Goal: Task Accomplishment & Management: Use online tool/utility

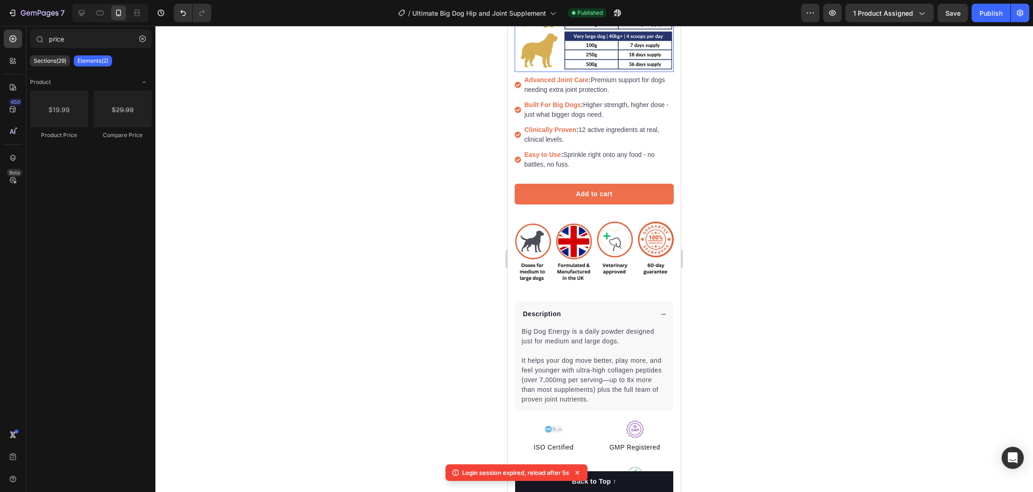
scroll to position [241, 0]
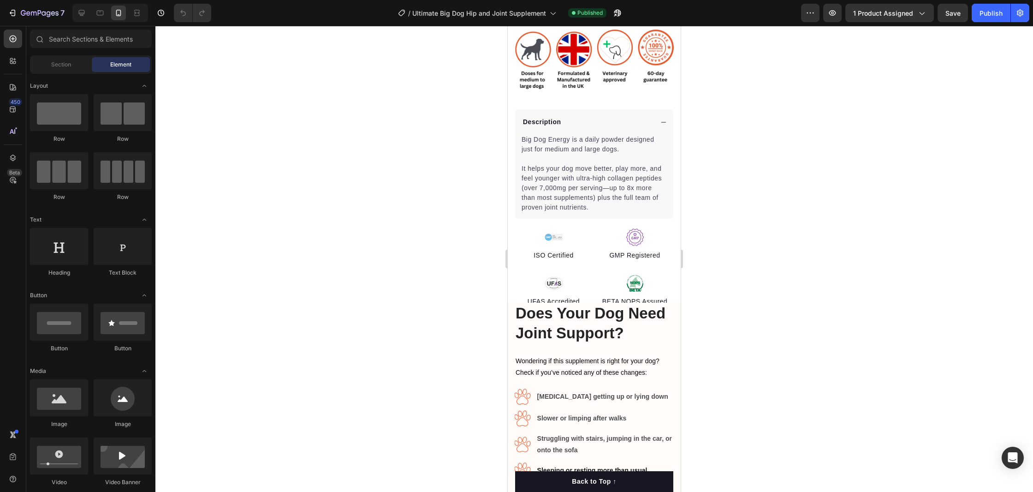
scroll to position [481, 0]
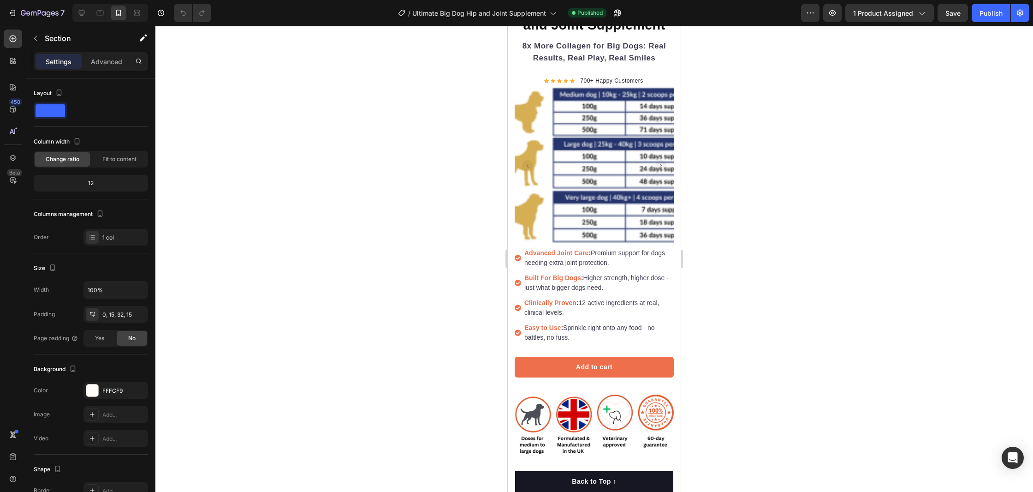
scroll to position [76, 0]
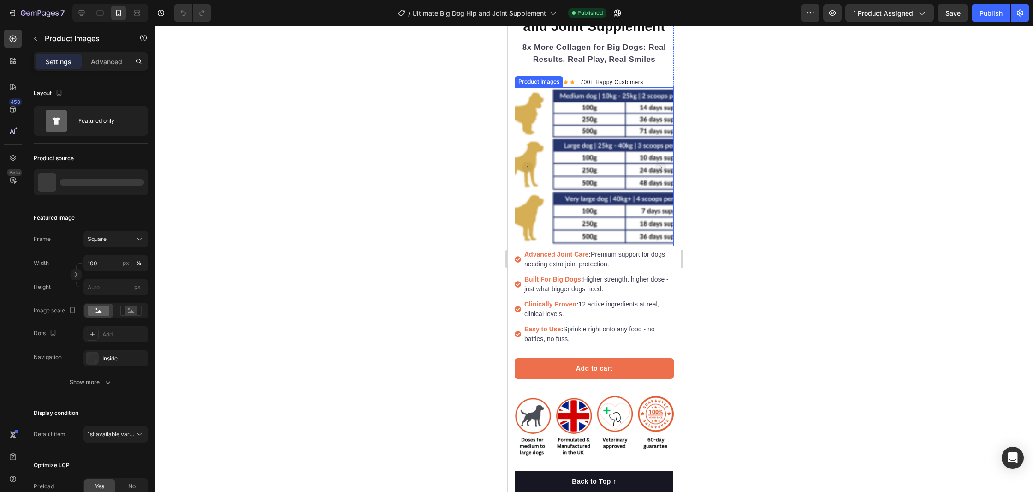
click at [588, 146] on img at bounding box center [594, 166] width 159 height 159
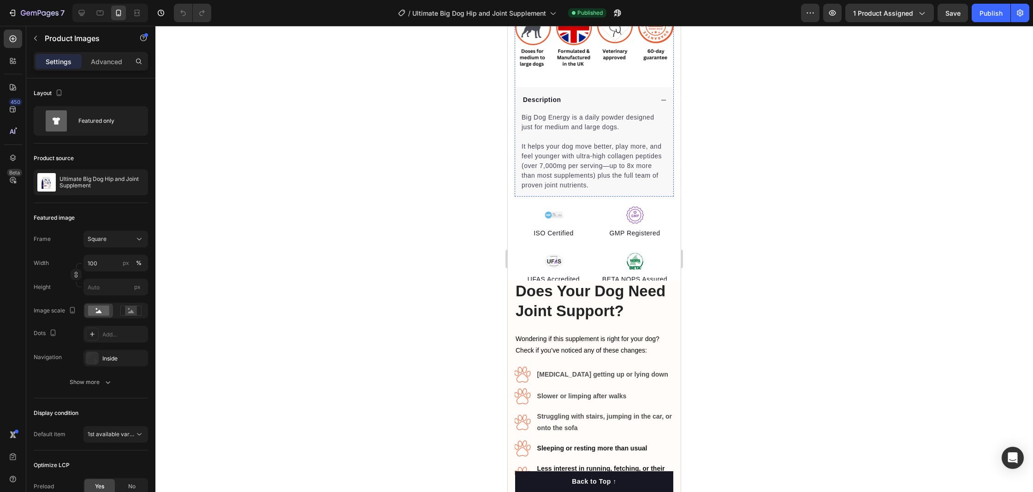
scroll to position [465, 0]
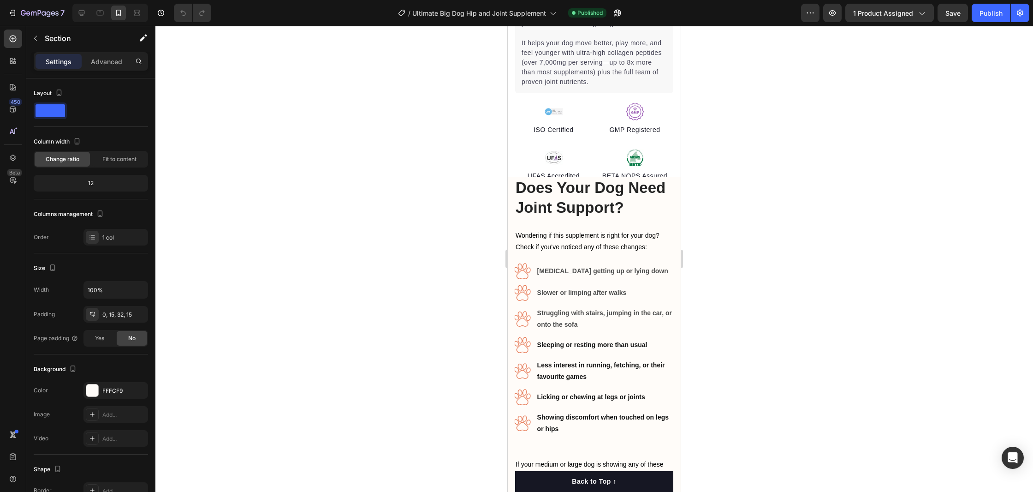
scroll to position [584, 0]
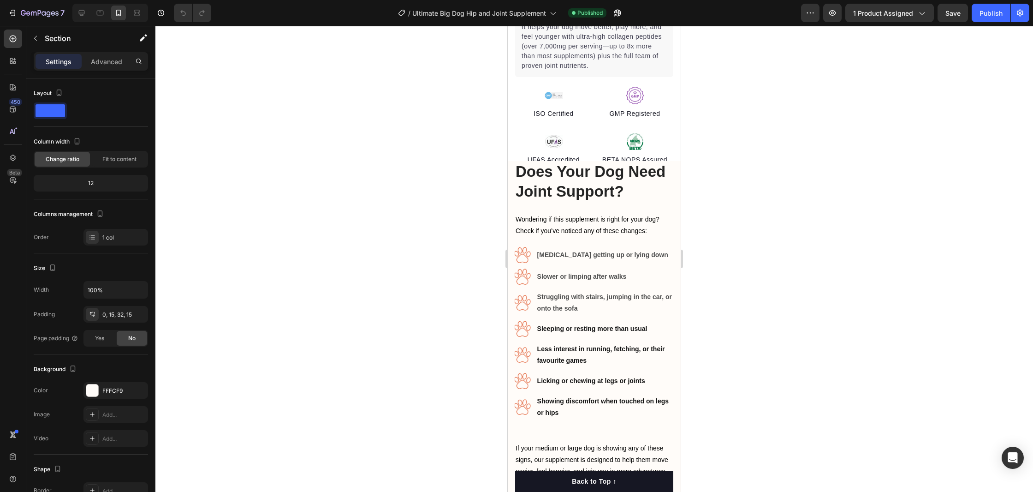
click at [678, 180] on div "How Does This Help Your Dog’s Joints? Heading Does Your Dog Need Joint Support?…" at bounding box center [594, 445] width 173 height 568
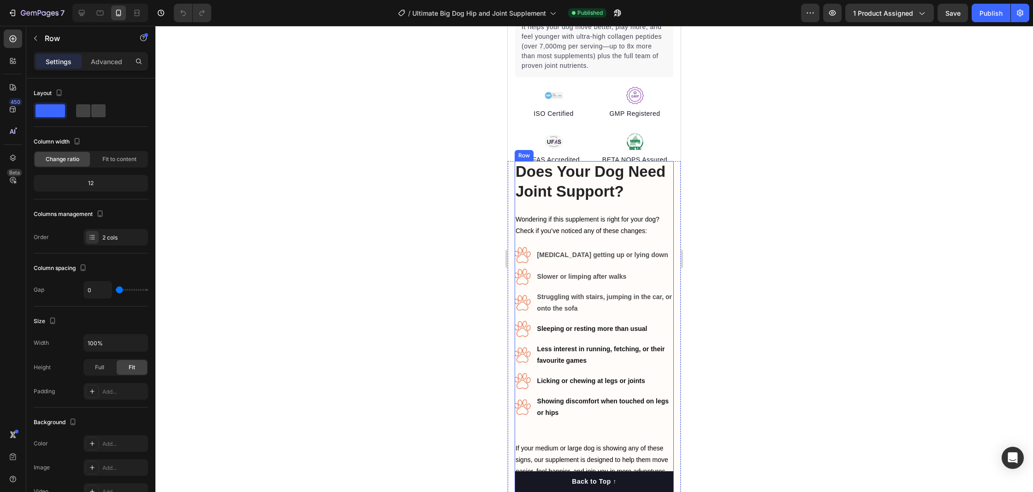
click at [667, 207] on div "Does Your Dog Need Joint Support? Heading Wondering if this supplement is right…" at bounding box center [594, 330] width 159 height 339
click at [39, 38] on icon "button" at bounding box center [35, 38] width 7 height 7
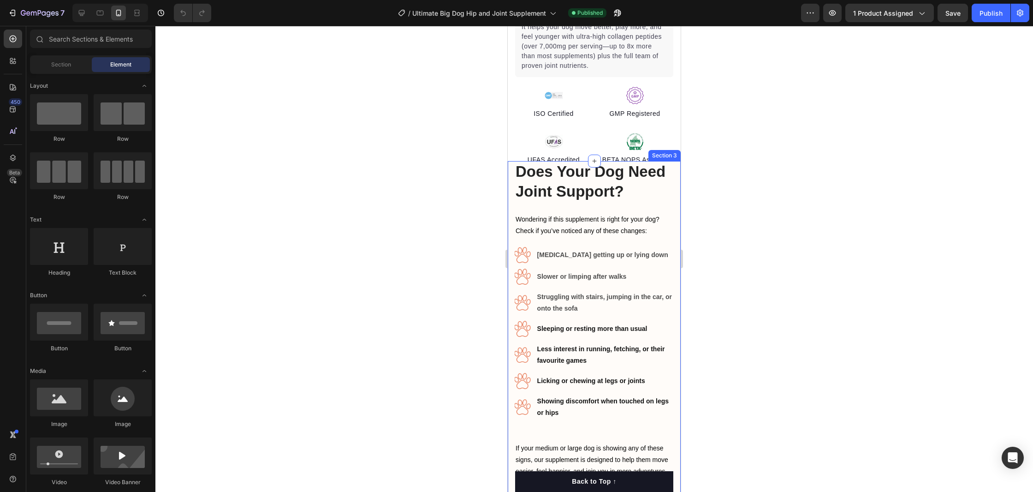
click at [677, 361] on div "How Does This Help Your Dog’s Joints? Heading Does Your Dog Need Joint Support?…" at bounding box center [594, 445] width 173 height 568
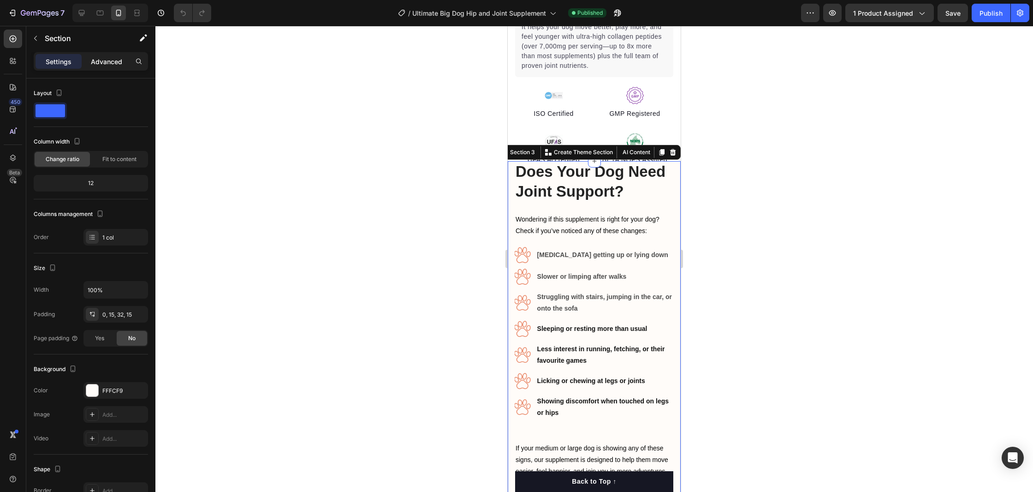
click at [107, 67] on div "Advanced" at bounding box center [106, 61] width 46 height 15
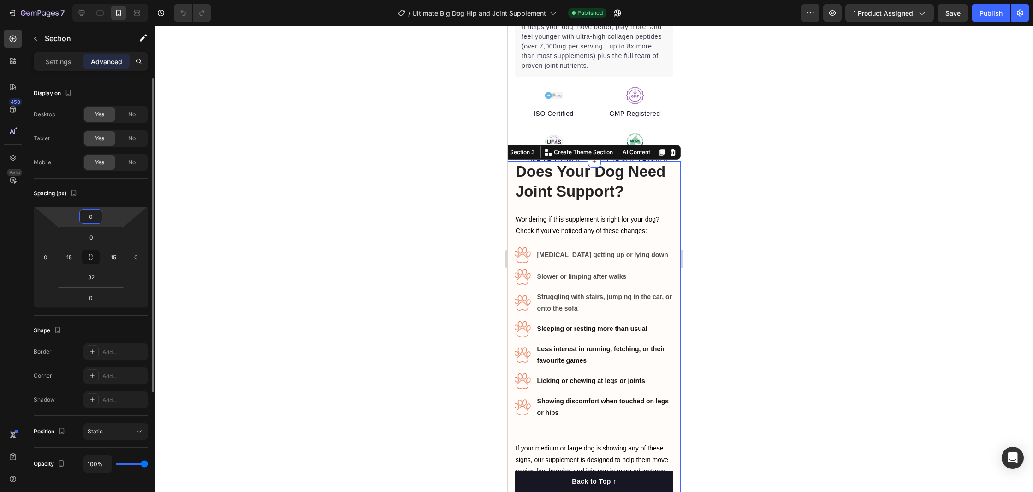
click at [92, 217] on input "0" at bounding box center [91, 216] width 18 height 14
type input "20"
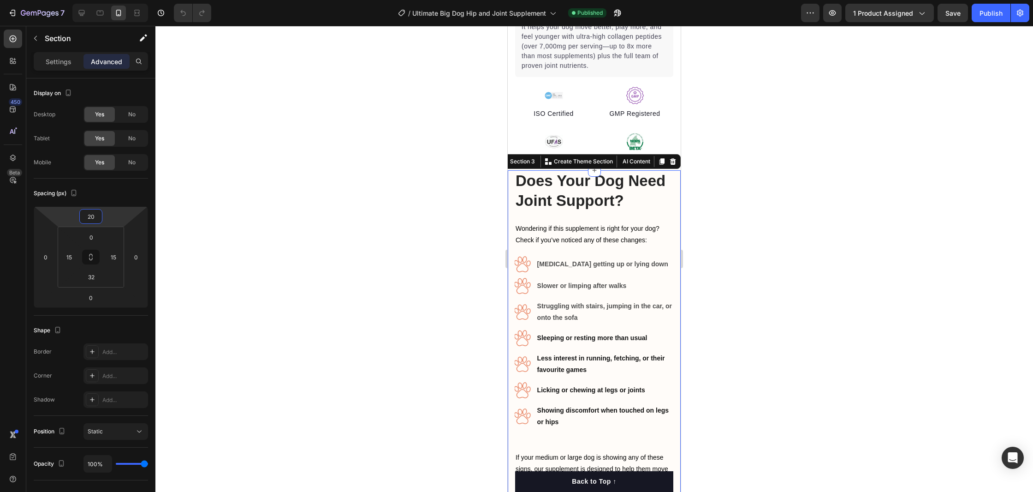
click at [762, 209] on div at bounding box center [594, 259] width 878 height 466
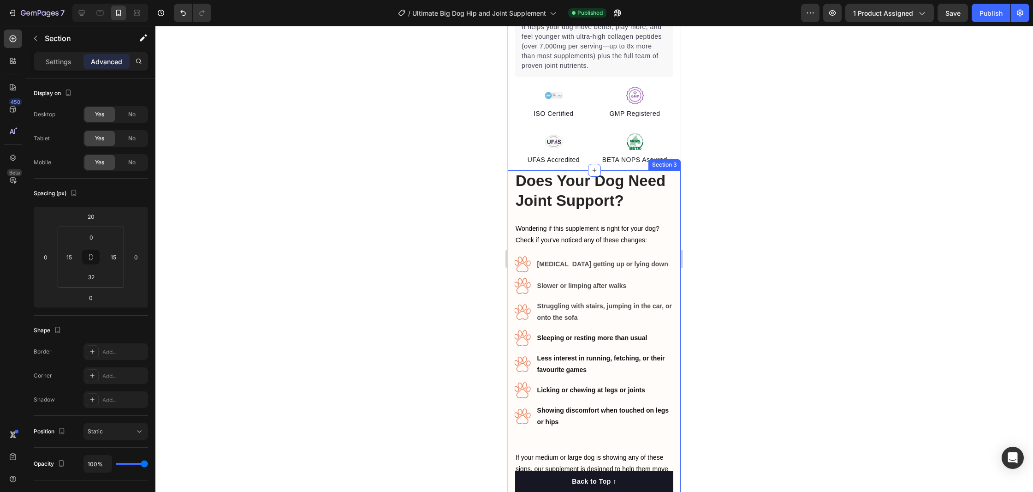
click at [678, 220] on div "How Does This Help Your Dog’s Joints? Heading Does Your Dog Need Joint Support?…" at bounding box center [594, 454] width 173 height 568
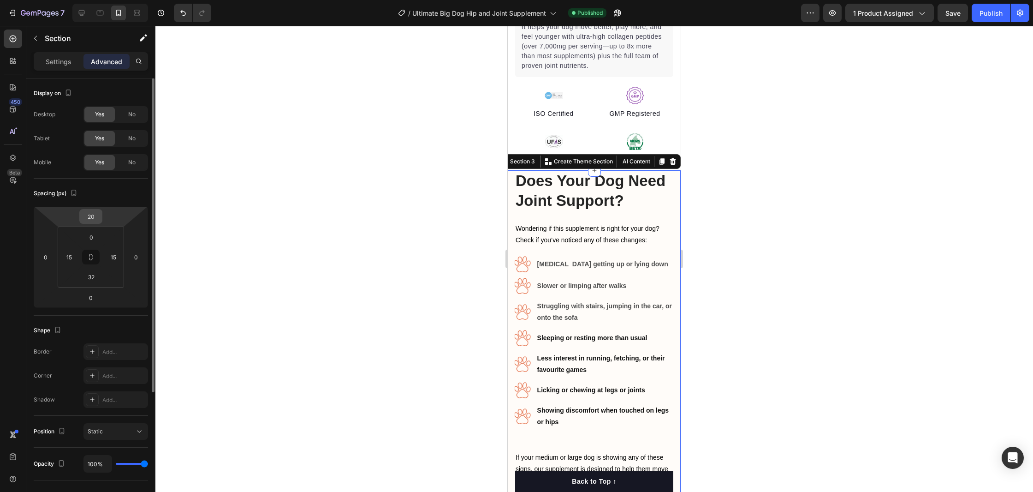
click at [95, 218] on input "20" at bounding box center [91, 216] width 18 height 14
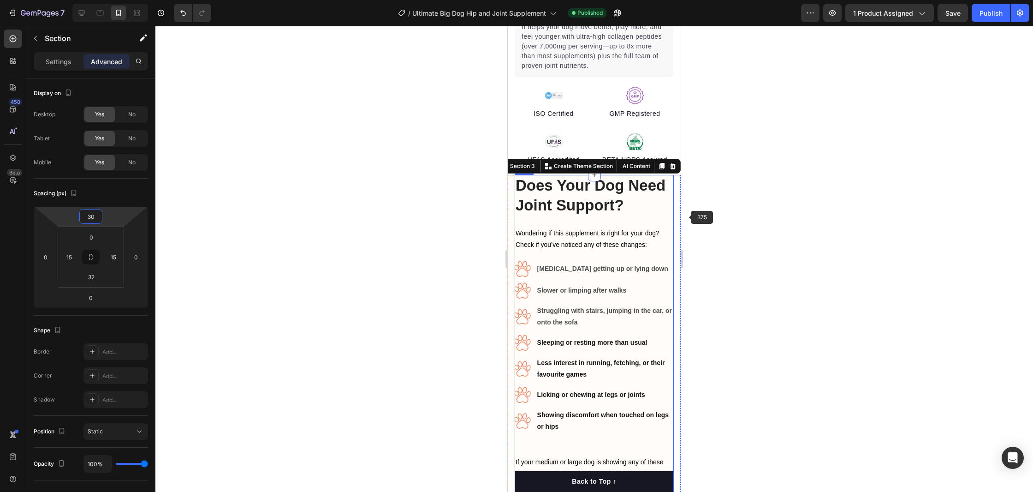
type input "30"
click at [734, 211] on div at bounding box center [594, 259] width 878 height 466
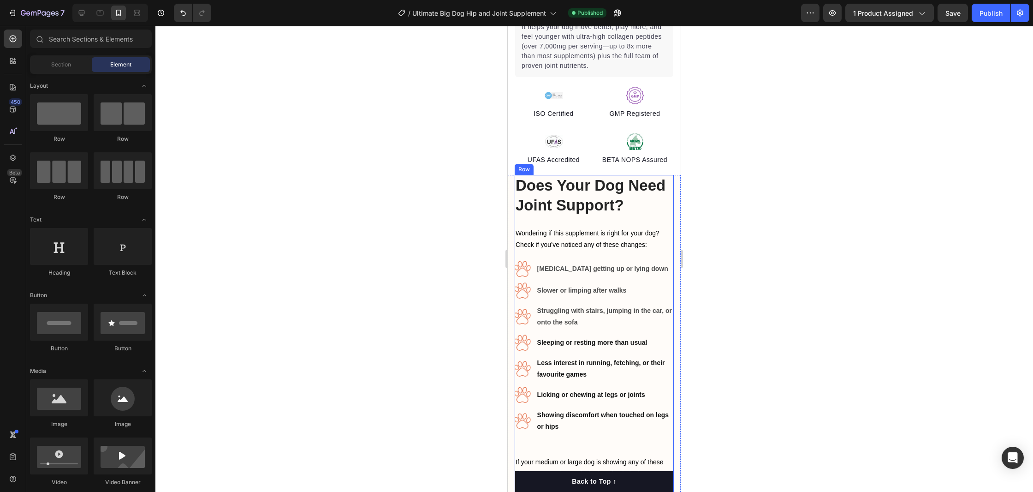
click at [741, 219] on div at bounding box center [594, 259] width 878 height 466
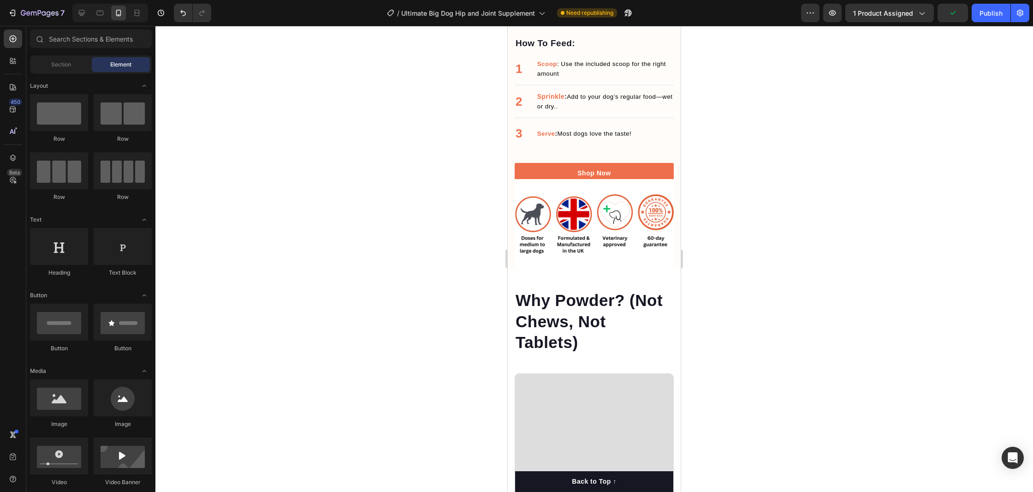
scroll to position [1063, 0]
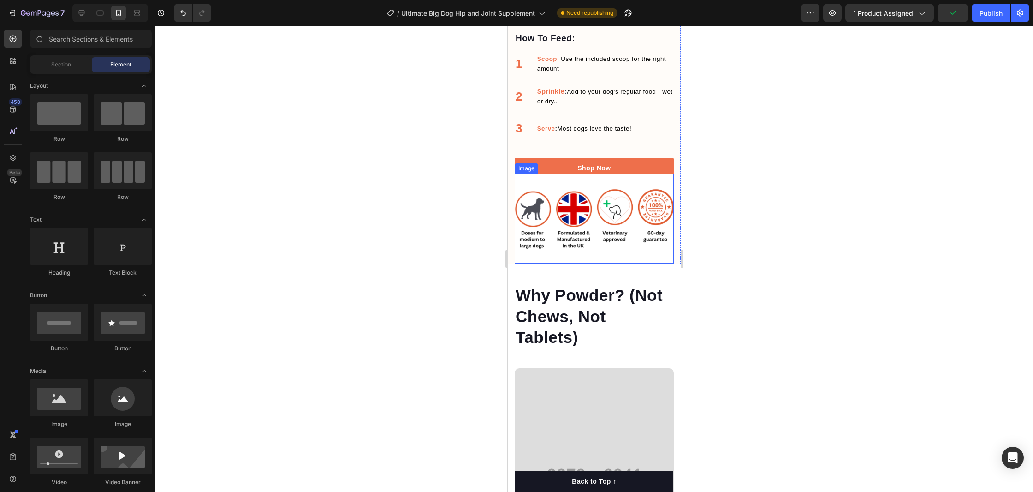
click at [661, 185] on img at bounding box center [594, 218] width 159 height 89
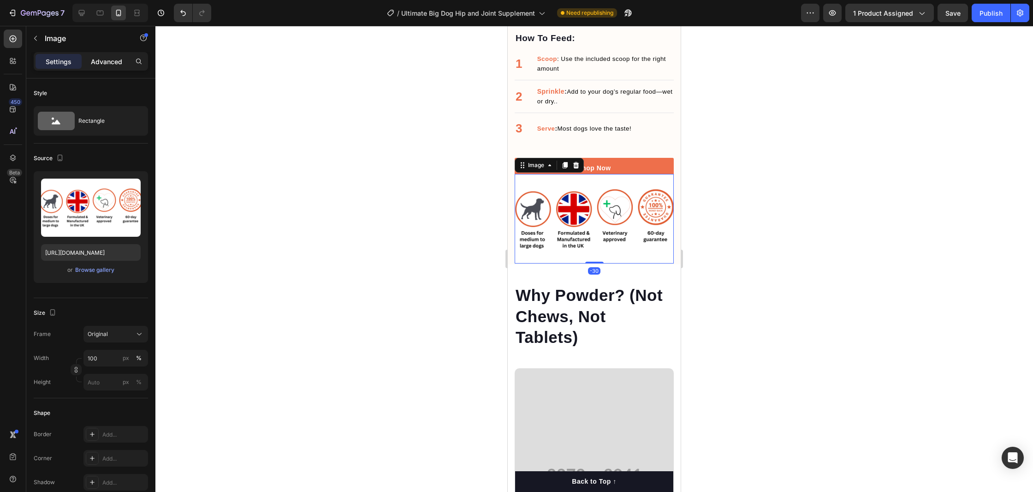
click at [98, 57] on p "Advanced" at bounding box center [106, 62] width 31 height 10
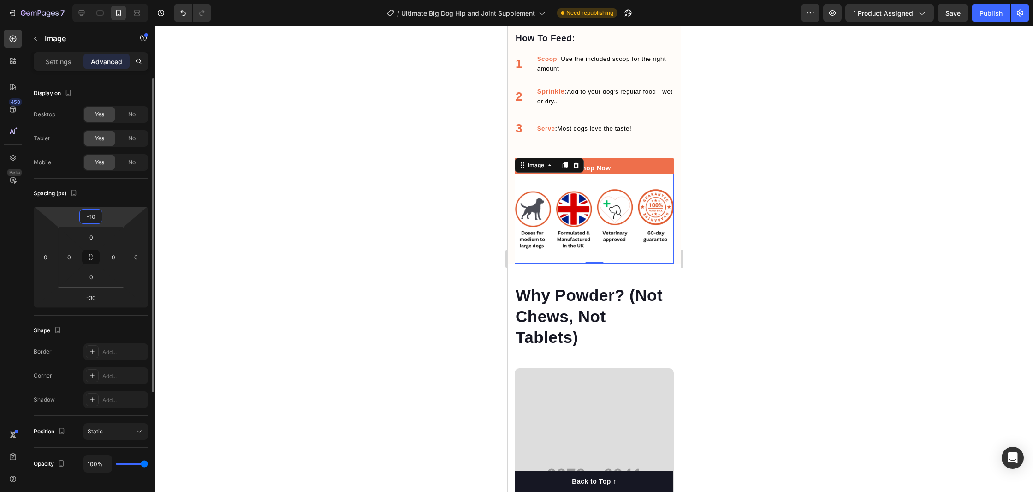
click at [95, 217] on input "-10" at bounding box center [91, 216] width 18 height 14
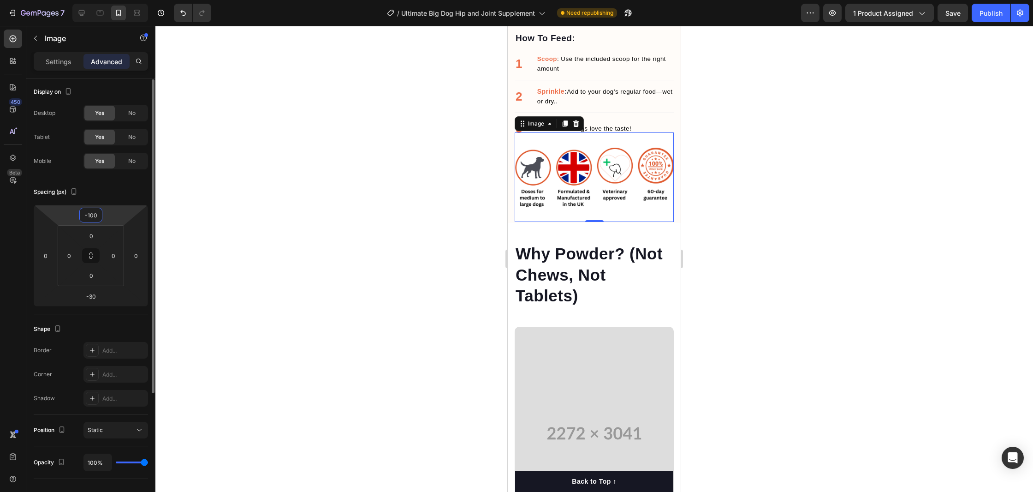
click at [95, 216] on input "-100" at bounding box center [91, 215] width 18 height 14
type input "0"
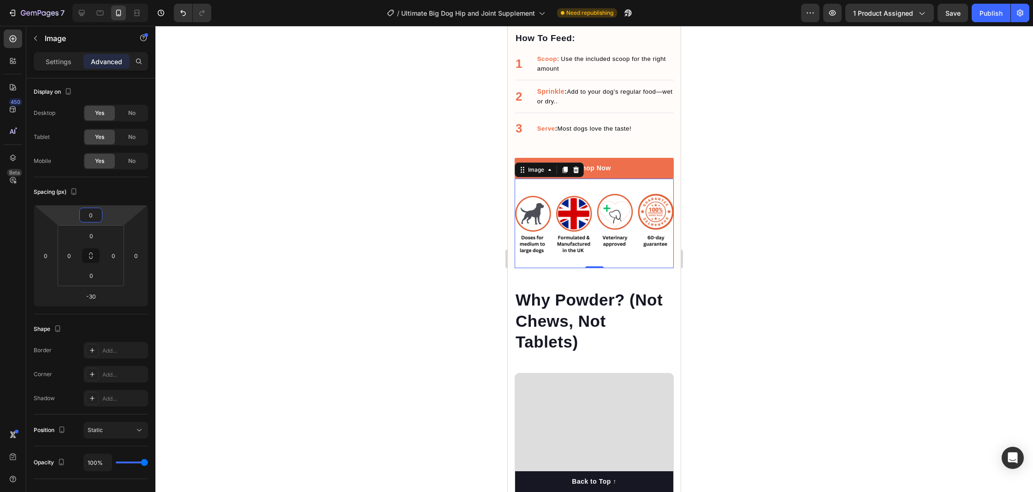
click at [746, 224] on div at bounding box center [594, 259] width 878 height 466
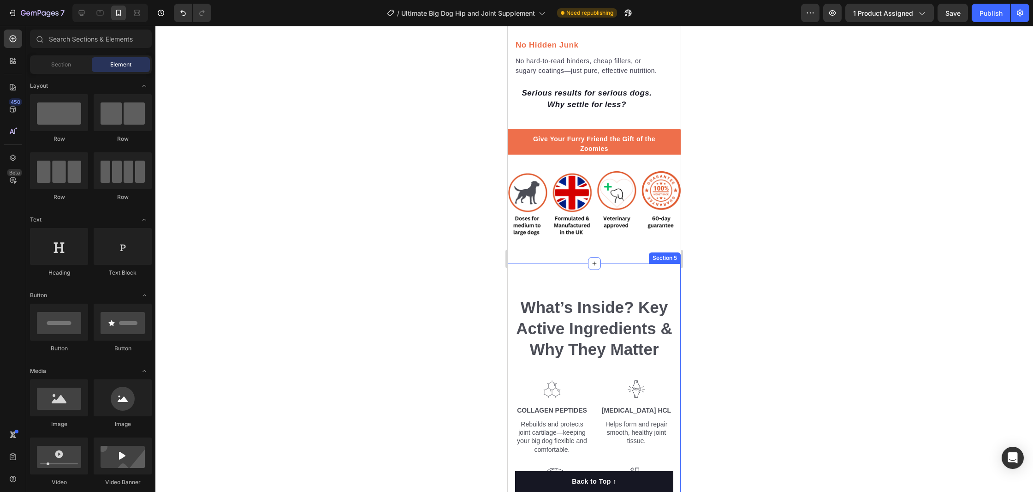
scroll to position [1777, 0]
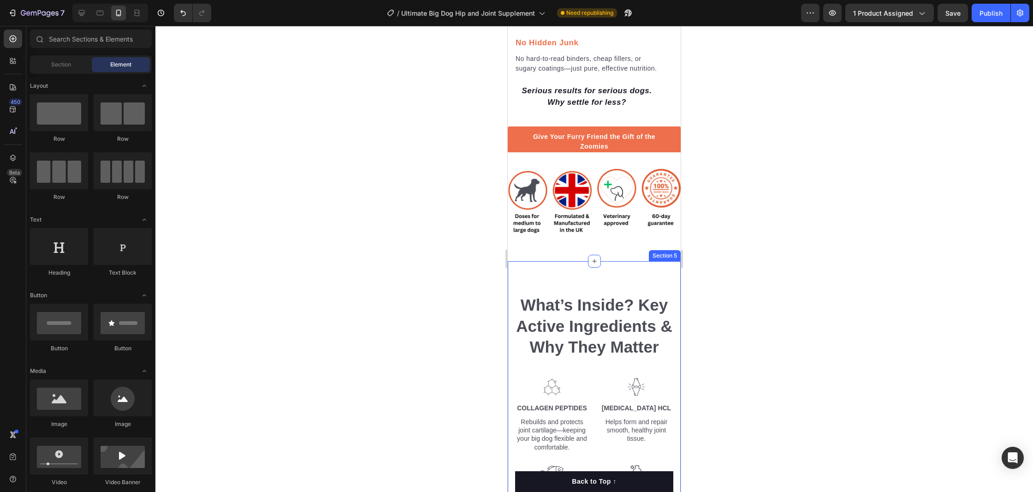
click at [618, 284] on div "What’s Inside? Key Active Ingredients & Why They Matter Heading Row Image Colla…" at bounding box center [594, 472] width 173 height 423
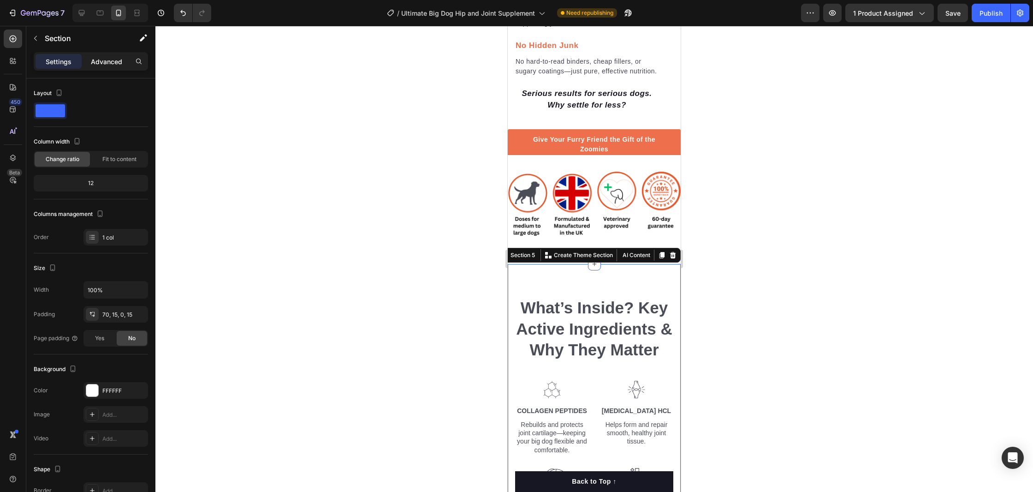
click at [103, 66] on p "Advanced" at bounding box center [106, 62] width 31 height 10
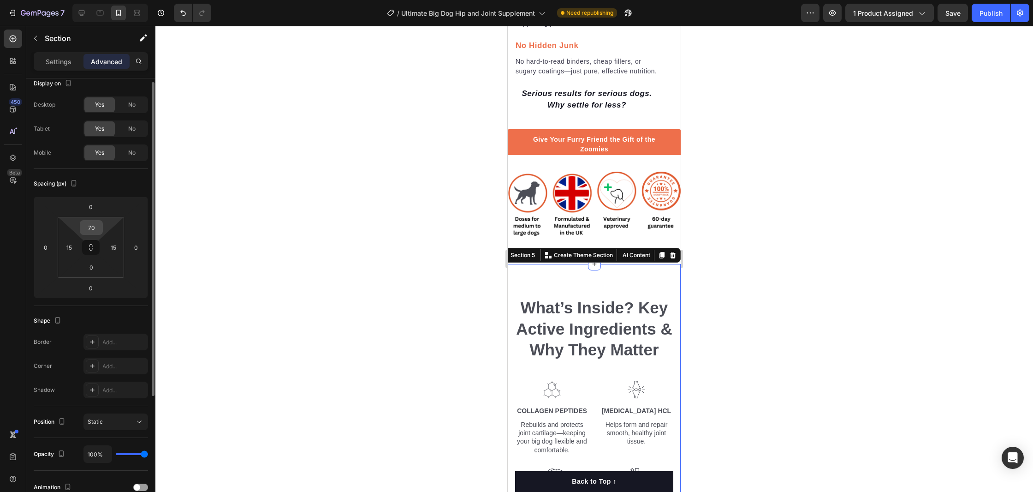
click at [90, 223] on input "70" at bounding box center [91, 227] width 18 height 14
type input "0"
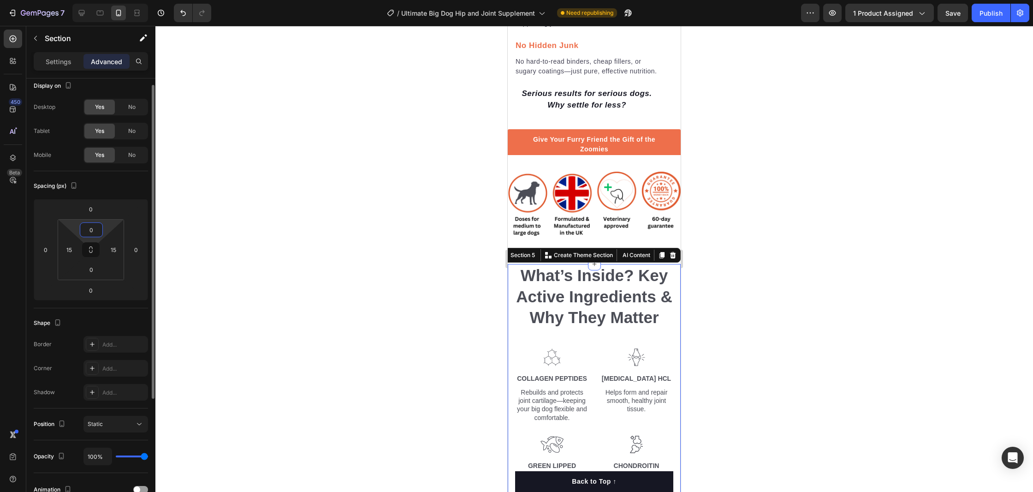
scroll to position [6, 0]
click at [927, 212] on div at bounding box center [594, 259] width 878 height 466
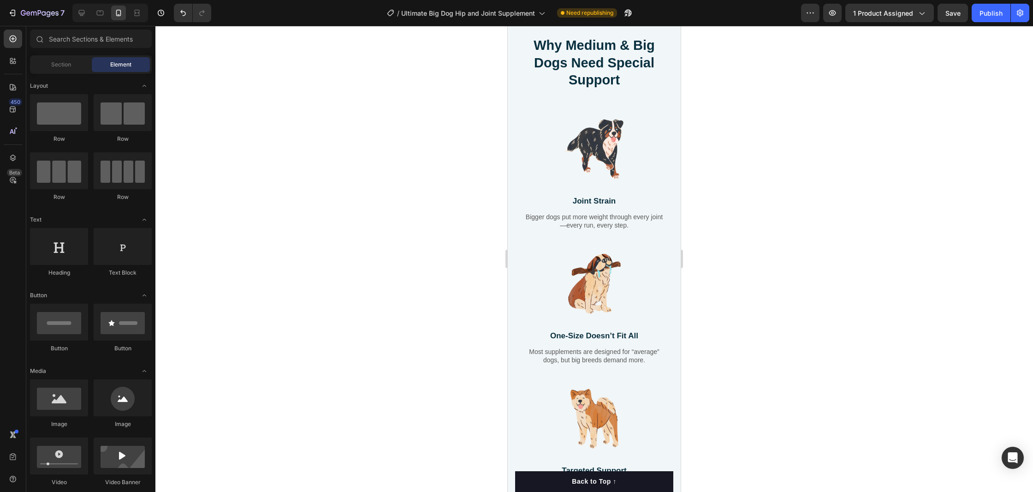
scroll to position [2428, 0]
click at [542, 171] on div "Why Medium & Big Dogs Need Special Support Heading Row Image Joint Strain Text …" at bounding box center [594, 317] width 173 height 629
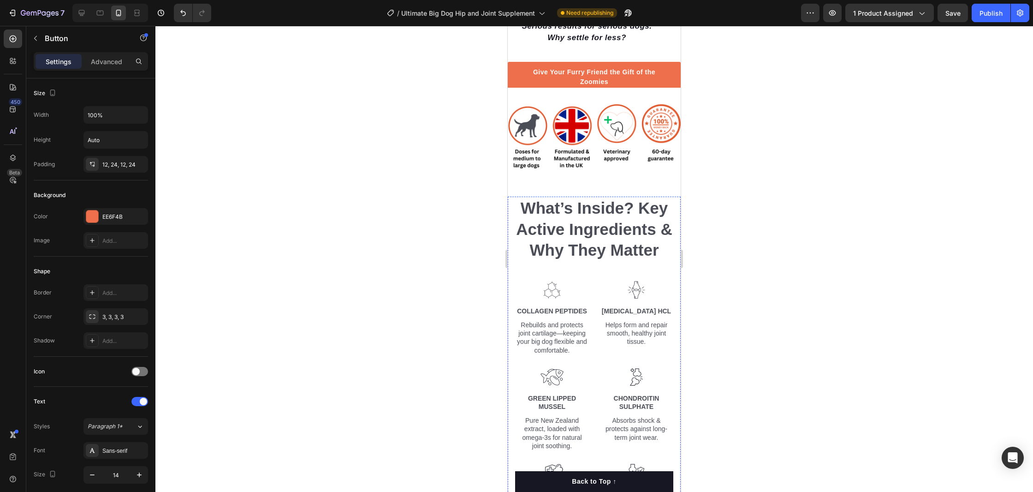
scroll to position [1867, 0]
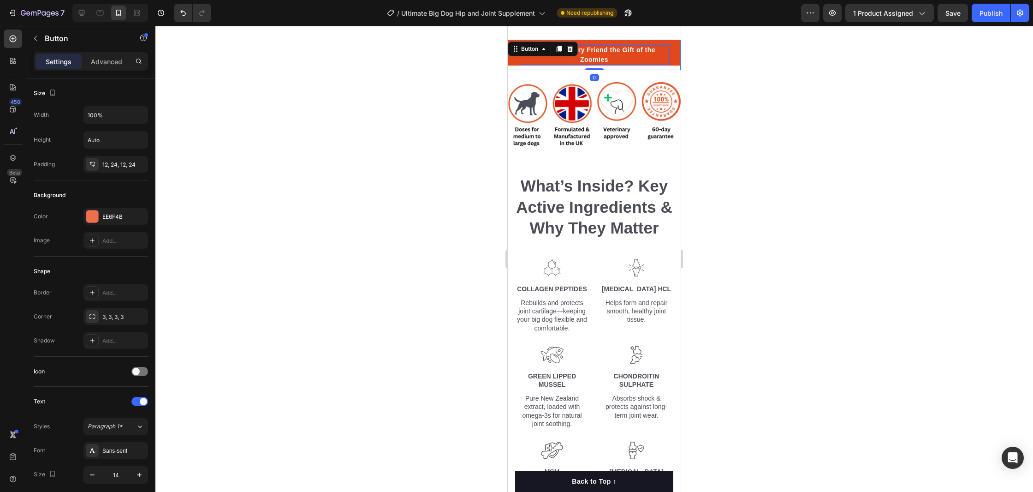
click at [600, 52] on p "Give Your Furry Friend the Gift of the Zoomies" at bounding box center [594, 54] width 151 height 19
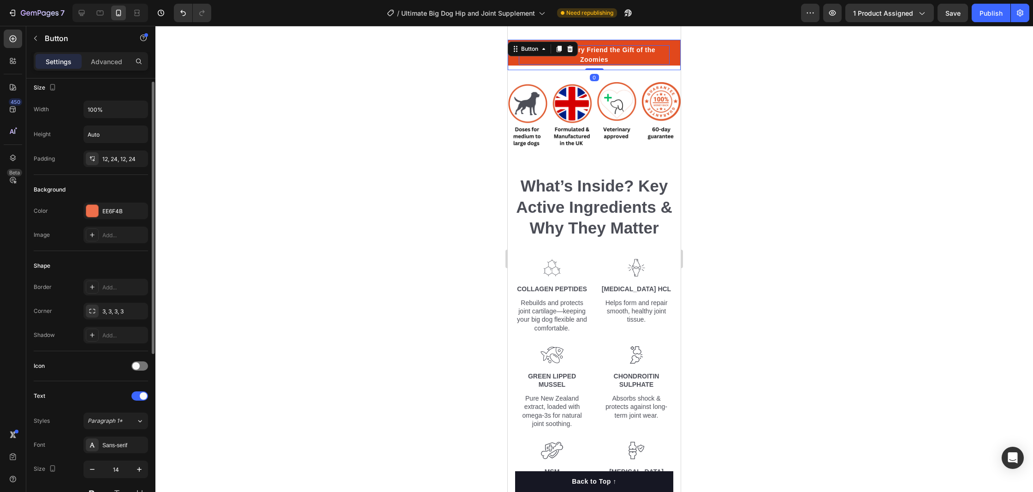
click at [600, 52] on p "Give Your Furry Friend the Gift of the Zoomies" at bounding box center [594, 54] width 151 height 19
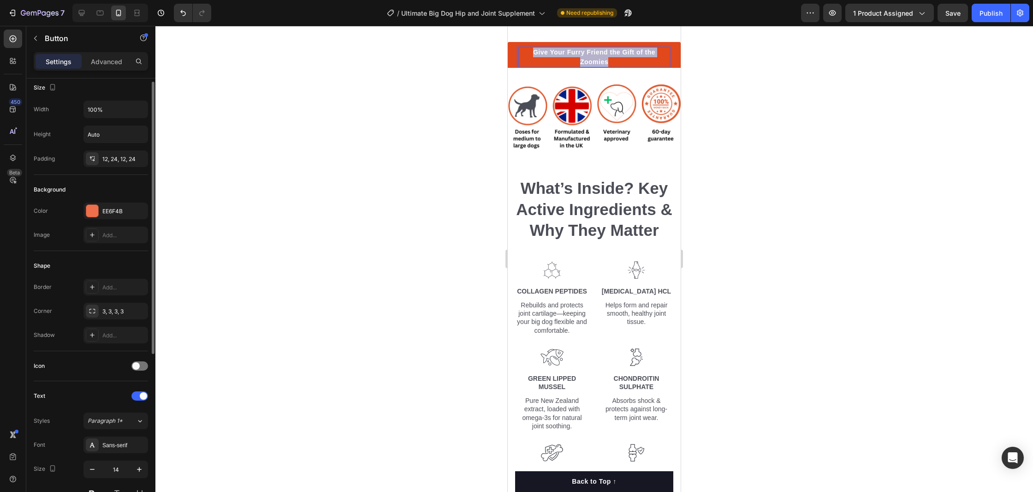
click at [600, 52] on p "Give Your Furry Friend the Gift of the Zoomies" at bounding box center [594, 57] width 151 height 19
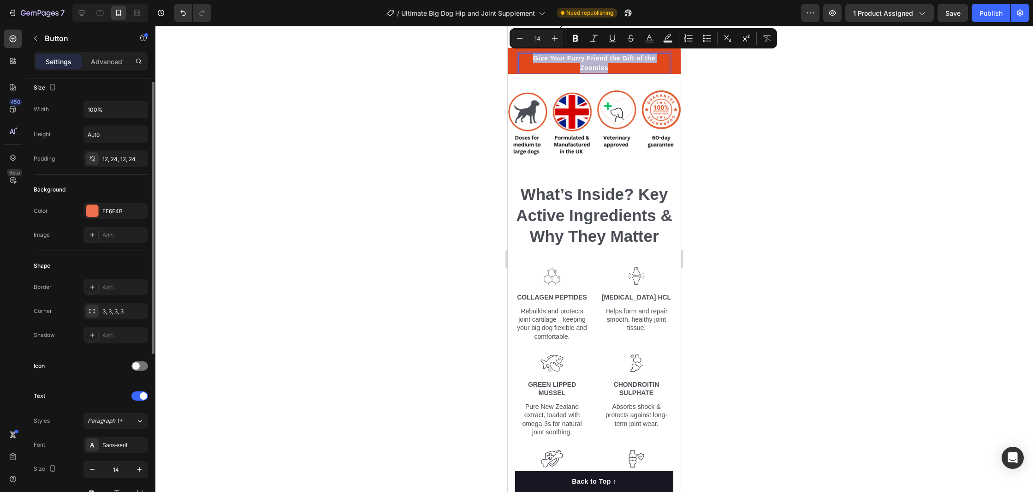
scroll to position [1861, 0]
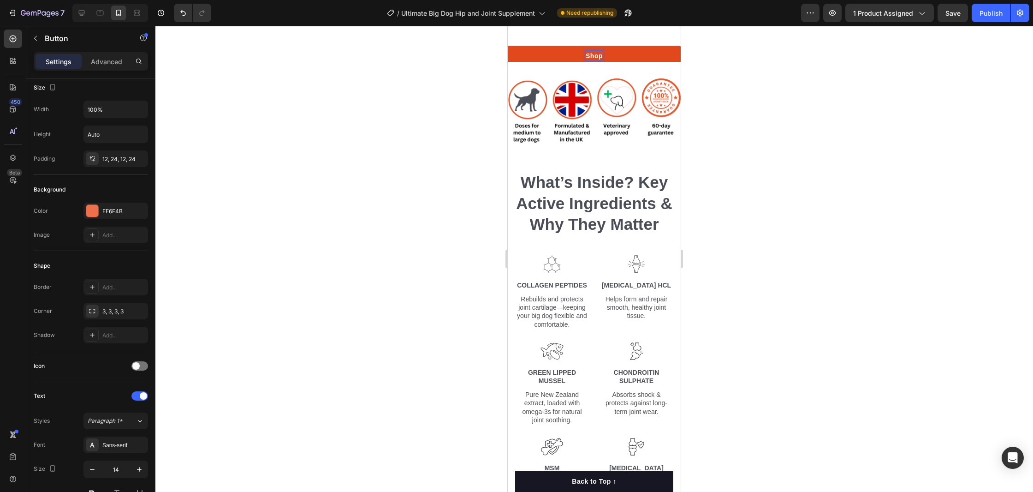
click at [508, 46] on button "Shop" at bounding box center [594, 56] width 173 height 21
click at [508, 46] on button "Shop No" at bounding box center [594, 56] width 173 height 21
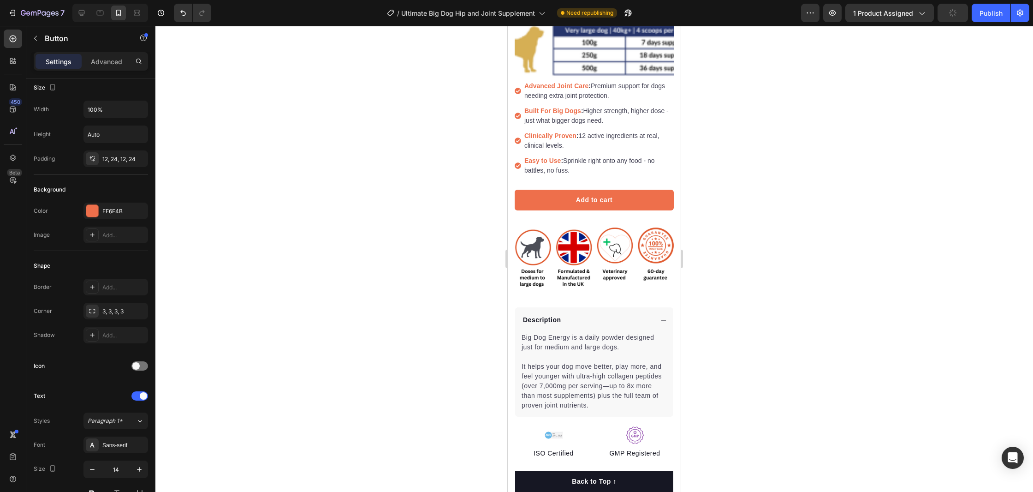
scroll to position [221, 0]
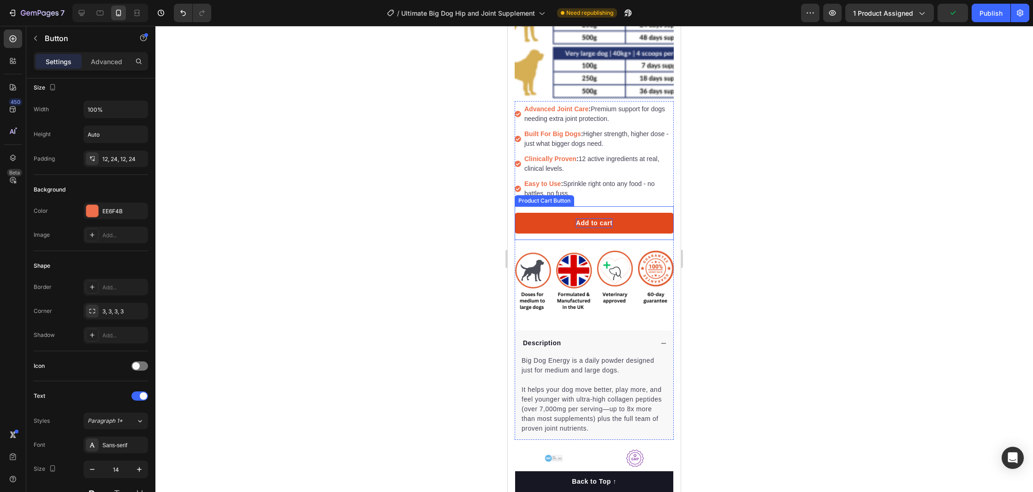
click at [595, 220] on div "Add to cart" at bounding box center [594, 223] width 36 height 10
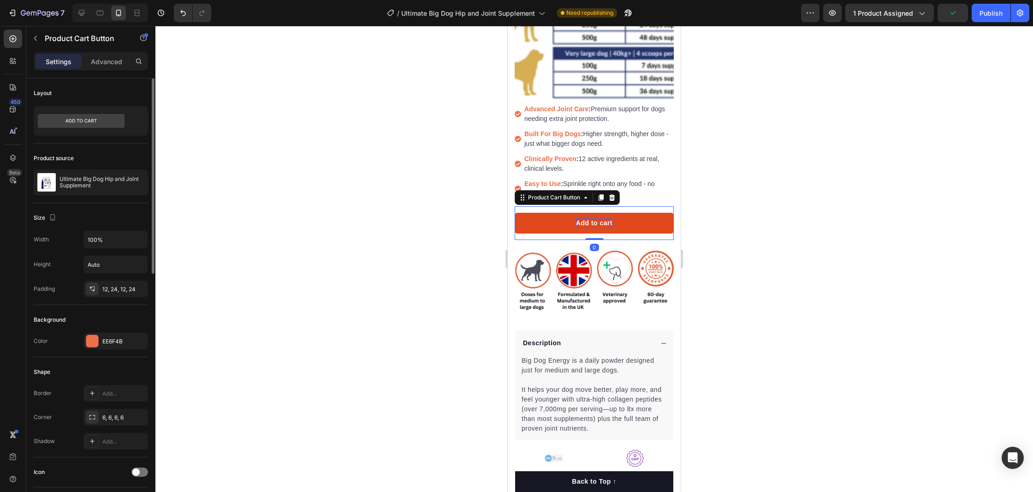
click at [595, 220] on div "Add to cart" at bounding box center [594, 223] width 36 height 10
click at [595, 220] on p "Add to cart" at bounding box center [594, 223] width 36 height 10
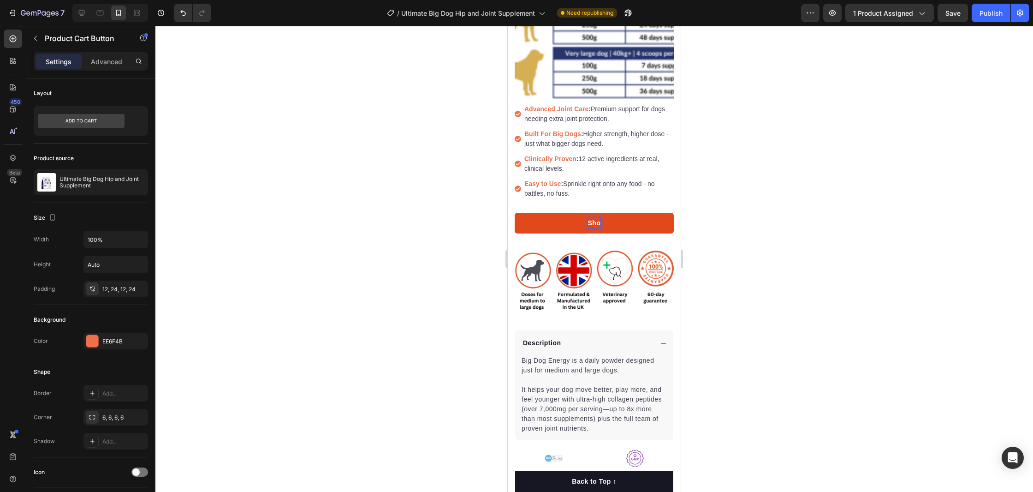
click at [515, 213] on button "Sho" at bounding box center [594, 223] width 159 height 21
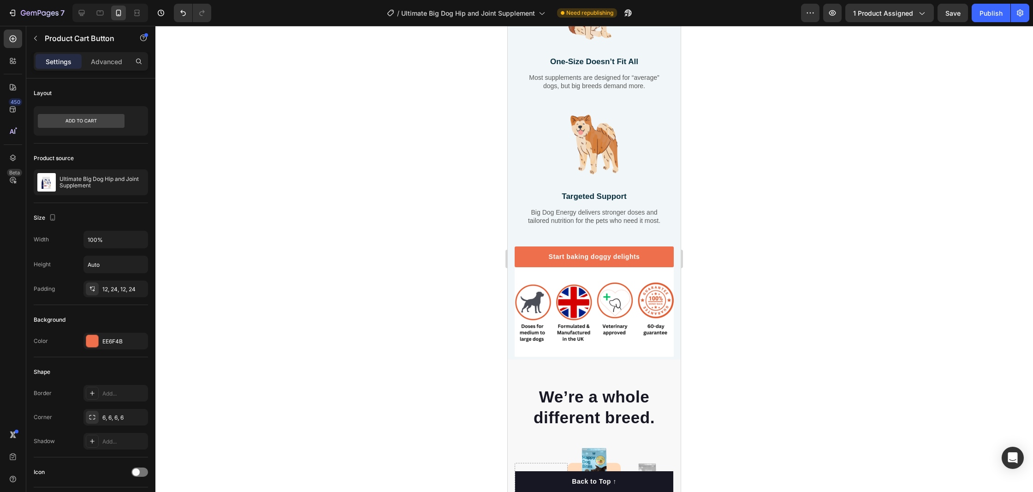
scroll to position [2930, 0]
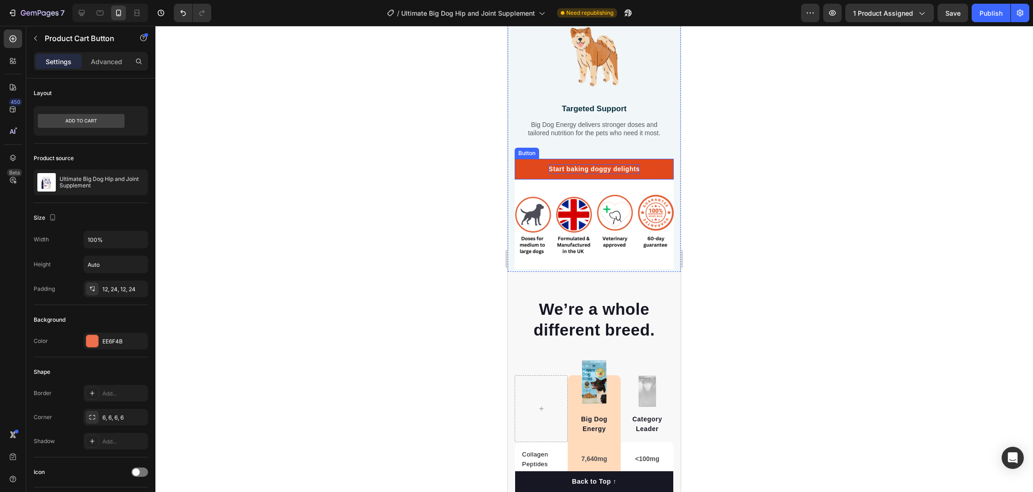
click at [613, 168] on div "Start baking doggy delights" at bounding box center [594, 169] width 91 height 10
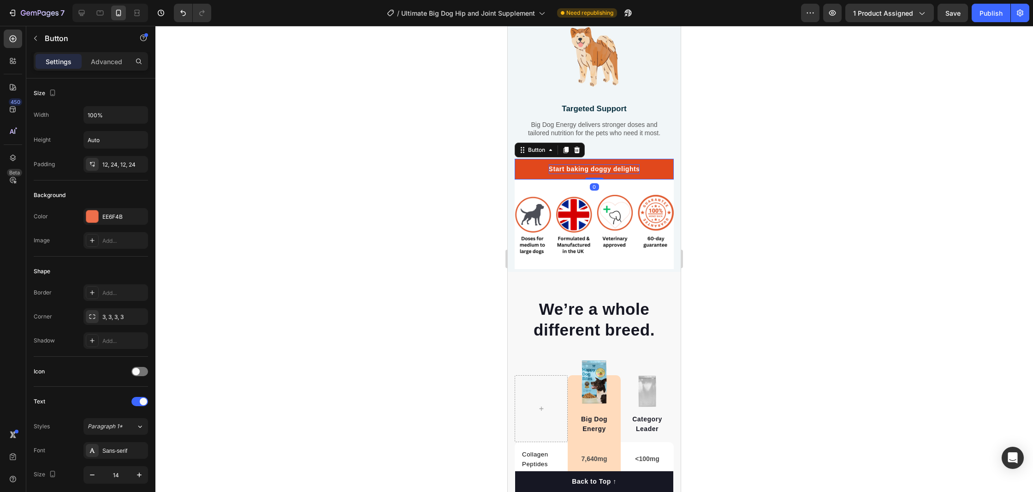
click at [613, 168] on div "Start baking doggy delights" at bounding box center [594, 169] width 91 height 10
click at [613, 168] on p "Start baking doggy delights" at bounding box center [594, 169] width 91 height 10
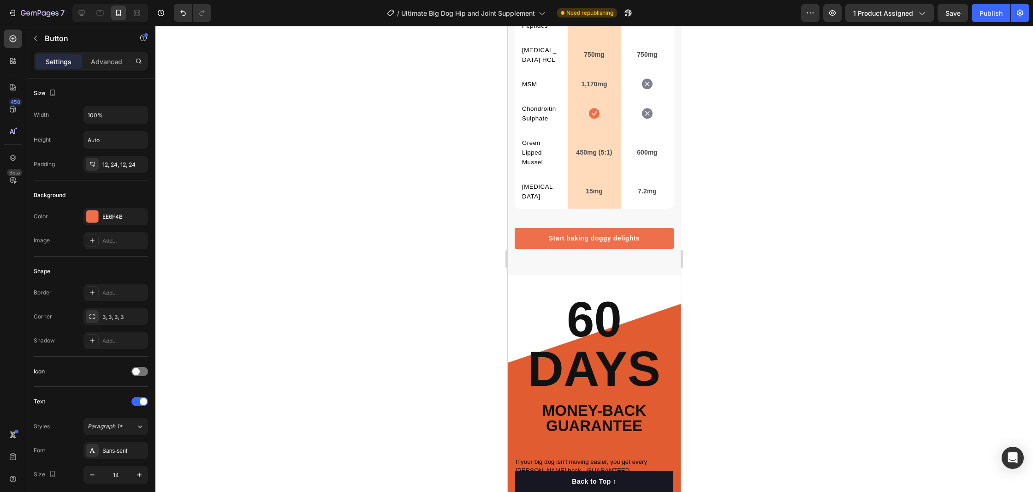
scroll to position [3374, 0]
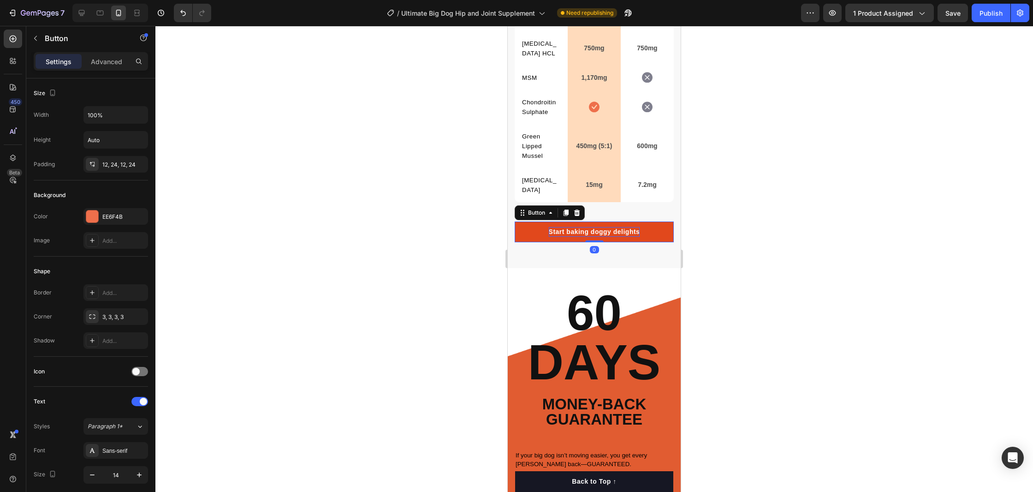
click at [607, 234] on div "Start baking doggy delights" at bounding box center [594, 232] width 91 height 10
click at [607, 234] on p "Start baking doggy delights" at bounding box center [594, 232] width 91 height 10
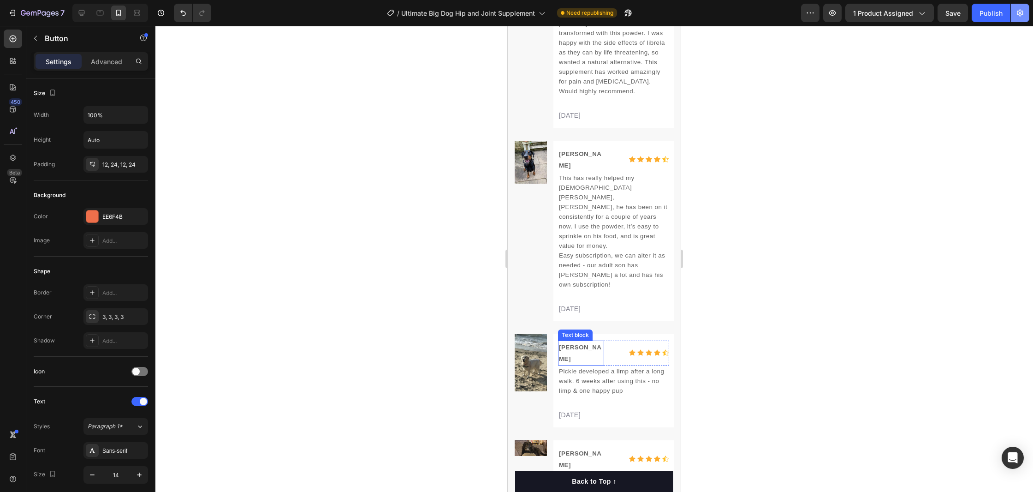
scroll to position [3995, 0]
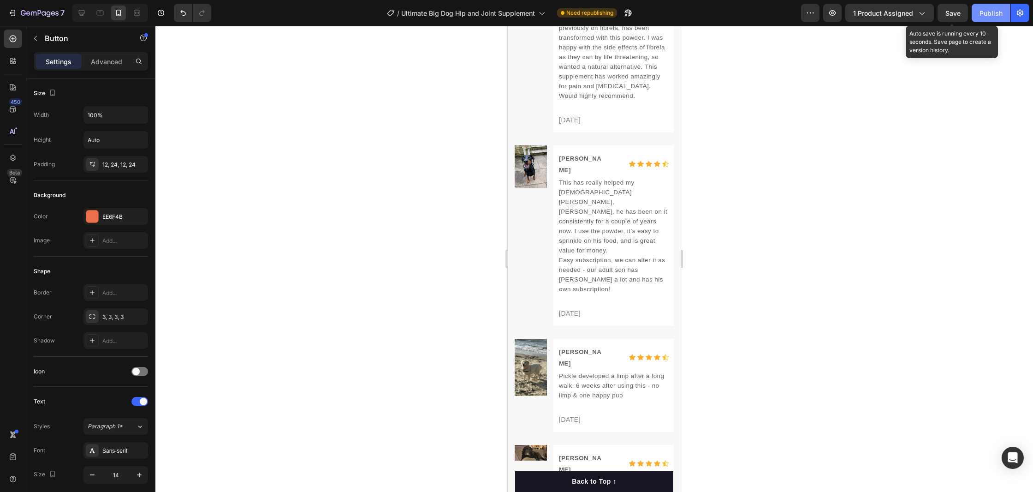
drag, startPoint x: 953, startPoint y: 13, endPoint x: 988, endPoint y: 12, distance: 35.5
click at [953, 13] on span "Save" at bounding box center [952, 13] width 15 height 8
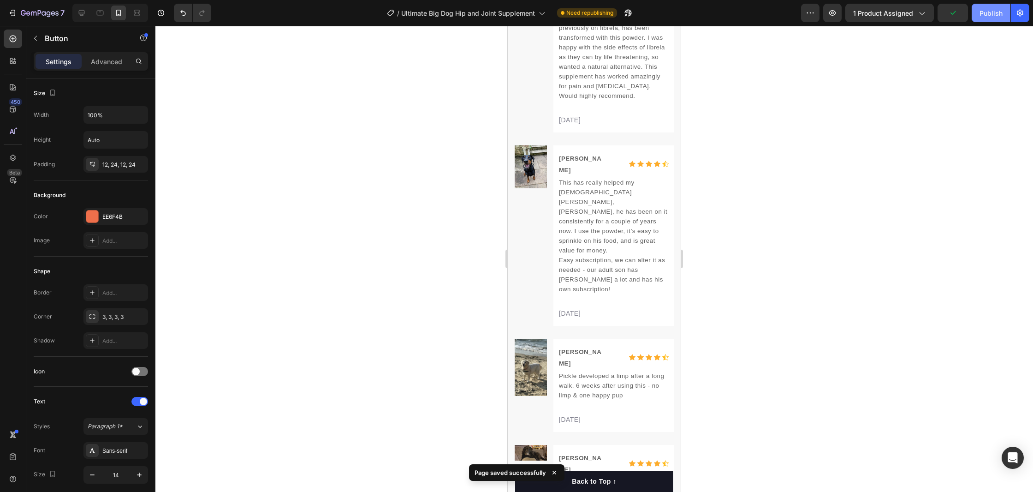
click at [992, 12] on div "Publish" at bounding box center [991, 13] width 23 height 10
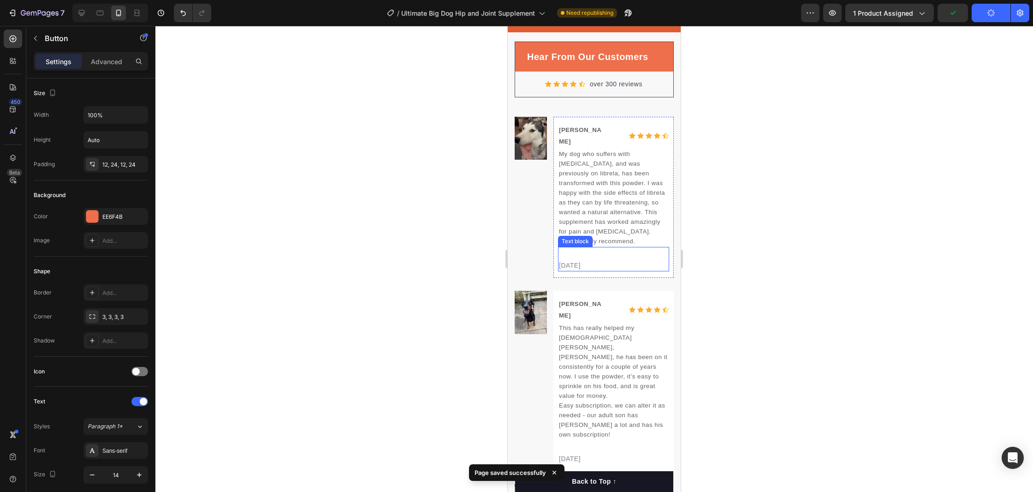
scroll to position [3793, 0]
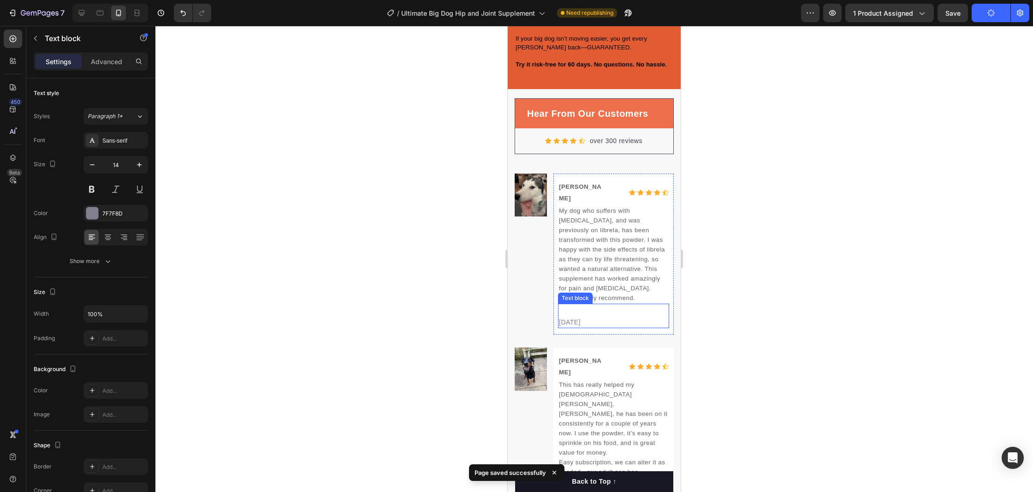
click at [573, 317] on p "02/21/2024" at bounding box center [613, 322] width 109 height 10
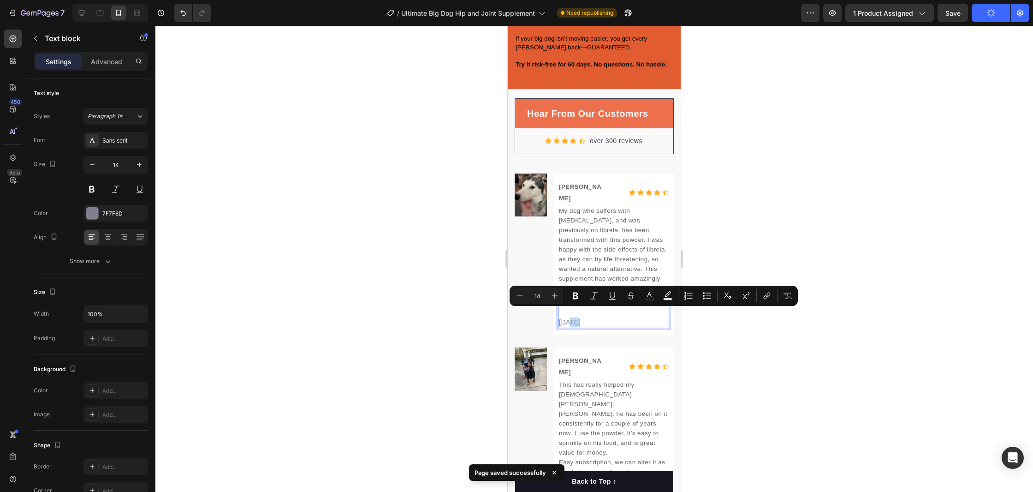
click at [573, 317] on p "02/21/2024" at bounding box center [613, 322] width 109 height 10
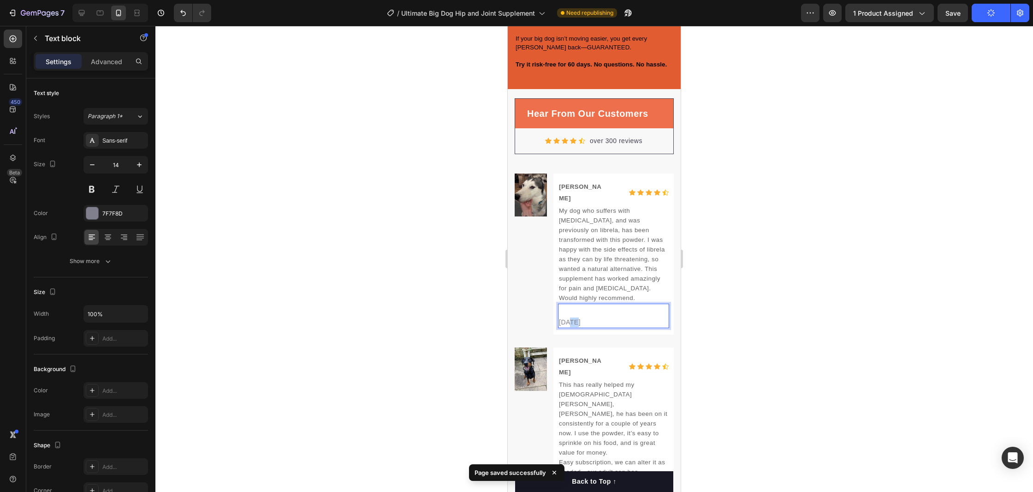
click at [573, 317] on p "02/21/2024" at bounding box center [613, 322] width 109 height 10
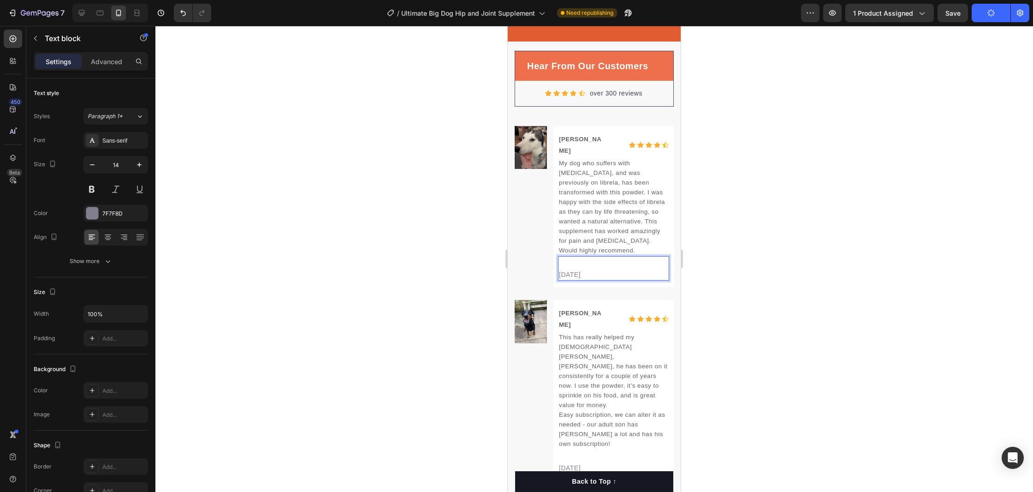
scroll to position [3871, 0]
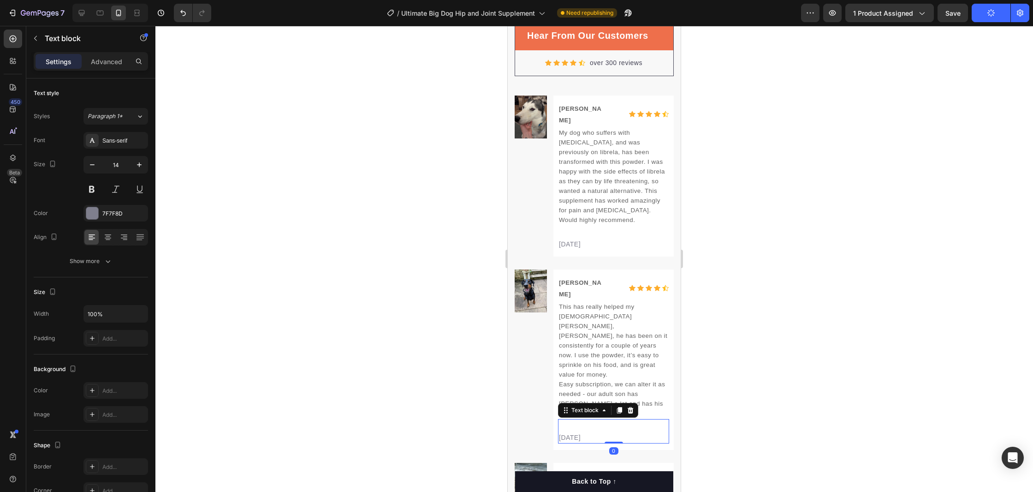
click at [574, 433] on p "02/21/2024" at bounding box center [613, 438] width 109 height 10
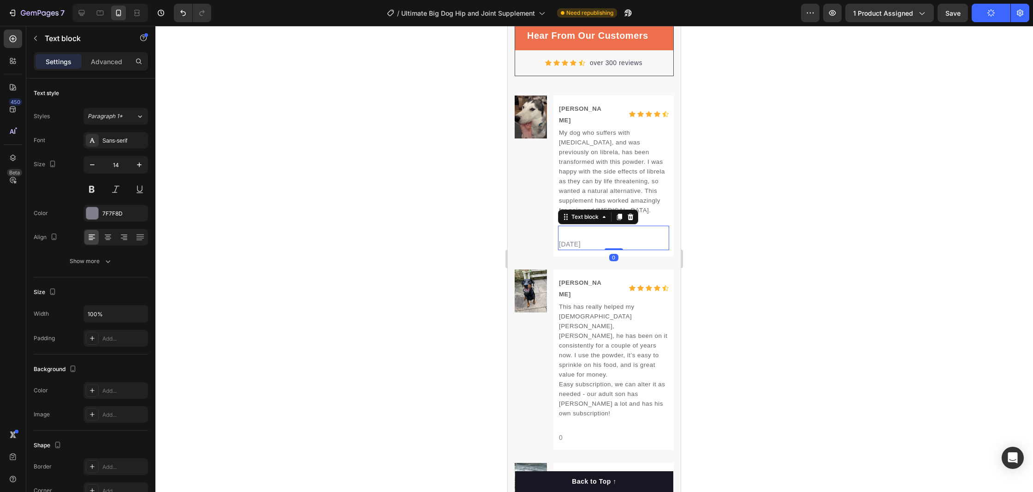
click at [576, 239] on p "[DATE]" at bounding box center [613, 244] width 109 height 10
click at [566, 239] on p "[DATE]" at bounding box center [613, 244] width 109 height 10
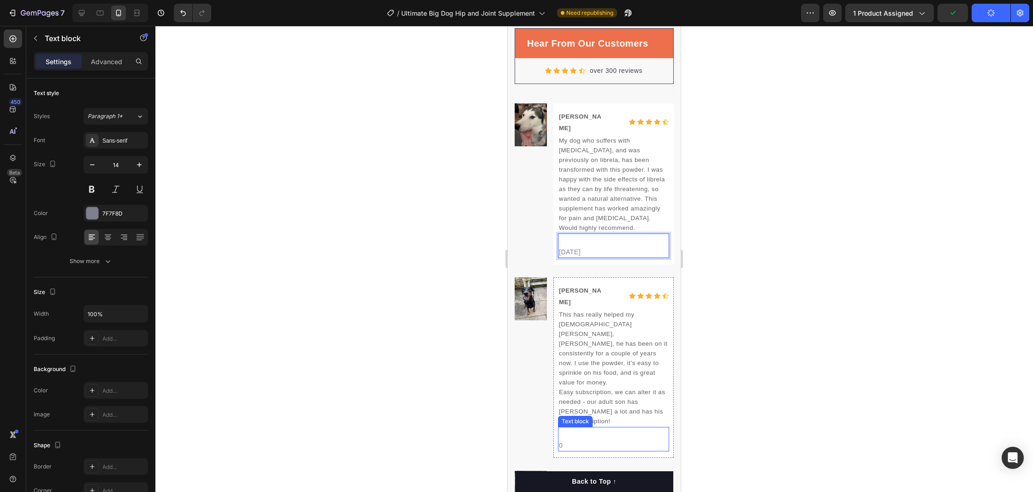
click at [575, 440] on p "0" at bounding box center [613, 445] width 109 height 10
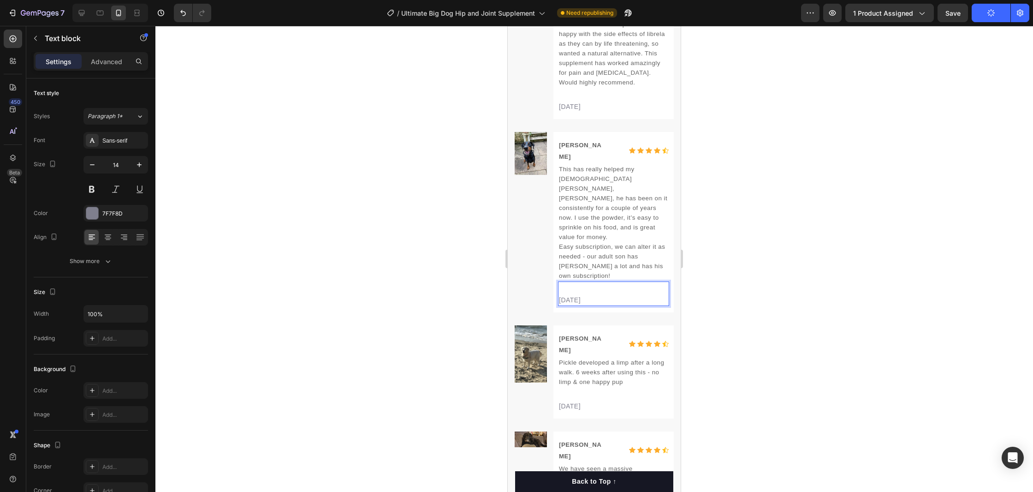
scroll to position [4045, 0]
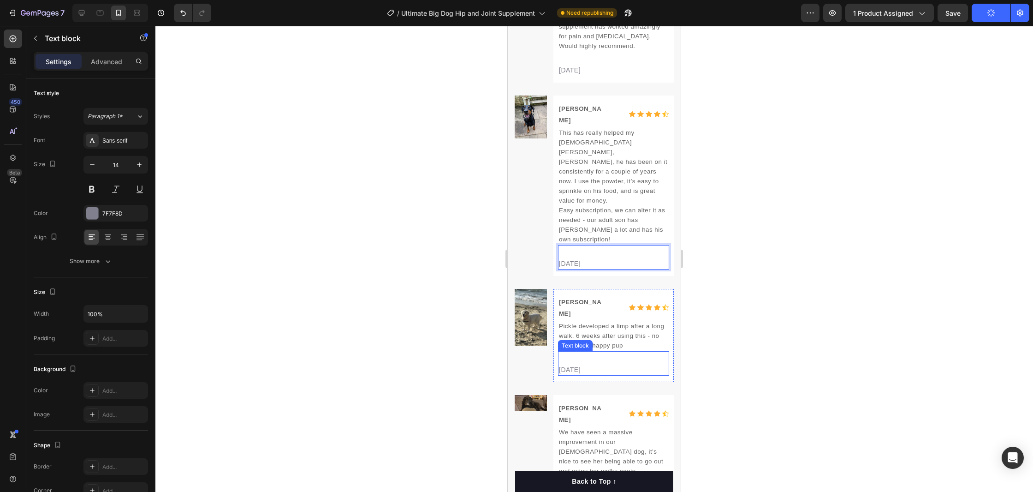
click at [579, 365] on p "02/21/2024" at bounding box center [613, 370] width 109 height 10
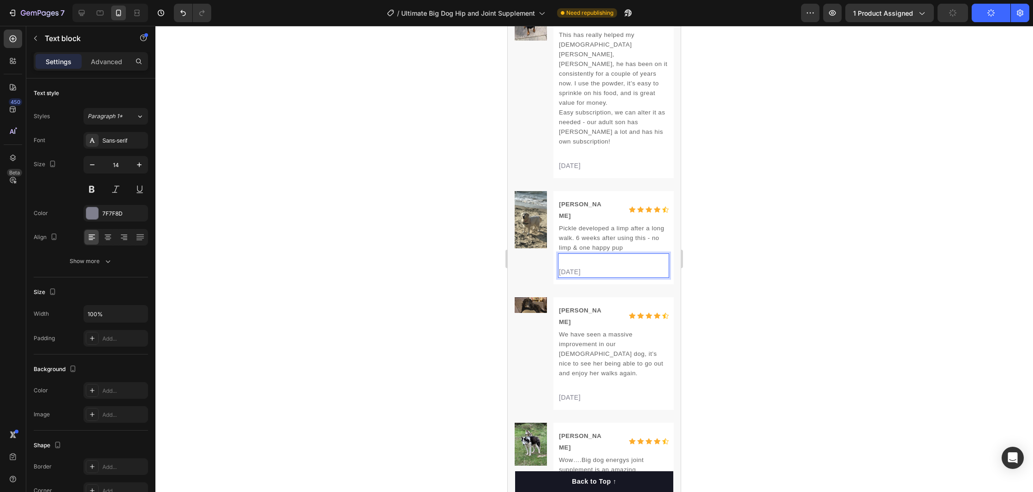
scroll to position [4148, 0]
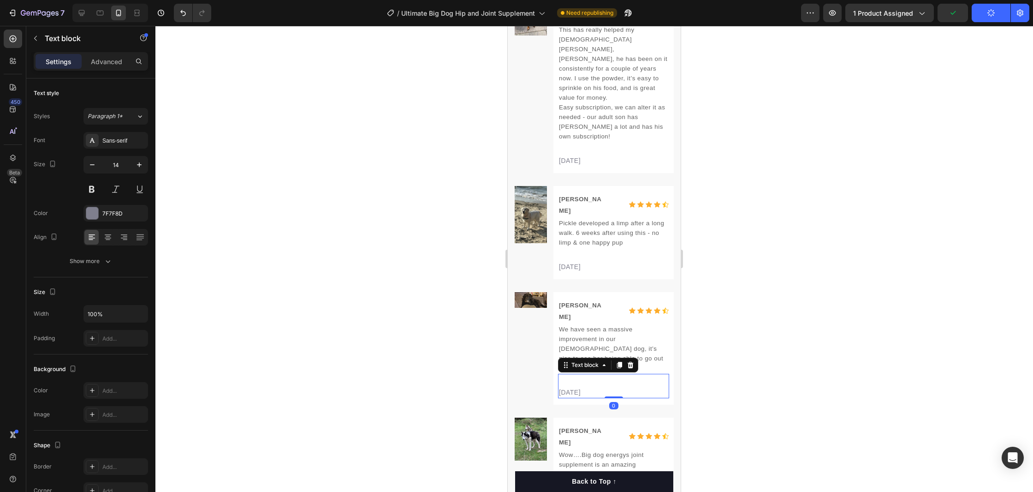
click at [583, 387] on p "02/21/2024" at bounding box center [613, 392] width 109 height 10
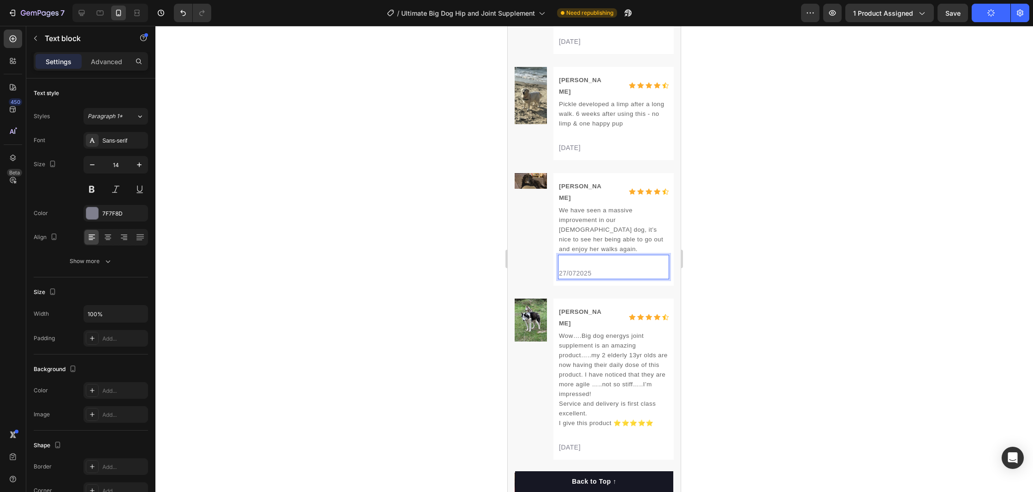
scroll to position [4327, 0]
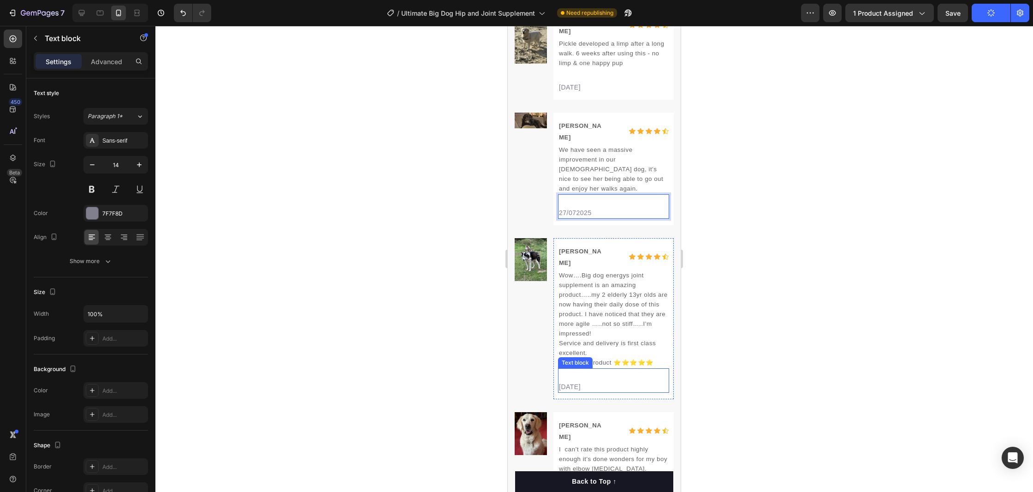
click at [589, 382] on p "02/21/2024" at bounding box center [613, 387] width 109 height 10
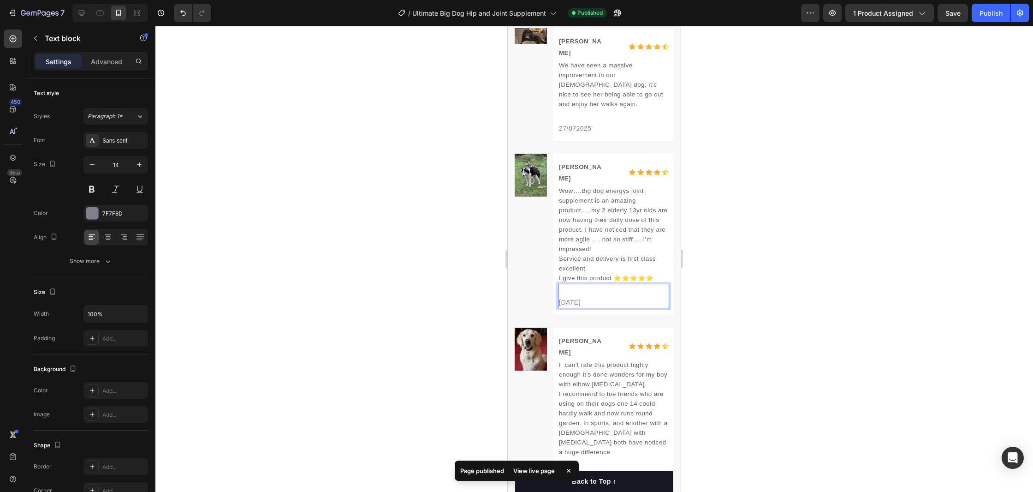
scroll to position [4448, 0]
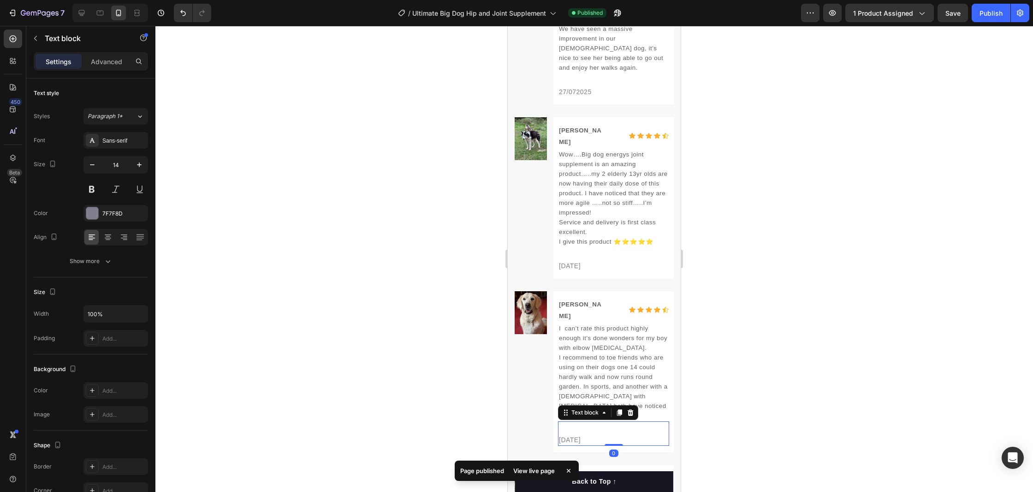
click at [586, 434] on div "02/21/2024" at bounding box center [613, 440] width 111 height 12
click at [578, 435] on p "02/21/2024" at bounding box center [613, 440] width 109 height 10
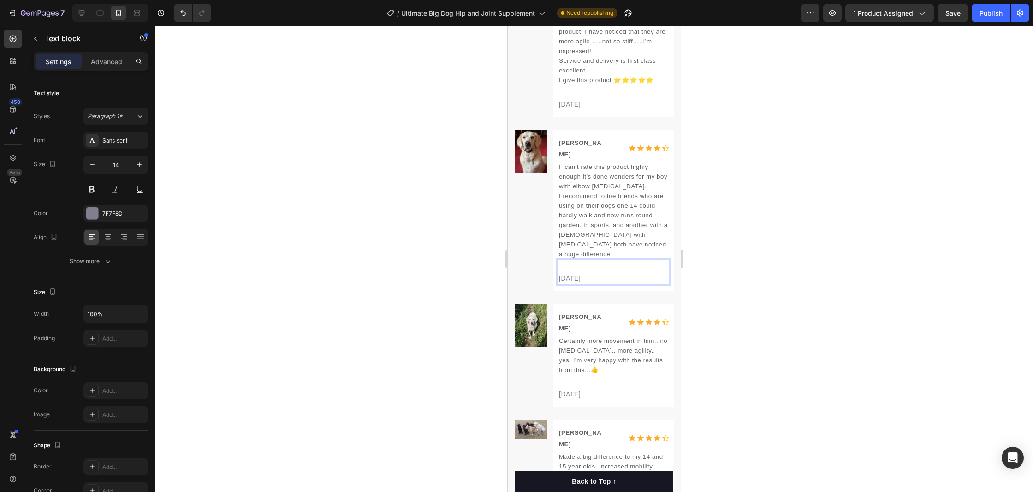
scroll to position [4653, 0]
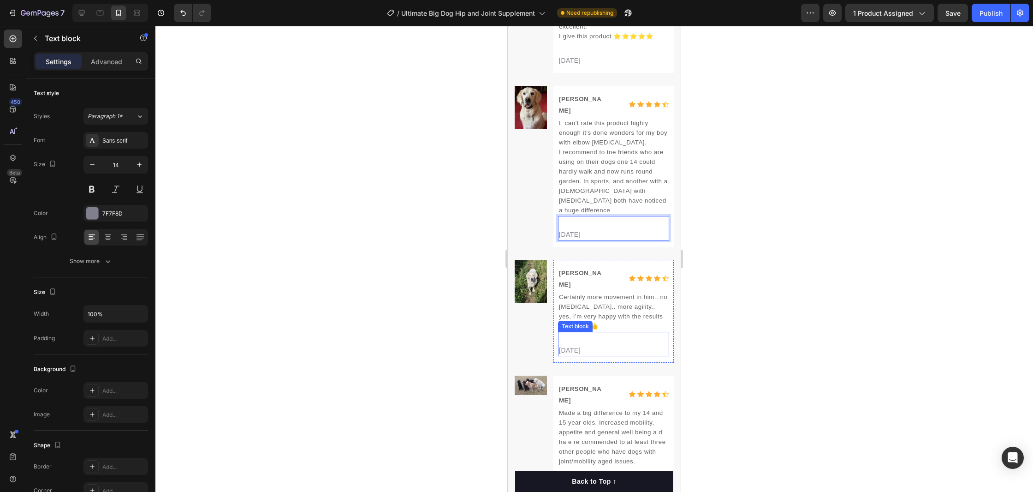
click at [568, 345] on p "02/21/2024" at bounding box center [613, 350] width 109 height 10
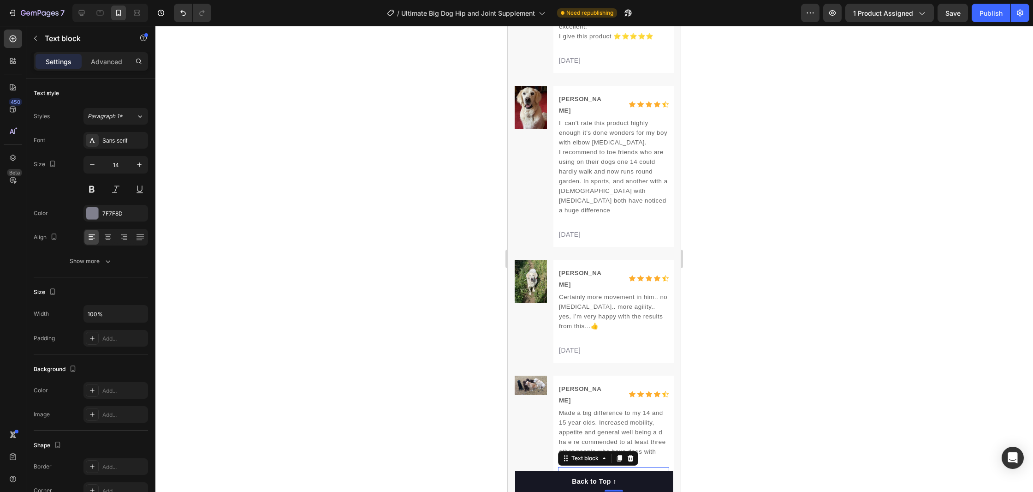
click at [586, 481] on p "02/21/2024" at bounding box center [613, 486] width 109 height 10
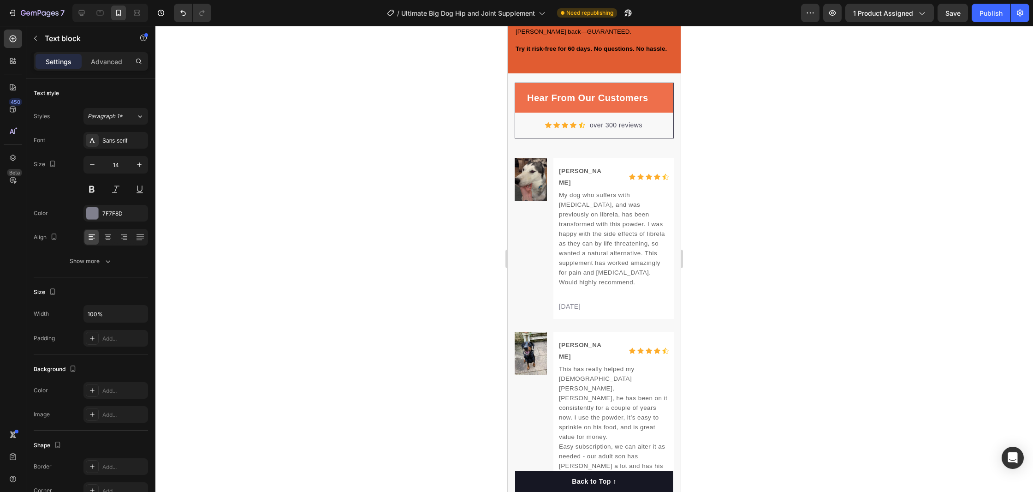
scroll to position [3808, 0]
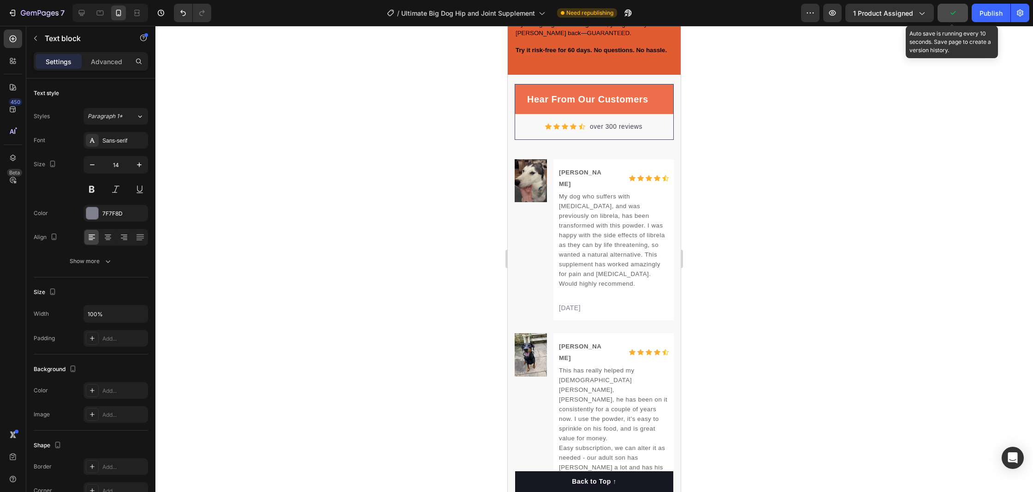
click at [957, 17] on icon "button" at bounding box center [952, 12] width 9 height 9
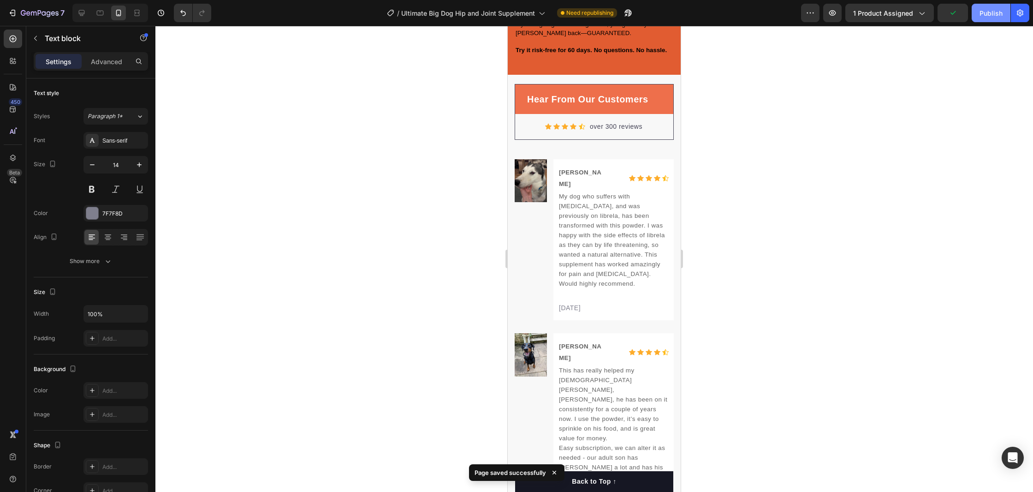
drag, startPoint x: 987, startPoint y: 17, endPoint x: 981, endPoint y: 18, distance: 5.2
click at [987, 17] on div "Publish" at bounding box center [991, 13] width 23 height 10
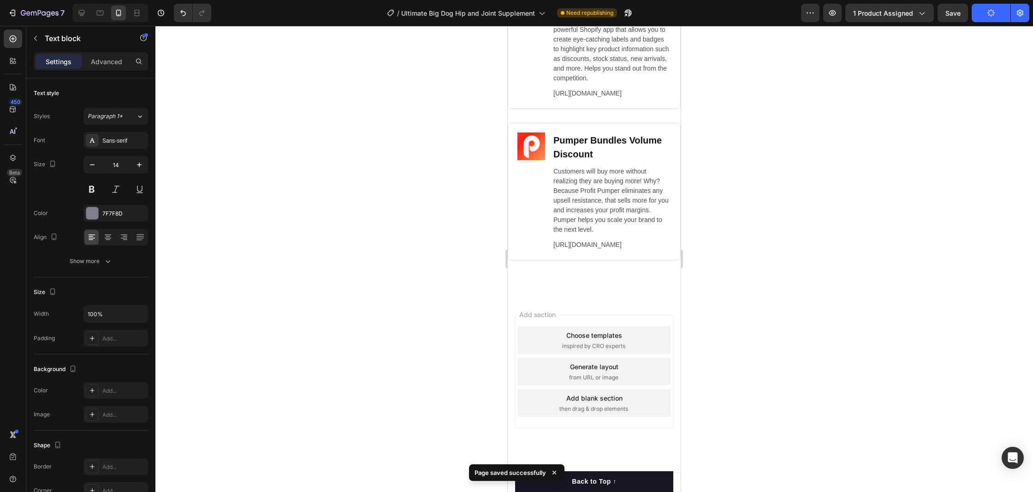
scroll to position [5734, 0]
click at [85, 16] on icon at bounding box center [81, 12] width 9 height 9
type input "16"
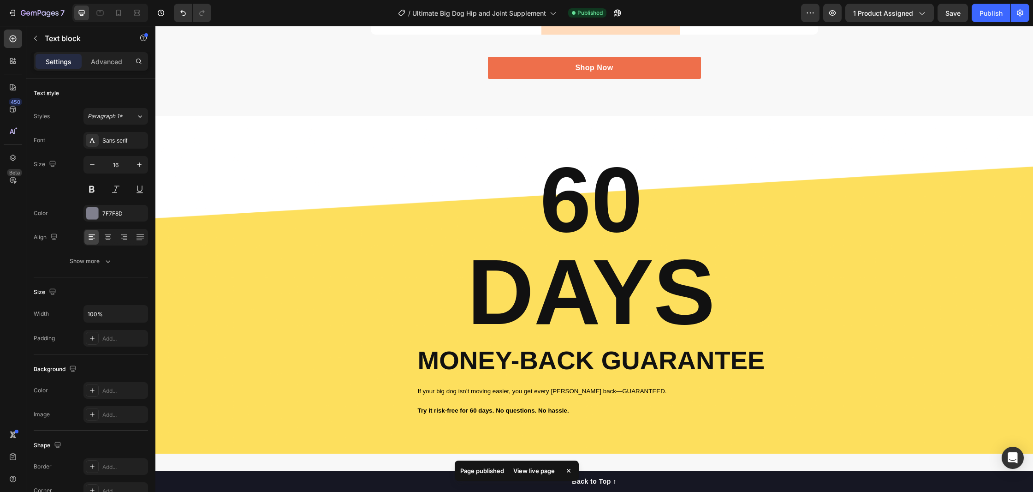
scroll to position [3714, 0]
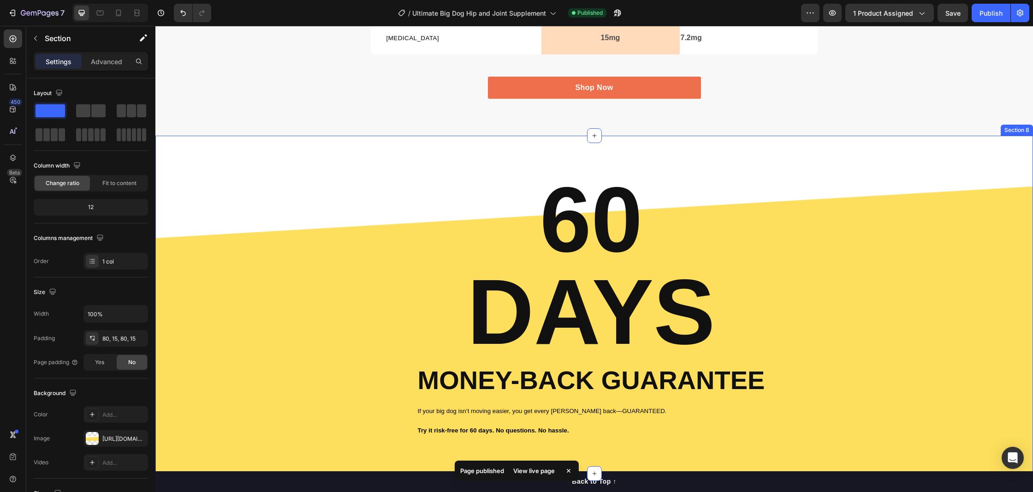
click at [1019, 321] on div "60 DAYS Heading Money-Back Guarantee Text Block If your big dog isn’t moving ea…" at bounding box center [594, 304] width 864 height 264
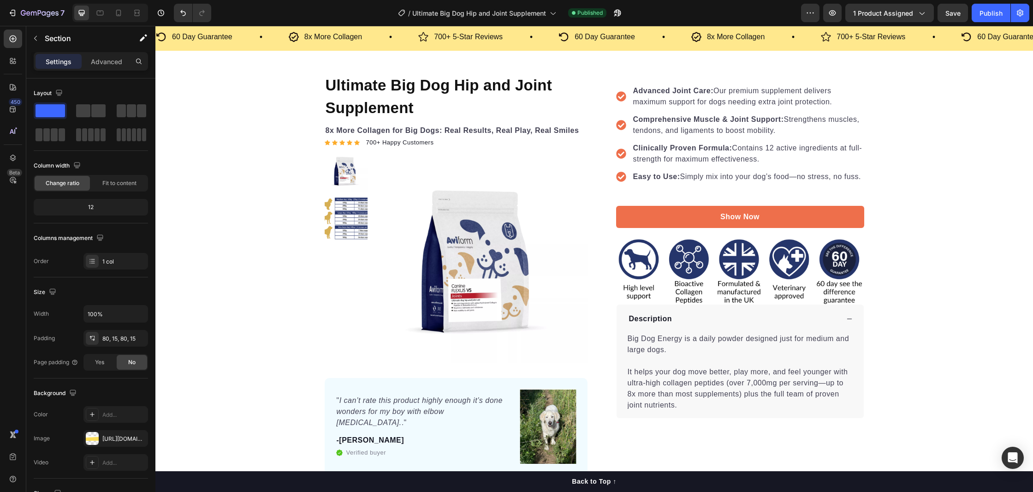
scroll to position [0, 0]
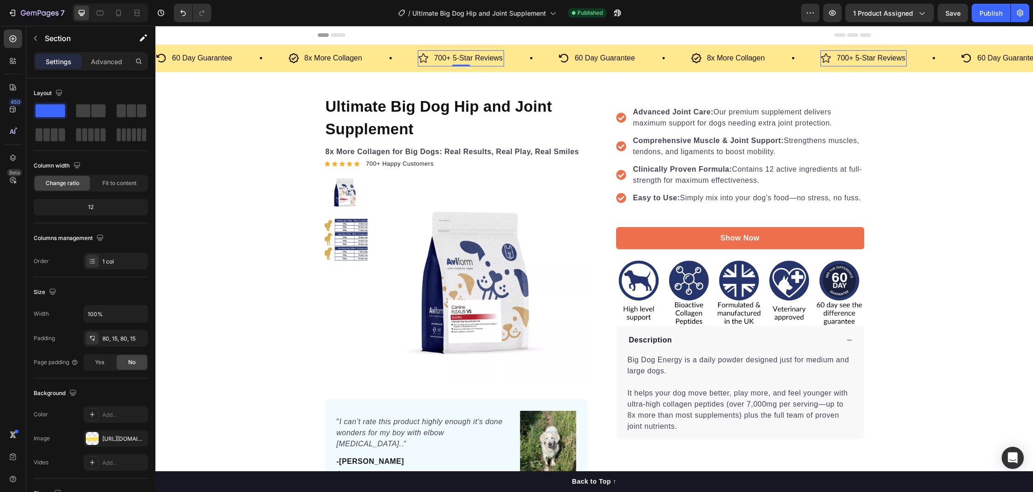
click at [446, 56] on p "700+ 5-Star Reviews" at bounding box center [468, 58] width 69 height 13
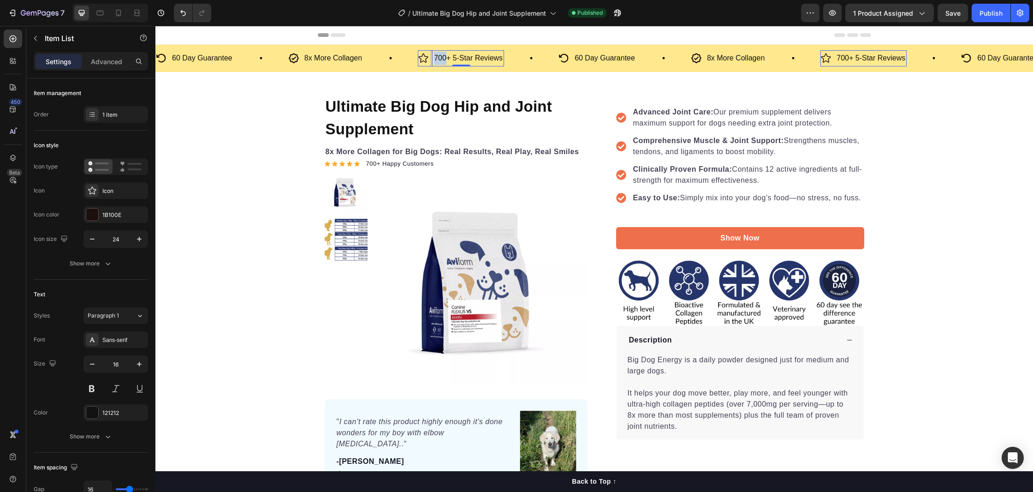
click at [446, 56] on p "700+ 5-Star Reviews" at bounding box center [468, 58] width 69 height 13
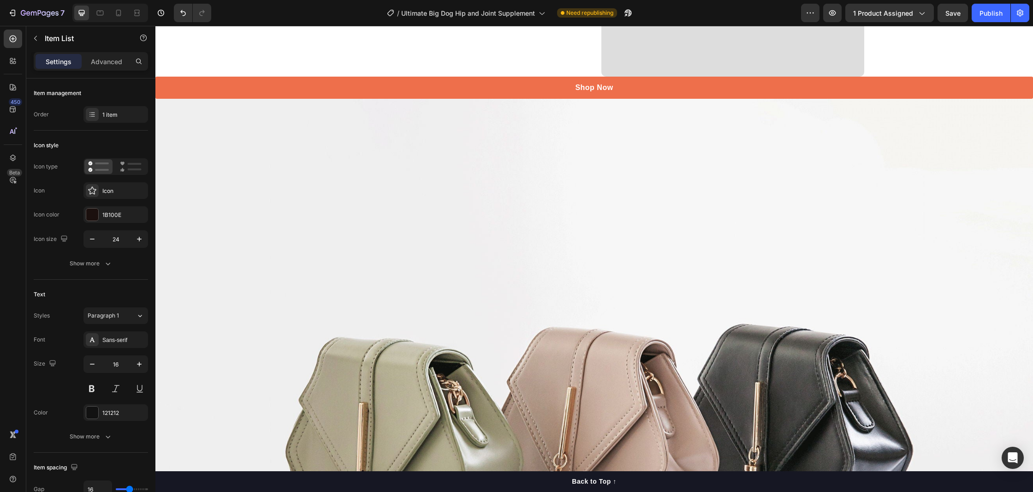
scroll to position [2232, 0]
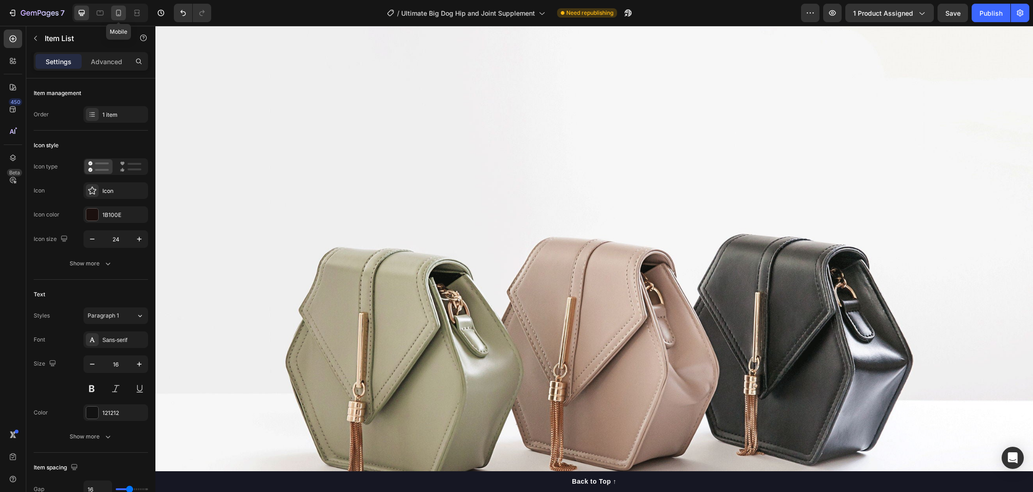
click at [124, 11] on div at bounding box center [118, 13] width 15 height 15
type input "16"
type input "14"
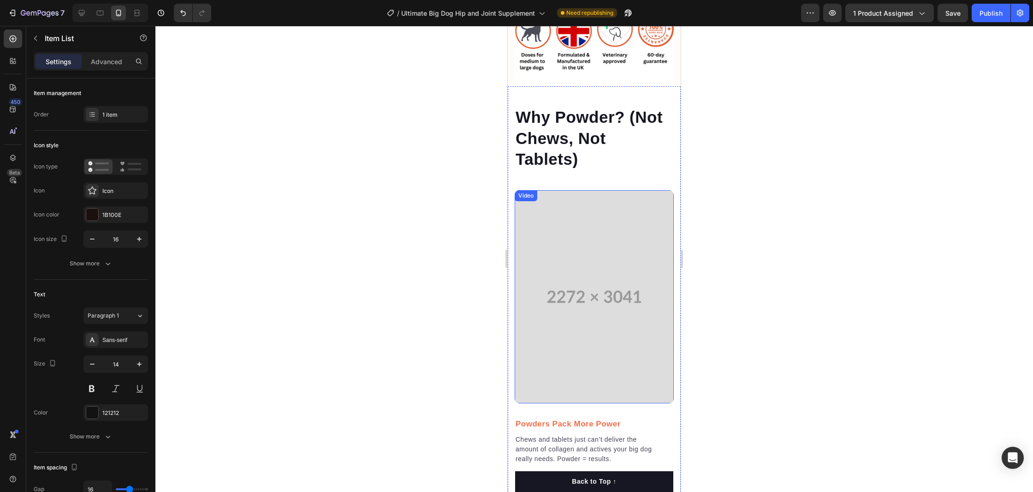
scroll to position [682, 0]
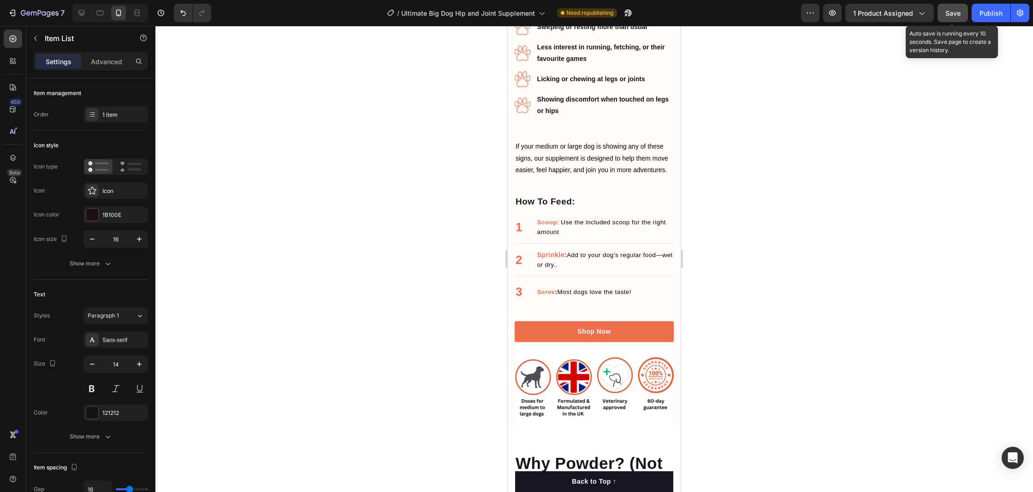
drag, startPoint x: 960, startPoint y: 18, endPoint x: 966, endPoint y: 18, distance: 5.5
click at [960, 18] on button "Save" at bounding box center [953, 13] width 30 height 18
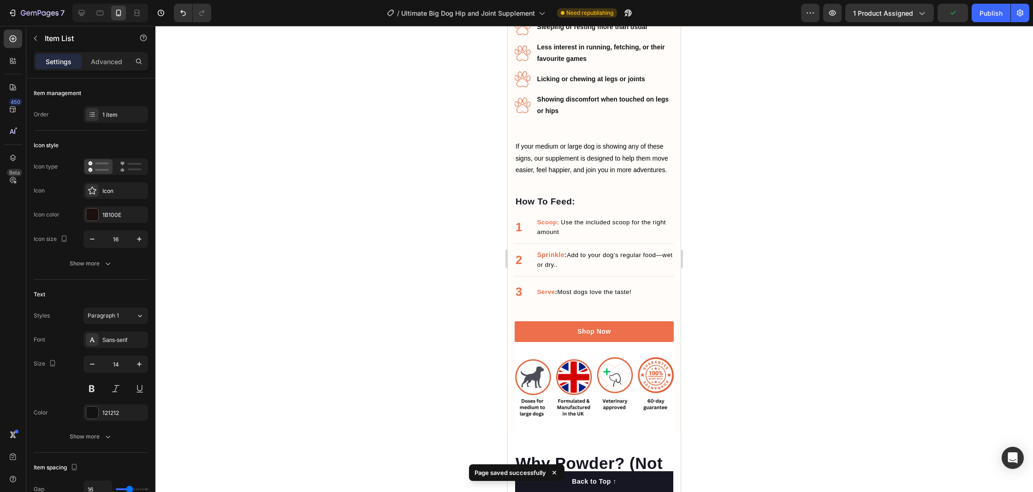
drag, startPoint x: 987, startPoint y: 16, endPoint x: 922, endPoint y: 23, distance: 64.9
click at [987, 16] on div "Publish" at bounding box center [991, 13] width 23 height 10
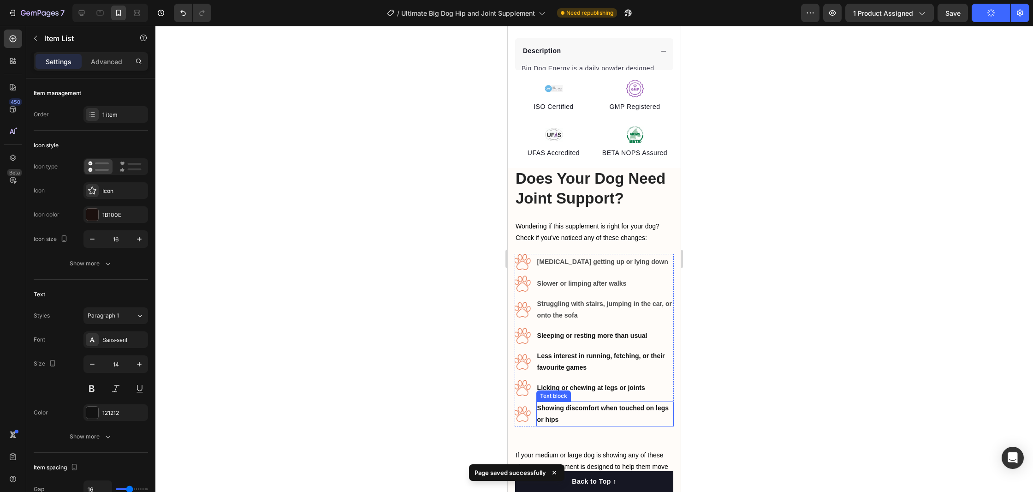
scroll to position [485, 0]
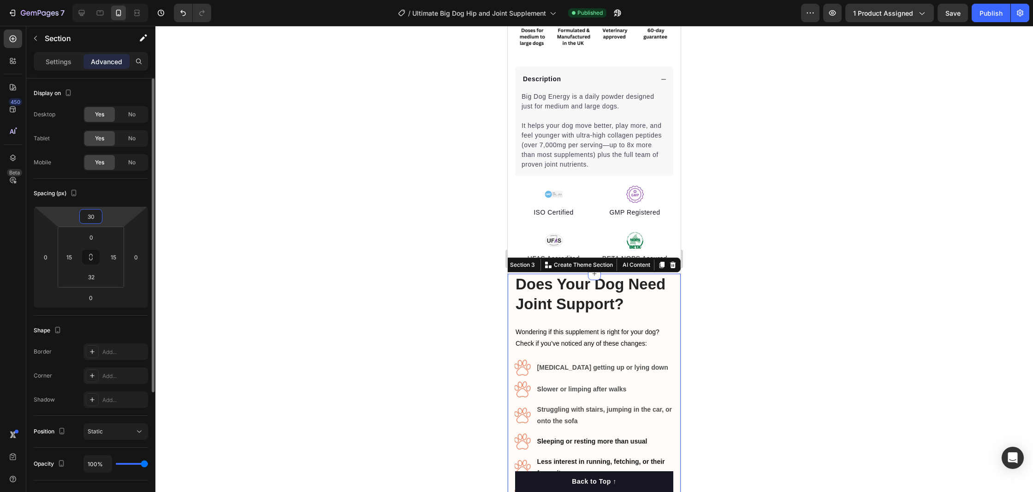
click at [95, 220] on input "30" at bounding box center [91, 216] width 18 height 14
type input "50"
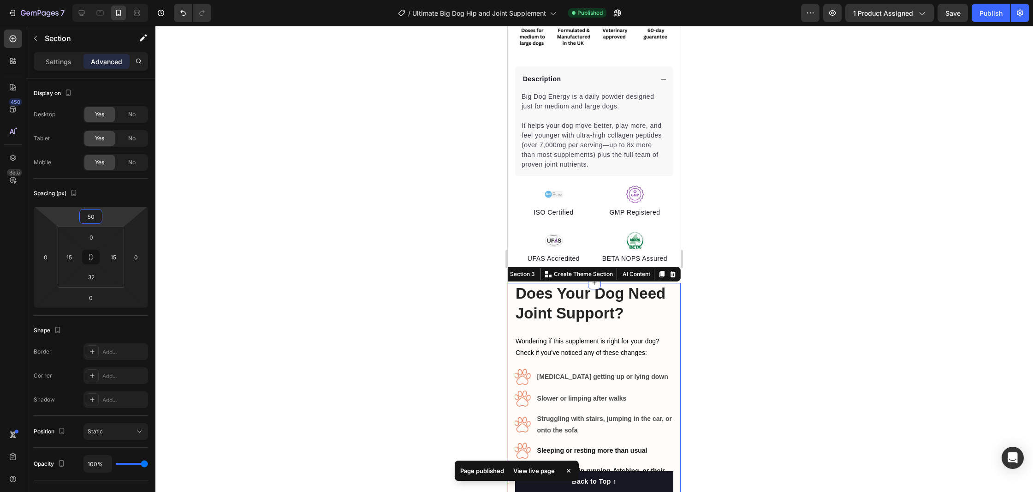
click at [352, 256] on div at bounding box center [594, 259] width 878 height 466
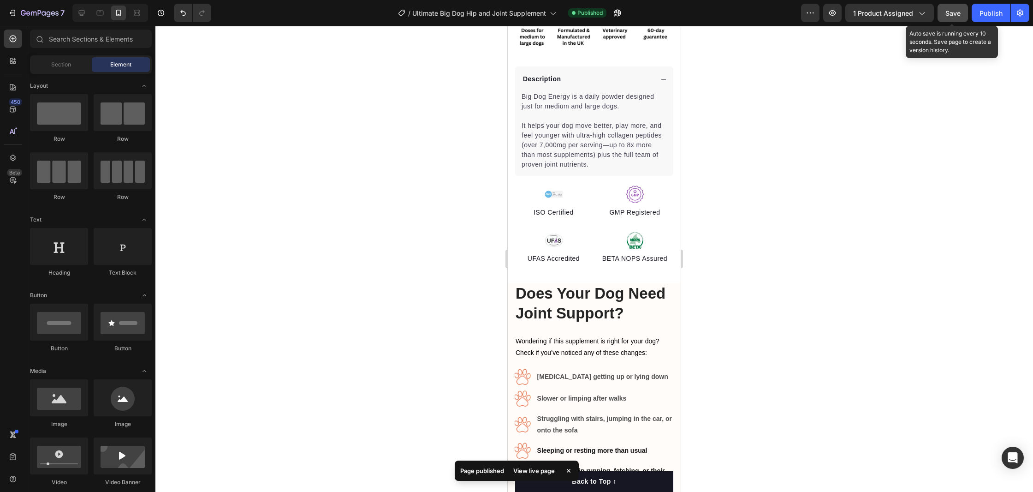
click at [950, 19] on button "Save" at bounding box center [953, 13] width 30 height 18
drag, startPoint x: 975, startPoint y: 14, endPoint x: 733, endPoint y: 159, distance: 282.0
click at [975, 14] on button "Publish" at bounding box center [991, 13] width 39 height 18
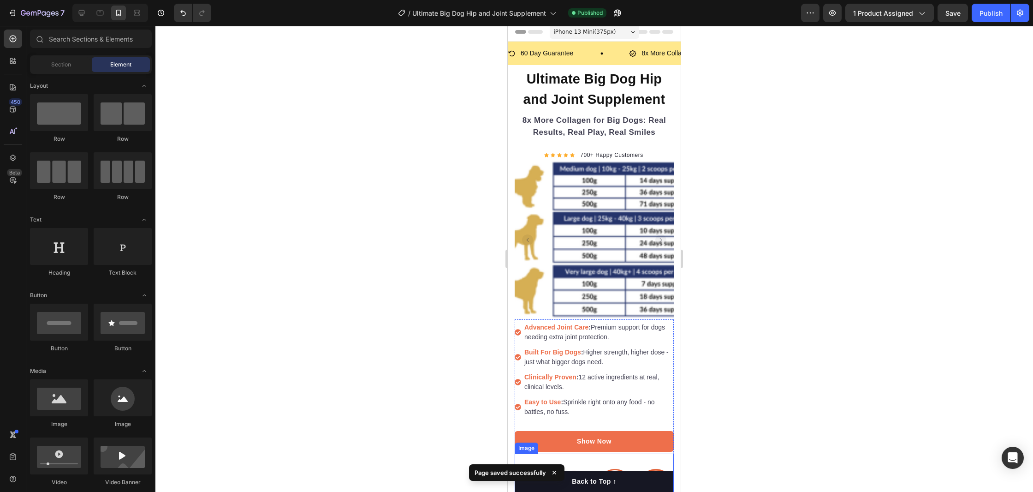
scroll to position [7, 0]
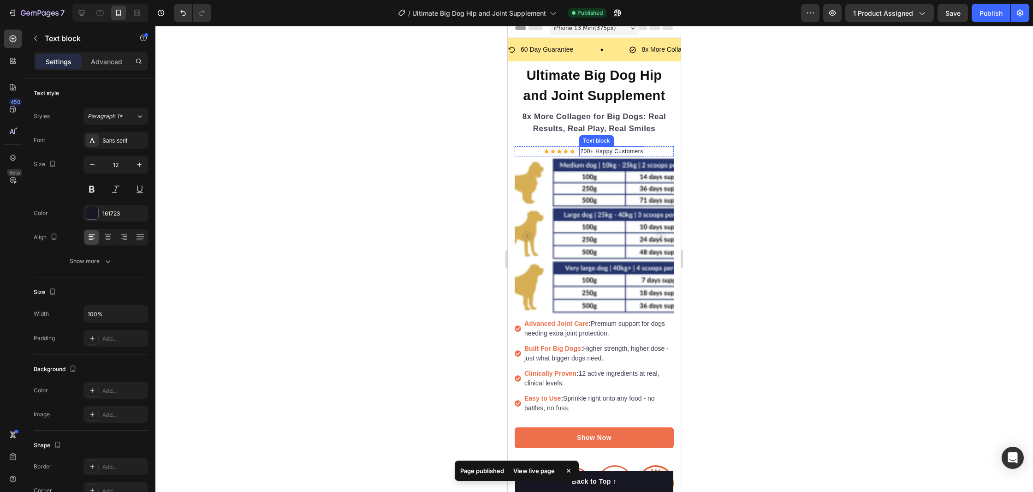
click at [584, 149] on p "700+ Happy Customers" at bounding box center [611, 151] width 63 height 8
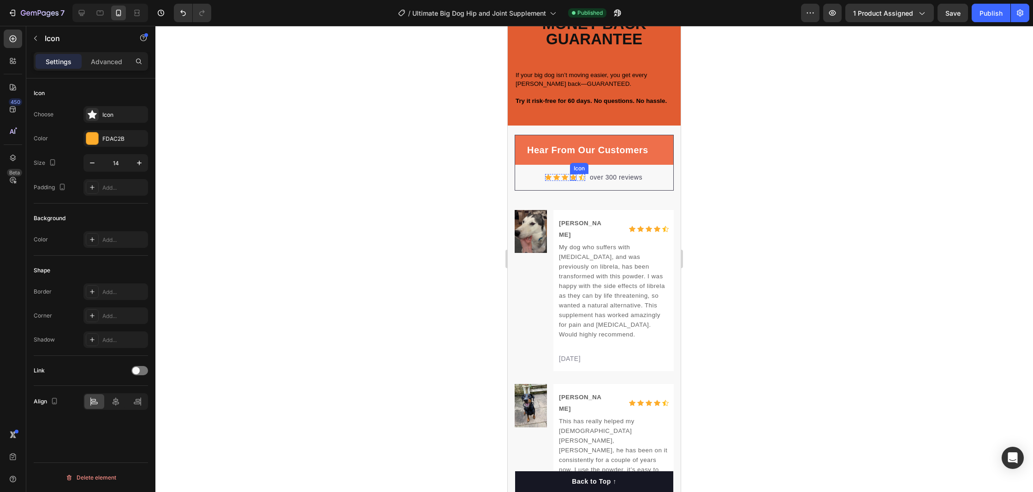
click at [571, 174] on icon at bounding box center [573, 177] width 6 height 6
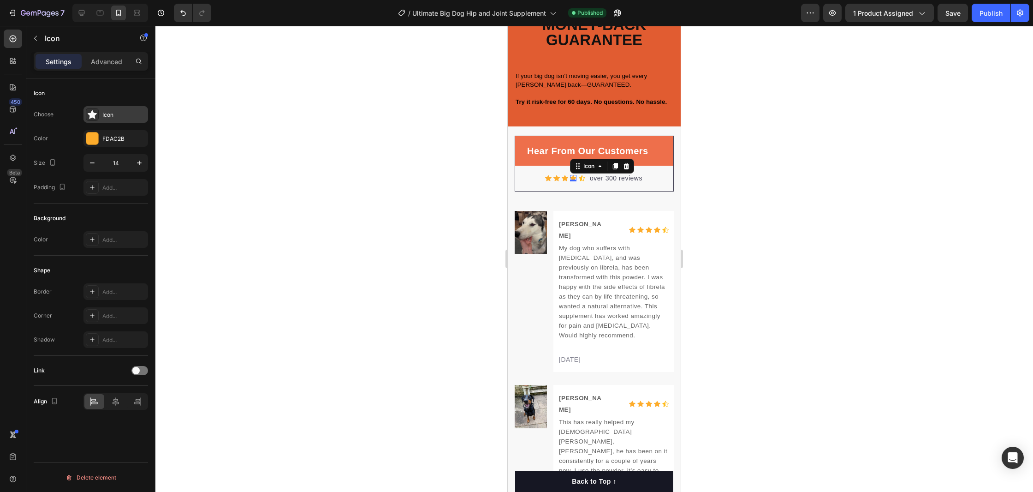
click at [93, 113] on icon at bounding box center [92, 114] width 9 height 9
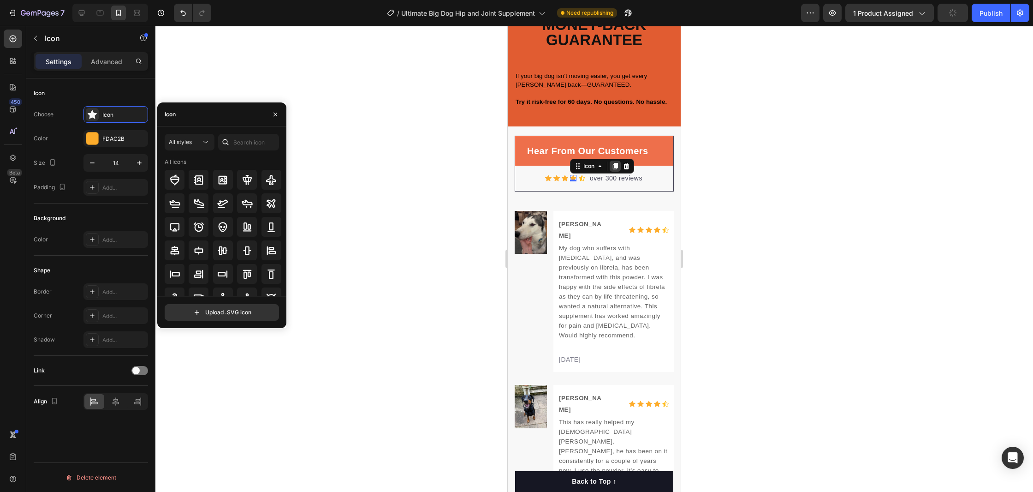
click at [616, 164] on icon at bounding box center [615, 166] width 5 height 6
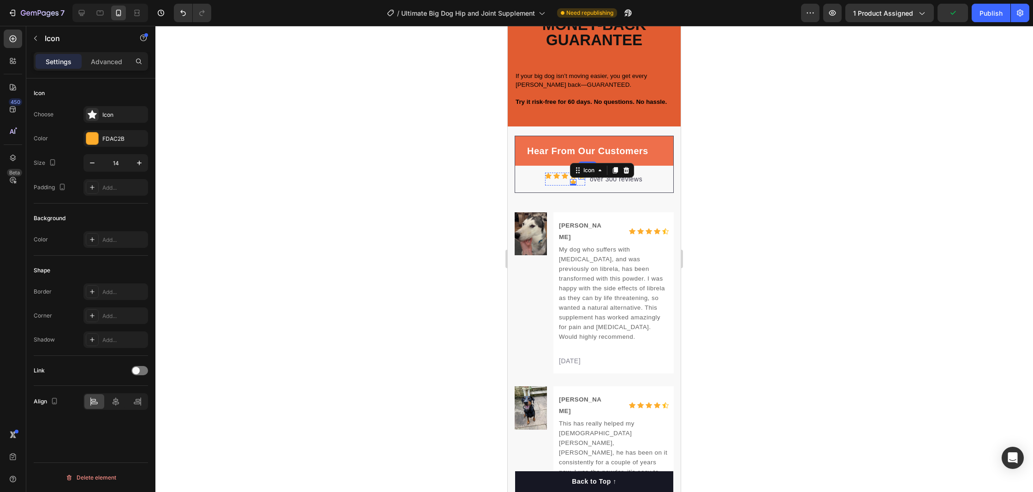
click at [582, 178] on div "Icon" at bounding box center [581, 175] width 7 height 7
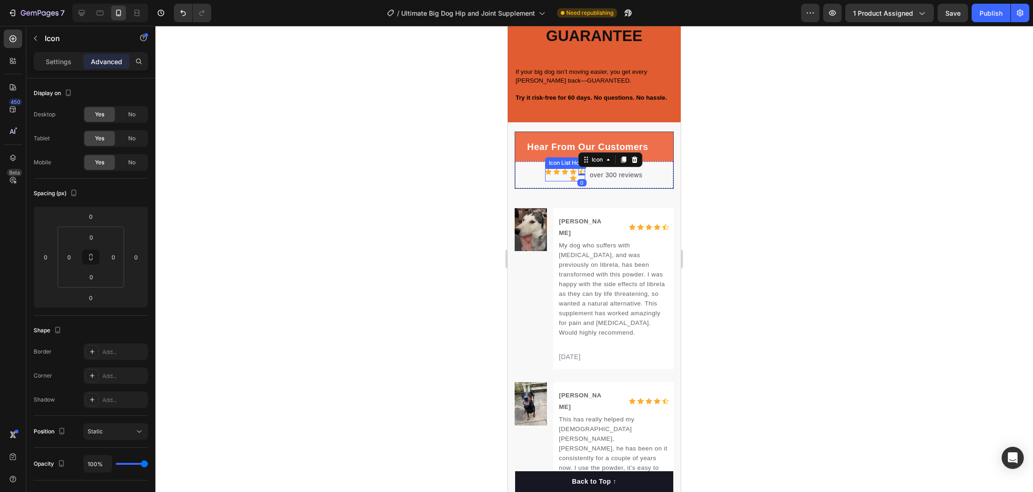
scroll to position [3770, 0]
click at [633, 161] on icon at bounding box center [635, 159] width 6 height 6
click at [583, 170] on icon at bounding box center [582, 171] width 6 height 7
click at [49, 61] on p "Settings" at bounding box center [59, 62] width 26 height 10
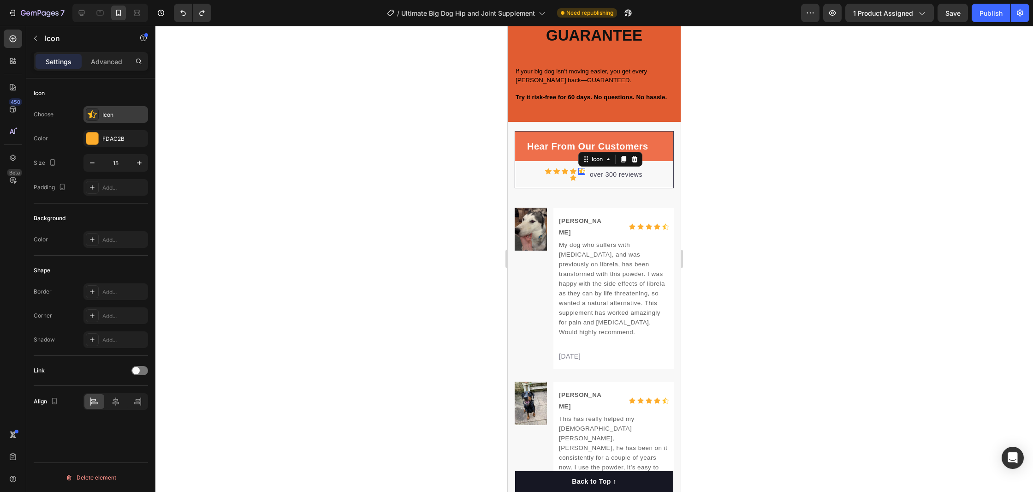
click at [91, 113] on icon at bounding box center [92, 114] width 9 height 8
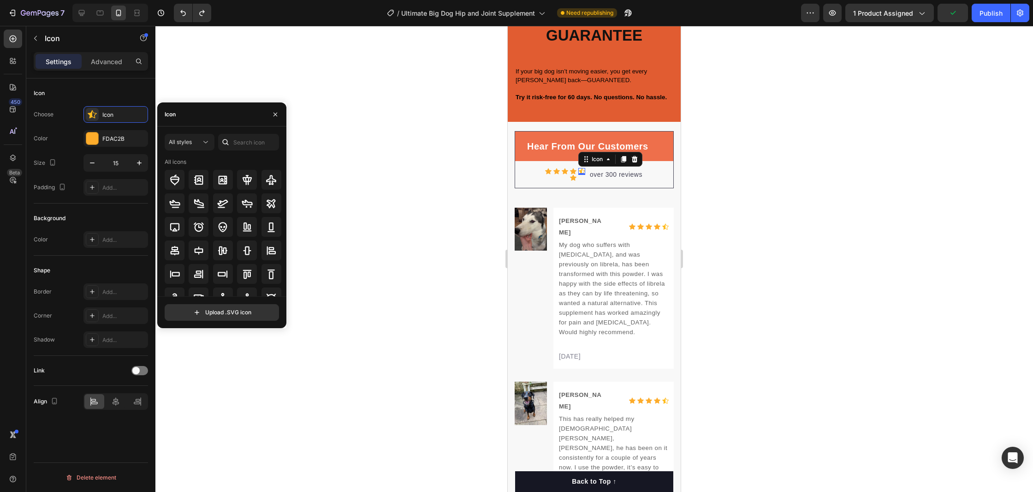
click at [202, 106] on div "Icon" at bounding box center [221, 114] width 129 height 24
click at [197, 111] on div "Icon" at bounding box center [221, 114] width 129 height 24
click at [241, 145] on input "text" at bounding box center [248, 142] width 61 height 17
type input "star"
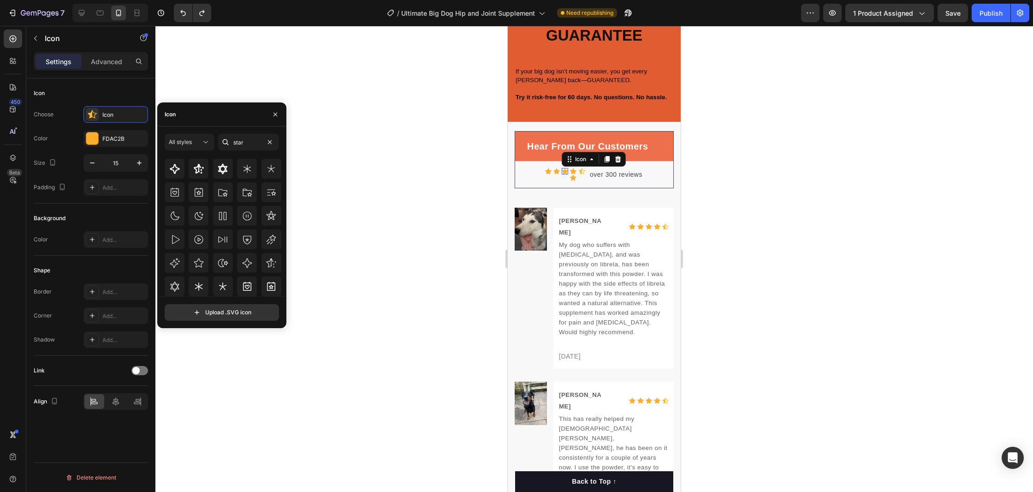
click at [565, 171] on div "Icon 0" at bounding box center [565, 171] width 6 height 6
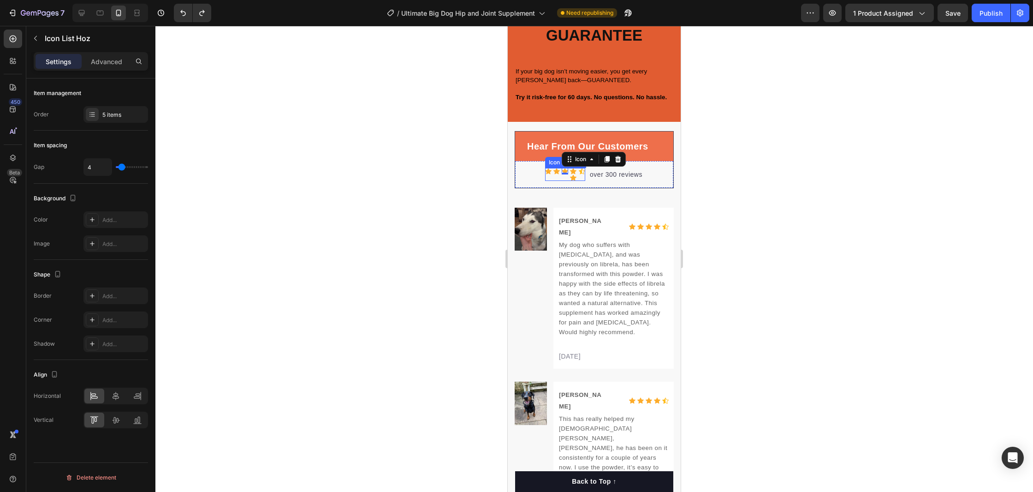
click at [577, 171] on div "Icon Icon Icon 0 Icon Icon Icon" at bounding box center [565, 174] width 40 height 13
click at [582, 171] on icon at bounding box center [582, 171] width 6 height 7
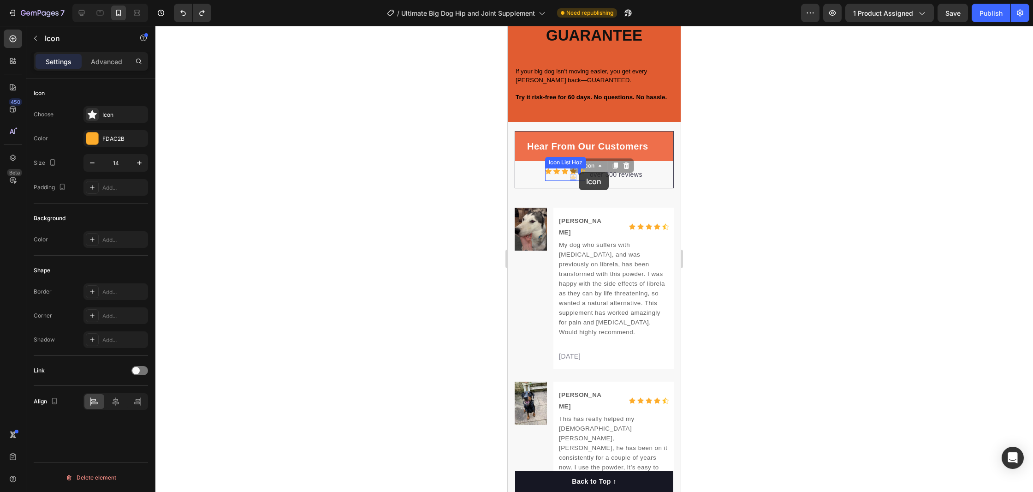
drag, startPoint x: 573, startPoint y: 179, endPoint x: 579, endPoint y: 172, distance: 8.9
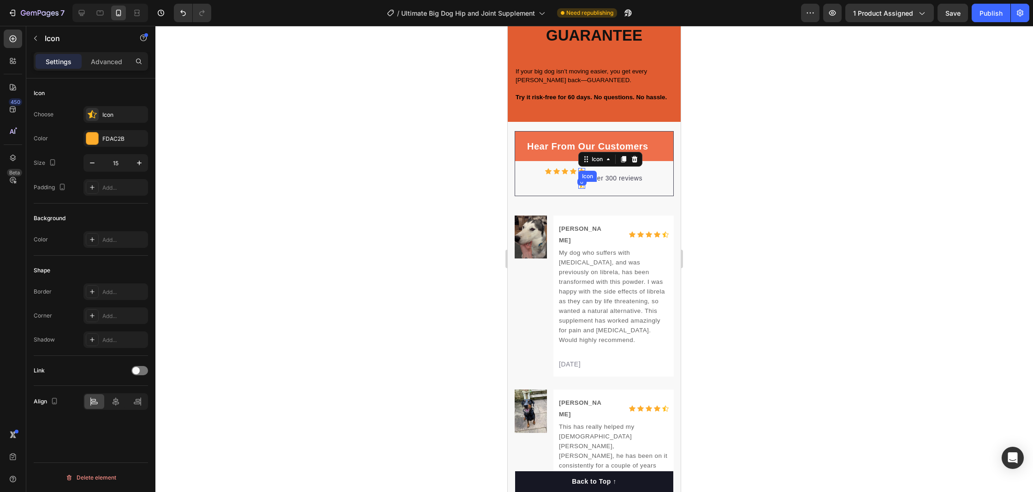
click at [580, 187] on div "Icon" at bounding box center [581, 185] width 7 height 7
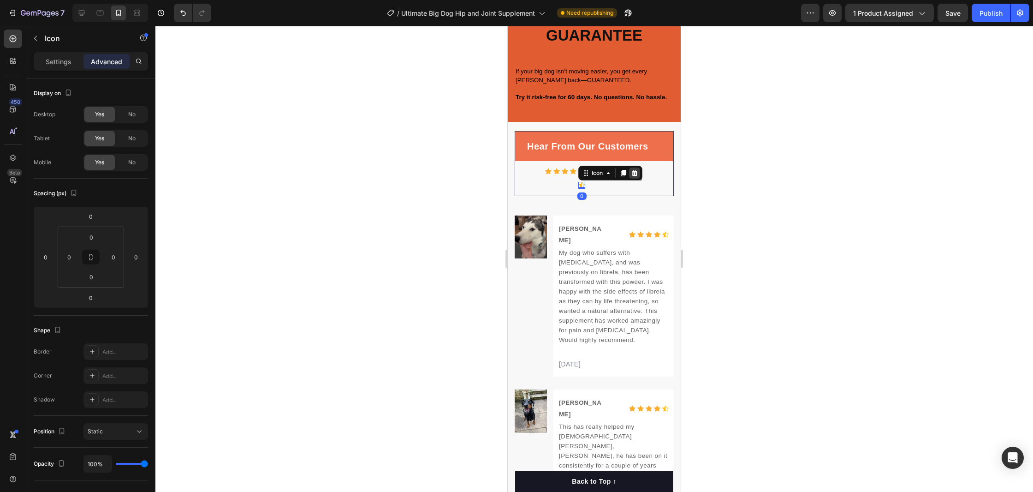
click at [638, 175] on icon at bounding box center [634, 172] width 7 height 7
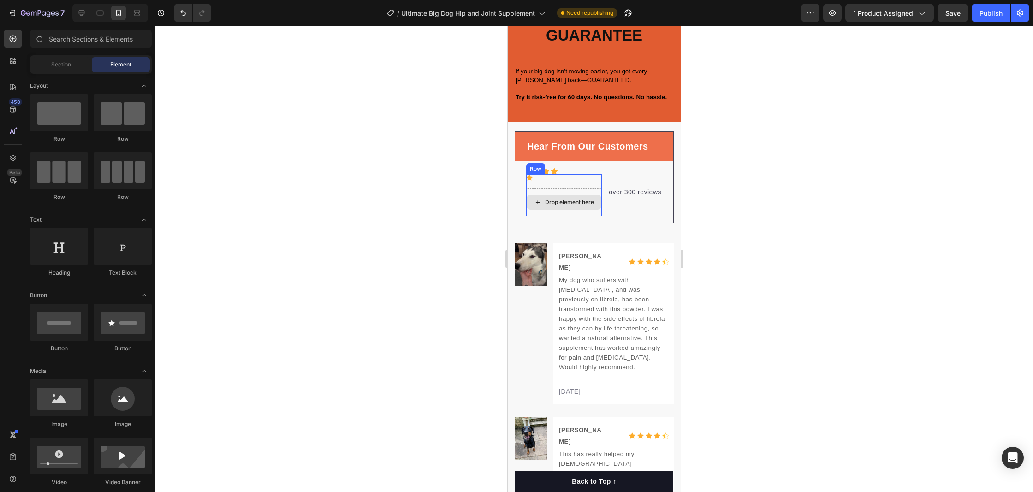
click at [568, 203] on div "Drop element here" at bounding box center [569, 201] width 49 height 7
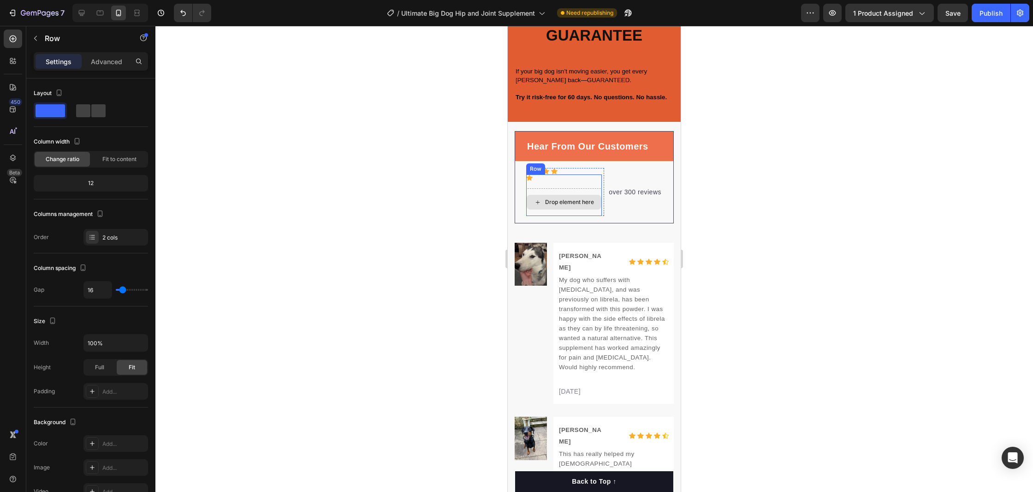
drag, startPoint x: 565, startPoint y: 193, endPoint x: 562, endPoint y: 190, distance: 4.9
click at [565, 193] on div "Drop element here" at bounding box center [564, 202] width 76 height 28
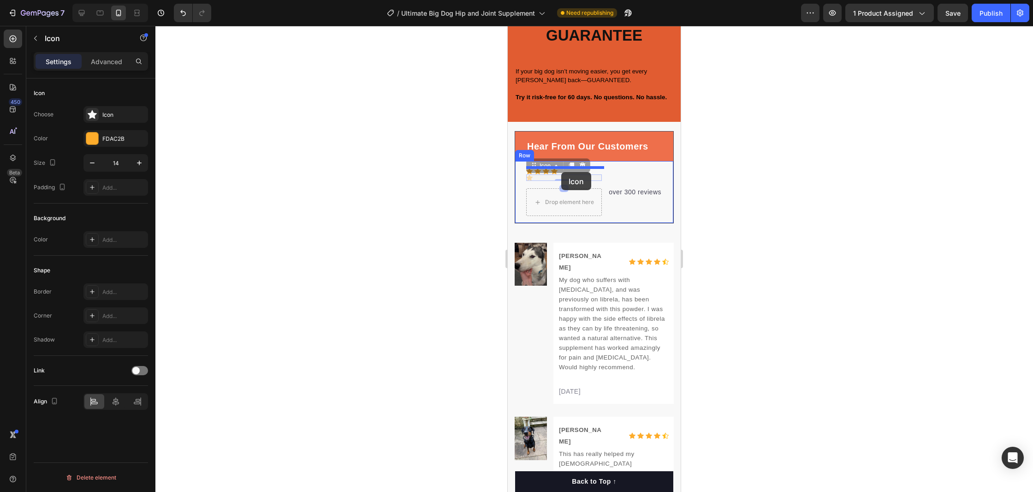
drag, startPoint x: 530, startPoint y: 177, endPoint x: 561, endPoint y: 172, distance: 31.8
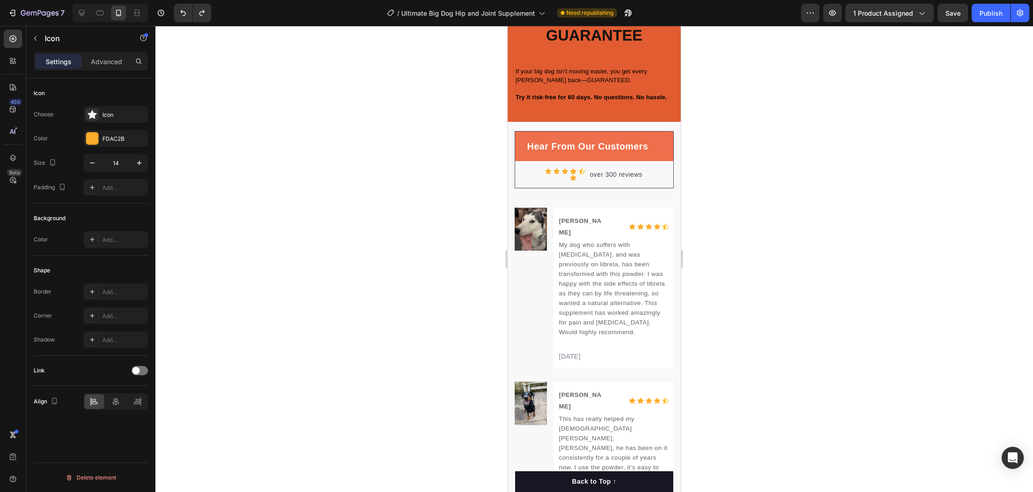
click at [574, 177] on icon at bounding box center [573, 178] width 6 height 6
click at [573, 177] on icon at bounding box center [573, 178] width 6 height 6
click at [36, 34] on button "button" at bounding box center [35, 38] width 15 height 15
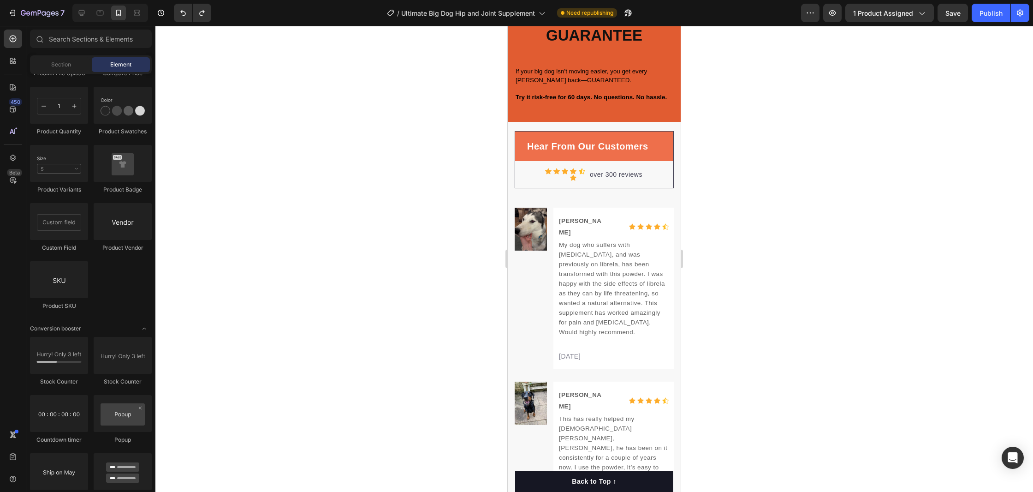
scroll to position [1566, 0]
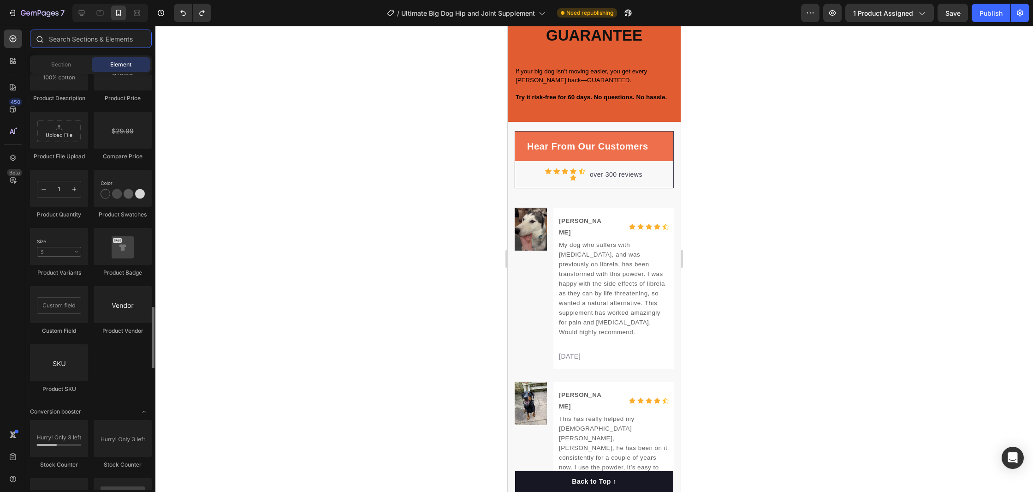
click at [87, 41] on input "text" at bounding box center [91, 39] width 122 height 18
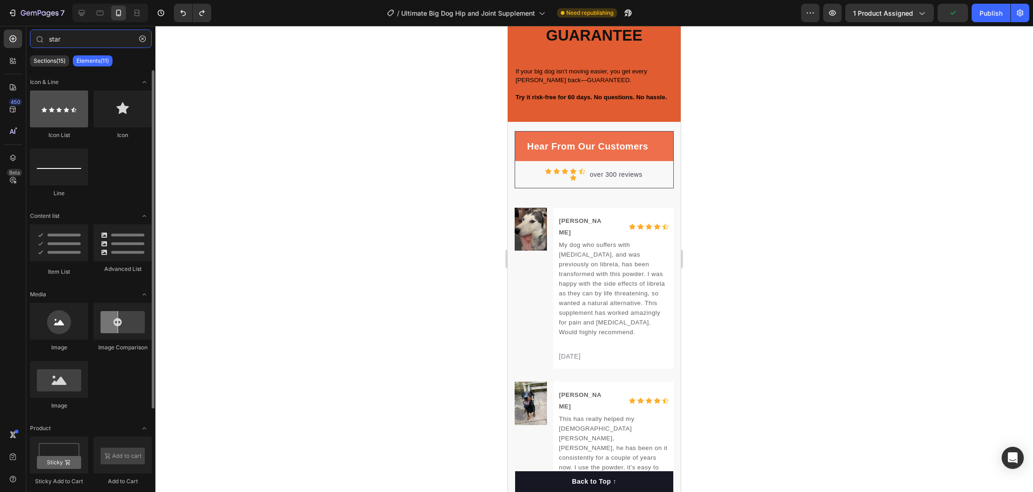
type input "star"
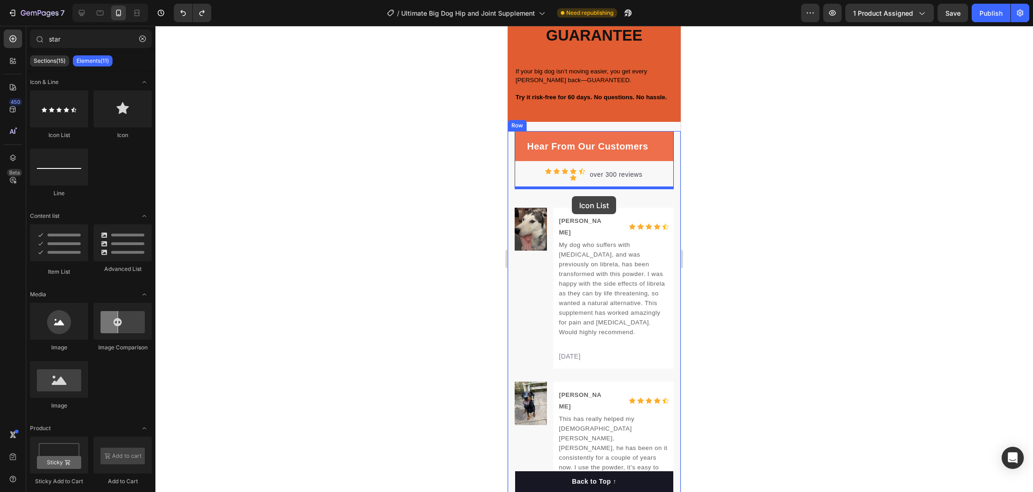
drag, startPoint x: 582, startPoint y: 132, endPoint x: 572, endPoint y: 196, distance: 64.8
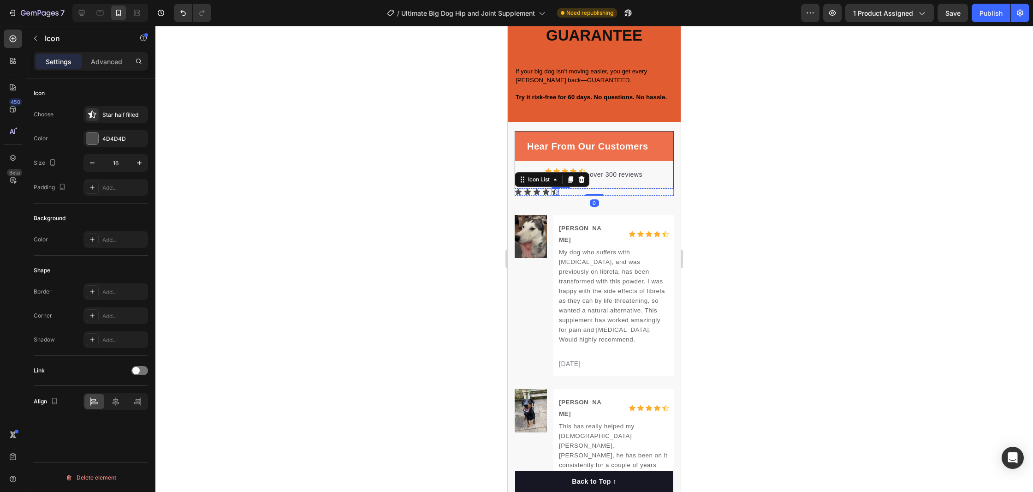
click at [554, 190] on icon at bounding box center [555, 192] width 6 height 6
click at [92, 111] on icon at bounding box center [92, 114] width 8 height 8
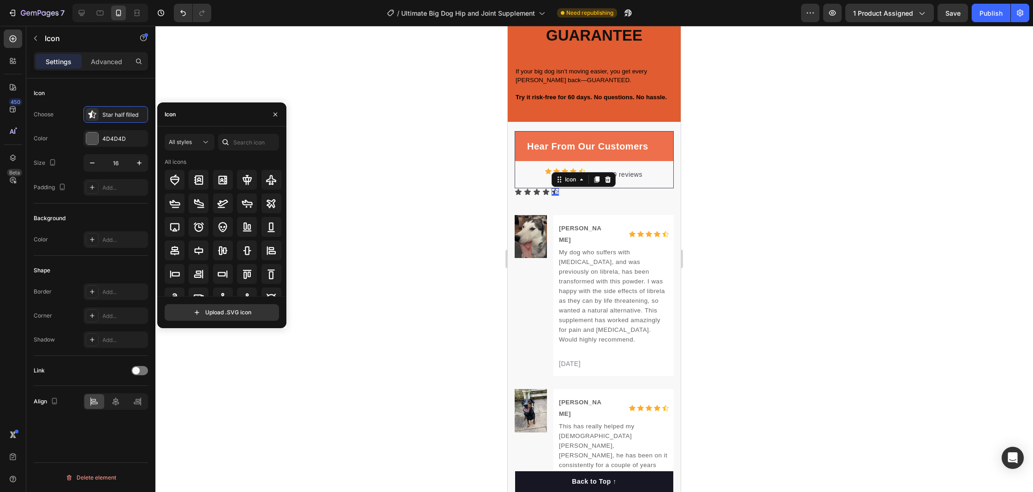
click at [229, 146] on icon at bounding box center [225, 141] width 9 height 9
click at [234, 141] on input "text" at bounding box center [248, 142] width 61 height 17
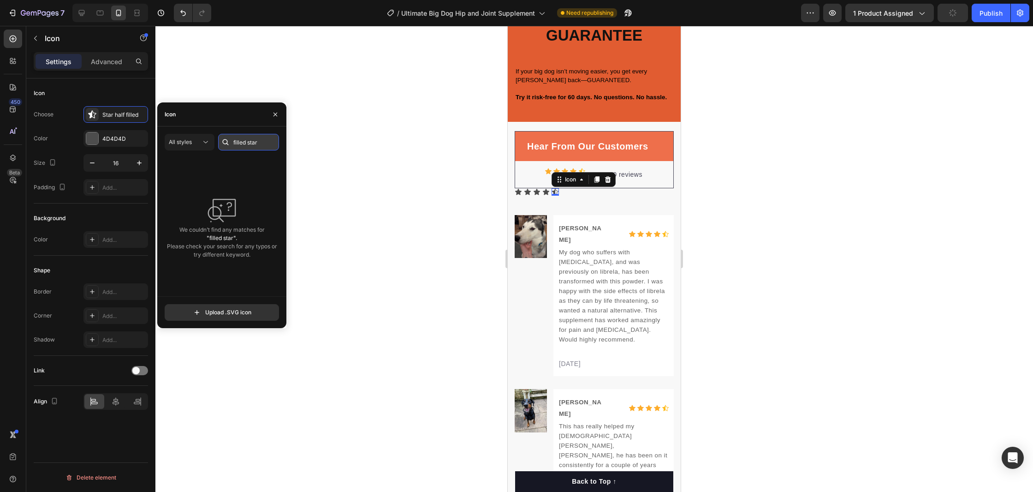
type input "filled star"
click at [547, 190] on icon at bounding box center [546, 192] width 6 height 6
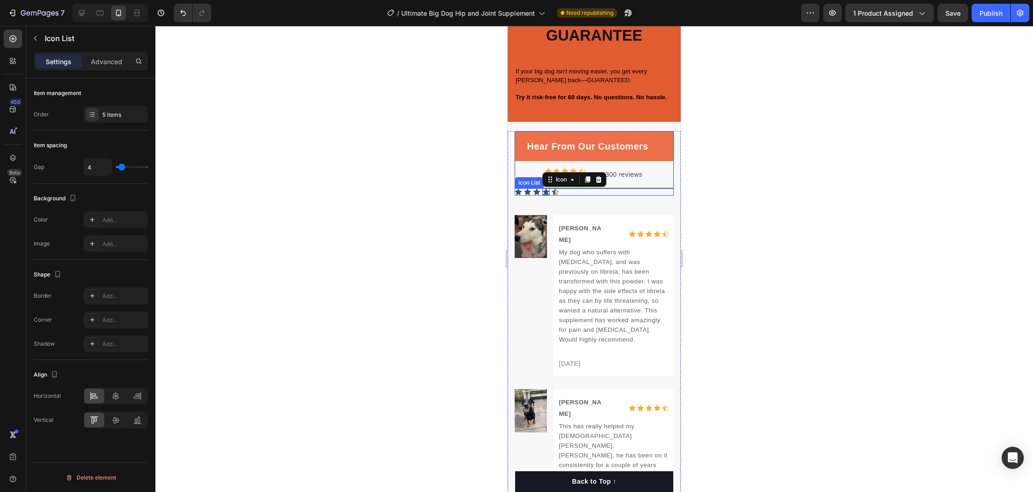
click at [588, 190] on div "Icon Icon Icon Icon 0 Icon" at bounding box center [594, 191] width 159 height 7
click at [583, 178] on icon at bounding box center [582, 179] width 6 height 6
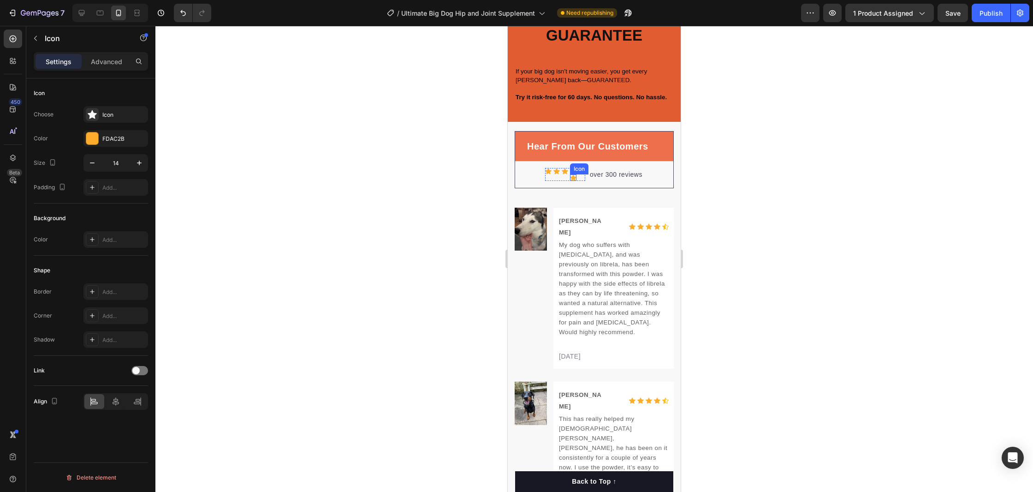
click at [574, 178] on div "Icon" at bounding box center [573, 177] width 6 height 6
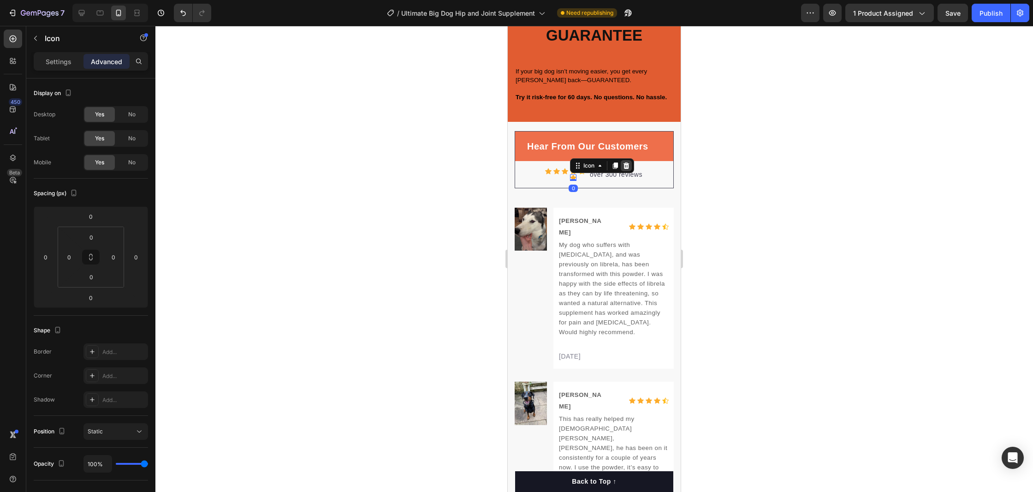
click at [628, 163] on icon at bounding box center [627, 165] width 6 height 6
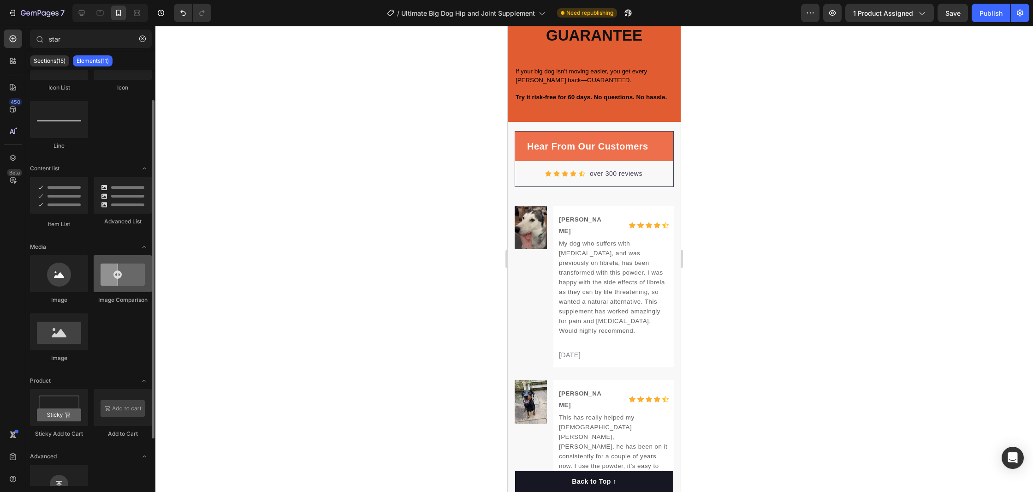
scroll to position [95, 0]
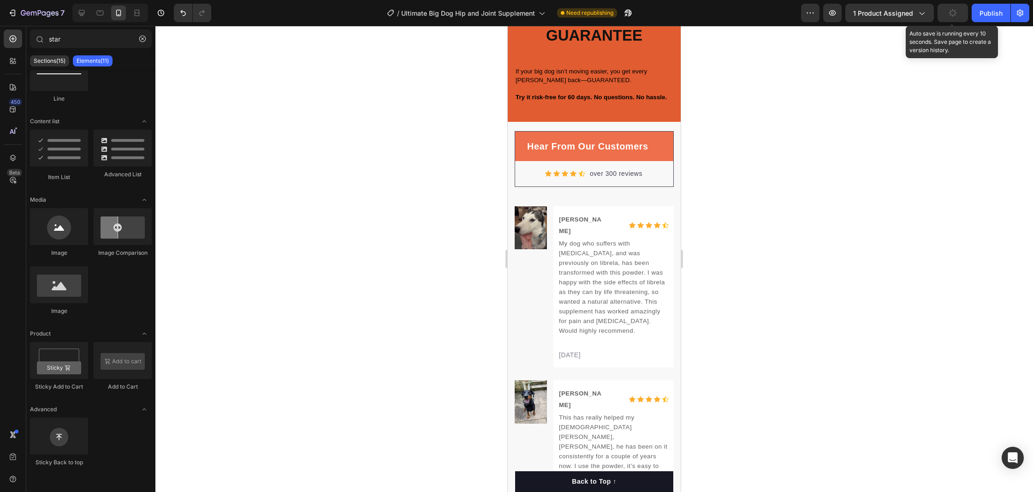
click at [945, 9] on button "button" at bounding box center [953, 13] width 30 height 18
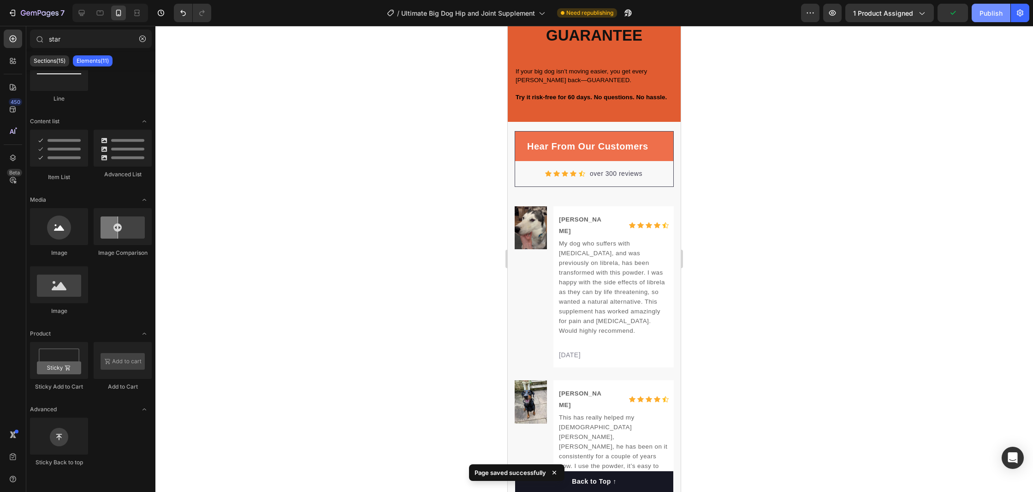
click at [984, 12] on div "Publish" at bounding box center [991, 13] width 23 height 10
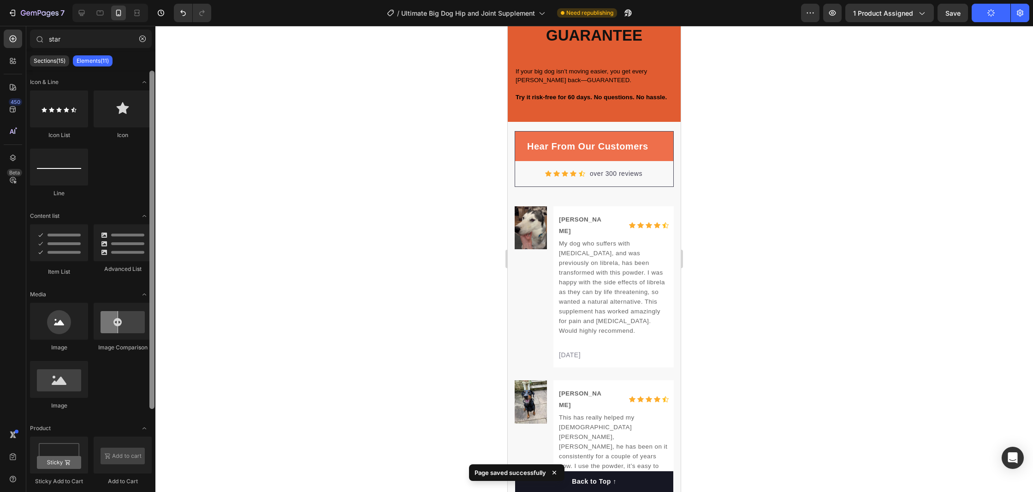
scroll to position [2, 0]
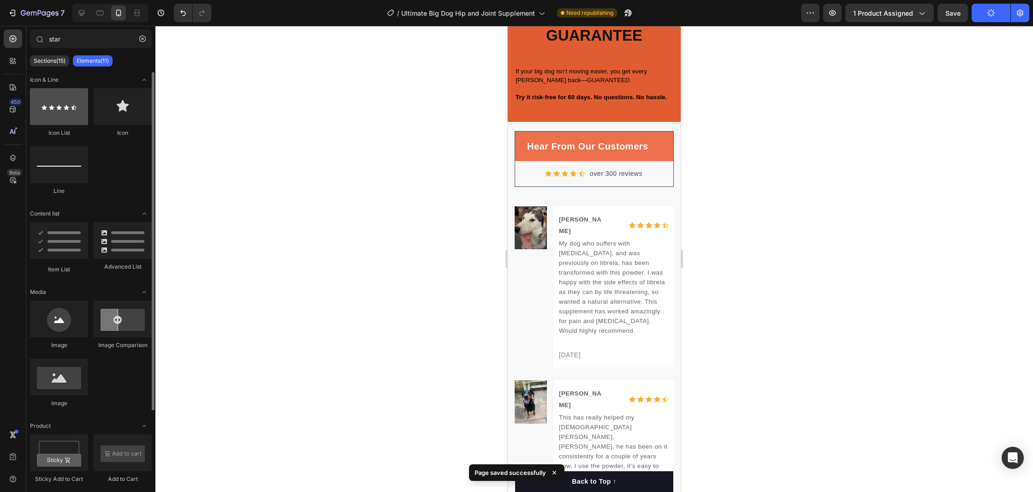
click at [68, 113] on div at bounding box center [59, 106] width 58 height 37
click at [63, 114] on div at bounding box center [59, 106] width 58 height 37
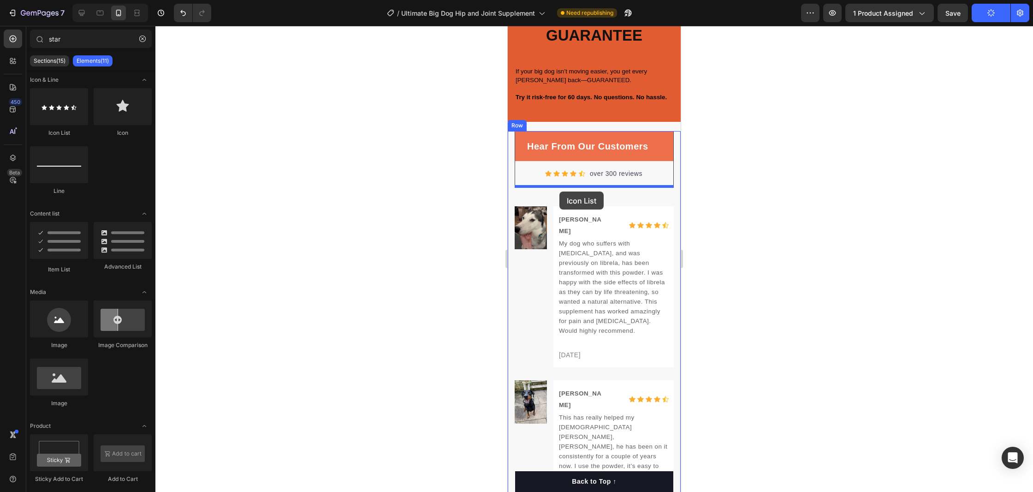
drag, startPoint x: 571, startPoint y: 141, endPoint x: 559, endPoint y: 191, distance: 52.1
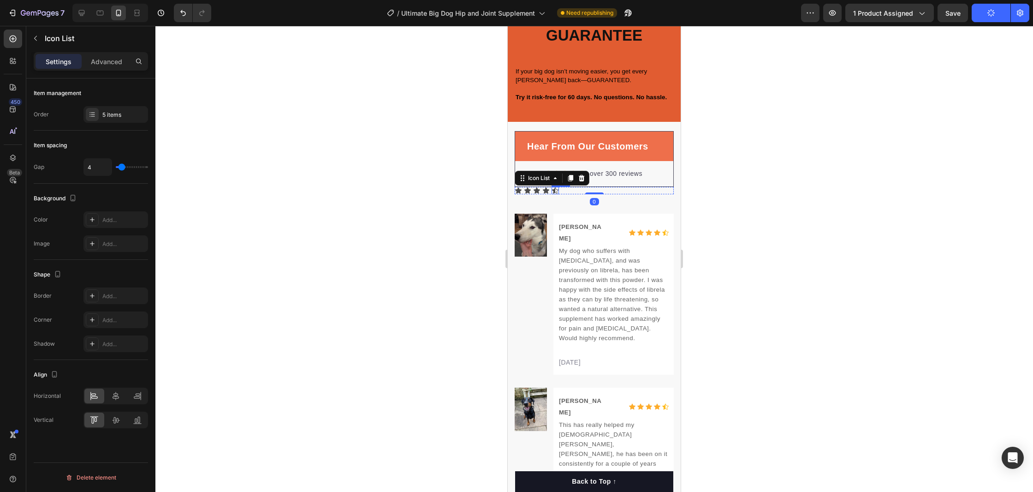
click at [554, 190] on div "Icon" at bounding box center [555, 190] width 7 height 7
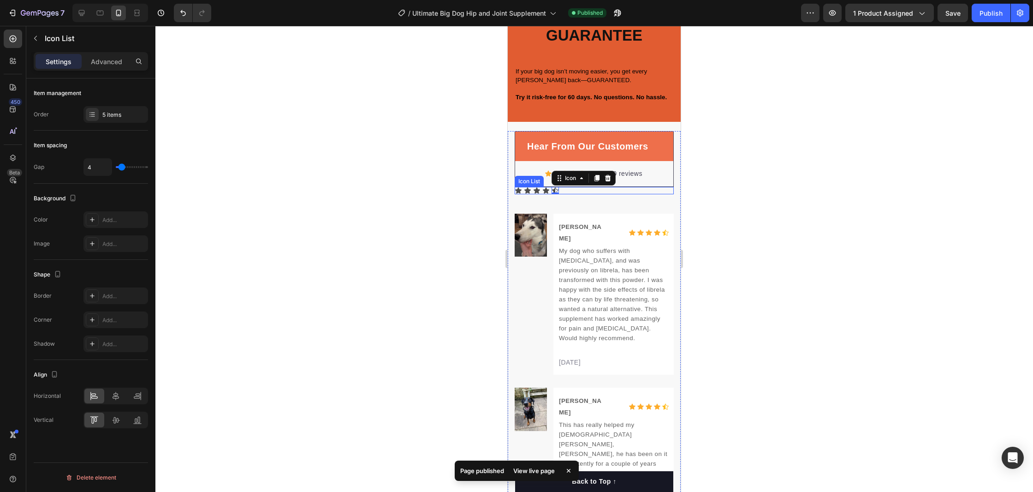
click at [570, 189] on div "Icon Icon Icon Icon Icon 0" at bounding box center [594, 190] width 159 height 7
click at [554, 179] on icon at bounding box center [555, 177] width 7 height 7
click at [89, 113] on icon at bounding box center [92, 114] width 7 height 7
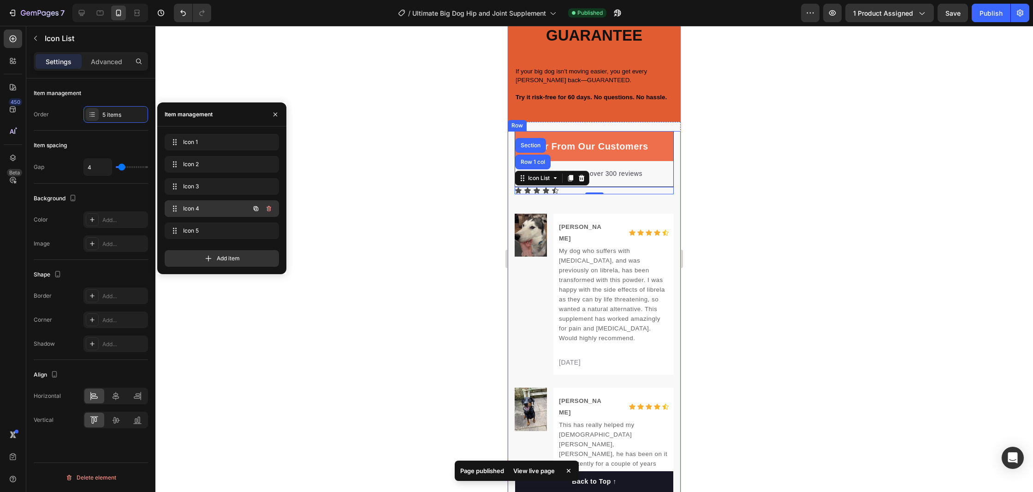
click at [211, 212] on span "Icon 4" at bounding box center [209, 208] width 52 height 8
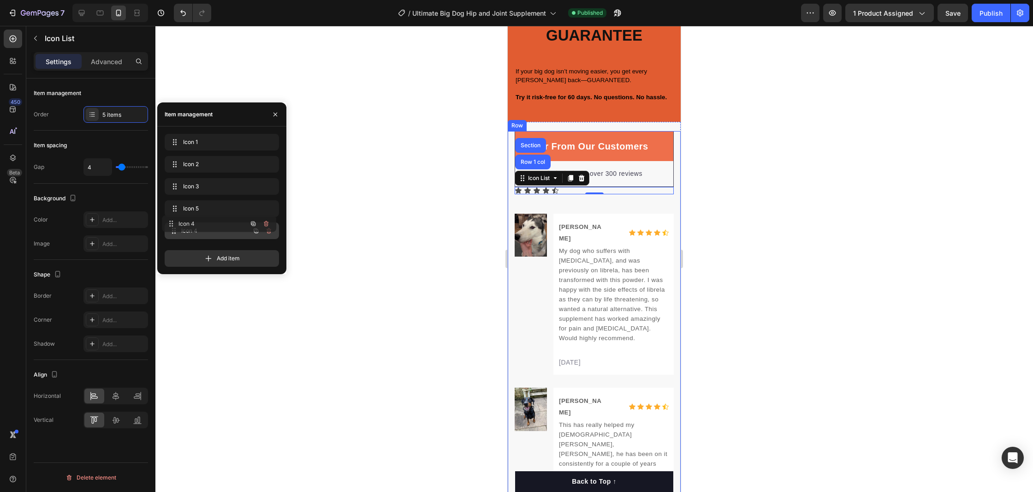
drag, startPoint x: 210, startPoint y: 221, endPoint x: 209, endPoint y: 226, distance: 5.2
drag, startPoint x: 208, startPoint y: 226, endPoint x: 208, endPoint y: 205, distance: 21.7
click at [190, 211] on span "Icon 4" at bounding box center [209, 208] width 52 height 8
click at [270, 114] on button "button" at bounding box center [275, 114] width 15 height 15
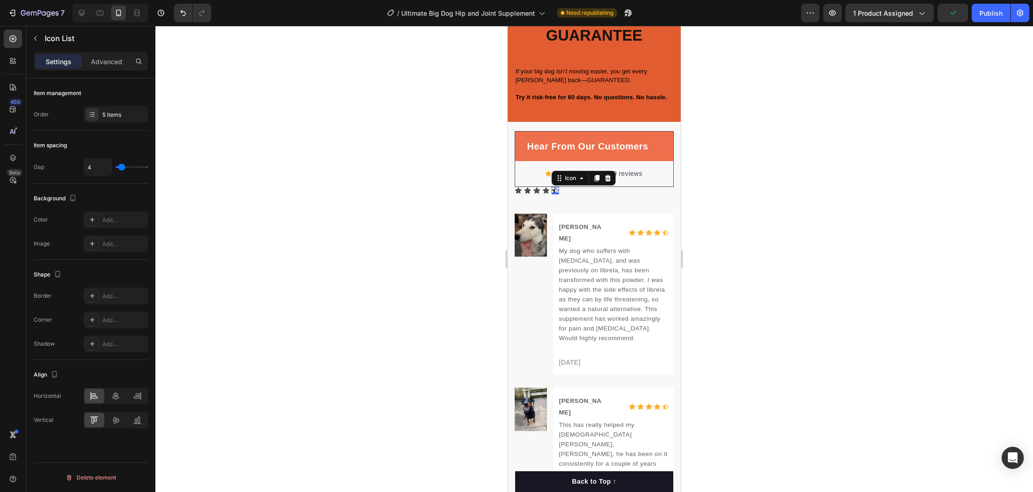
click at [554, 189] on icon at bounding box center [555, 190] width 6 height 6
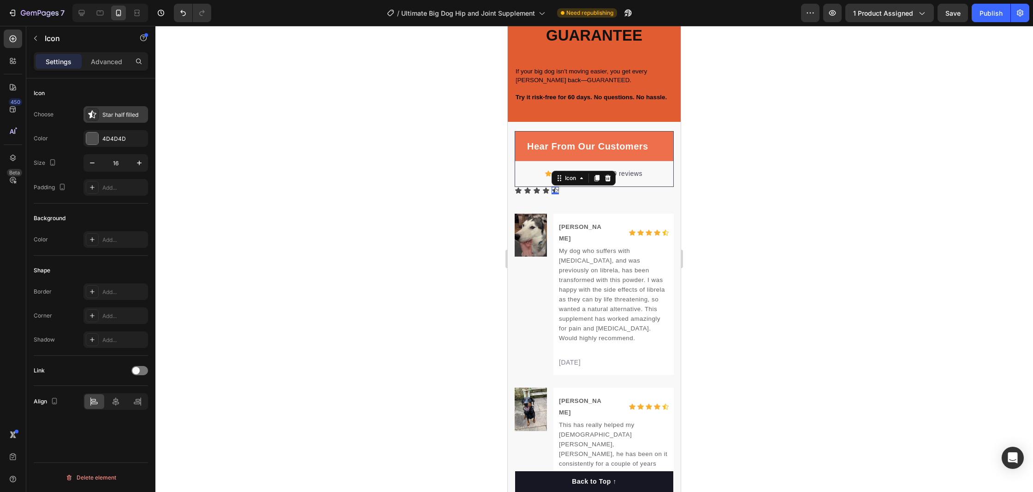
click at [92, 115] on icon at bounding box center [92, 114] width 9 height 9
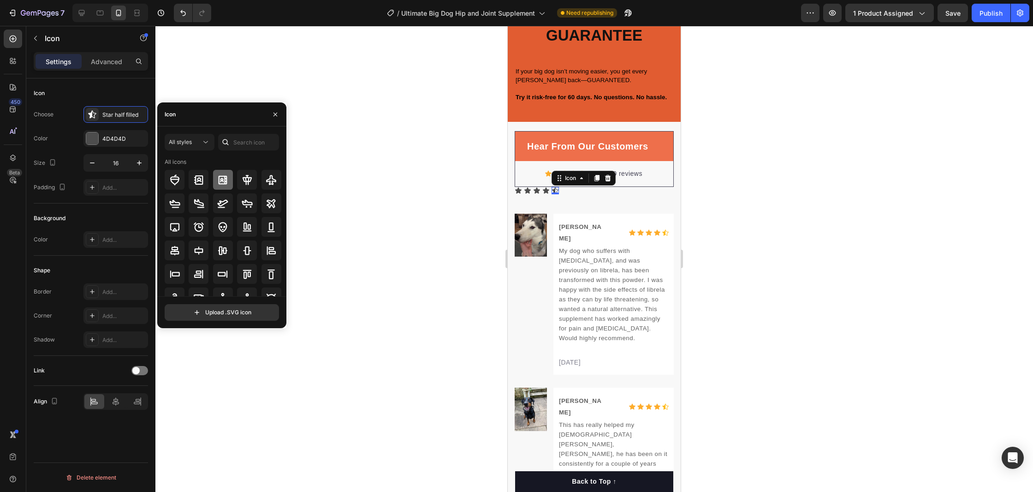
scroll to position [101, 0]
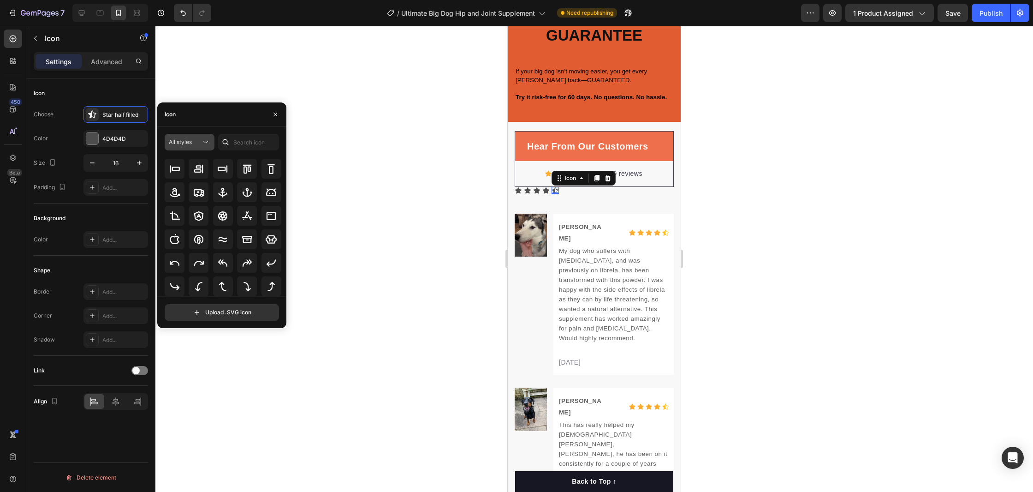
click at [187, 138] on span "All styles" at bounding box center [180, 141] width 23 height 7
click at [183, 238] on p "Filled" at bounding box center [180, 234] width 53 height 9
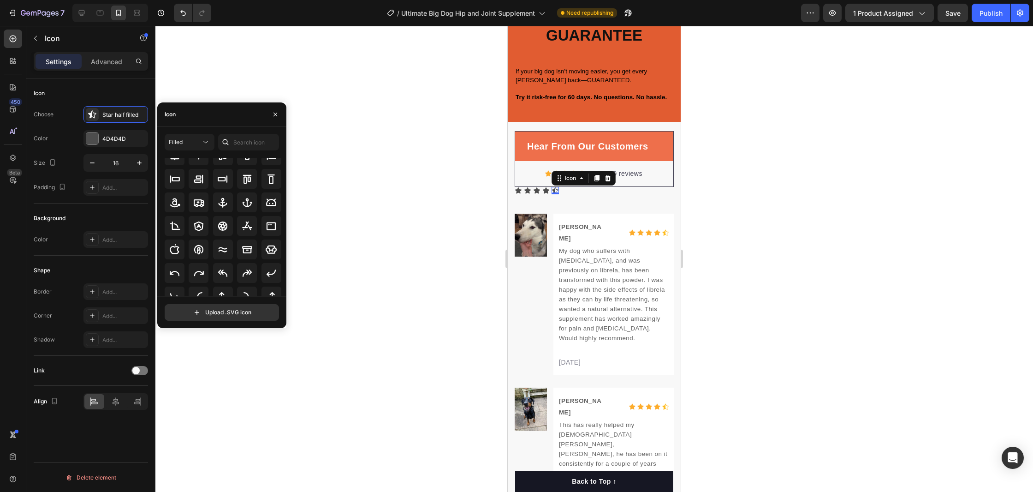
scroll to position [0, 0]
click at [720, 195] on div at bounding box center [594, 259] width 878 height 466
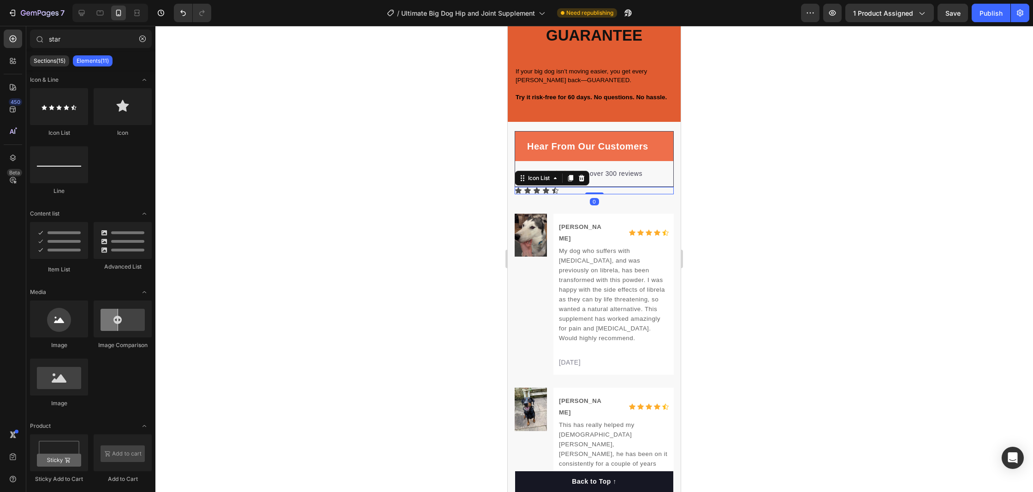
click at [591, 190] on div "Icon Icon Icon Icon Icon" at bounding box center [594, 190] width 159 height 7
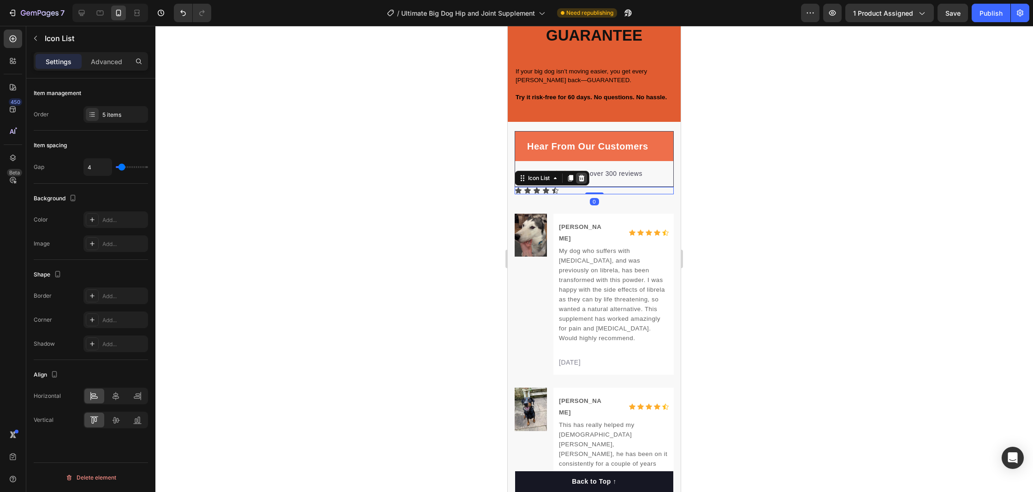
click at [582, 177] on icon at bounding box center [582, 178] width 6 height 6
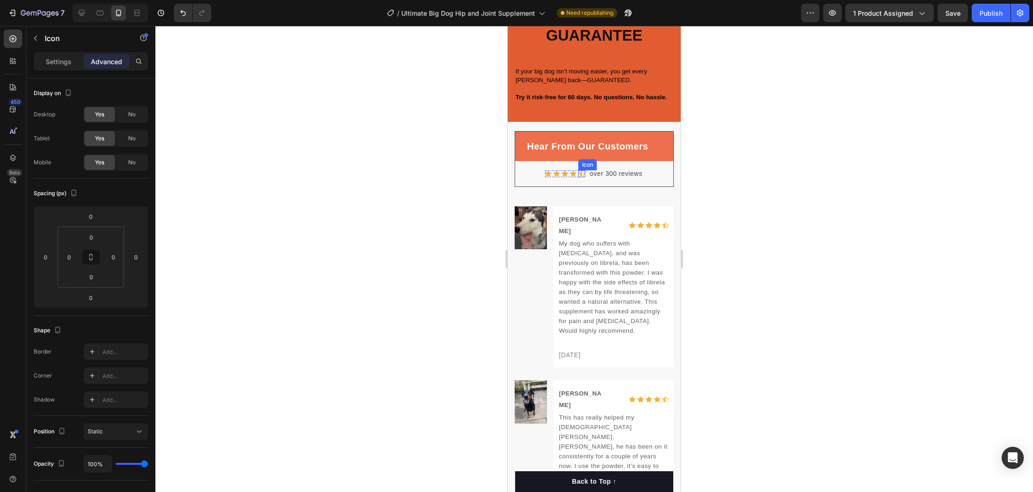
drag, startPoint x: 582, startPoint y: 173, endPoint x: 535, endPoint y: 159, distance: 48.7
click at [582, 173] on icon at bounding box center [582, 173] width 6 height 7
click at [58, 67] on div "Settings" at bounding box center [59, 61] width 46 height 15
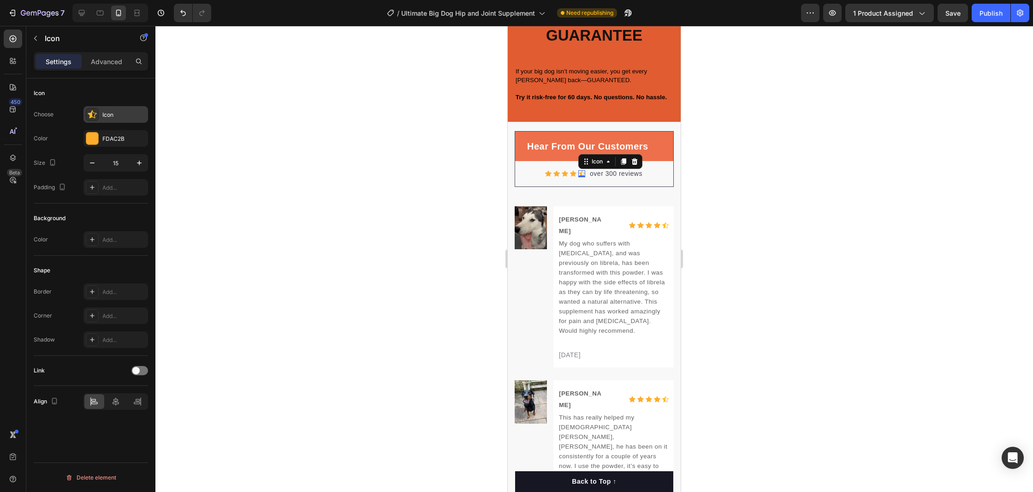
click at [88, 118] on icon at bounding box center [92, 114] width 9 height 9
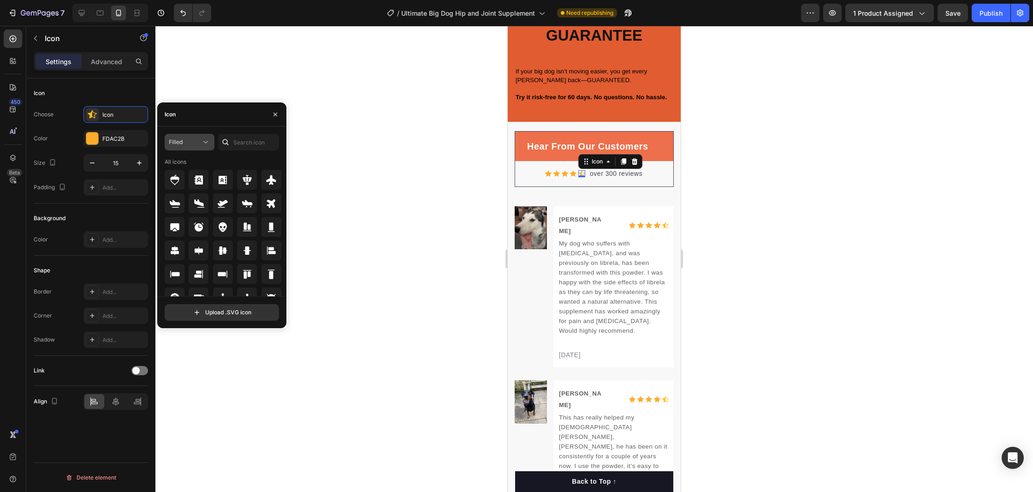
click at [189, 142] on div "Filled" at bounding box center [185, 142] width 32 height 8
click at [185, 230] on p "Filled" at bounding box center [180, 234] width 53 height 9
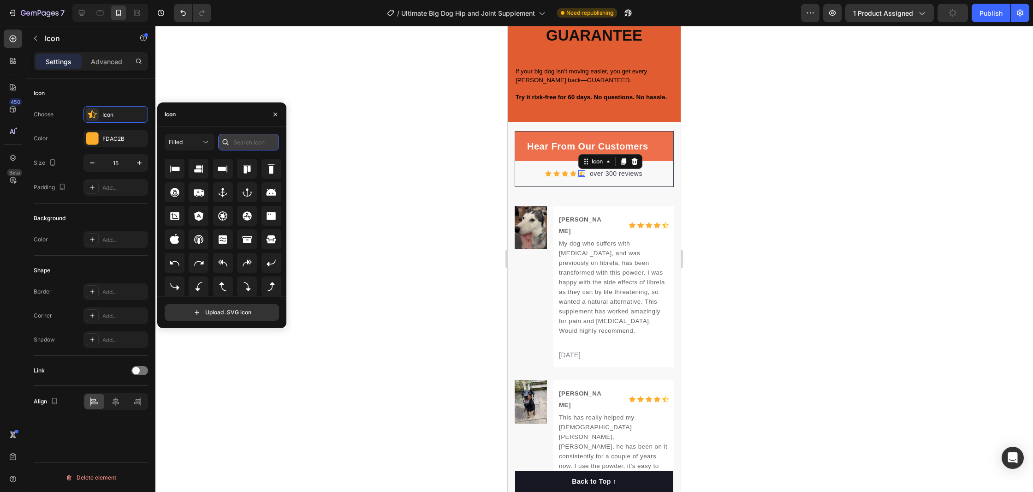
click at [243, 143] on input "text" at bounding box center [248, 142] width 61 height 17
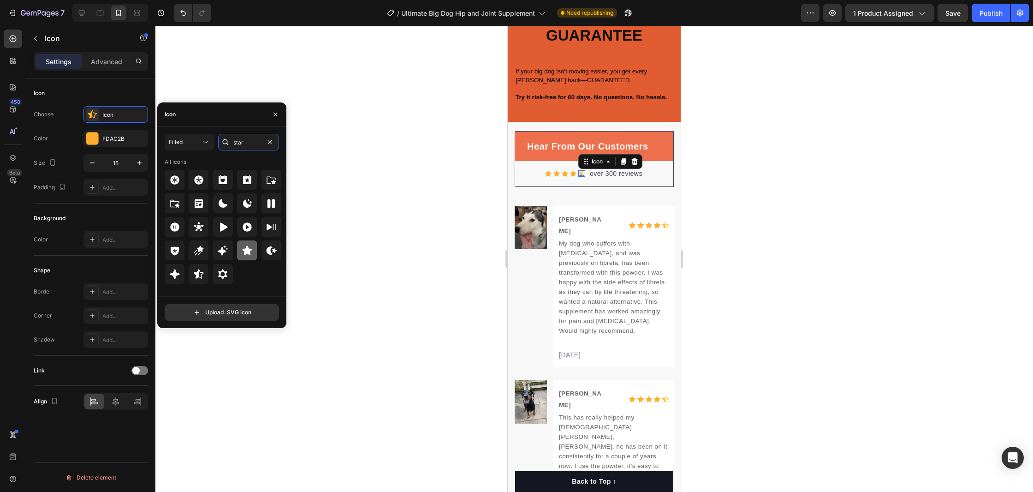
type input "star"
click at [243, 249] on icon at bounding box center [247, 249] width 10 height 9
click at [843, 240] on div at bounding box center [594, 259] width 878 height 466
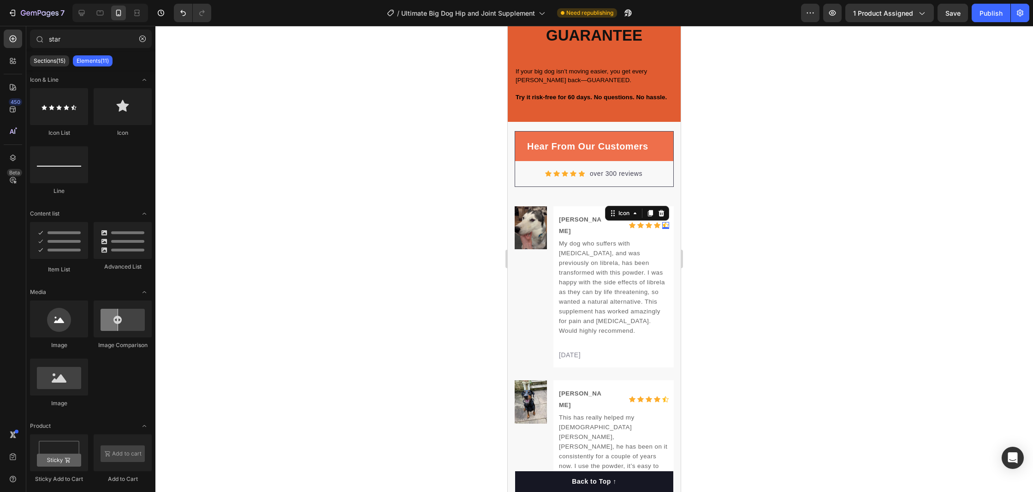
click at [666, 223] on icon at bounding box center [665, 225] width 6 height 7
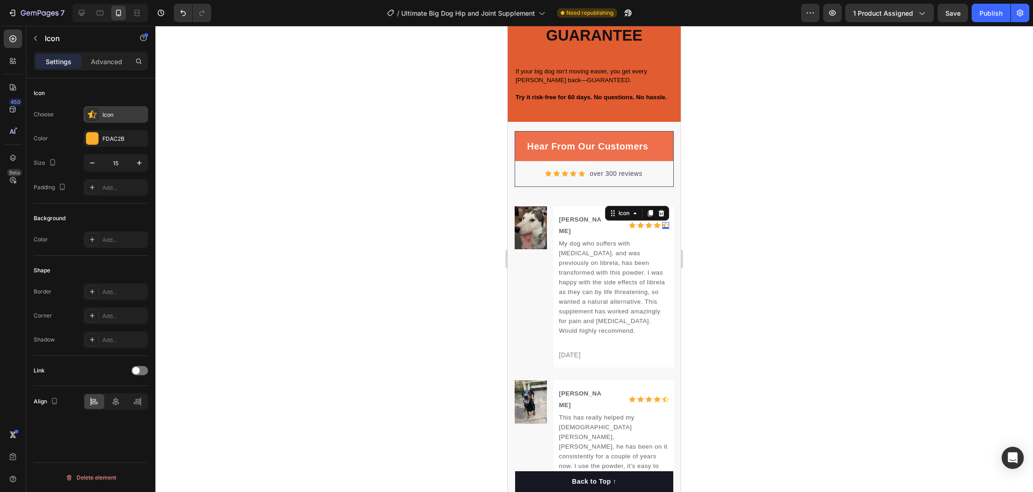
click at [99, 114] on div "Icon" at bounding box center [115, 114] width 65 height 17
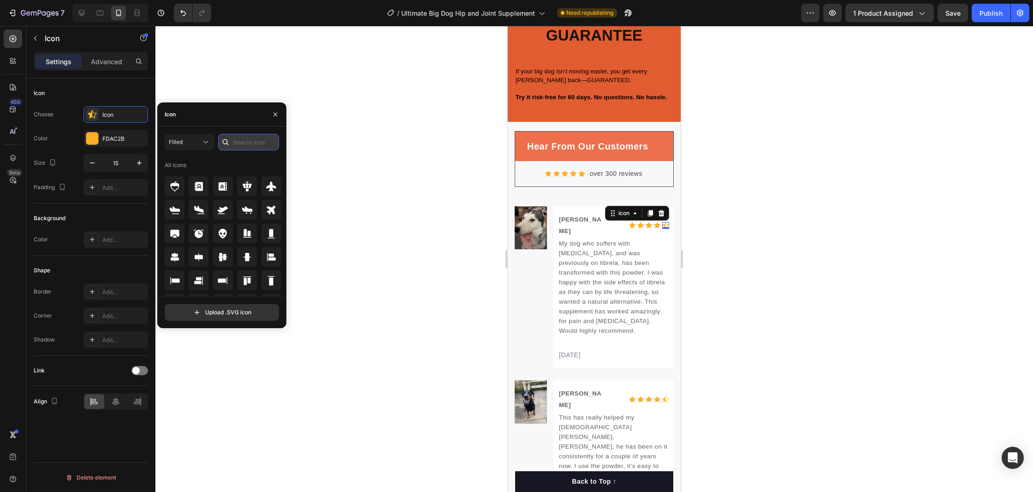
click at [239, 146] on input "text" at bounding box center [248, 142] width 61 height 17
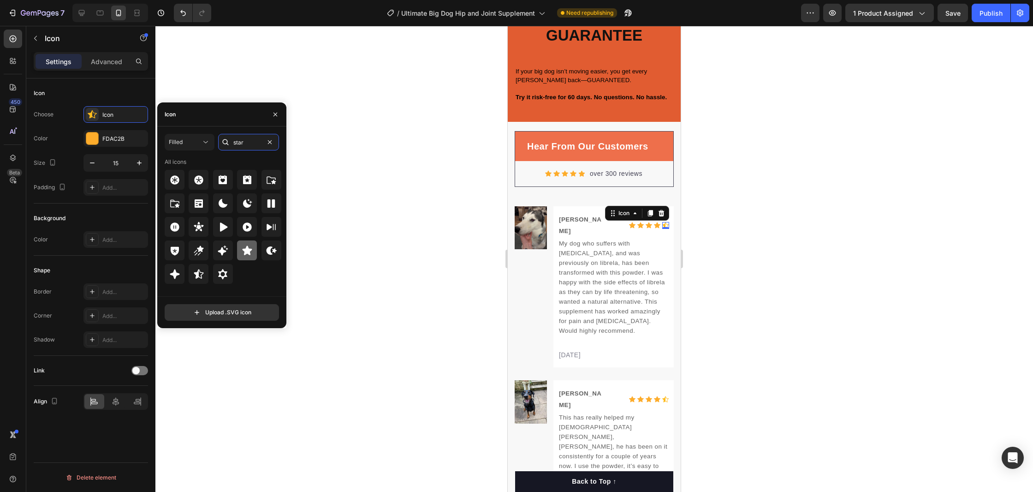
type input "star"
click at [238, 250] on div at bounding box center [247, 250] width 20 height 20
click at [664, 396] on div "Icon" at bounding box center [665, 399] width 7 height 7
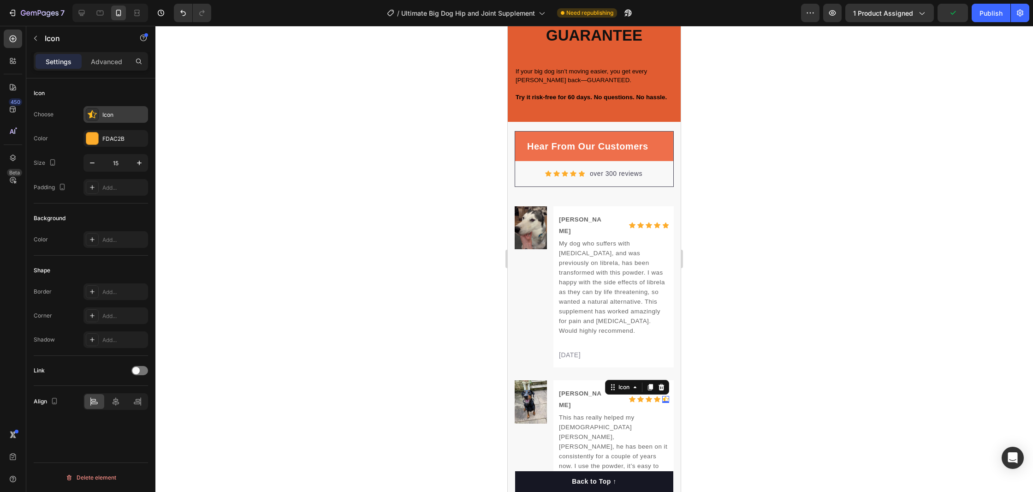
click at [96, 120] on div at bounding box center [92, 114] width 13 height 13
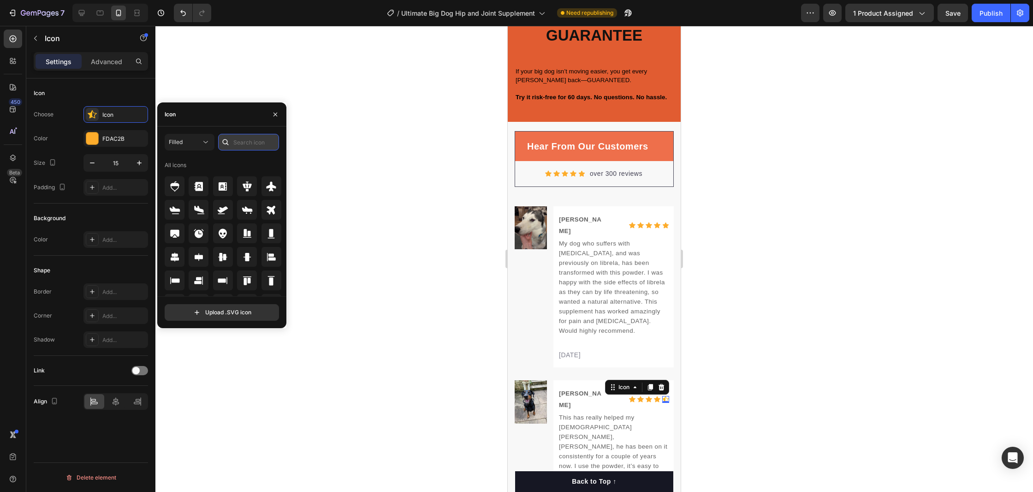
click at [241, 145] on input "text" at bounding box center [248, 142] width 61 height 17
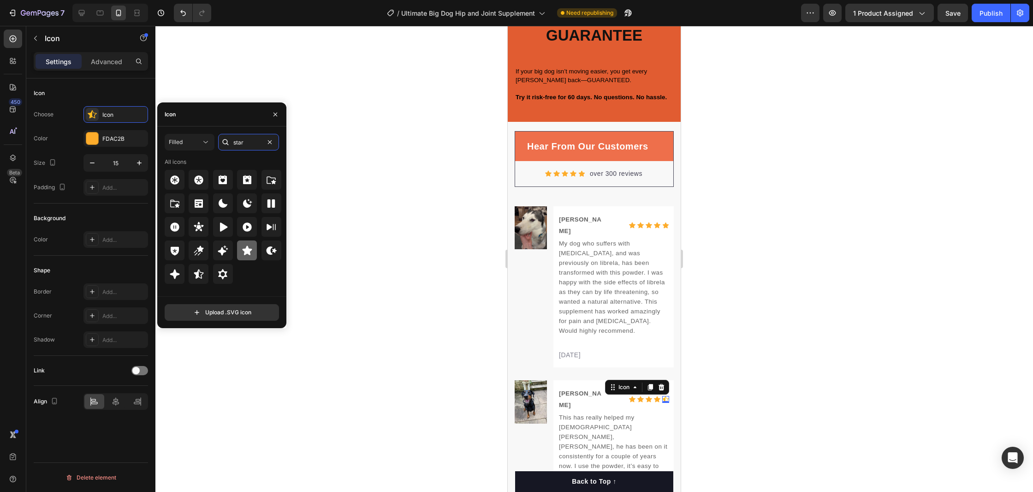
type input "star"
click at [241, 252] on div at bounding box center [247, 250] width 20 height 20
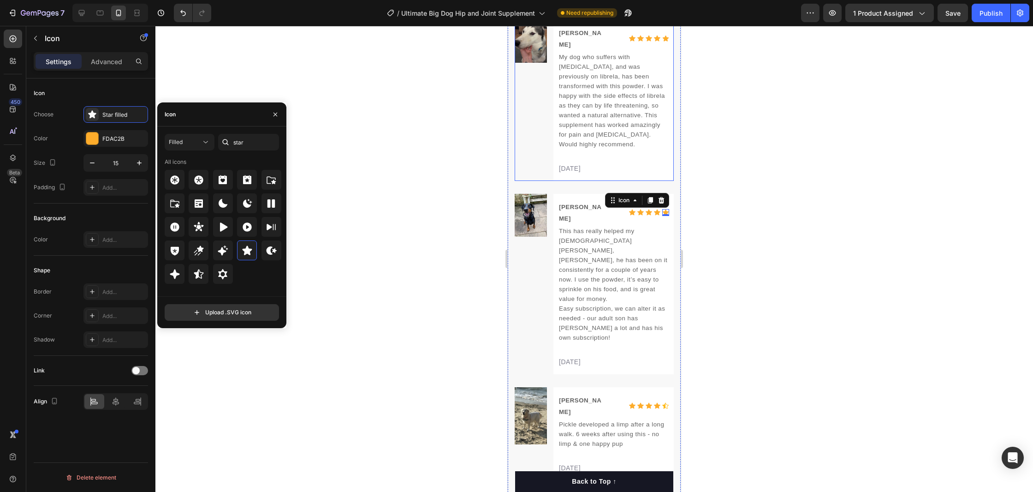
scroll to position [3964, 0]
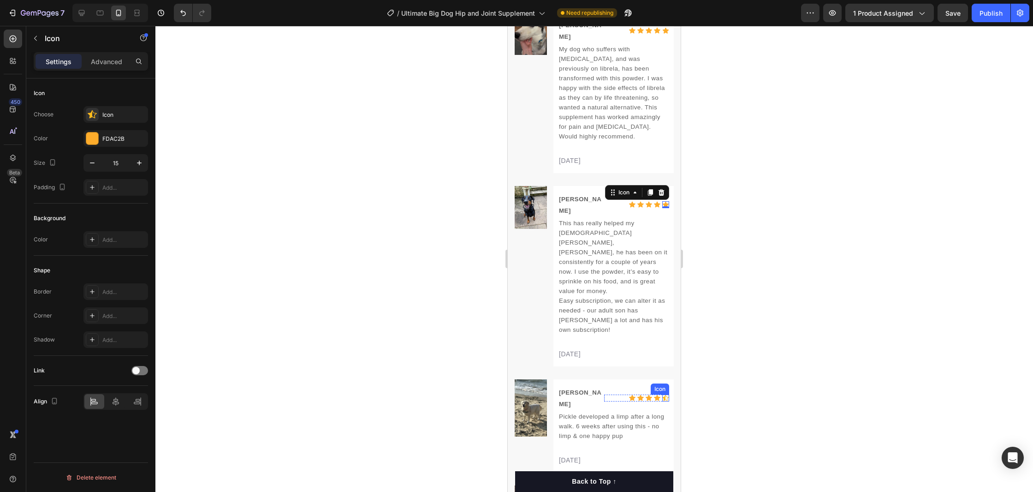
click at [668, 394] on div "Icon" at bounding box center [665, 397] width 7 height 7
click at [100, 111] on div "Icon" at bounding box center [115, 114] width 65 height 17
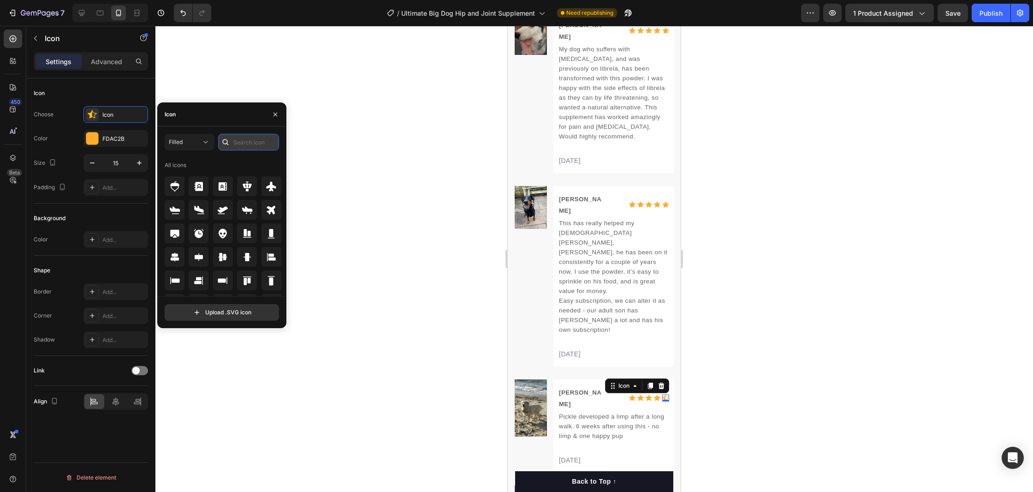
drag, startPoint x: 243, startPoint y: 136, endPoint x: 240, endPoint y: 142, distance: 6.9
click at [241, 139] on input "text" at bounding box center [248, 142] width 61 height 17
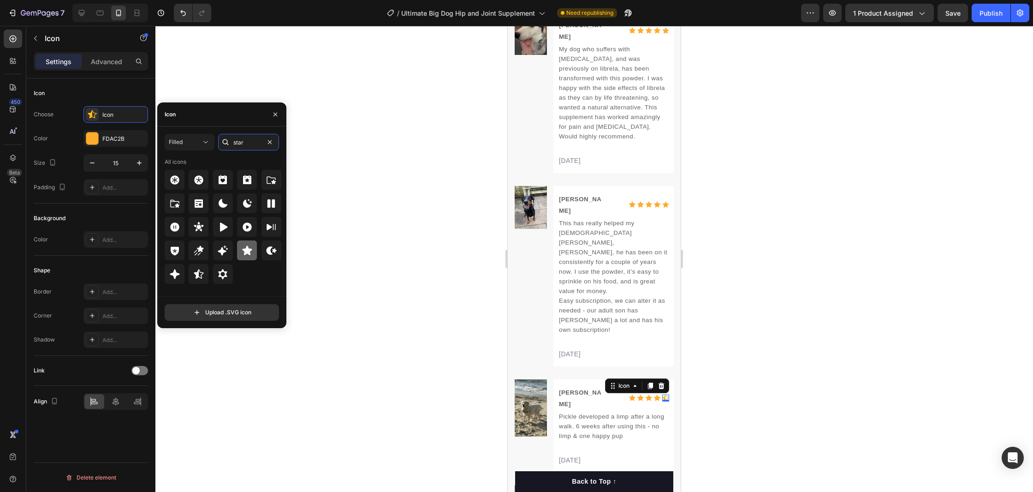
type input "star"
click at [242, 254] on icon at bounding box center [247, 250] width 11 height 11
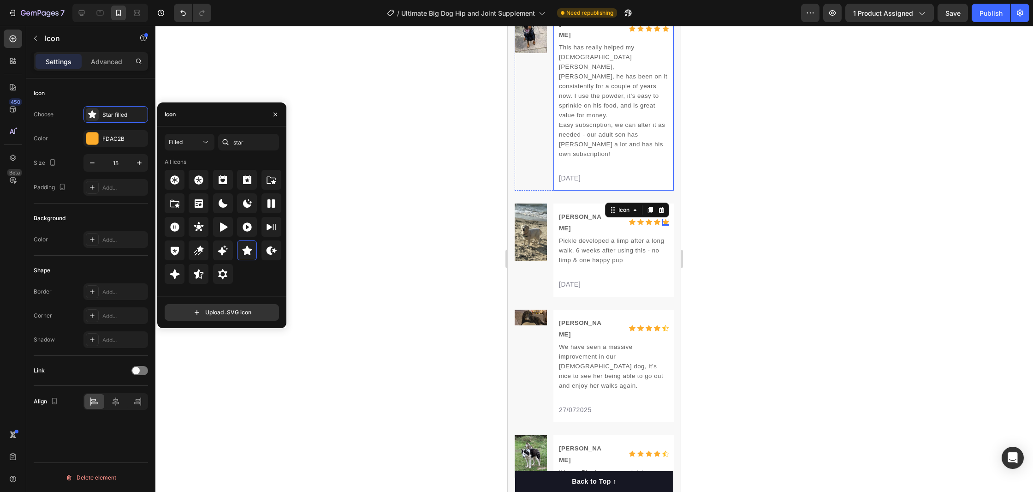
scroll to position [4208, 0]
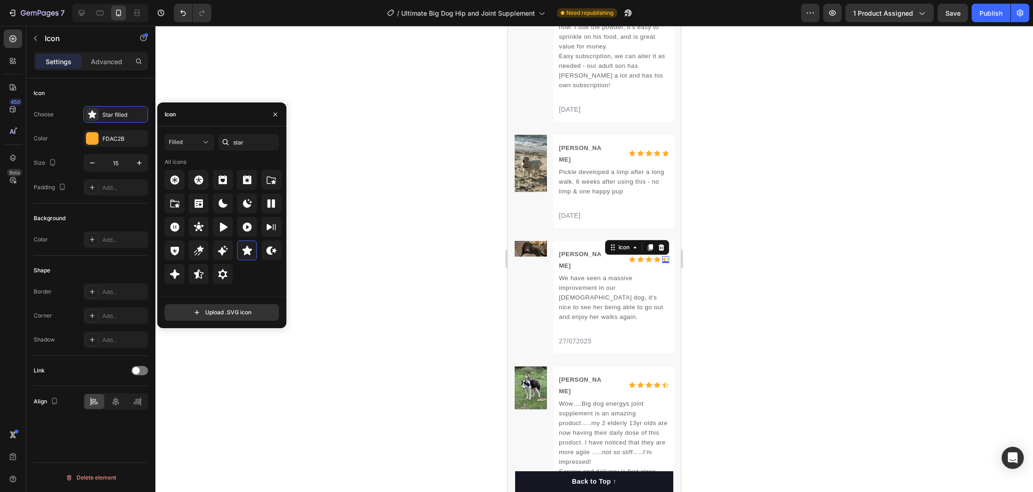
click at [667, 256] on div "Icon 0" at bounding box center [665, 259] width 7 height 7
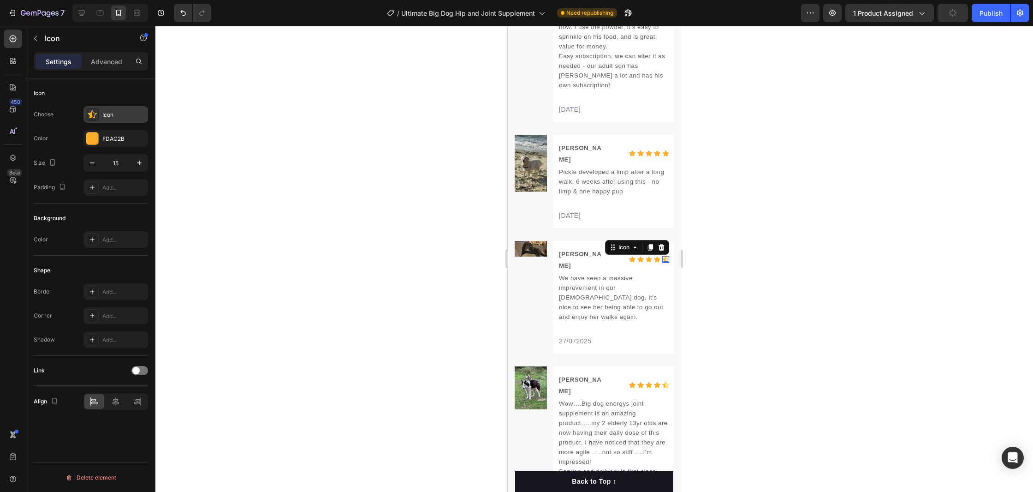
click at [113, 121] on div "Icon" at bounding box center [115, 114] width 65 height 17
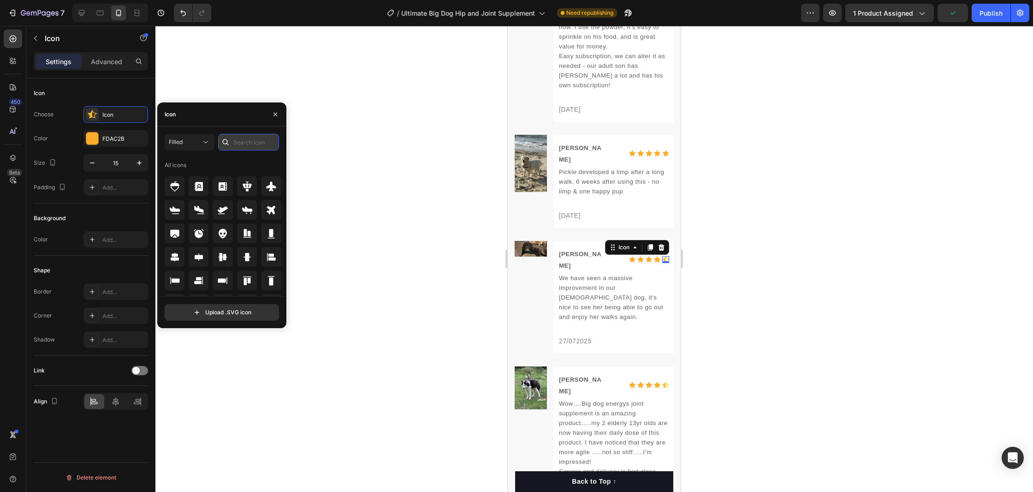
click at [244, 143] on input "text" at bounding box center [248, 142] width 61 height 17
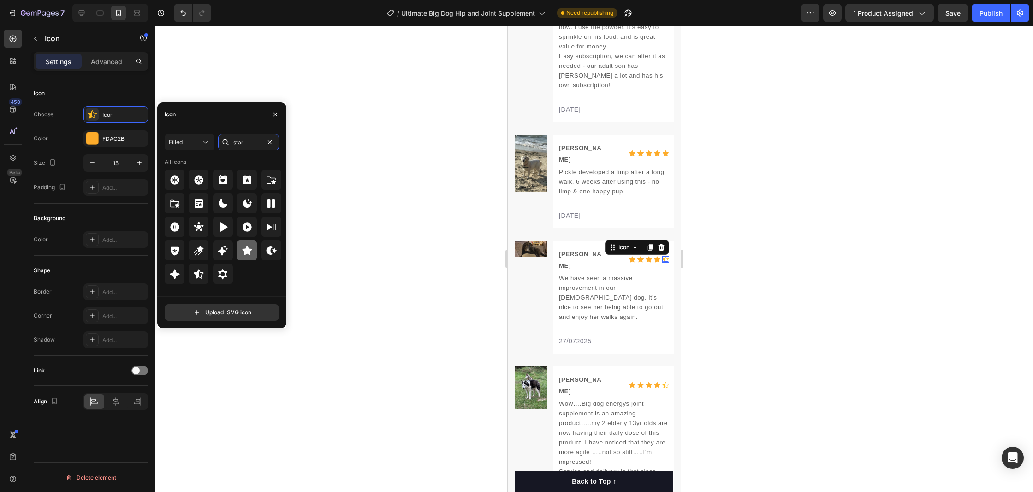
type input "star"
click at [245, 251] on icon at bounding box center [247, 249] width 10 height 9
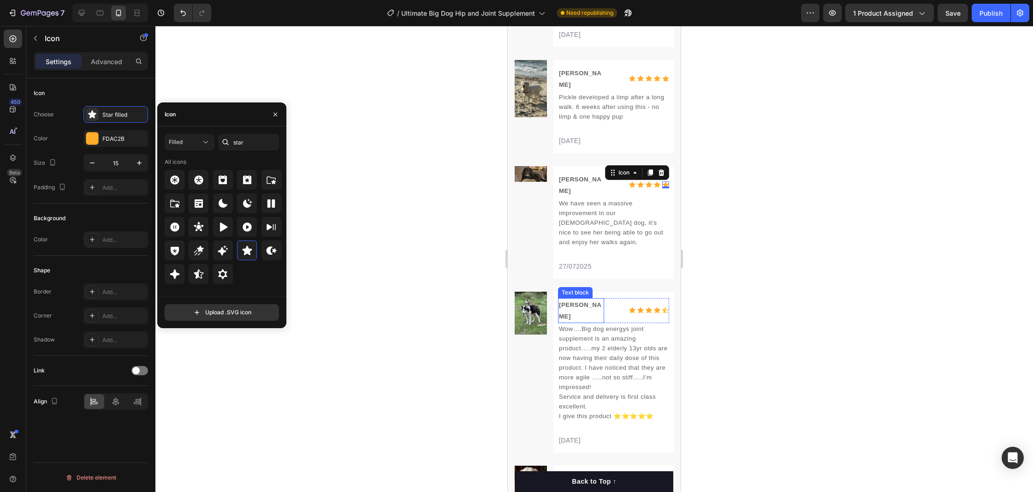
scroll to position [4283, 0]
click at [668, 307] on icon at bounding box center [665, 310] width 6 height 6
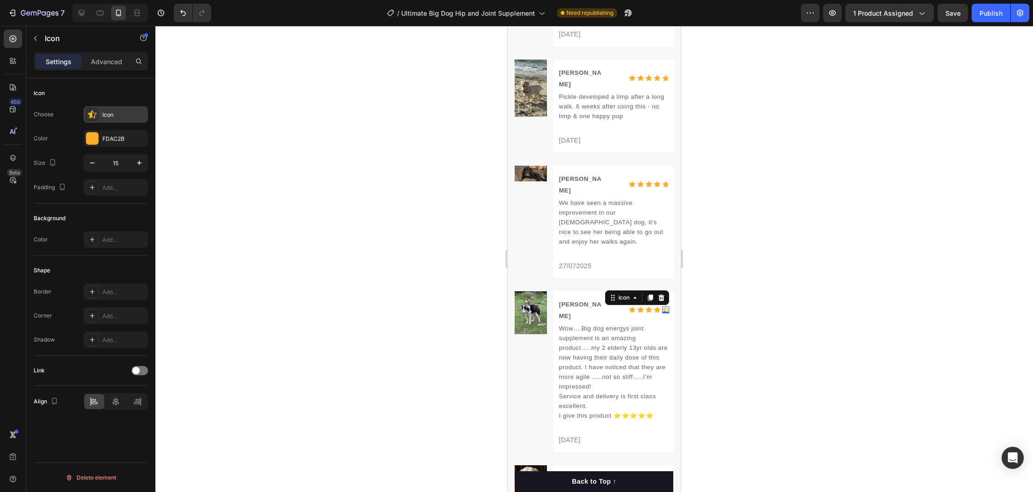
click at [114, 116] on div "Icon" at bounding box center [123, 115] width 43 height 8
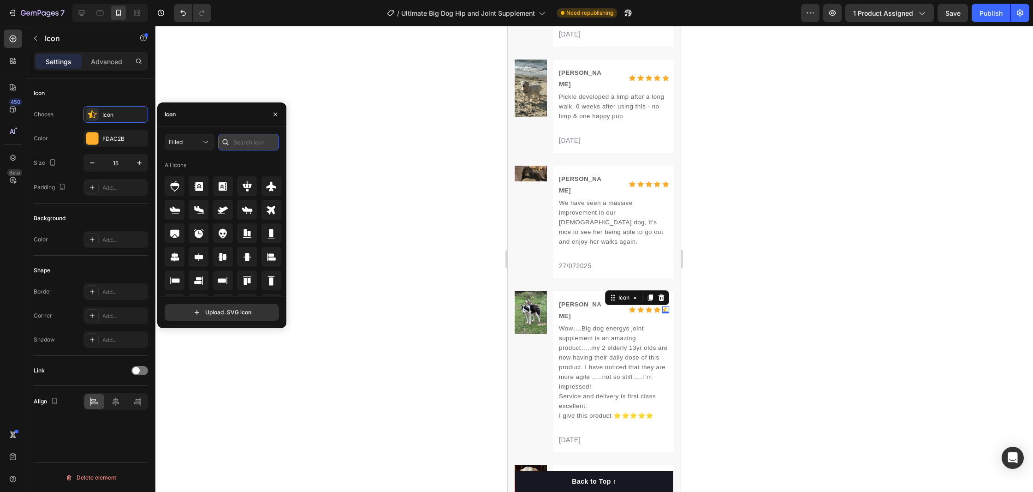
click at [250, 146] on input "text" at bounding box center [248, 142] width 61 height 17
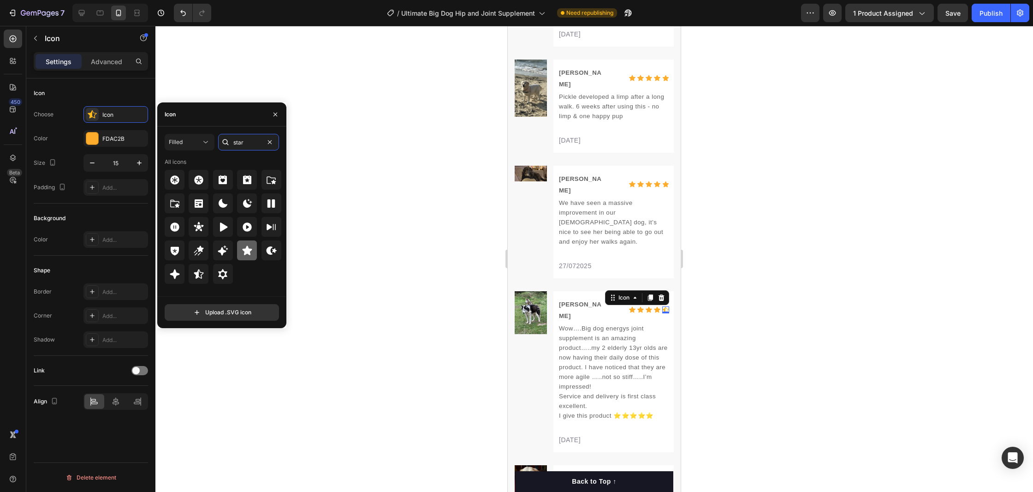
type input "star"
click at [250, 251] on icon at bounding box center [247, 249] width 10 height 9
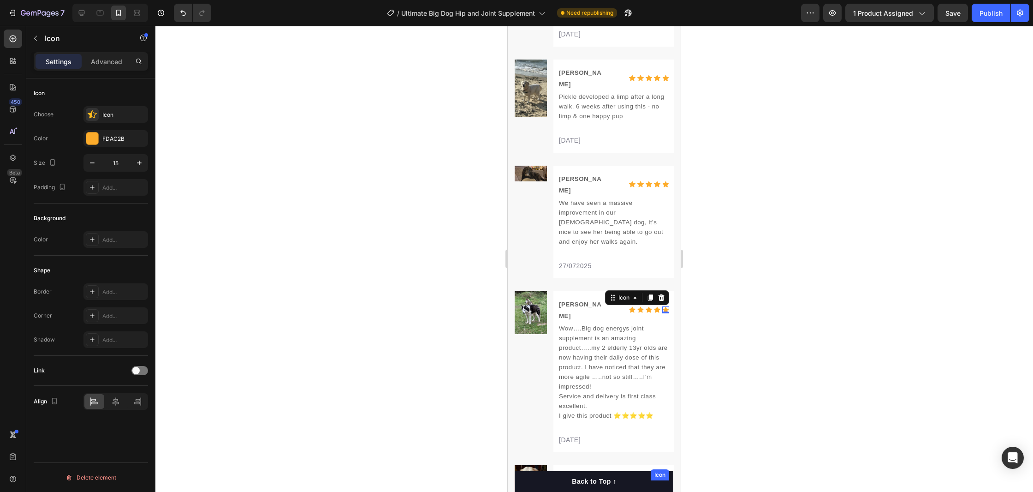
click at [665, 480] on div "Icon" at bounding box center [665, 483] width 7 height 7
click at [116, 116] on div "Icon" at bounding box center [123, 115] width 43 height 8
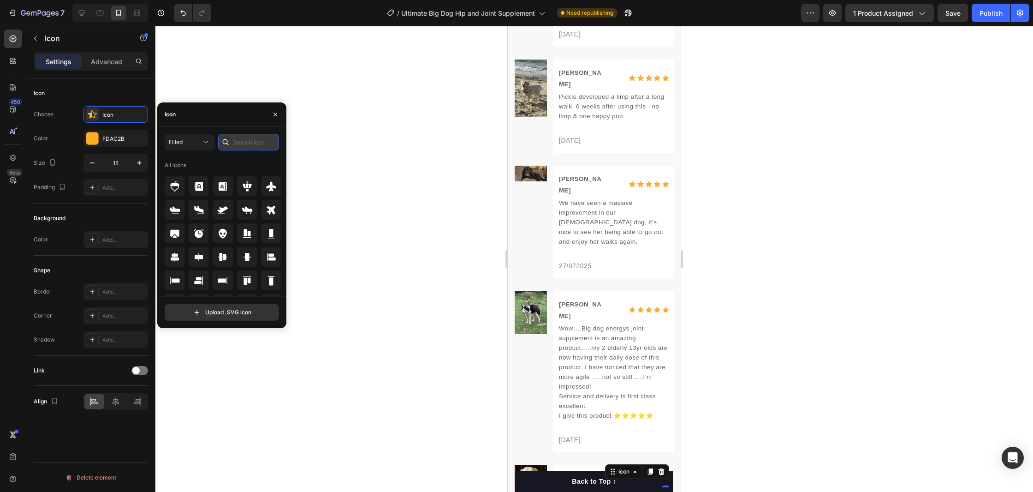
click at [246, 141] on input "text" at bounding box center [248, 142] width 61 height 17
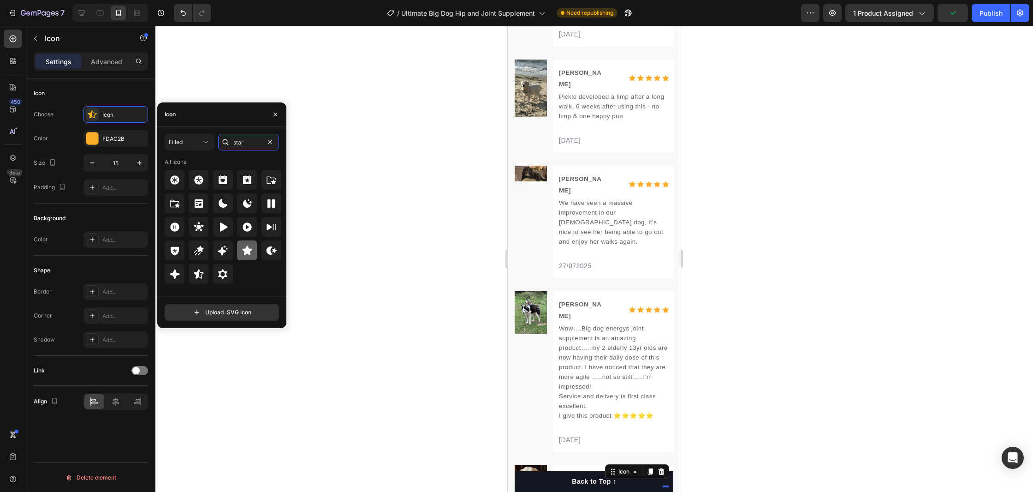
type input "star"
drag, startPoint x: 249, startPoint y: 249, endPoint x: 379, endPoint y: 275, distance: 132.6
click at [249, 249] on icon at bounding box center [247, 249] width 10 height 9
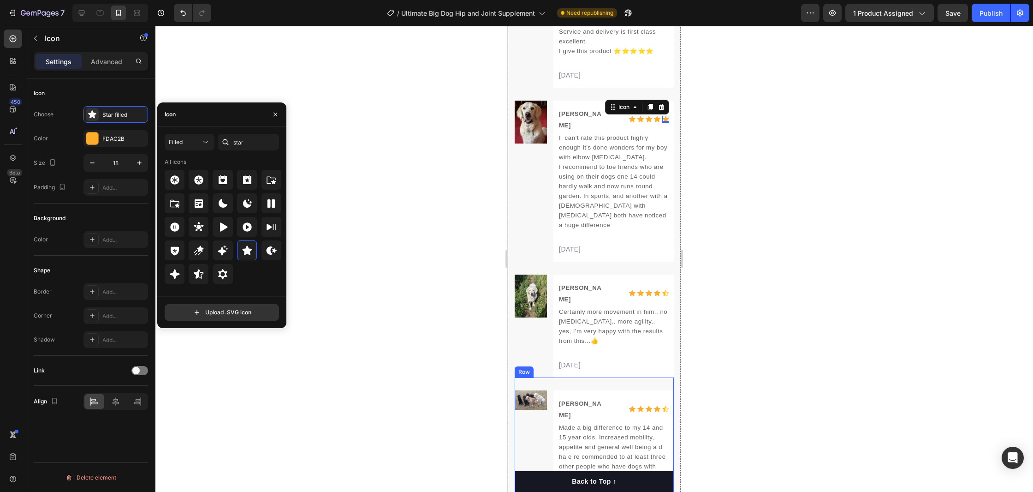
scroll to position [4679, 0]
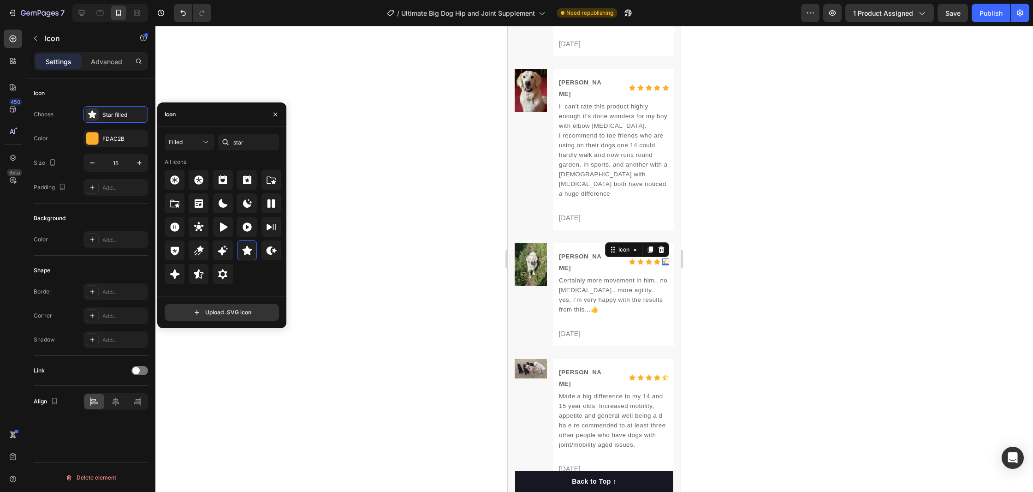
click at [666, 258] on div "Icon 0" at bounding box center [665, 261] width 7 height 7
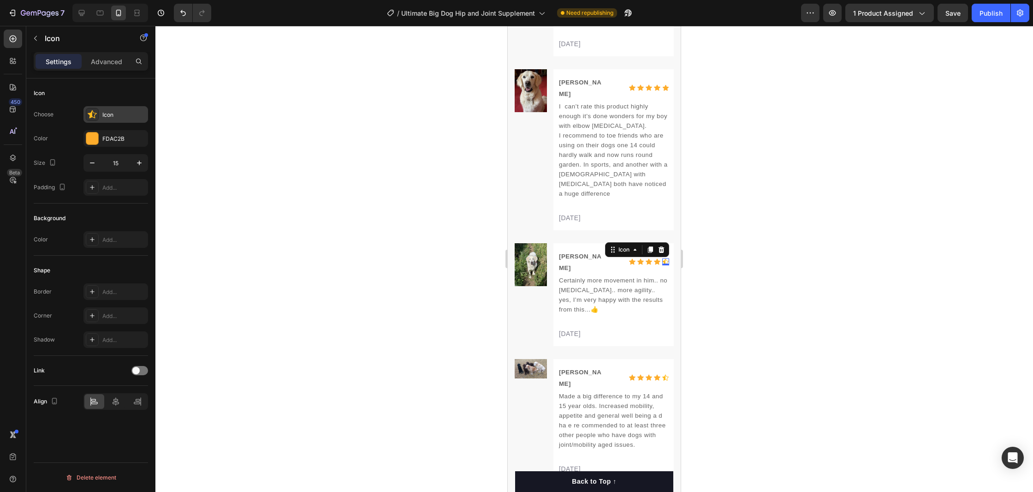
click at [109, 106] on div "Icon" at bounding box center [115, 114] width 65 height 17
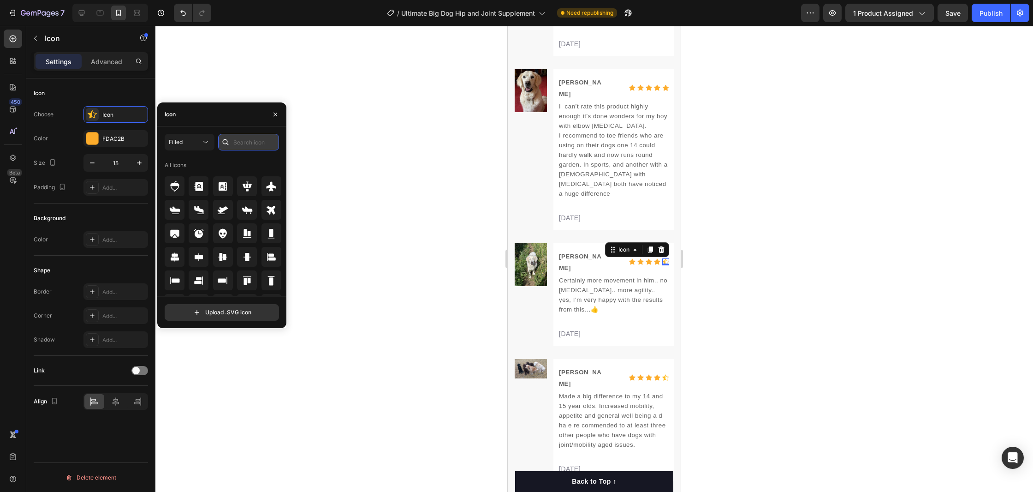
click at [255, 138] on input "text" at bounding box center [248, 142] width 61 height 17
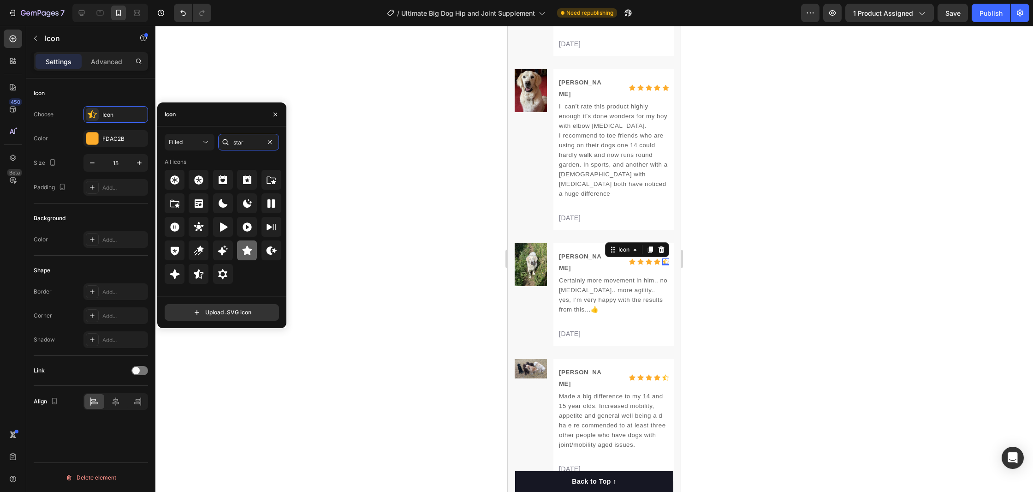
type input "star"
click at [250, 250] on icon at bounding box center [247, 249] width 10 height 9
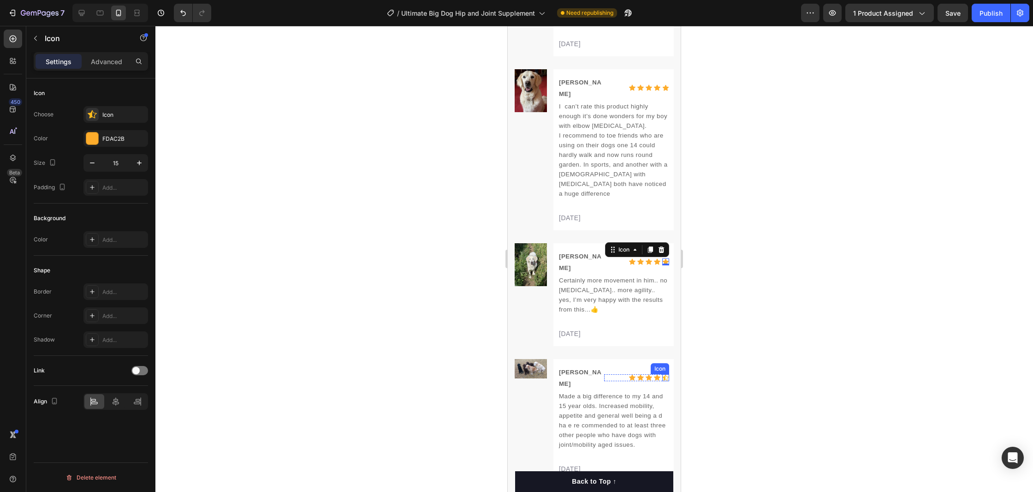
click at [666, 374] on div "Icon" at bounding box center [665, 377] width 7 height 7
click at [134, 115] on div "Icon" at bounding box center [123, 115] width 43 height 8
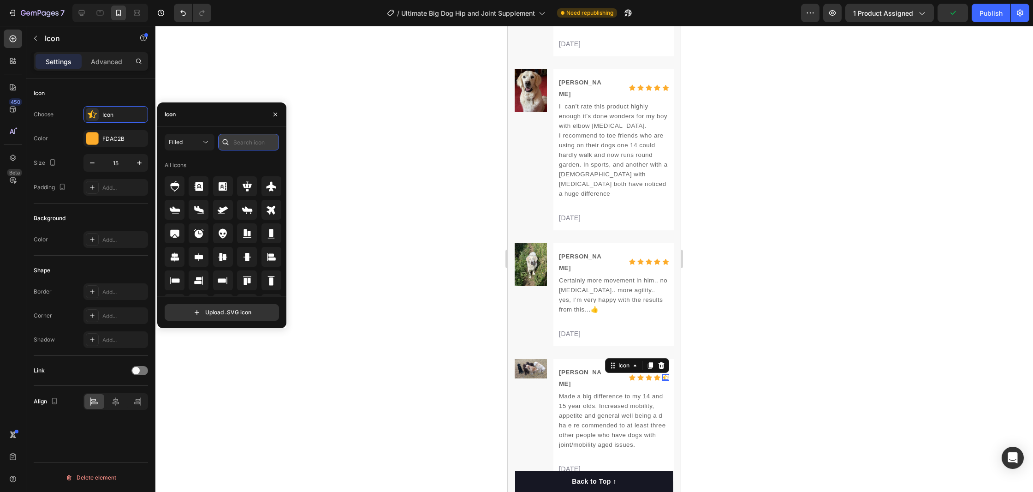
click at [246, 144] on input "text" at bounding box center [248, 142] width 61 height 17
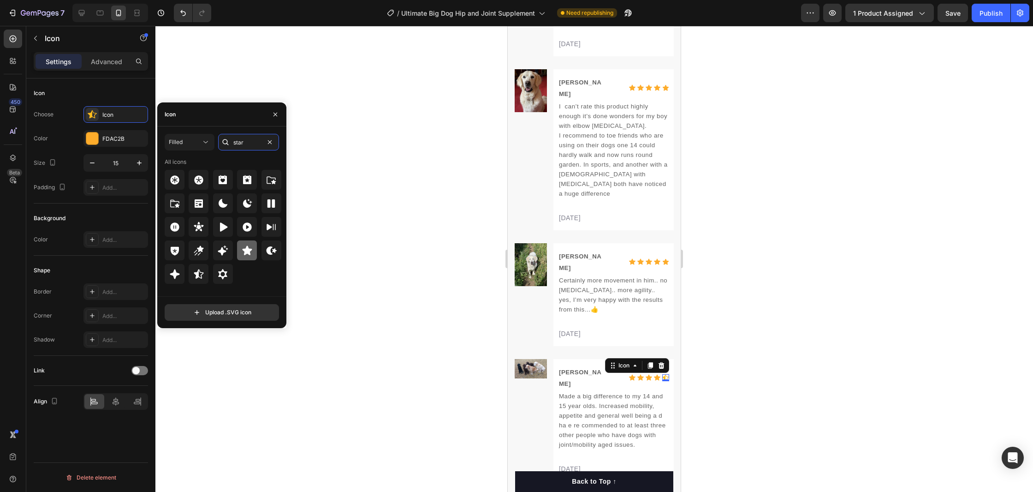
type input "star"
drag, startPoint x: 247, startPoint y: 246, endPoint x: 283, endPoint y: 253, distance: 36.5
click at [248, 246] on icon at bounding box center [247, 249] width 10 height 9
drag, startPoint x: 806, startPoint y: 315, endPoint x: 712, endPoint y: 323, distance: 94.5
click at [806, 315] on div at bounding box center [594, 259] width 878 height 466
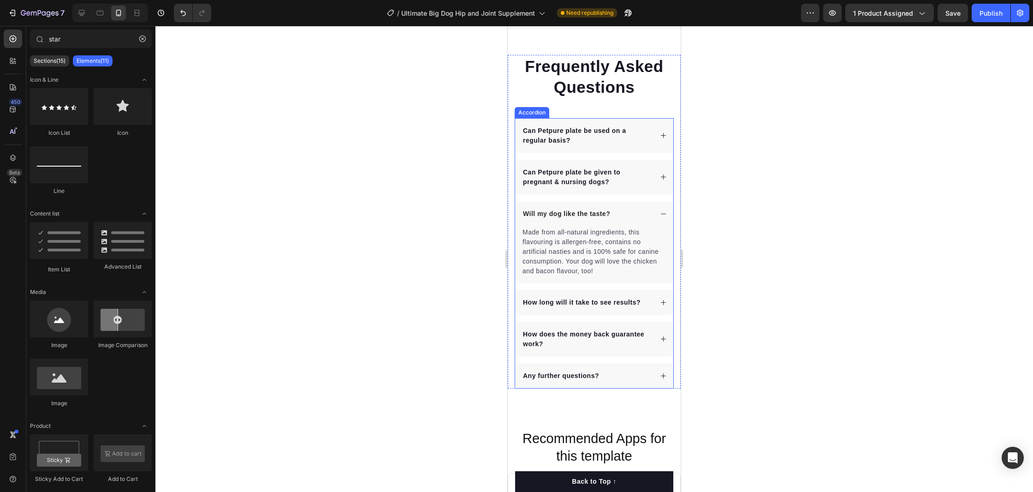
scroll to position [5078, 0]
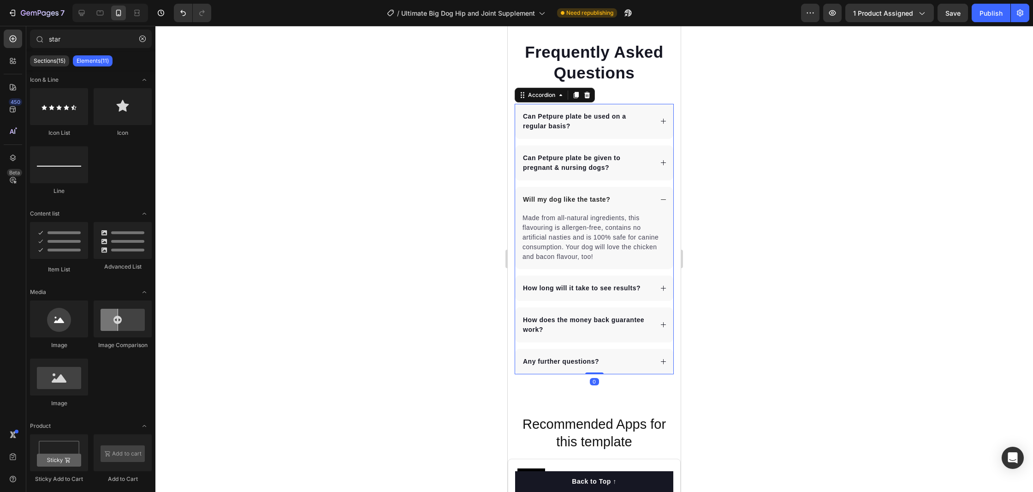
click at [667, 198] on div "Will my dog like the taste?" at bounding box center [594, 199] width 158 height 25
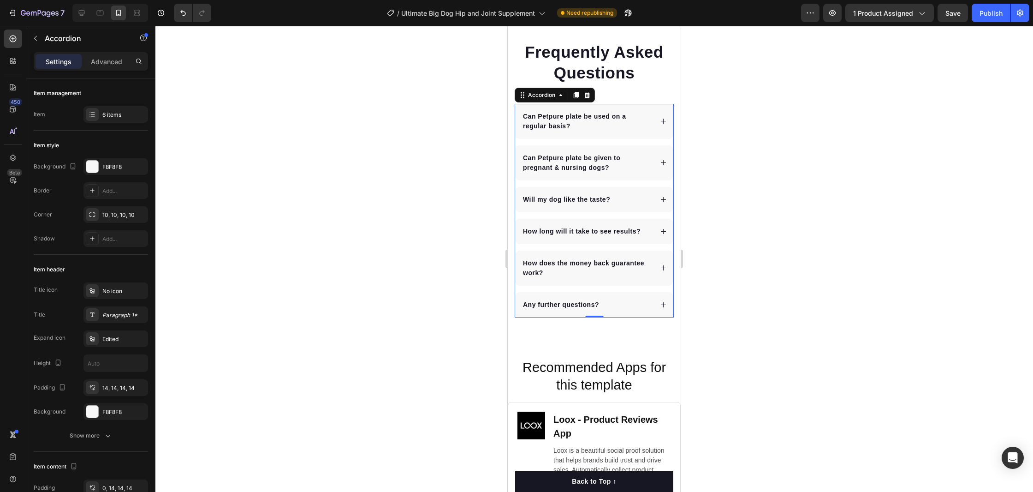
click at [666, 161] on icon at bounding box center [663, 162] width 7 height 7
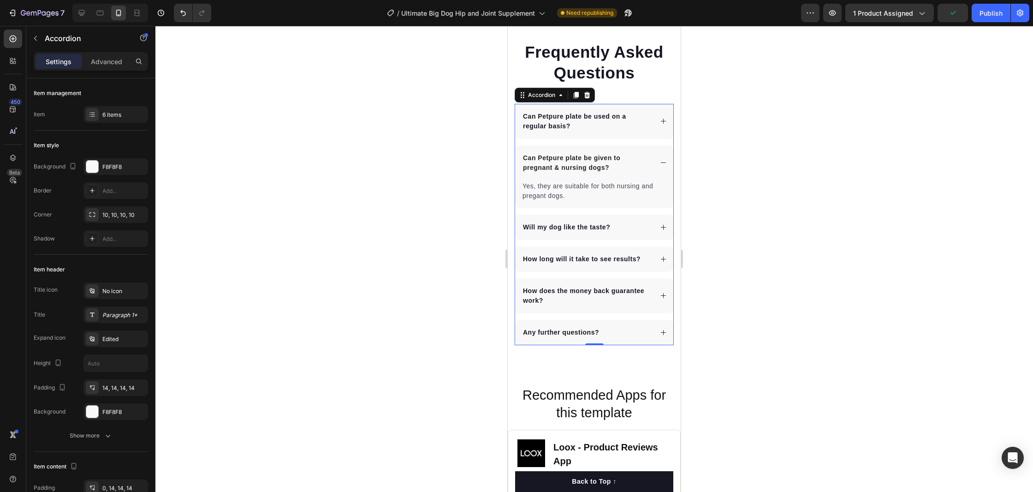
click at [662, 118] on icon at bounding box center [663, 121] width 7 height 7
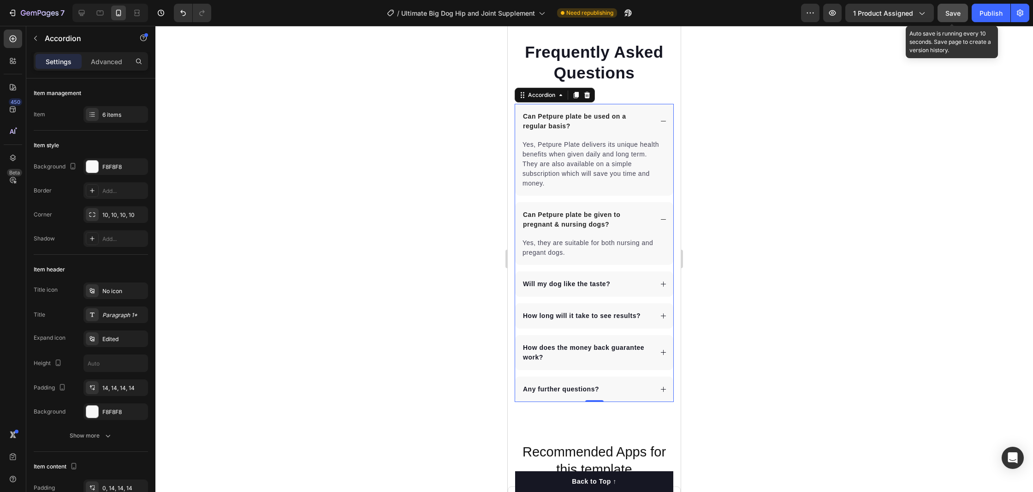
click at [952, 12] on span "Save" at bounding box center [952, 13] width 15 height 8
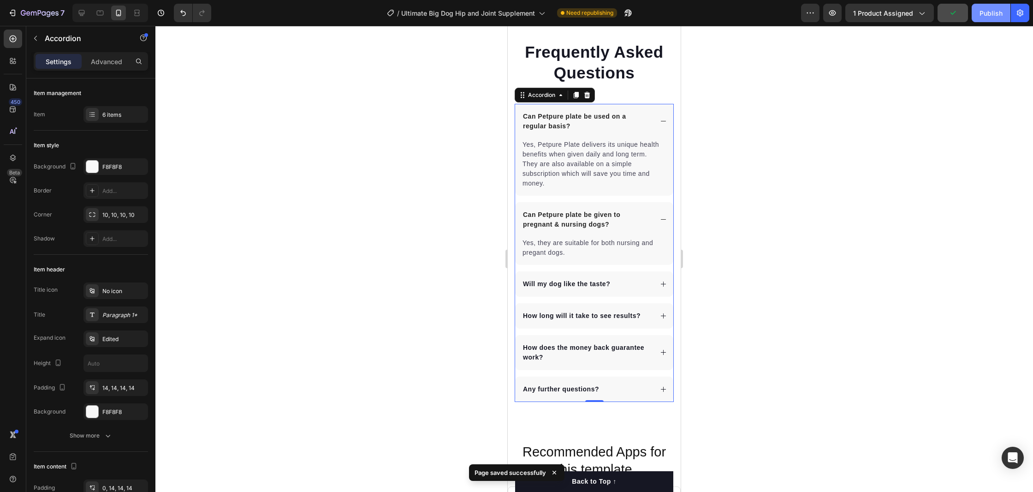
click at [983, 13] on div "Publish" at bounding box center [991, 13] width 23 height 10
click at [539, 119] on p "Can Petpure plate be used on a regular basis?" at bounding box center [587, 121] width 128 height 19
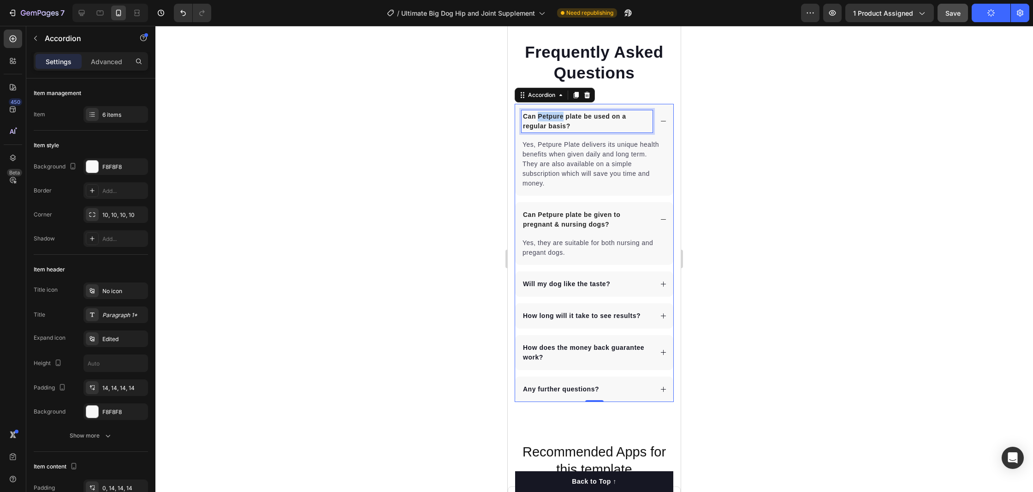
click at [539, 119] on p "Can Petpure plate be used on a regular basis?" at bounding box center [587, 121] width 128 height 19
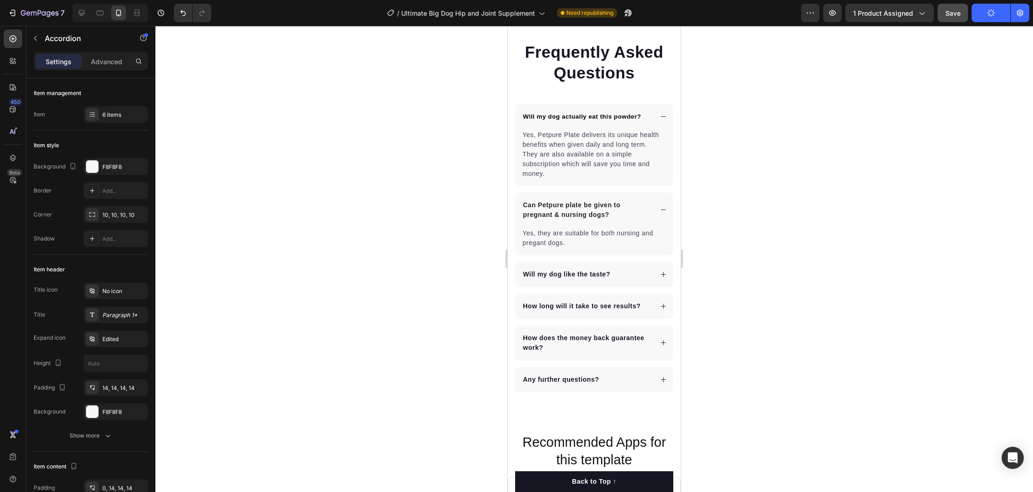
click at [794, 155] on div at bounding box center [594, 259] width 878 height 466
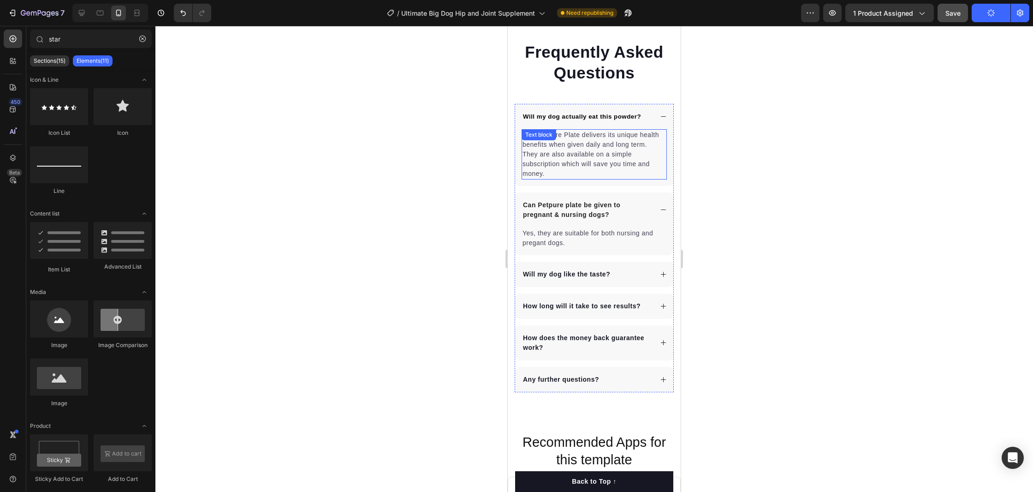
click at [549, 143] on div "Yes, Petpure Plate delivers its unique health benefits when given daily and lon…" at bounding box center [594, 154] width 145 height 50
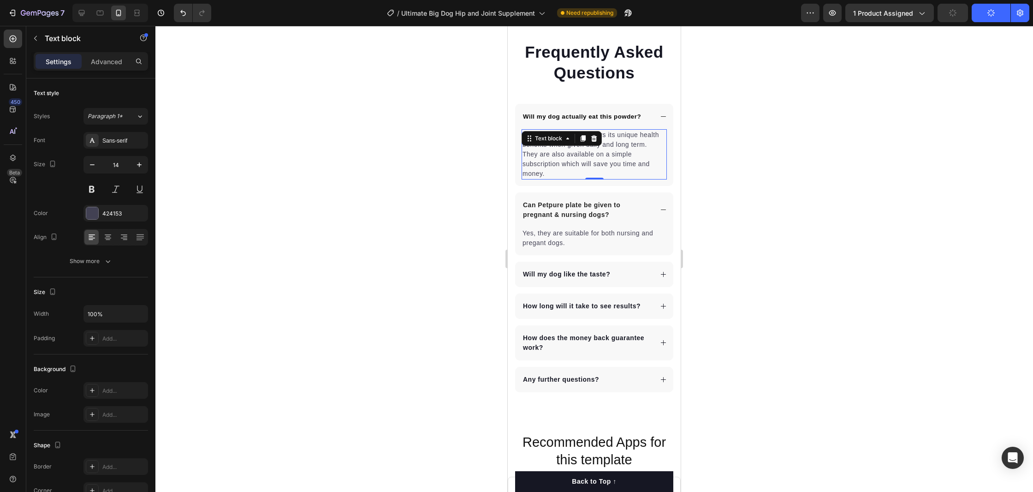
click at [549, 143] on div "Text block" at bounding box center [548, 138] width 49 height 11
click at [560, 157] on p "Yes, Petpure Plate delivers its unique health benefits when given daily and lon…" at bounding box center [594, 154] width 143 height 48
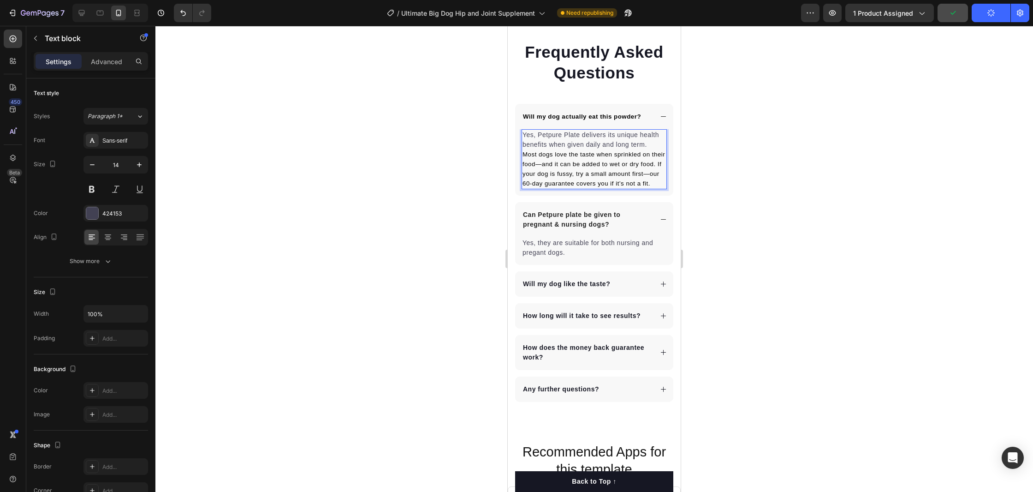
click at [565, 158] on p "Yes, Petpure Plate delivers its unique health benefits when given daily and lon…" at bounding box center [594, 159] width 143 height 58
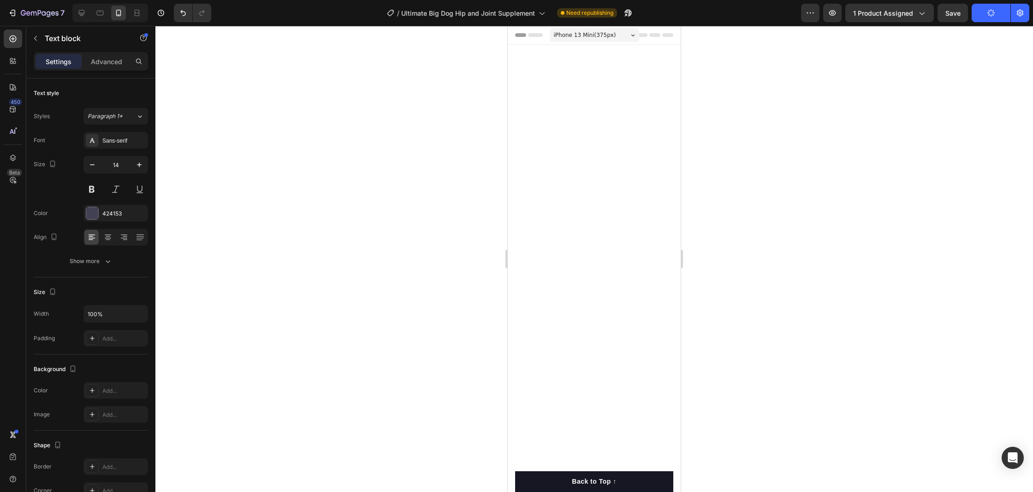
scroll to position [5078, 0]
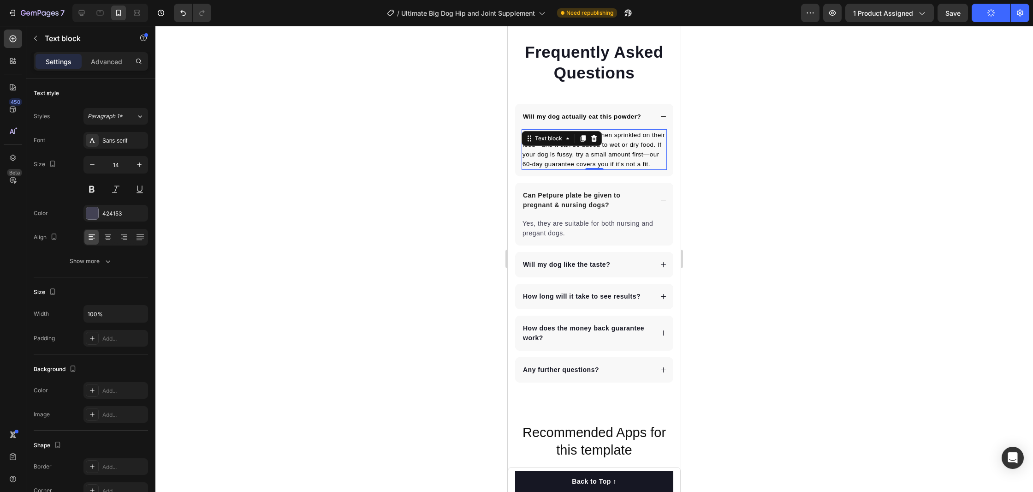
click at [450, 156] on div at bounding box center [594, 259] width 878 height 466
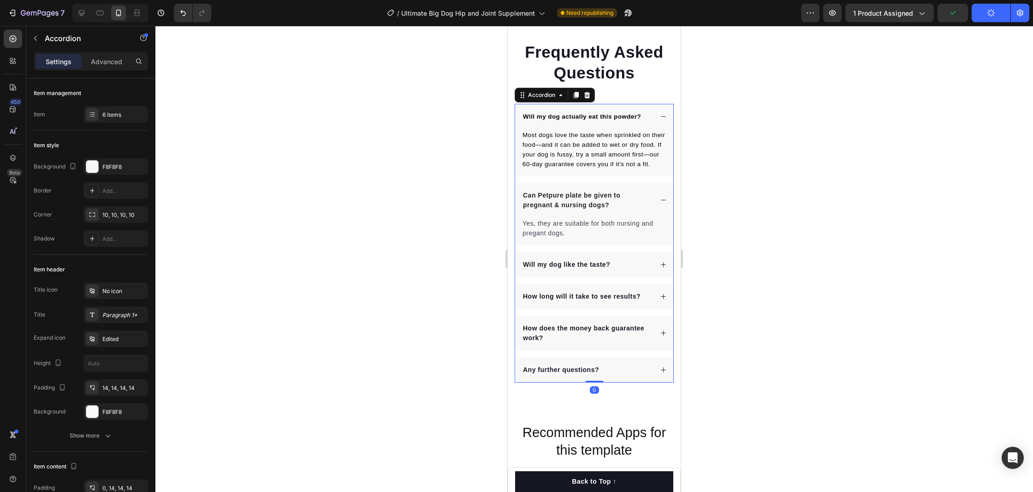
click at [590, 197] on p "Can Petpure plate be given to pregnant & nursing dogs?" at bounding box center [587, 199] width 128 height 19
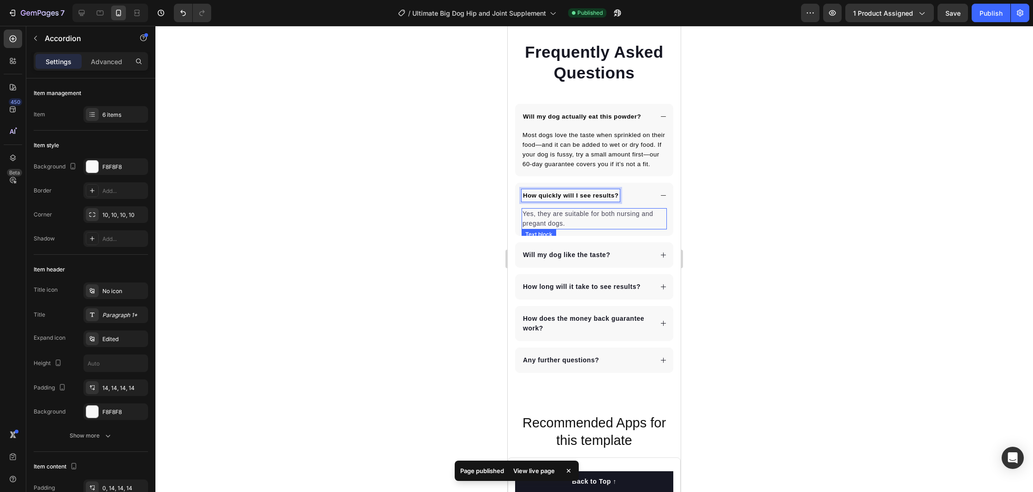
click at [549, 214] on p "Yes, they are suitable for both nursing and pregant dogs." at bounding box center [594, 218] width 143 height 19
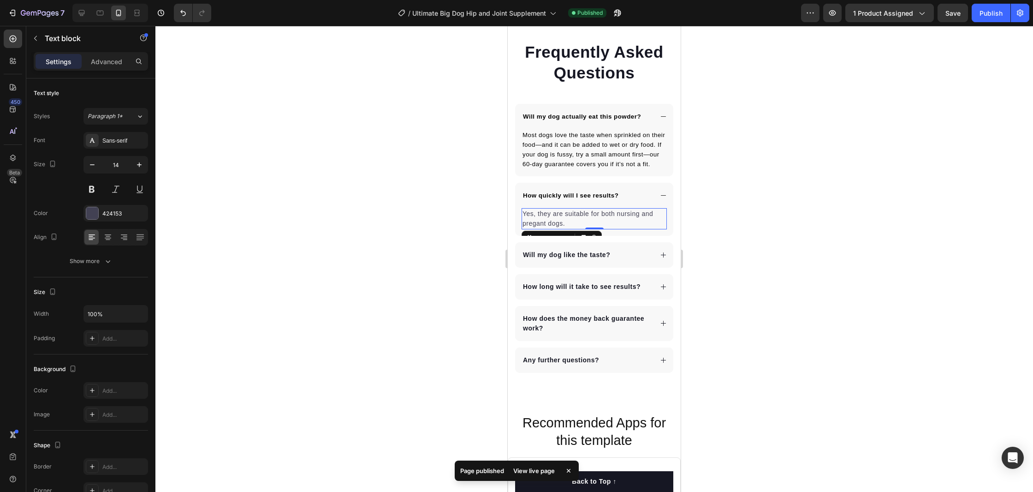
click at [549, 214] on p "Yes, they are suitable for both nursing and pregant dogs." at bounding box center [594, 218] width 143 height 19
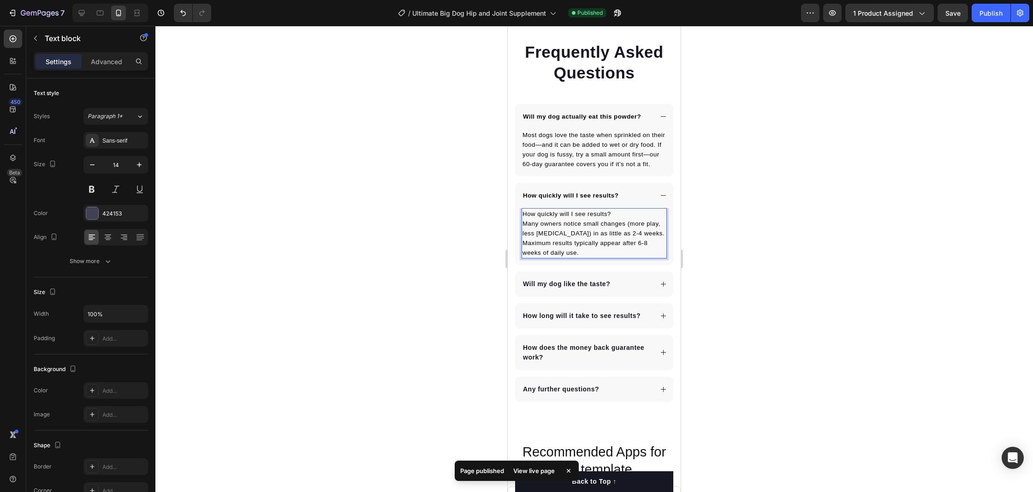
click at [555, 214] on span "How quickly will I see results?" at bounding box center [567, 213] width 89 height 7
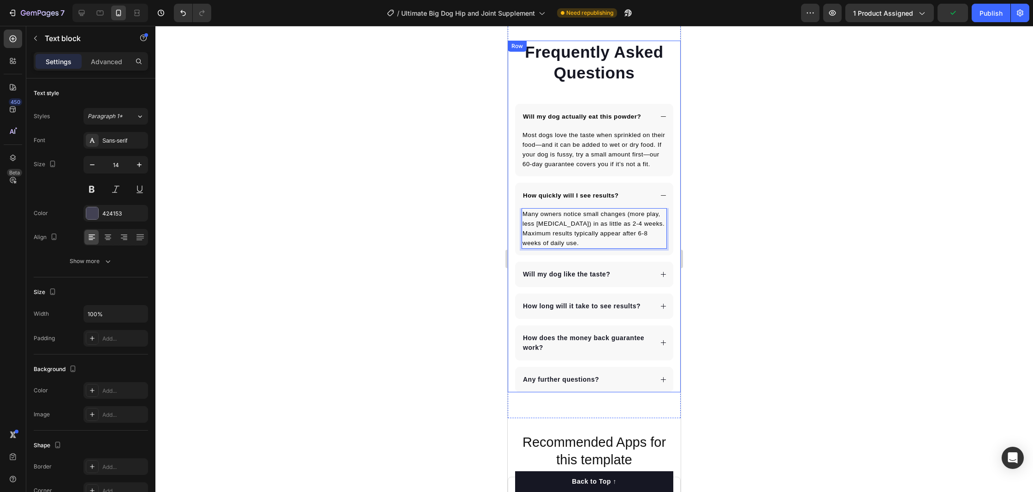
click at [480, 225] on div at bounding box center [594, 259] width 878 height 466
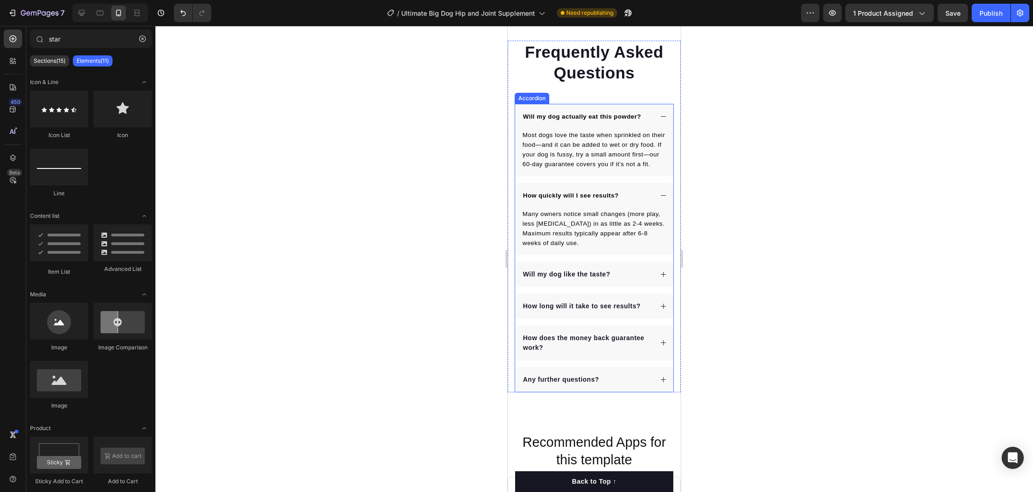
click at [660, 194] on div "How quickly will I see results?" at bounding box center [594, 195] width 158 height 25
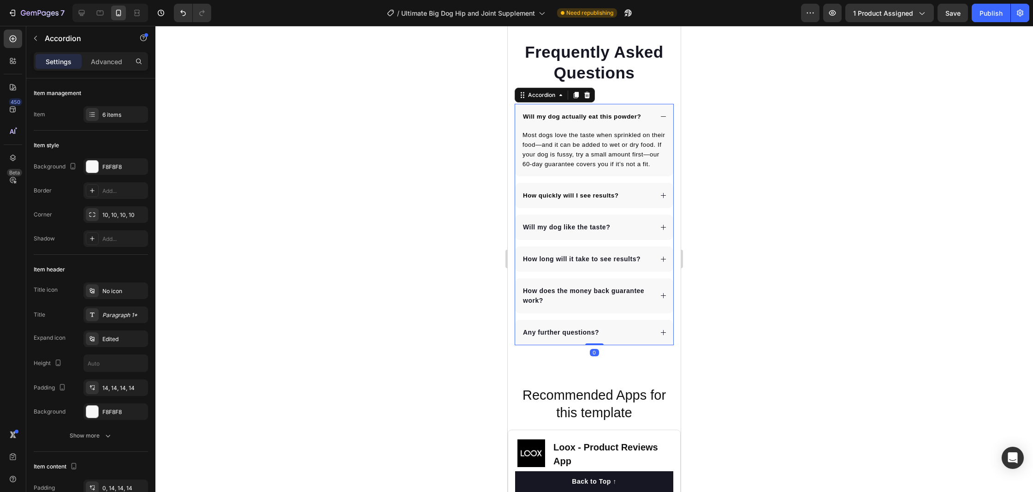
click at [663, 116] on icon at bounding box center [663, 116] width 5 height 0
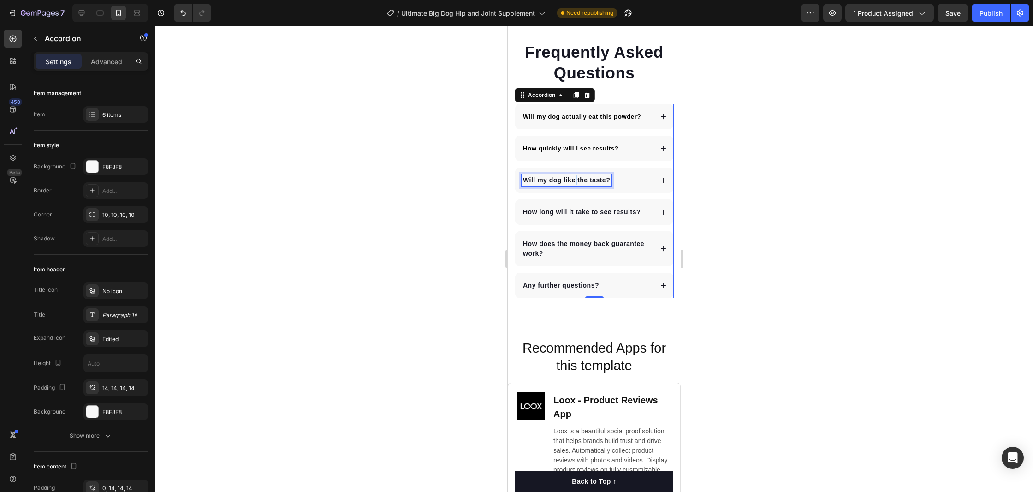
click at [574, 181] on p "Will my dog like the taste?" at bounding box center [566, 180] width 87 height 10
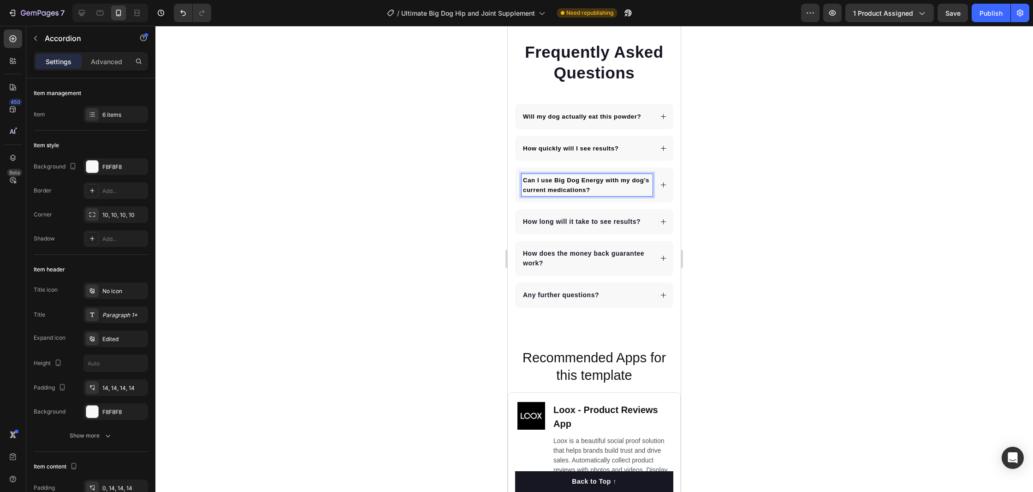
click at [661, 184] on icon at bounding box center [663, 184] width 7 height 7
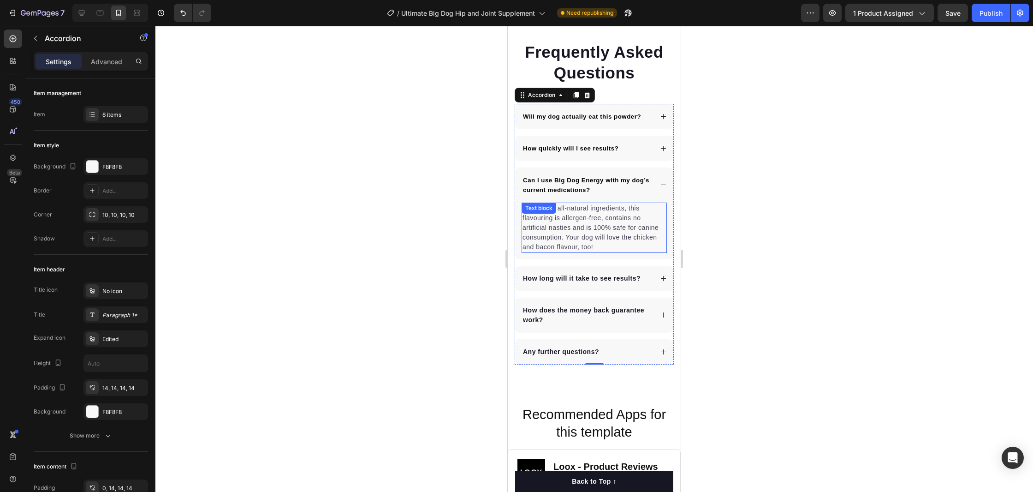
click at [554, 220] on p "Made from all-natural ingredients, this flavouring is allergen-free, contains n…" at bounding box center [594, 227] width 143 height 48
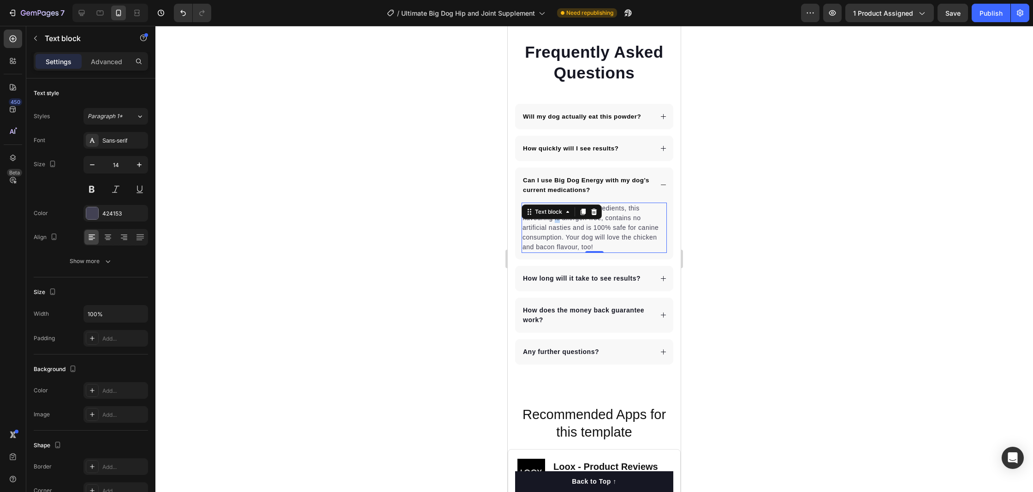
click at [554, 220] on p "Made from all-natural ingredients, this flavouring is allergen-free, contains n…" at bounding box center [594, 227] width 143 height 48
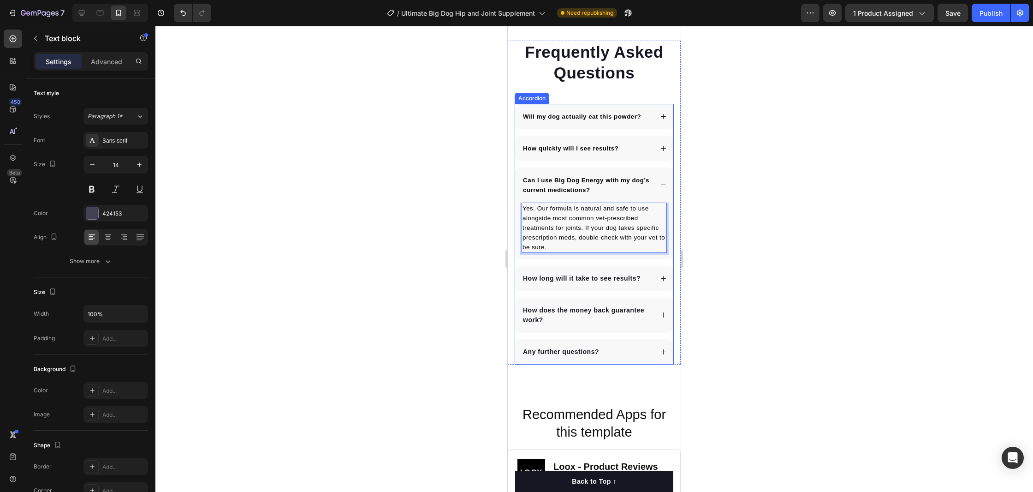
click at [662, 183] on icon at bounding box center [663, 184] width 7 height 7
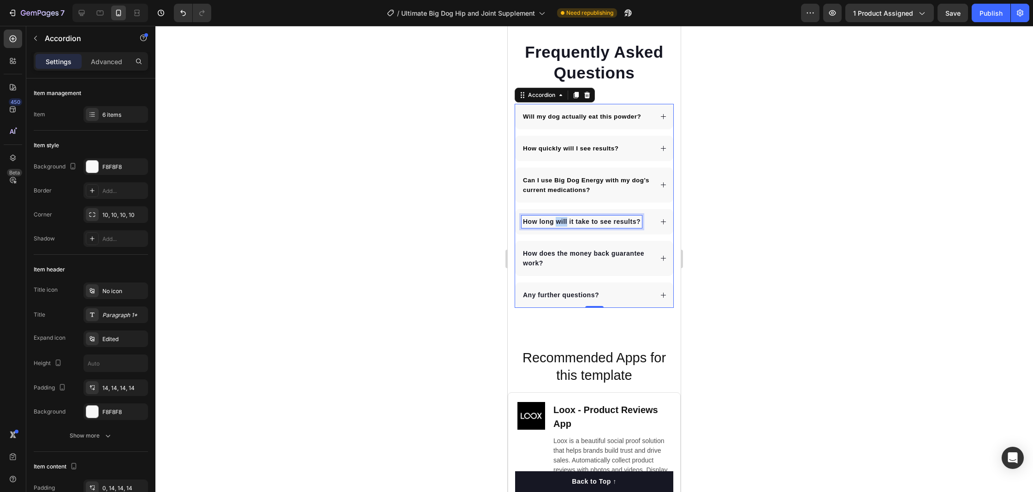
click at [555, 220] on p "How long will it take to see results?" at bounding box center [582, 222] width 118 height 10
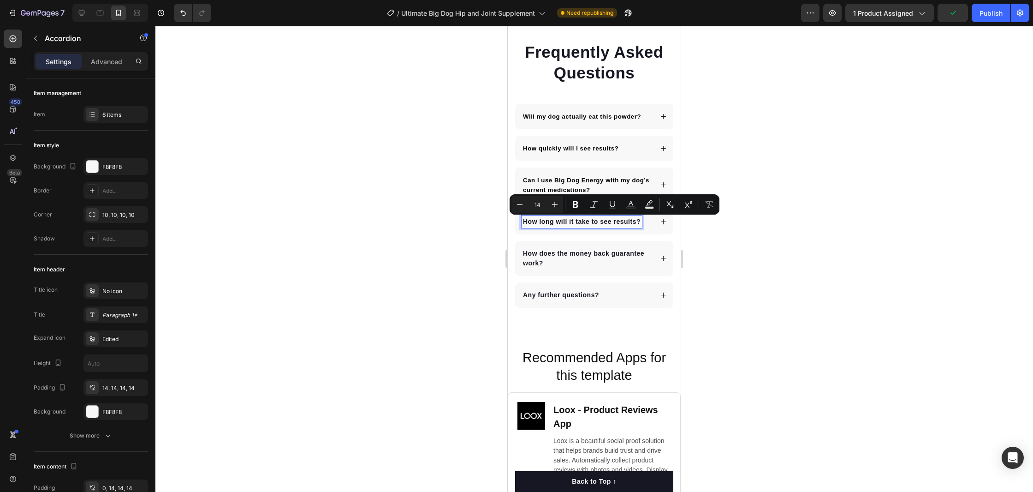
click at [556, 254] on p "How does the money back guarantee work?" at bounding box center [587, 258] width 128 height 19
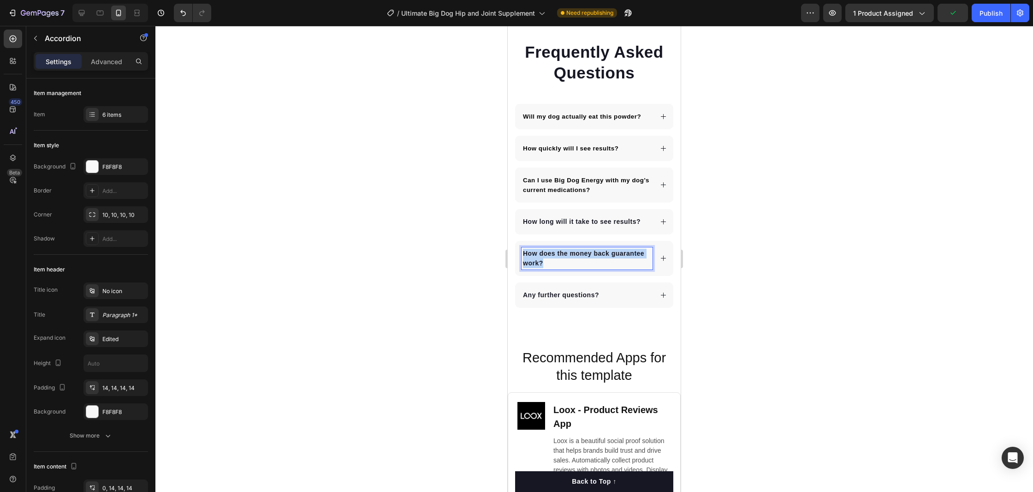
click at [556, 254] on p "How does the money back guarantee work?" at bounding box center [587, 258] width 128 height 19
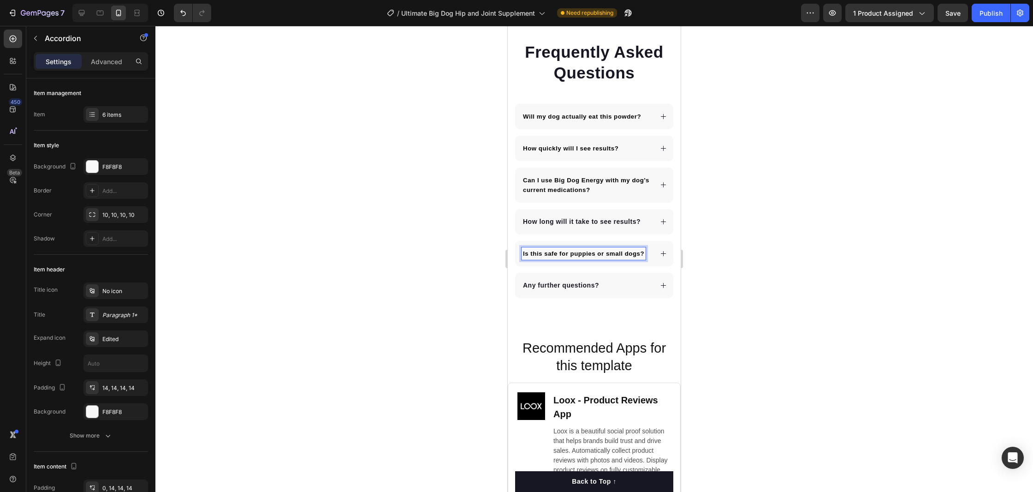
click at [557, 224] on p "How long will it take to see results?" at bounding box center [582, 222] width 118 height 10
click at [663, 220] on icon at bounding box center [663, 221] width 7 height 7
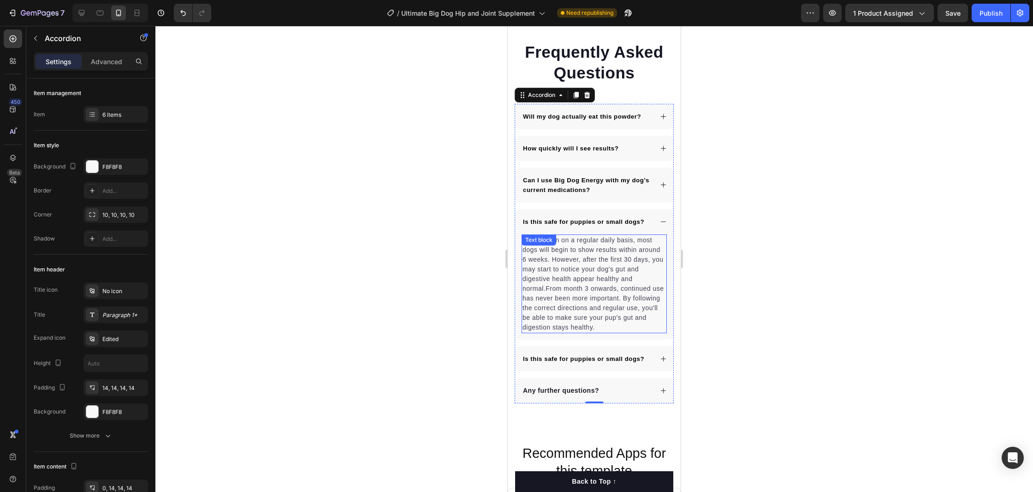
click at [576, 277] on p "When taken on a regular daily basis, most dogs will begin to show results withi…" at bounding box center [594, 283] width 143 height 97
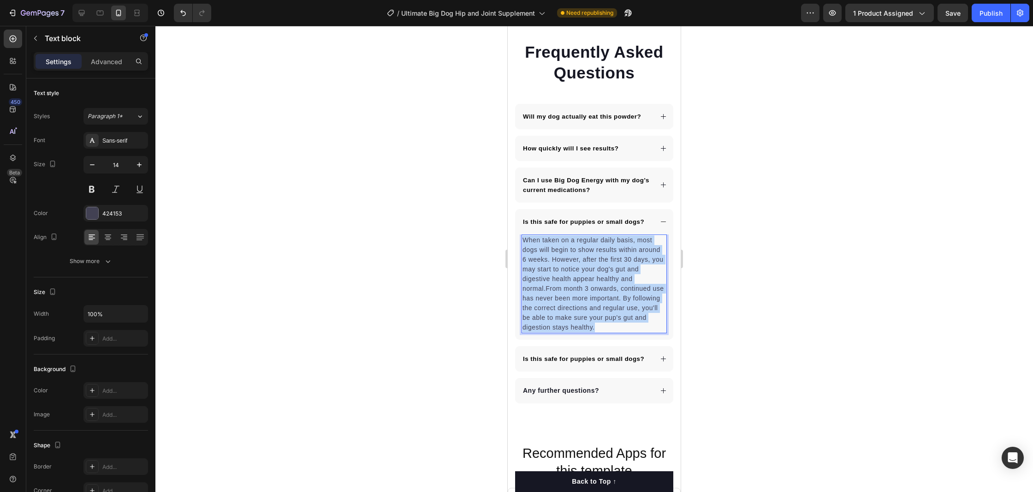
click at [576, 277] on p "When taken on a regular daily basis, most dogs will begin to show results withi…" at bounding box center [594, 283] width 143 height 97
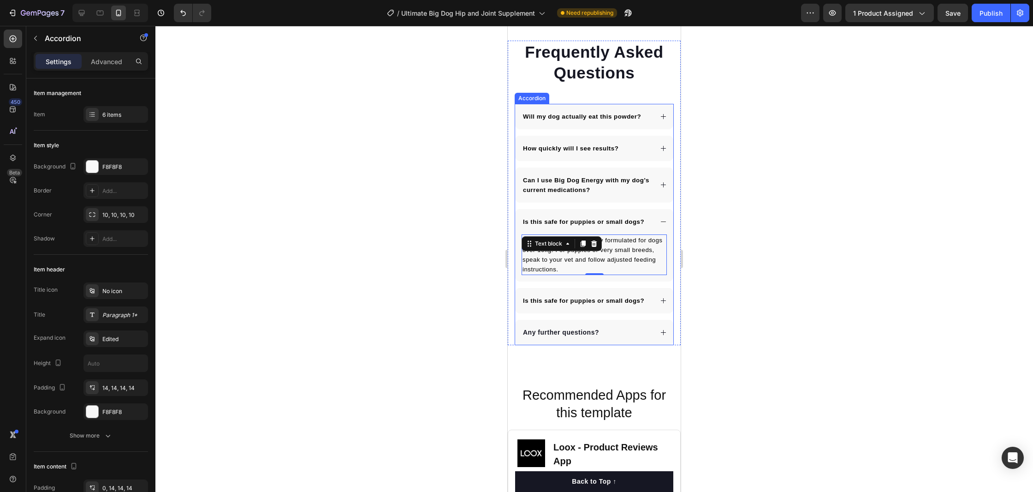
click at [663, 220] on icon at bounding box center [663, 221] width 7 height 7
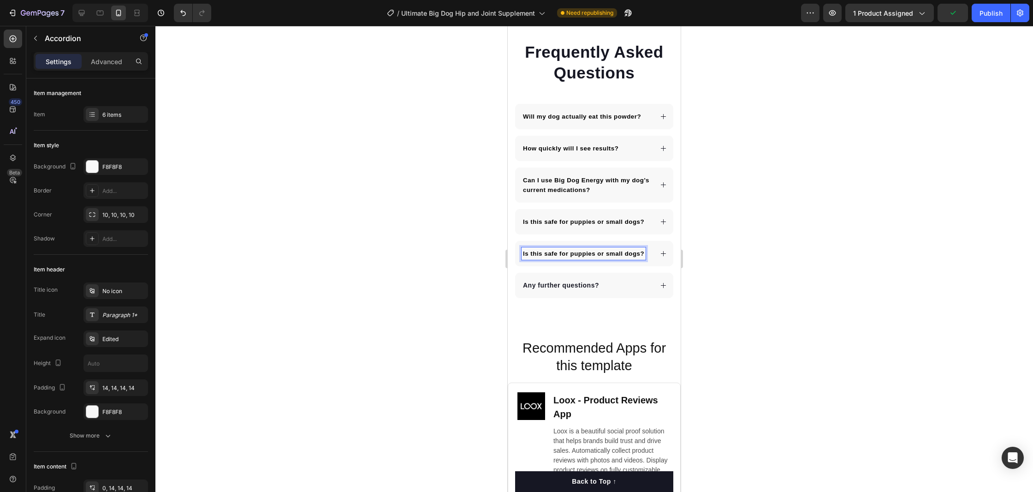
click at [598, 253] on span "Is this safe for puppies or small dogs?" at bounding box center [583, 253] width 121 height 7
click at [668, 257] on div "Are there any side effects?" at bounding box center [594, 253] width 158 height 25
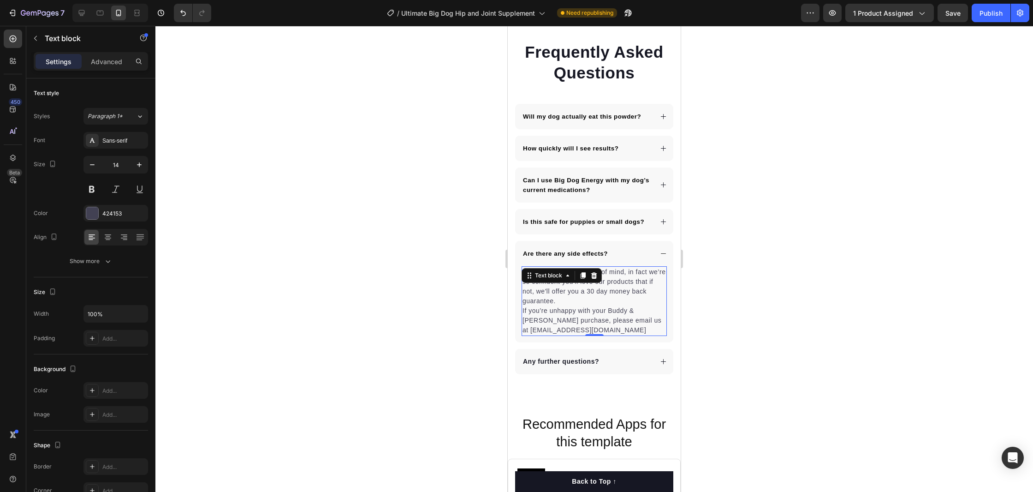
click at [574, 290] on p "You can shop with peace of mind, in fact we’re so confident you’ll love our pro…" at bounding box center [594, 301] width 143 height 68
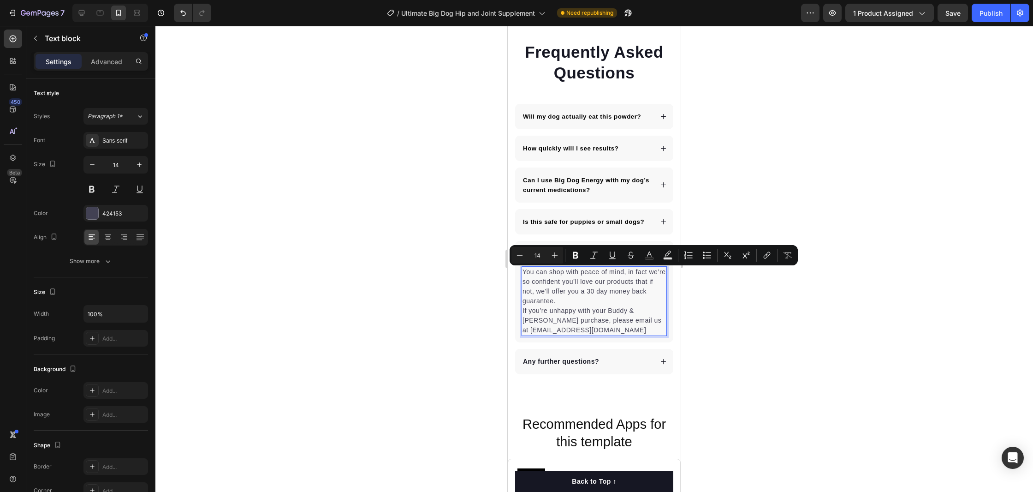
click at [605, 331] on p "You can shop with peace of mind, in fact we’re so confident you’ll love our pro…" at bounding box center [594, 301] width 143 height 68
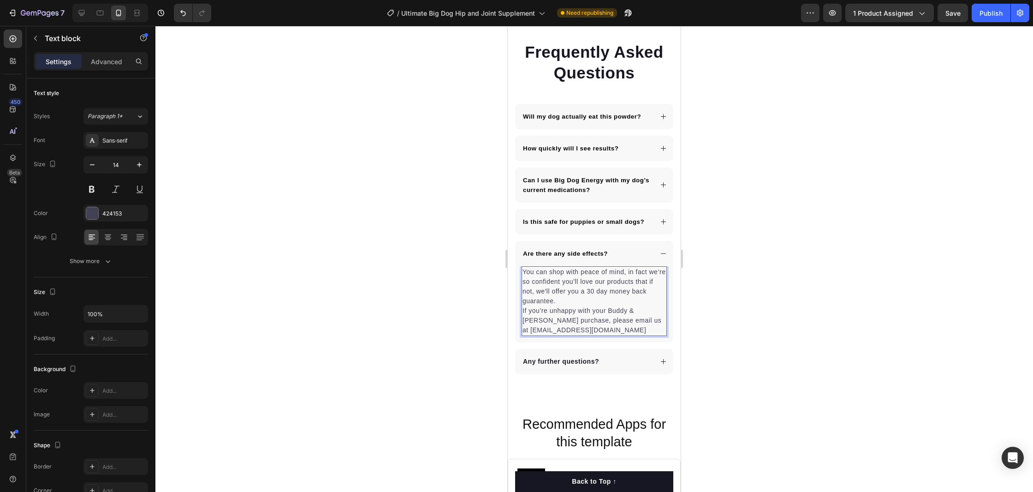
click at [605, 331] on p "You can shop with peace of mind, in fact we’re so confident you’ll love our pro…" at bounding box center [594, 301] width 143 height 68
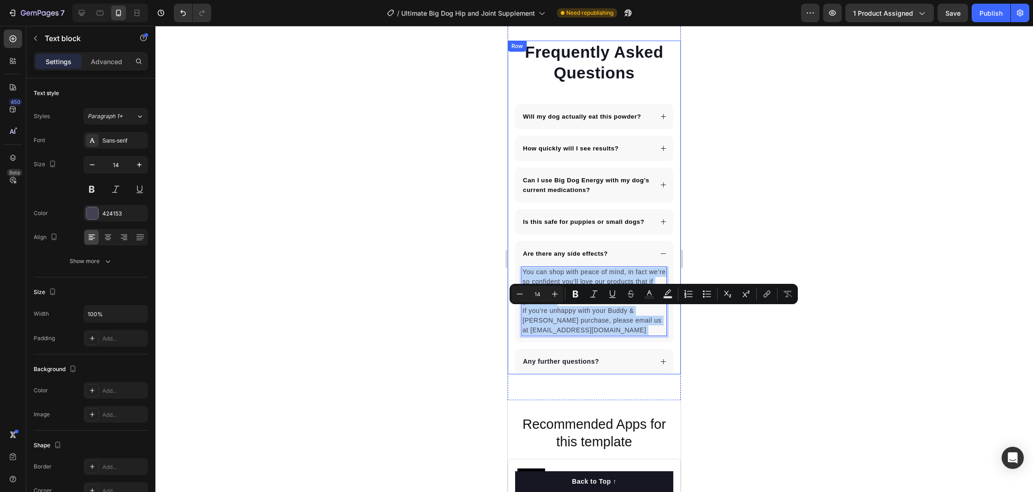
drag, startPoint x: 605, startPoint y: 331, endPoint x: 521, endPoint y: 272, distance: 102.4
click at [510, 269] on div "Frequently Asked Questions Heading Will my dog actually eat this powder? How qu…" at bounding box center [594, 207] width 173 height 333
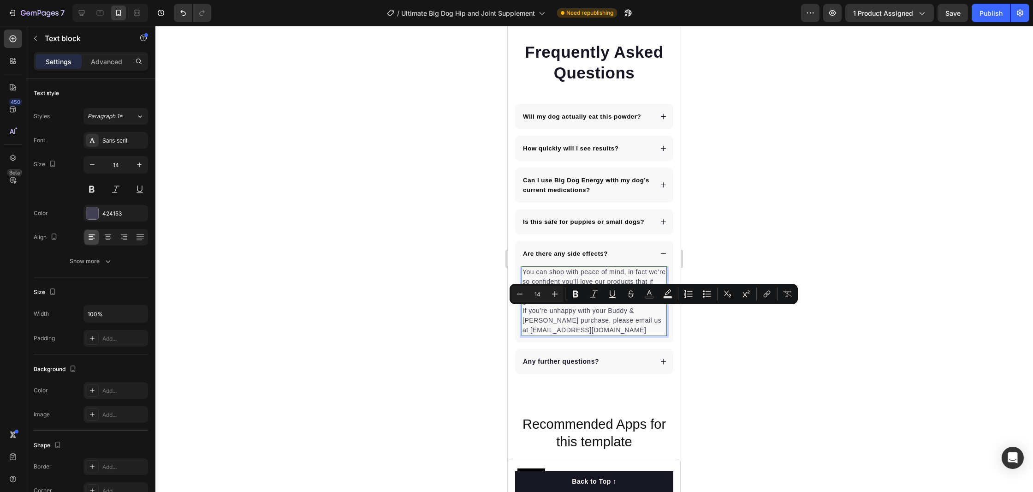
click at [525, 273] on p "You can shop with peace of mind, in fact we’re so confident you’ll love our pro…" at bounding box center [594, 301] width 143 height 68
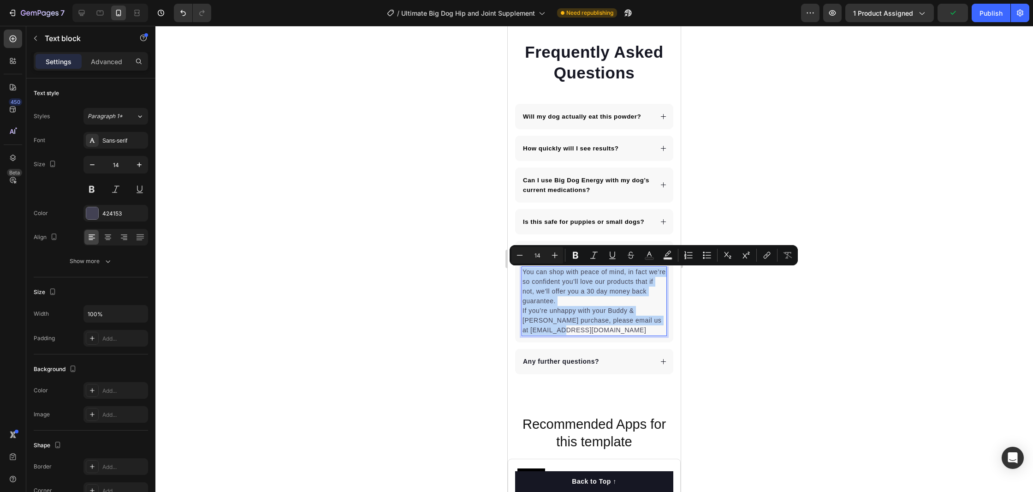
drag, startPoint x: 525, startPoint y: 273, endPoint x: 628, endPoint y: 325, distance: 115.5
click at [628, 325] on p "You can shop with peace of mind, in fact we’re so confident you’ll love our pro…" at bounding box center [594, 301] width 143 height 68
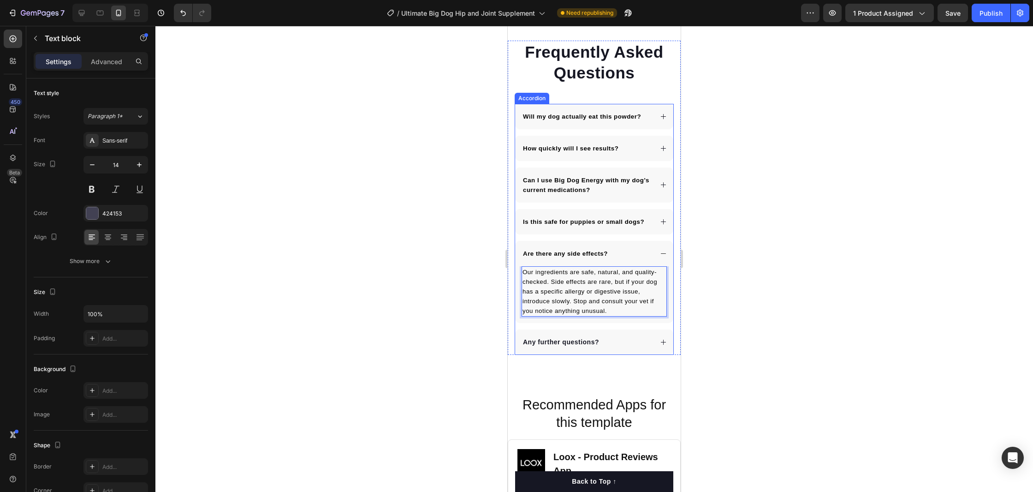
click at [660, 252] on icon at bounding box center [663, 253] width 7 height 7
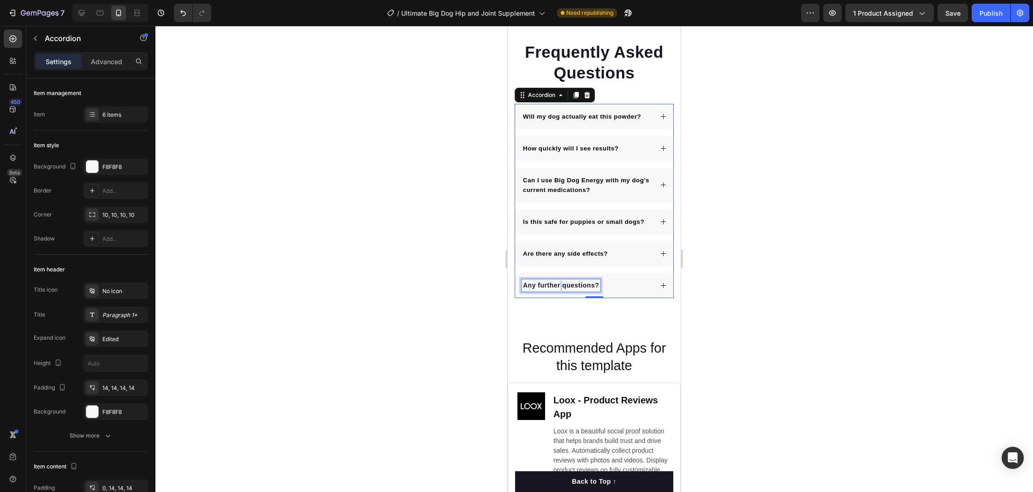
click at [560, 284] on p "Any further questions?" at bounding box center [561, 285] width 76 height 10
click at [662, 288] on icon at bounding box center [663, 285] width 7 height 7
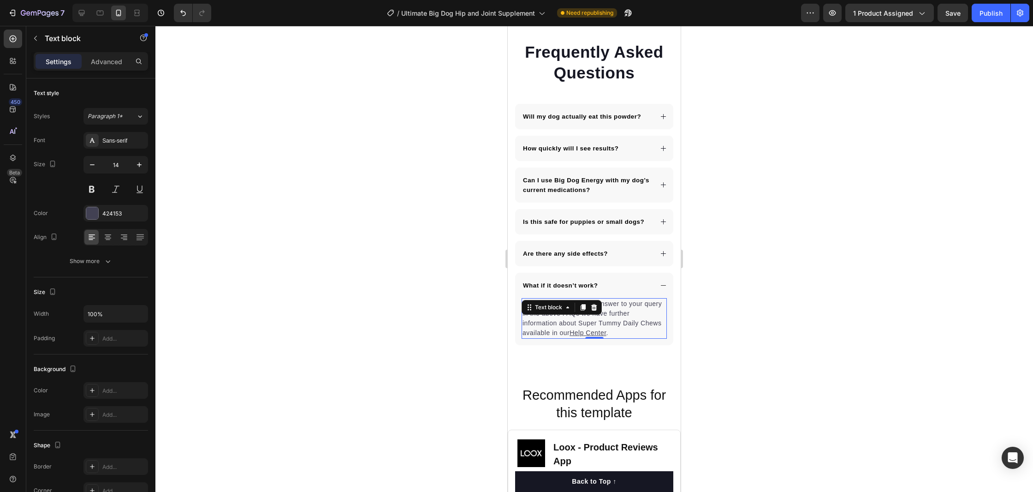
click at [630, 334] on p "If you haven't found the answer to your query in the above FAQs we have further…" at bounding box center [594, 318] width 143 height 39
drag, startPoint x: 630, startPoint y: 334, endPoint x: 484, endPoint y: 295, distance: 150.8
click at [588, 320] on p "If you haven't found the answer to your query in the above FAQs we have further…" at bounding box center [594, 318] width 143 height 39
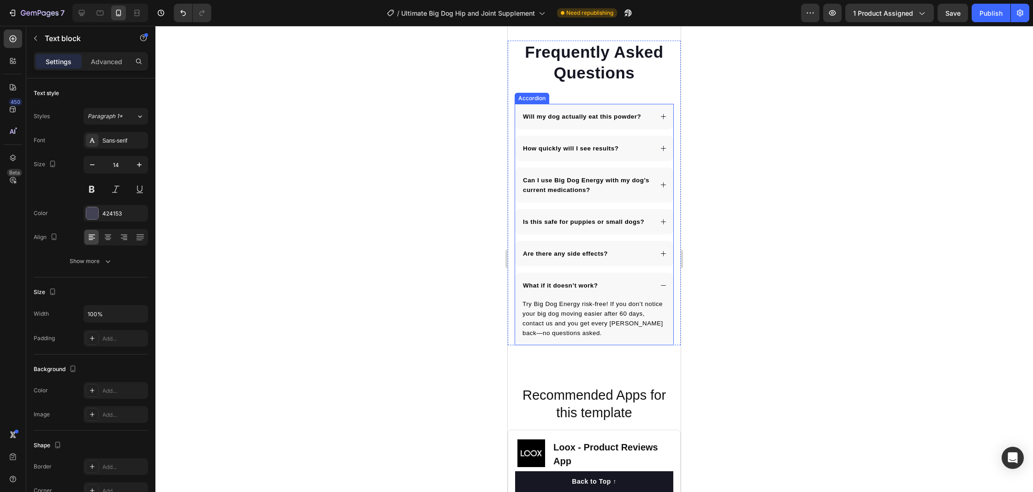
click at [663, 282] on div "What if it doesn’t work?" at bounding box center [594, 285] width 158 height 25
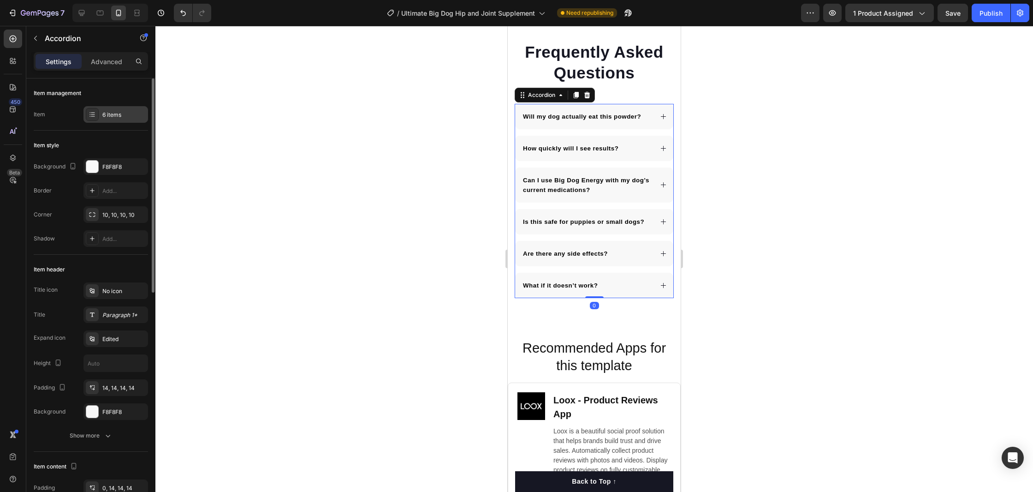
click at [117, 113] on div "6 items" at bounding box center [123, 115] width 43 height 8
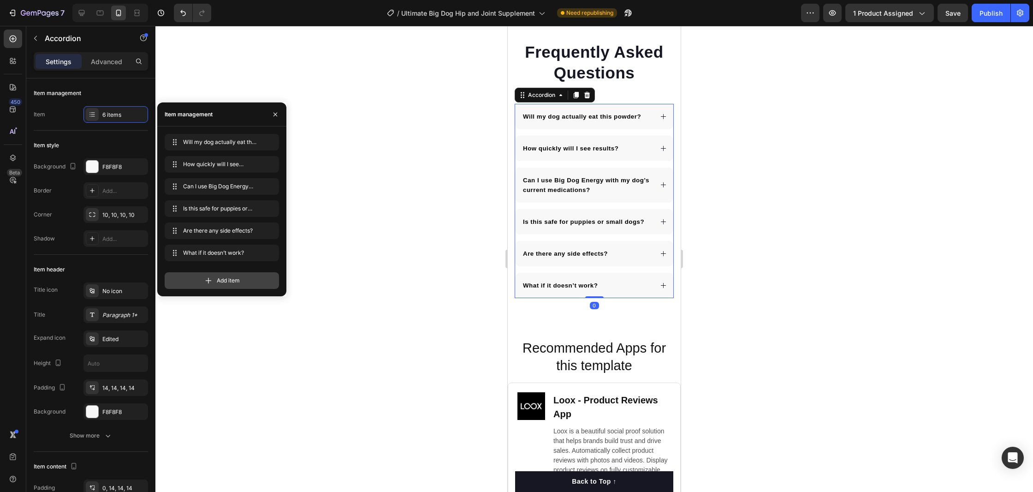
click at [256, 279] on div "Add item" at bounding box center [222, 280] width 114 height 17
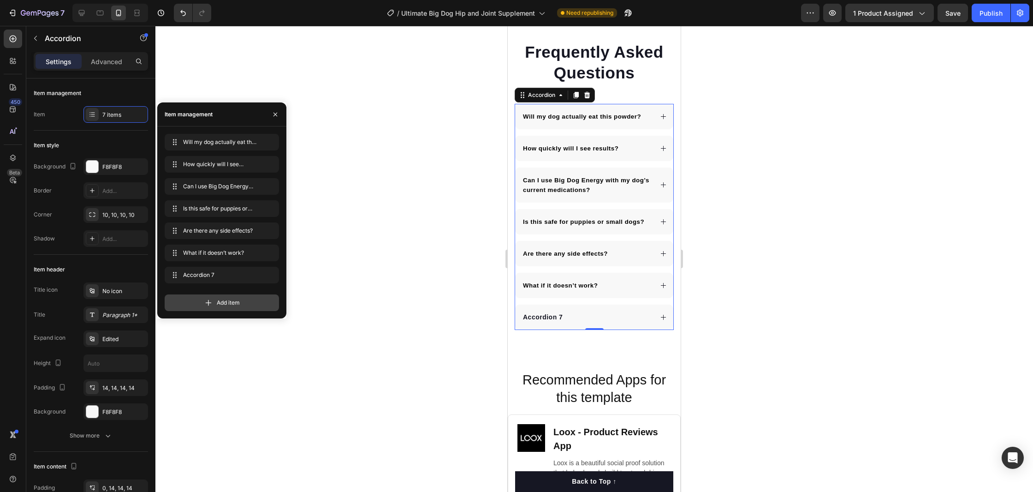
click at [248, 302] on div "Add item" at bounding box center [222, 302] width 114 height 17
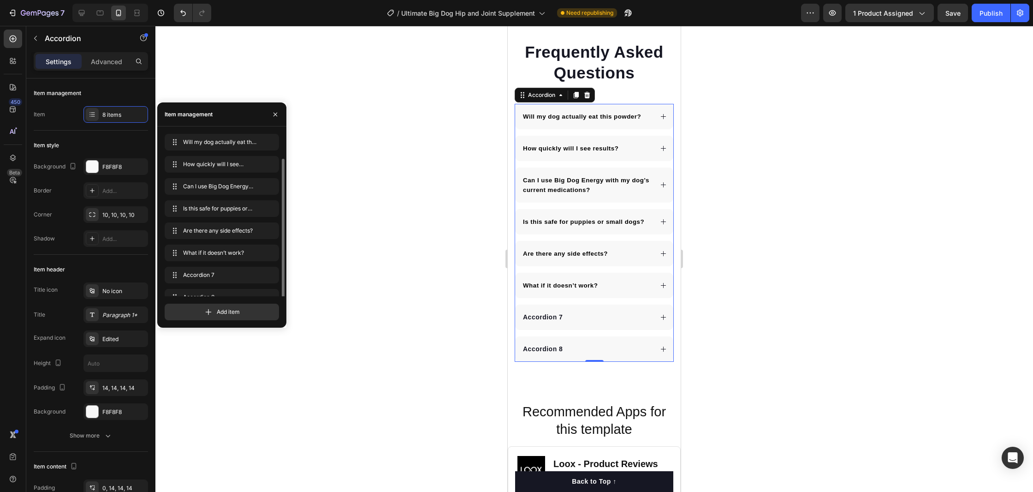
scroll to position [13, 0]
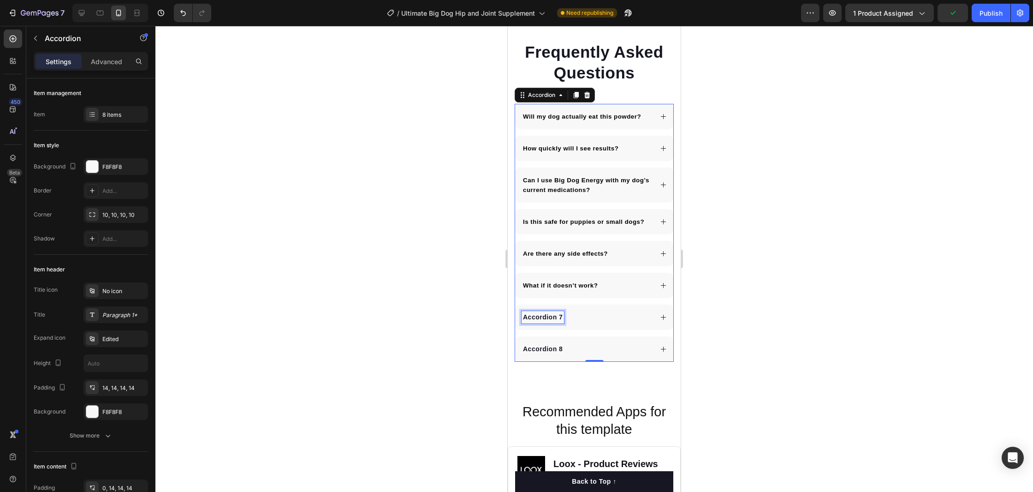
click at [541, 316] on div "Accordion 7" at bounding box center [543, 317] width 42 height 12
click at [541, 316] on p "Accordion 7" at bounding box center [543, 317] width 40 height 10
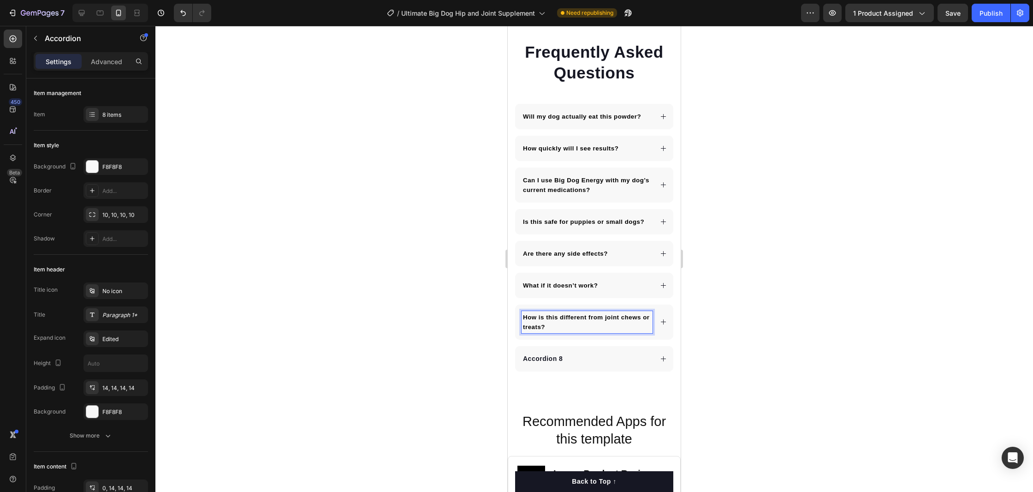
click at [663, 322] on icon at bounding box center [663, 321] width 7 height 7
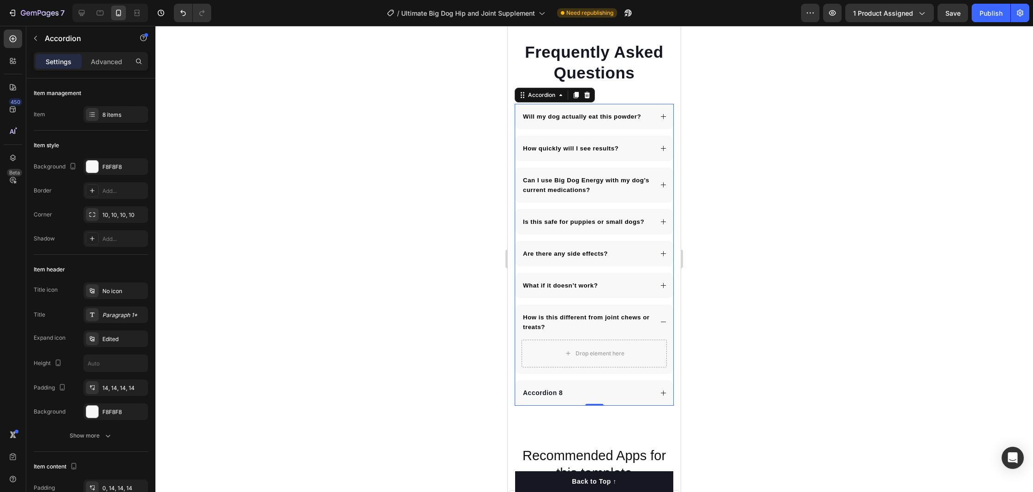
click at [662, 283] on icon at bounding box center [663, 285] width 7 height 7
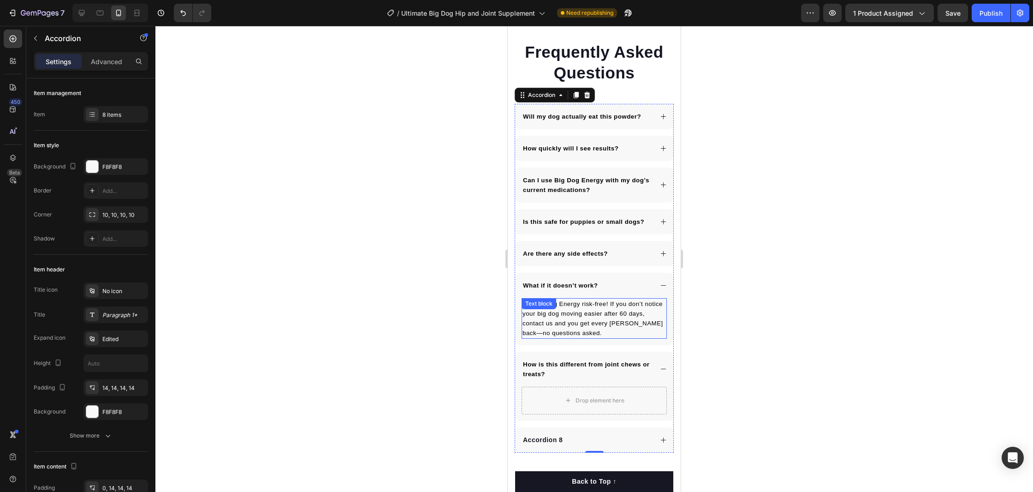
click at [619, 332] on p "Try Big Dog Energy risk-free! If you don’t notice your big dog moving easier af…" at bounding box center [594, 318] width 143 height 39
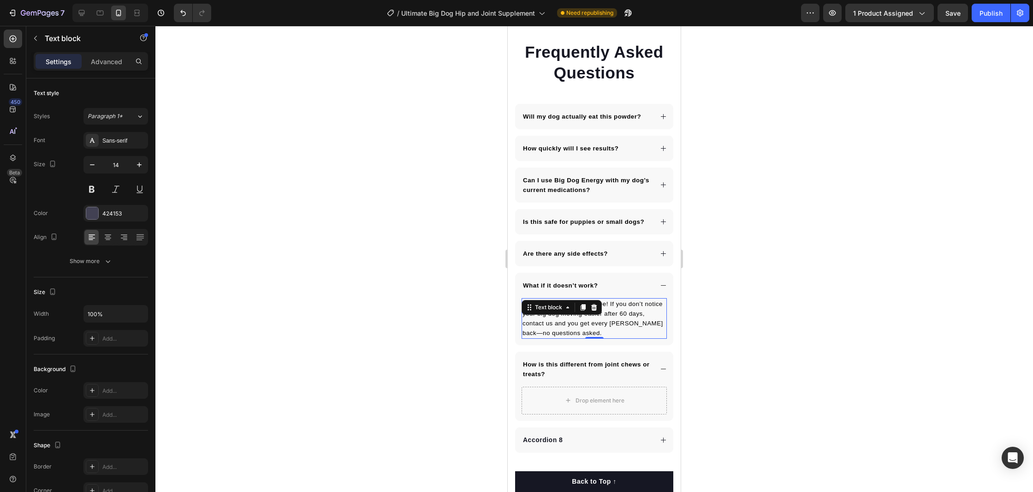
click at [581, 309] on icon at bounding box center [583, 307] width 5 height 6
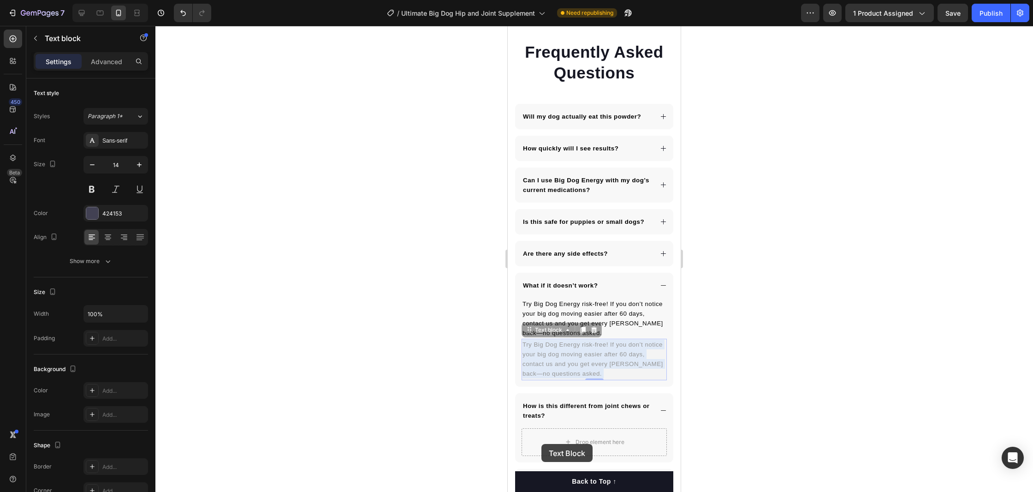
drag, startPoint x: 589, startPoint y: 357, endPoint x: 545, endPoint y: 439, distance: 93.1
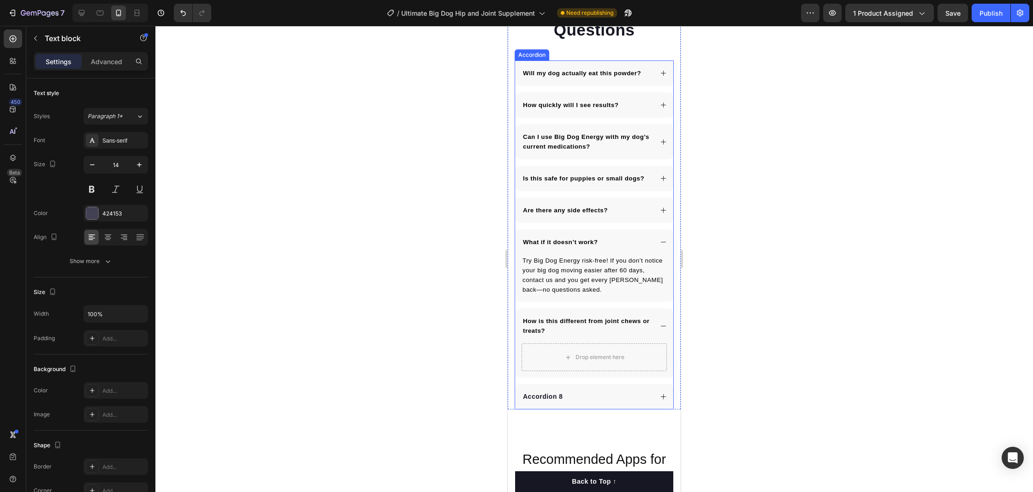
scroll to position [5188, 0]
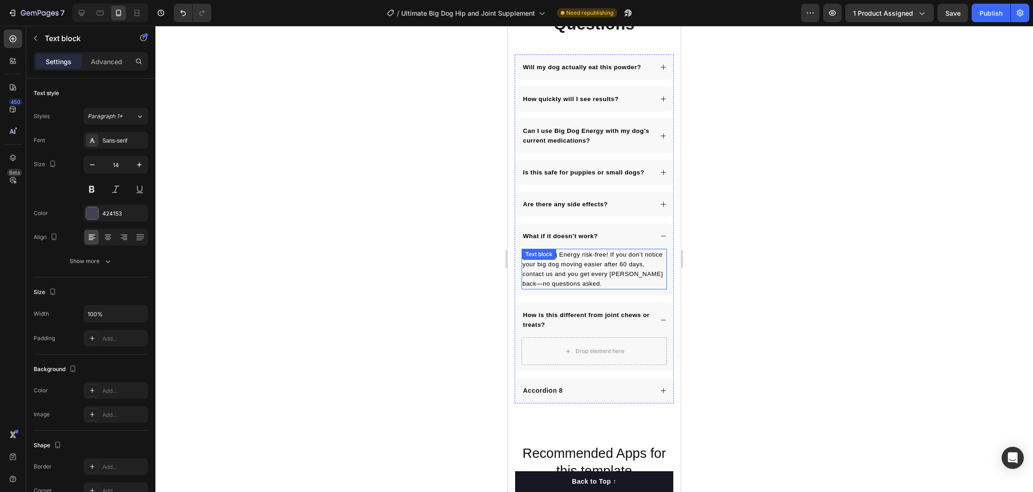
click at [583, 264] on div "Try Big Dog Energy risk-free! If you don’t notice your big dog moving easier af…" at bounding box center [594, 269] width 145 height 41
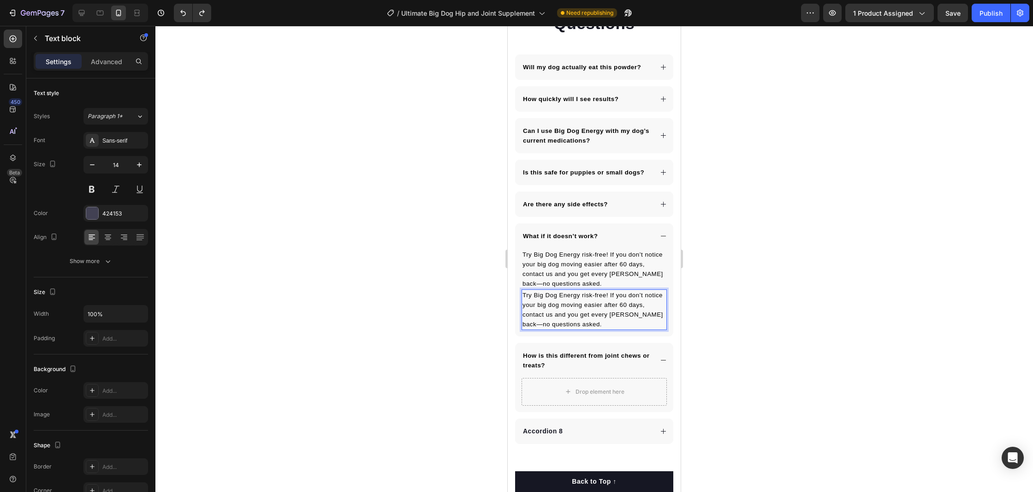
drag, startPoint x: 565, startPoint y: 315, endPoint x: 615, endPoint y: 362, distance: 68.2
click at [565, 315] on span "Try Big Dog Energy risk-free! If you don’t notice your big dog moving easier af…" at bounding box center [593, 309] width 141 height 36
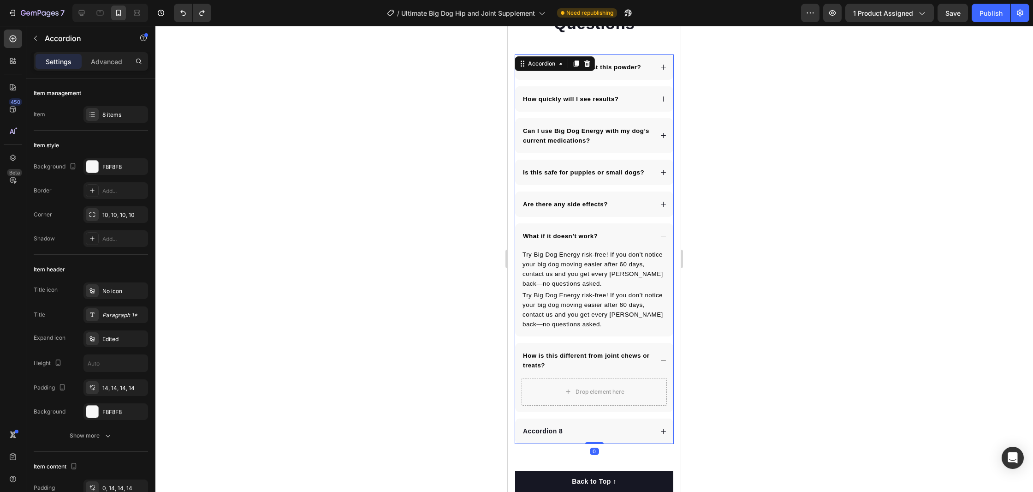
drag, startPoint x: 517, startPoint y: 287, endPoint x: 532, endPoint y: 291, distance: 14.9
click at [519, 288] on div "Try Big Dog Energy risk-free! If you don’t notice your big dog moving easier af…" at bounding box center [594, 293] width 158 height 88
click at [552, 279] on p "Try Big Dog Energy risk-free! If you don’t notice your big dog moving easier af…" at bounding box center [594, 269] width 143 height 39
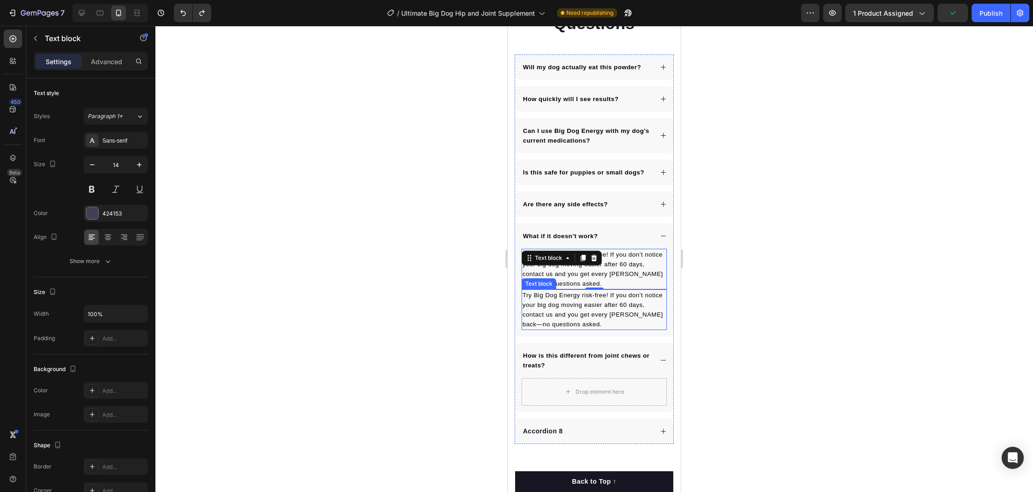
drag, startPoint x: 558, startPoint y: 322, endPoint x: 554, endPoint y: 317, distance: 6.3
click at [558, 321] on p "Try Big Dog Energy risk-free! If you don’t notice your big dog moving easier af…" at bounding box center [594, 309] width 143 height 39
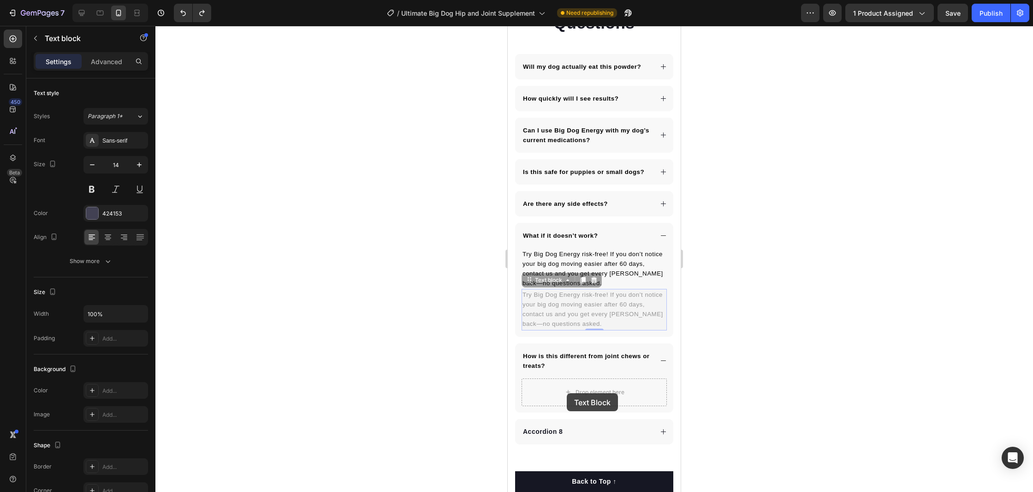
drag, startPoint x: 530, startPoint y: 284, endPoint x: 567, endPoint y: 393, distance: 115.4
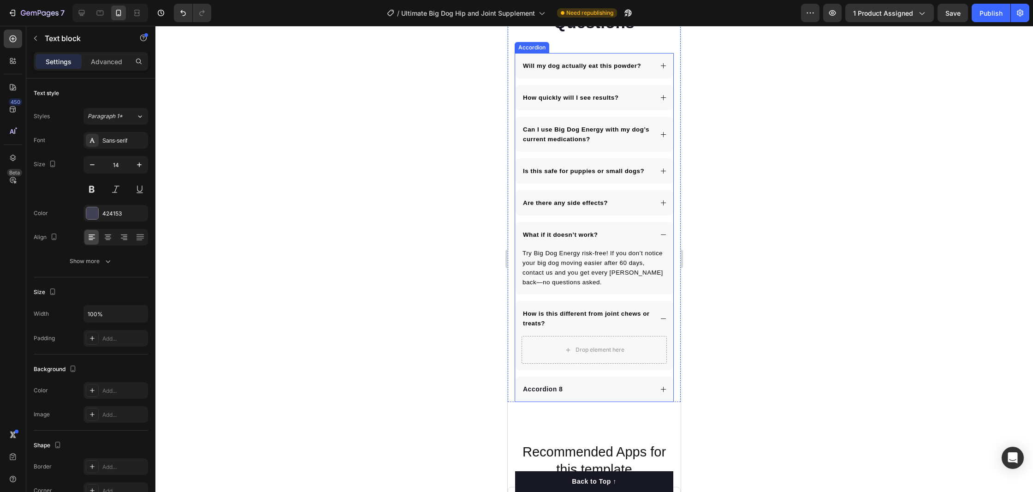
scroll to position [5190, 0]
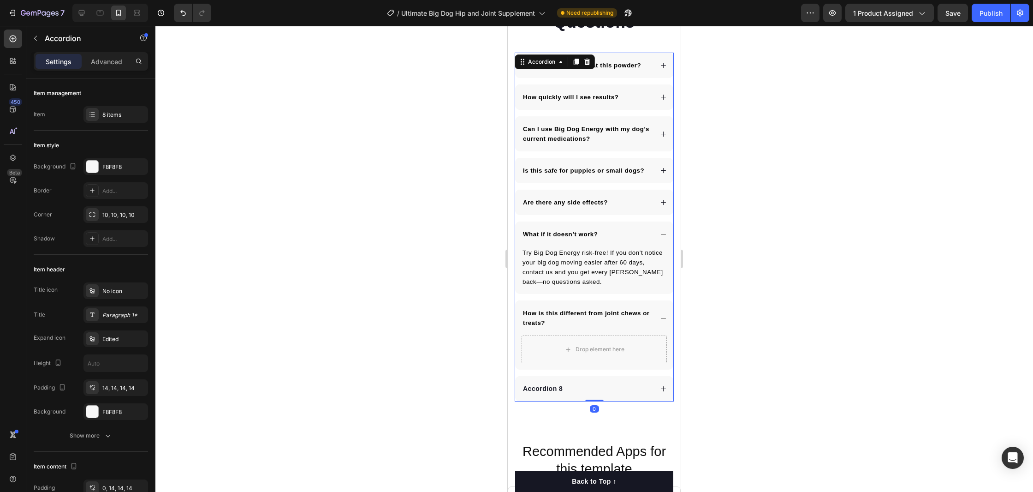
click at [664, 391] on icon at bounding box center [663, 388] width 7 height 7
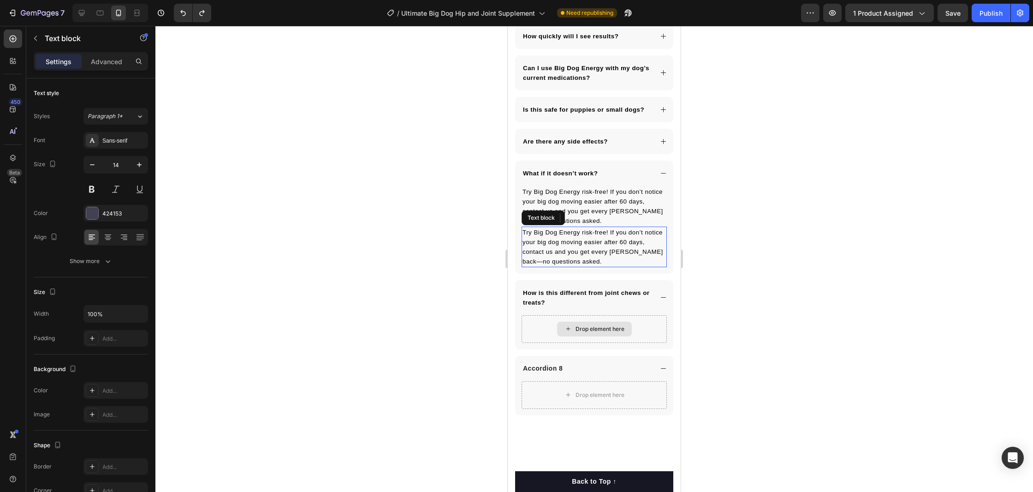
scroll to position [5129, 0]
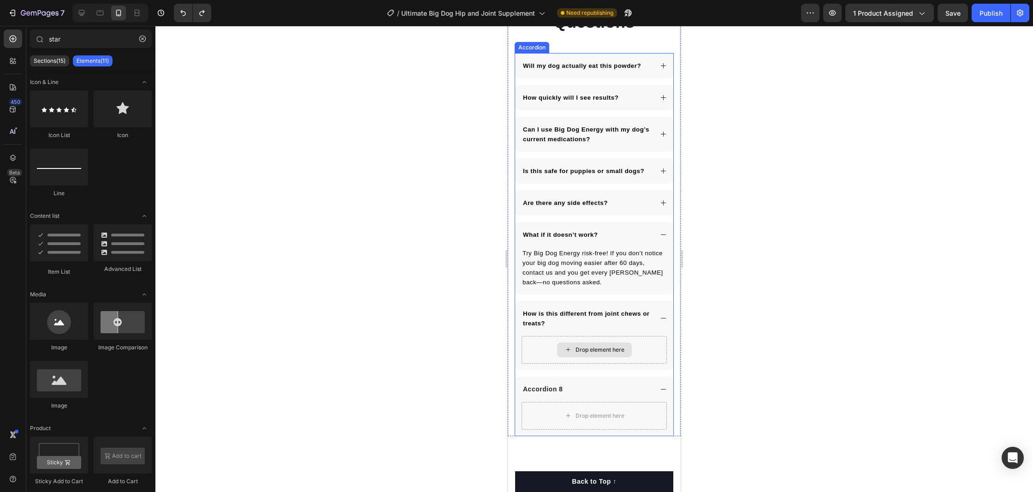
click at [568, 356] on div "Drop element here" at bounding box center [594, 349] width 75 height 15
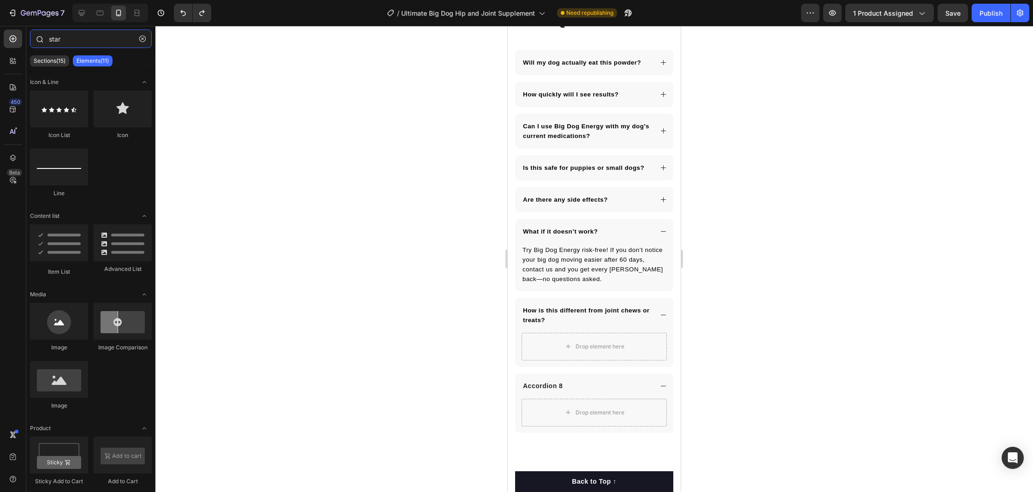
click at [63, 39] on input "star" at bounding box center [91, 39] width 122 height 18
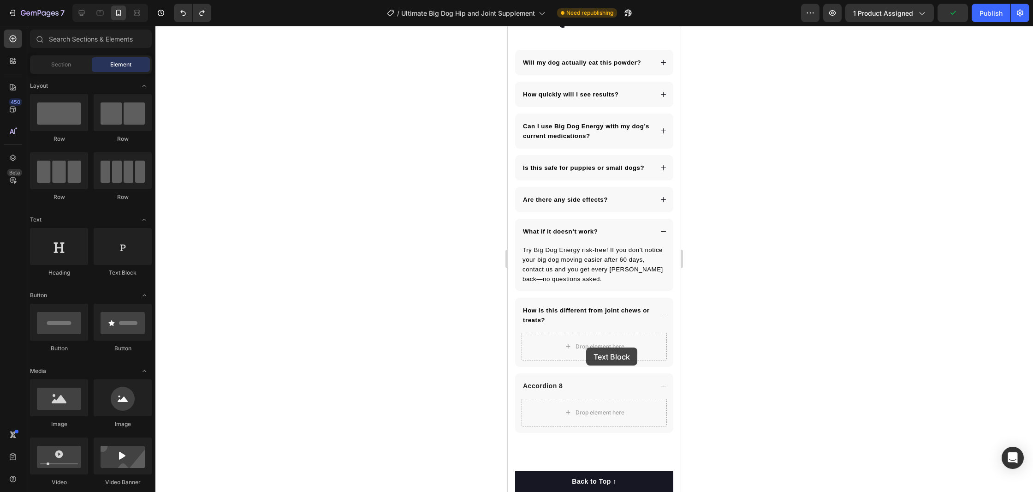
drag, startPoint x: 630, startPoint y: 272, endPoint x: 587, endPoint y: 348, distance: 87.2
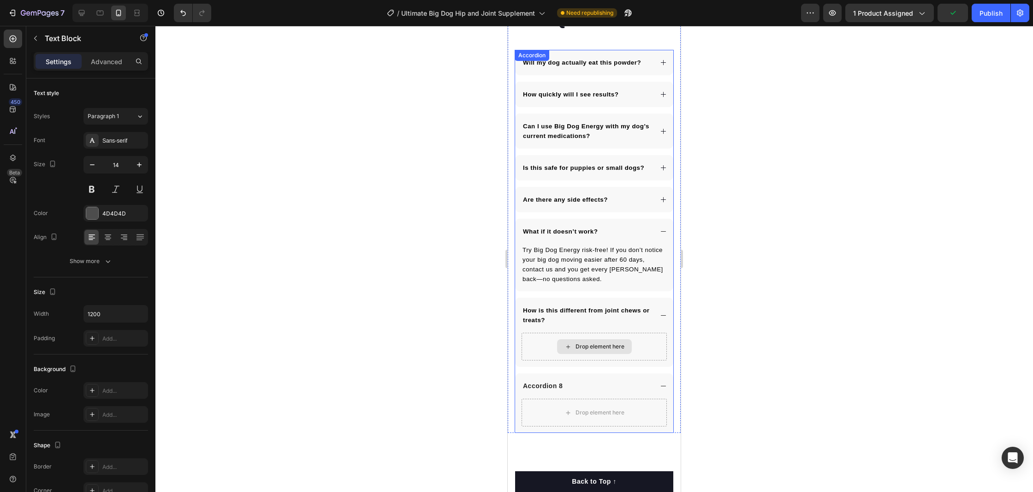
click at [587, 348] on div "Drop element here" at bounding box center [600, 346] width 49 height 7
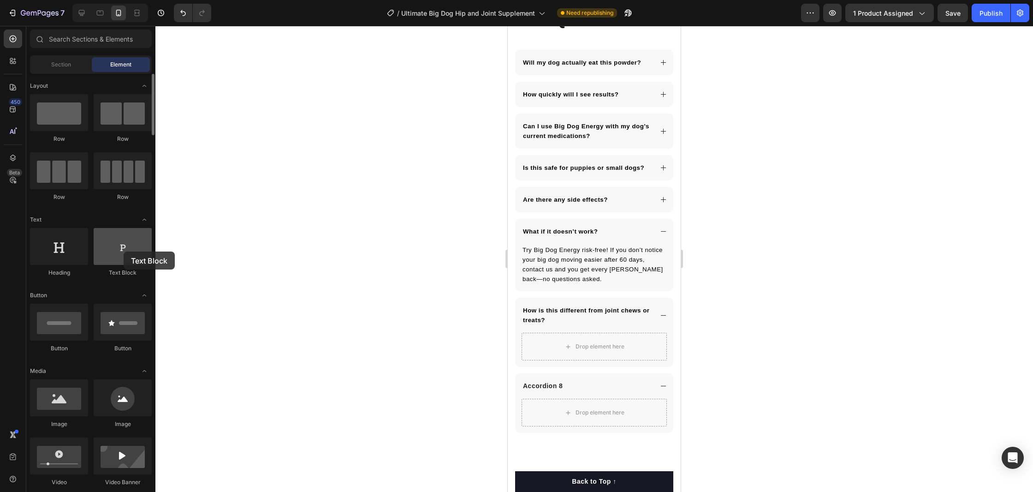
click at [124, 251] on div at bounding box center [123, 246] width 58 height 37
drag, startPoint x: 651, startPoint y: 278, endPoint x: 585, endPoint y: 417, distance: 154.5
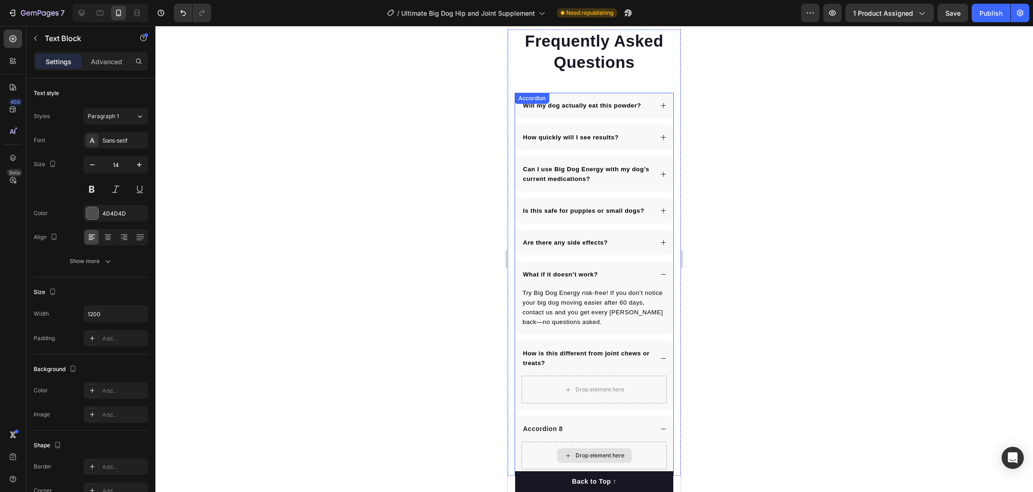
scroll to position [5218, 0]
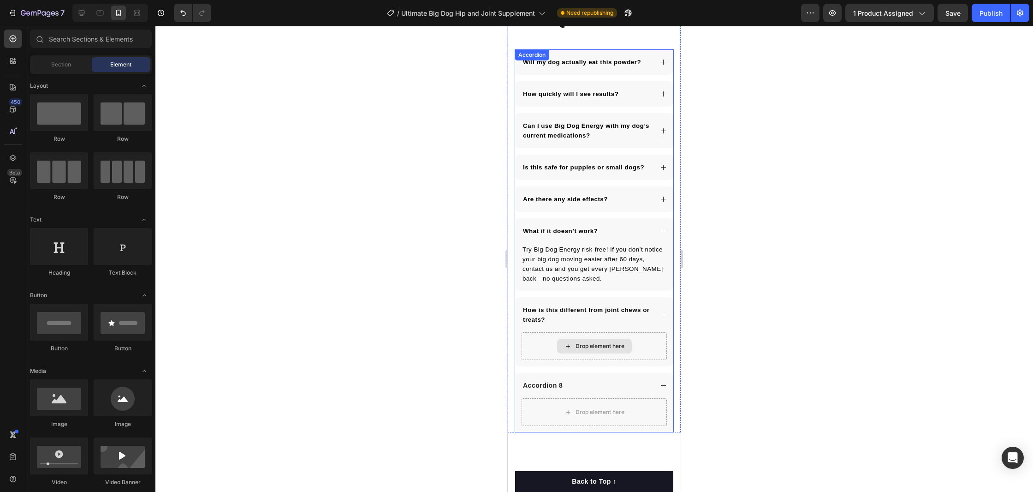
click at [582, 353] on div "Drop element here" at bounding box center [594, 346] width 75 height 15
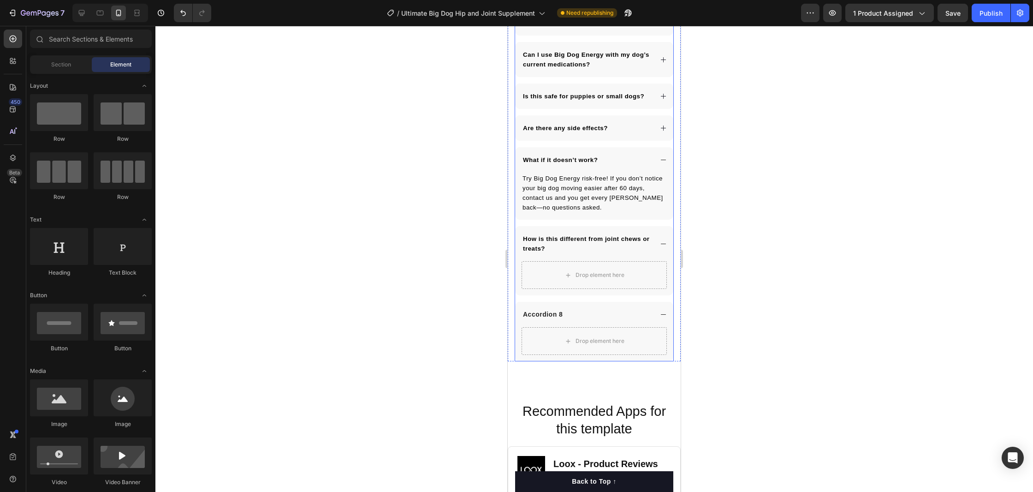
scroll to position [5297, 0]
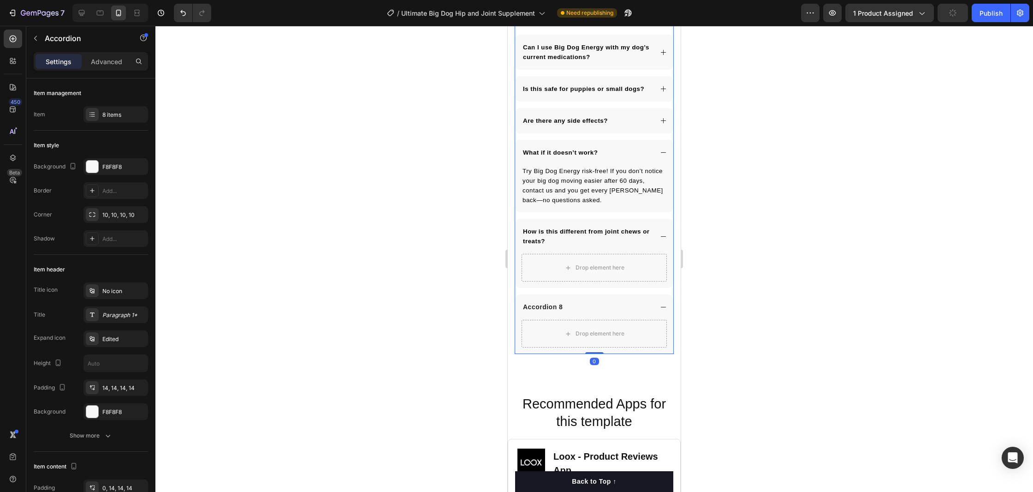
click at [663, 154] on icon at bounding box center [663, 152] width 7 height 7
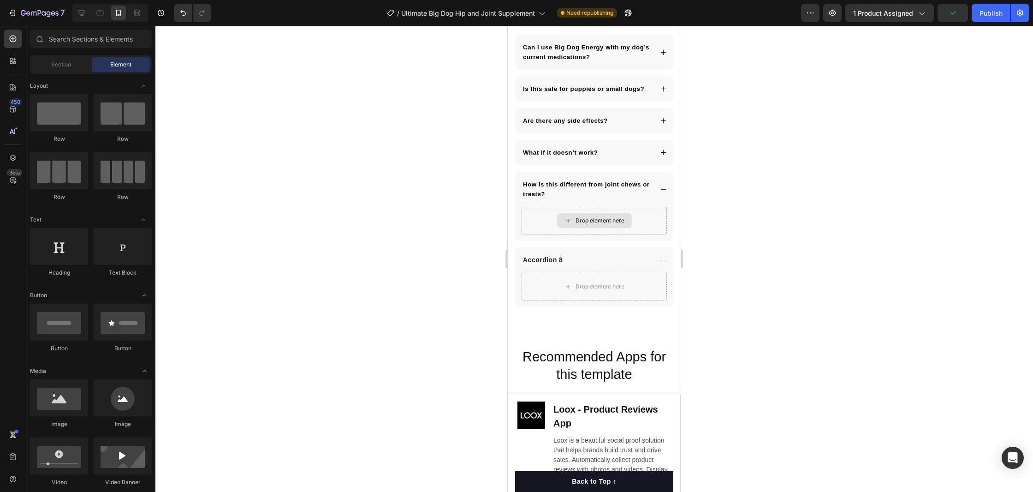
click at [583, 224] on div "Drop element here" at bounding box center [600, 220] width 49 height 7
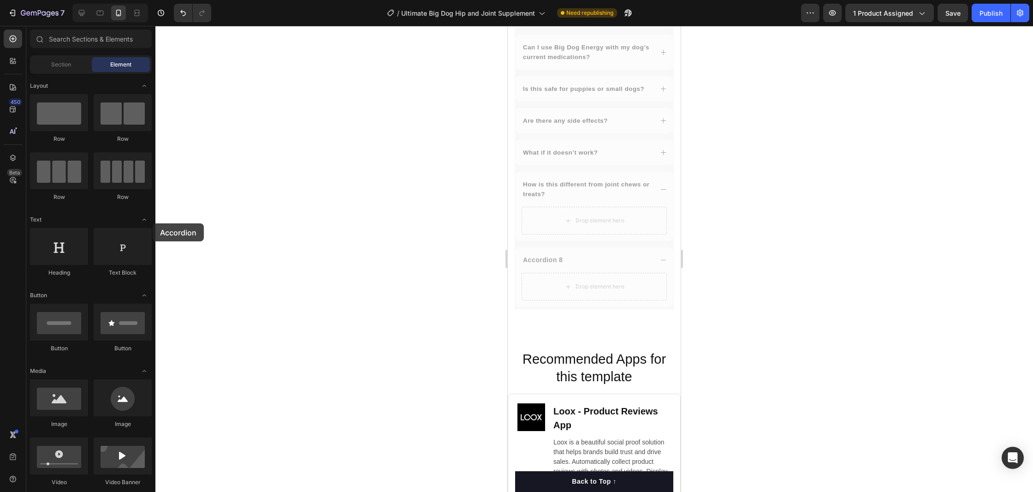
drag, startPoint x: 588, startPoint y: 222, endPoint x: 95, endPoint y: 230, distance: 492.6
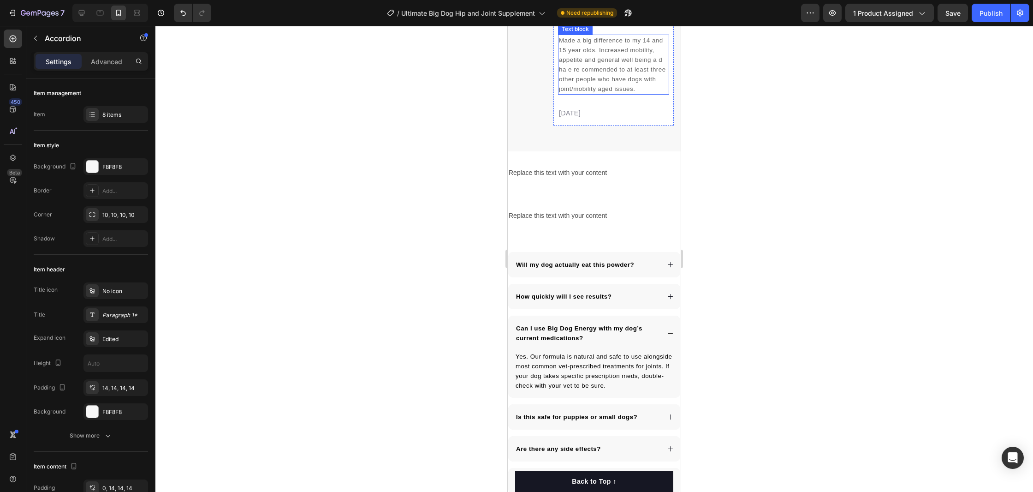
scroll to position [5041, 0]
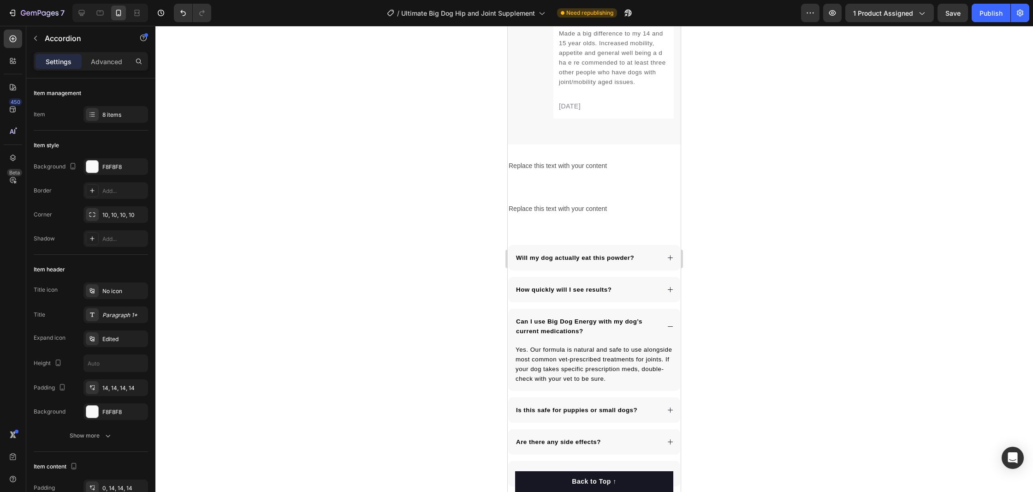
click at [466, 192] on div at bounding box center [594, 259] width 878 height 466
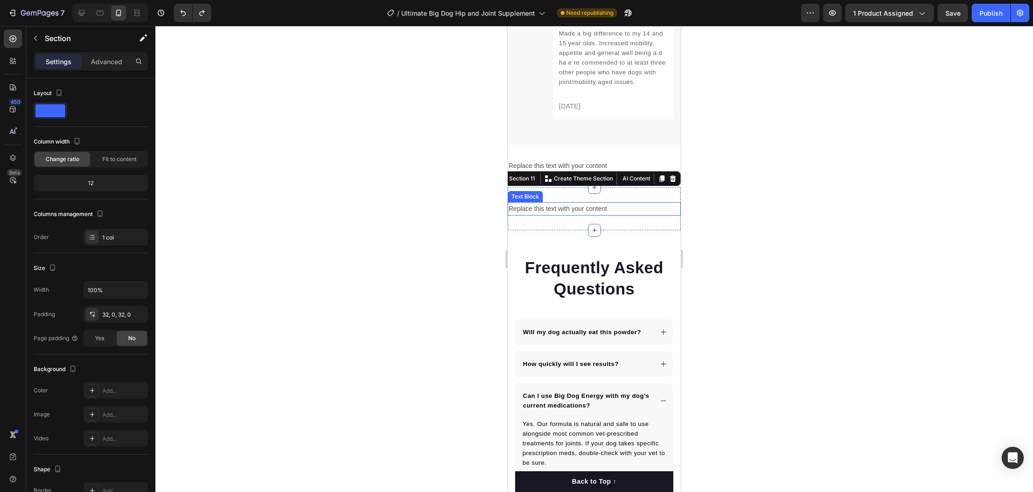
click at [574, 187] on div "Replace this text with your content Text Block Section 11 Create Theme Section …" at bounding box center [594, 208] width 173 height 43
click at [558, 187] on div "Replace this text with your content Text Block Section 11 Create Theme Section …" at bounding box center [594, 208] width 173 height 43
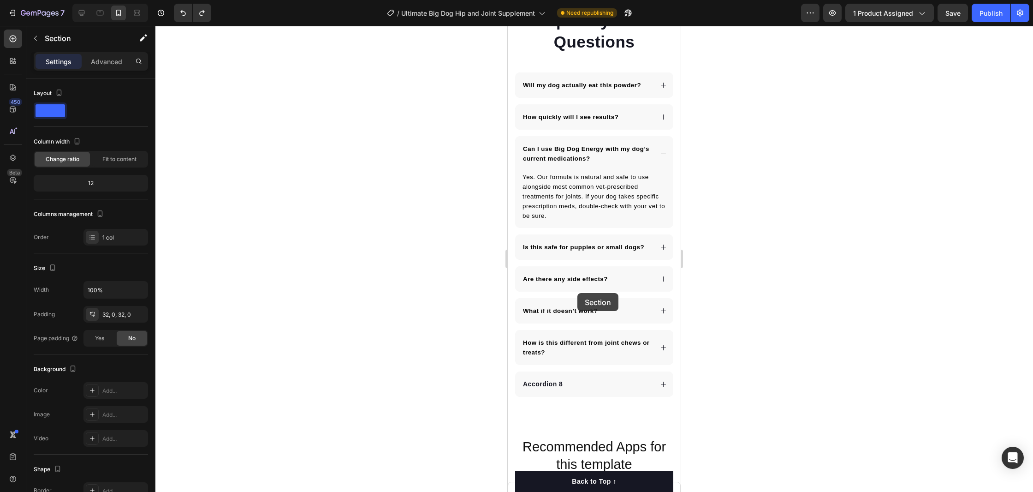
scroll to position [5228, 0]
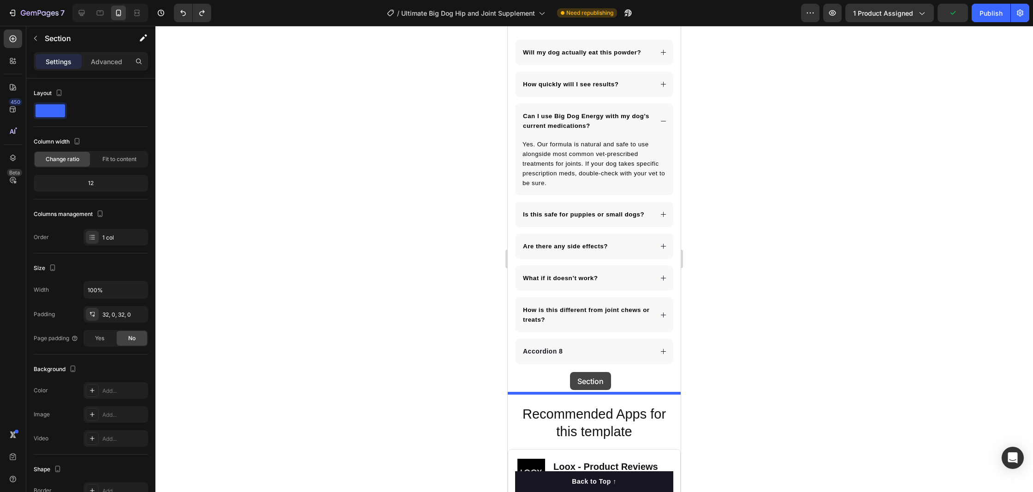
drag, startPoint x: 519, startPoint y: 89, endPoint x: 570, endPoint y: 372, distance: 287.8
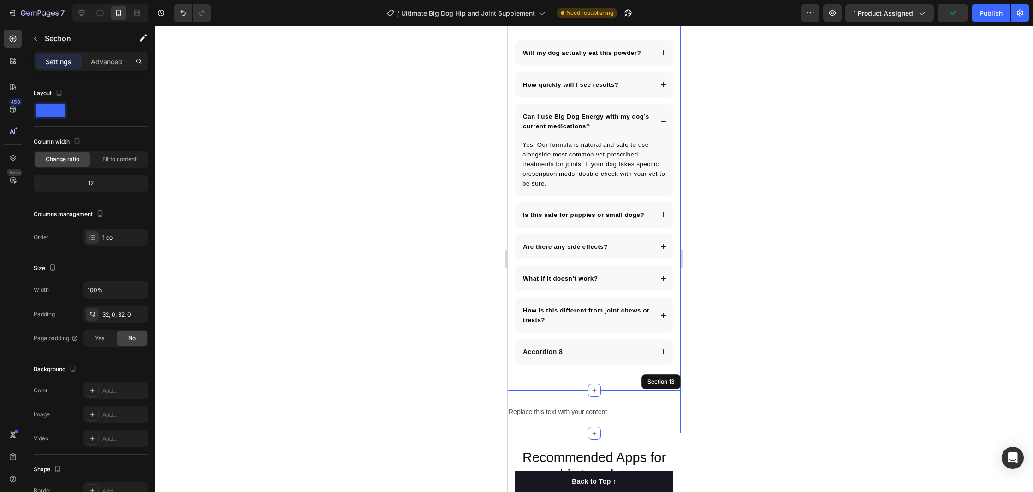
scroll to position [5184, 0]
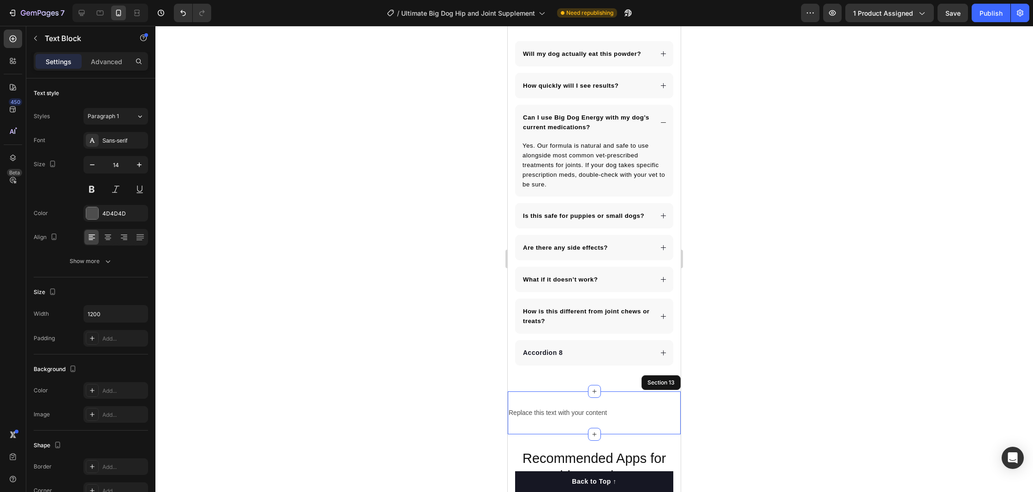
click at [640, 409] on div "Replace this text with your content" at bounding box center [594, 412] width 173 height 13
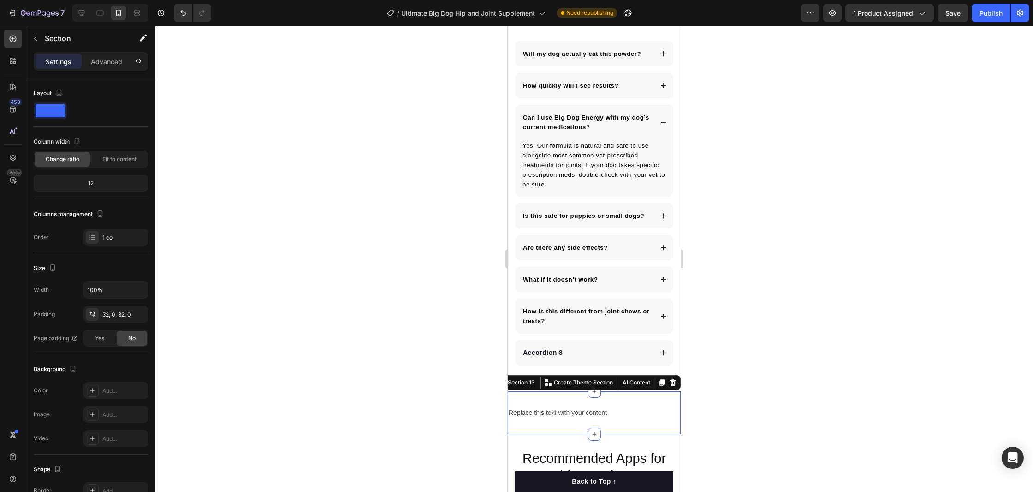
click at [654, 398] on div "Replace this text with your content Text Block Section 13 Create Theme Section …" at bounding box center [594, 412] width 173 height 43
click at [672, 384] on icon at bounding box center [673, 380] width 6 height 6
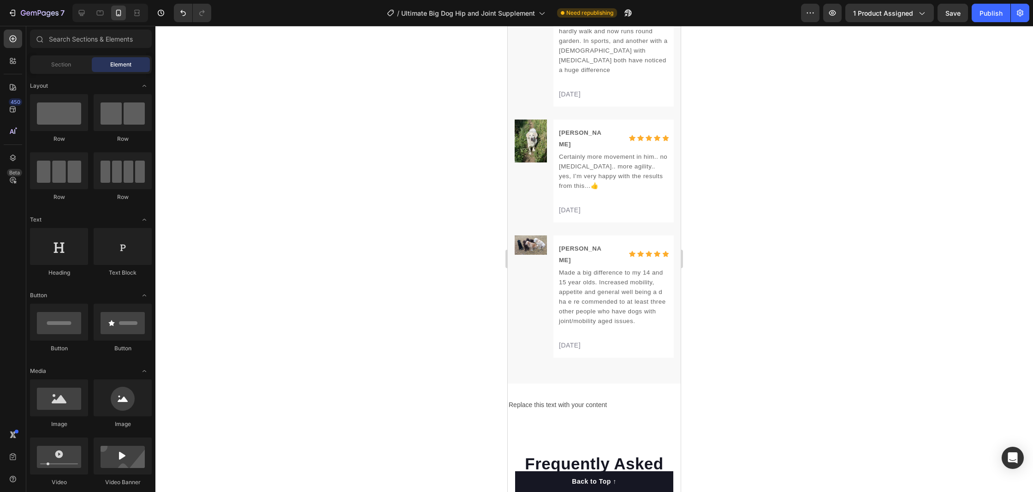
scroll to position [4807, 0]
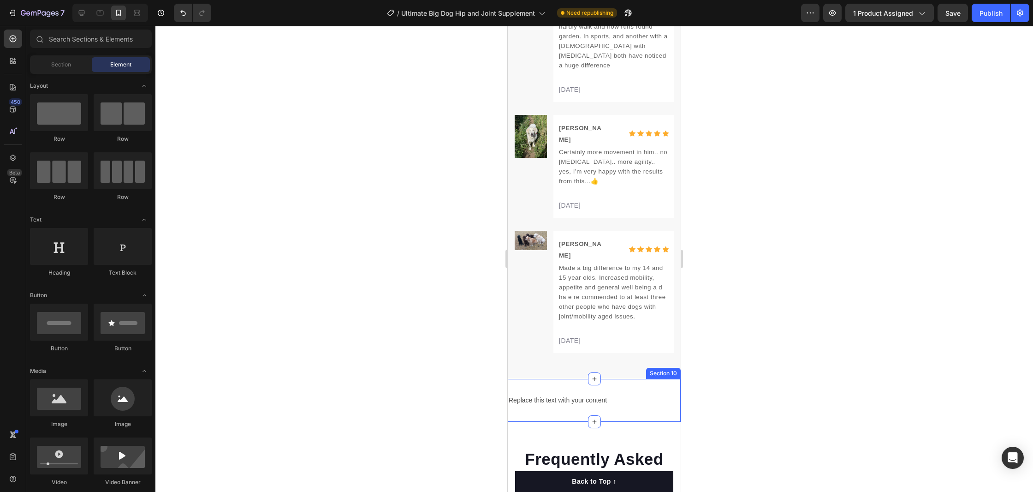
click at [663, 379] on div "Replace this text with your content Text Block Section 10" at bounding box center [594, 400] width 173 height 43
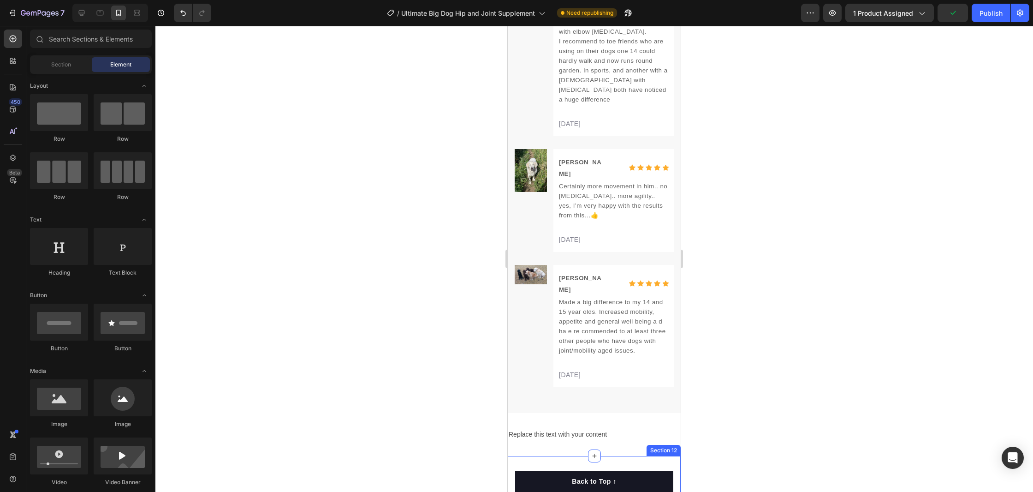
scroll to position [4787, 0]
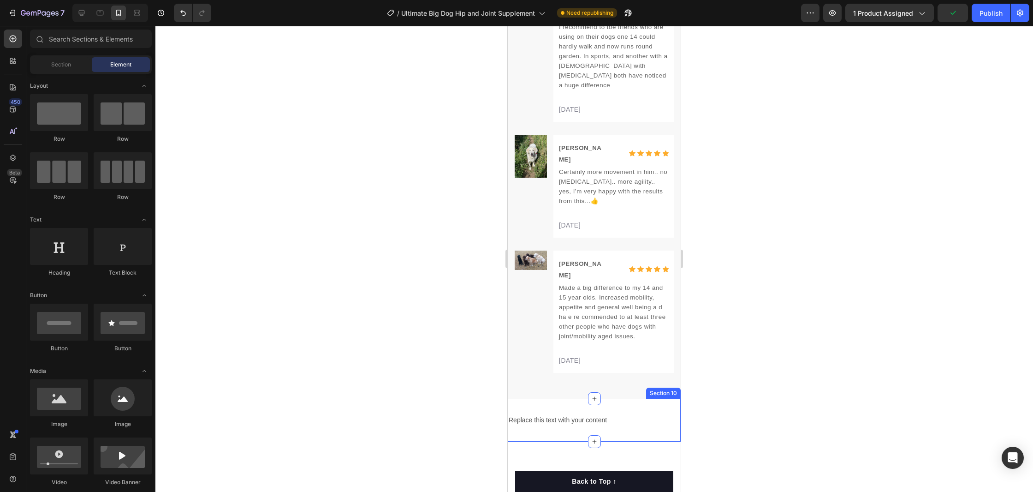
click at [662, 398] on div "Replace this text with your content Text Block Section 10" at bounding box center [594, 419] width 173 height 43
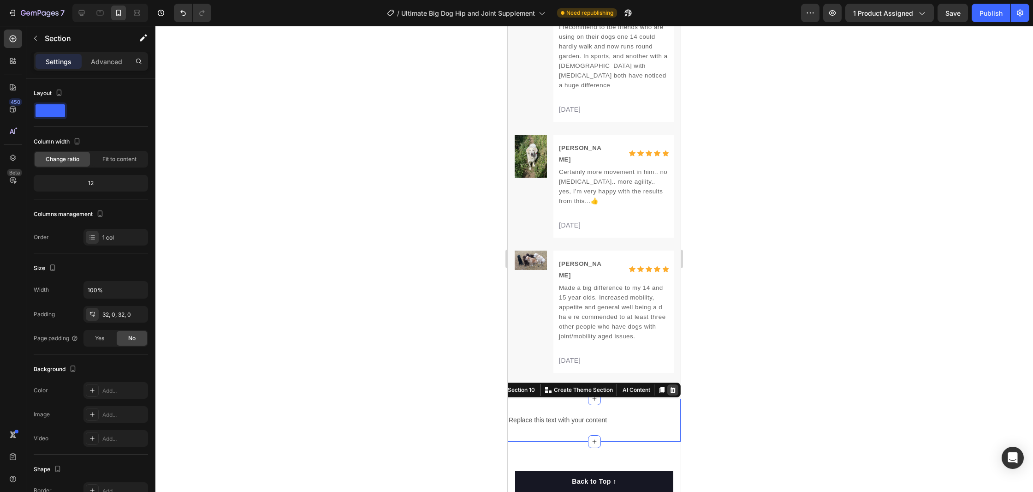
click at [672, 386] on icon at bounding box center [673, 389] width 6 height 6
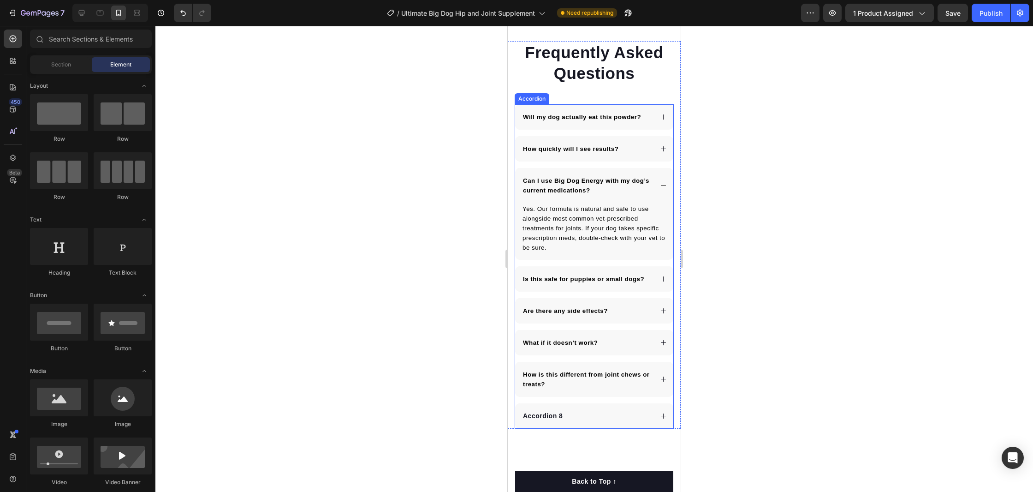
scroll to position [5122, 0]
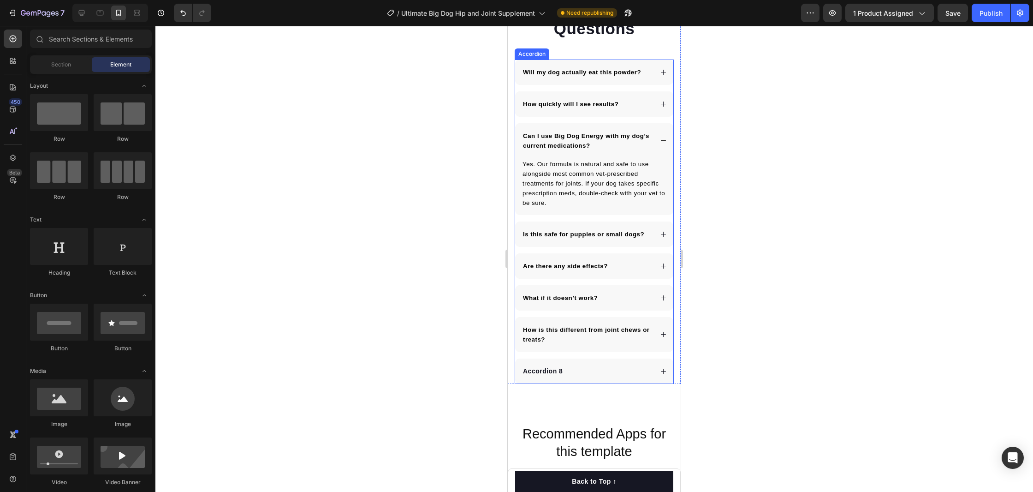
click at [666, 337] on icon at bounding box center [663, 334] width 7 height 7
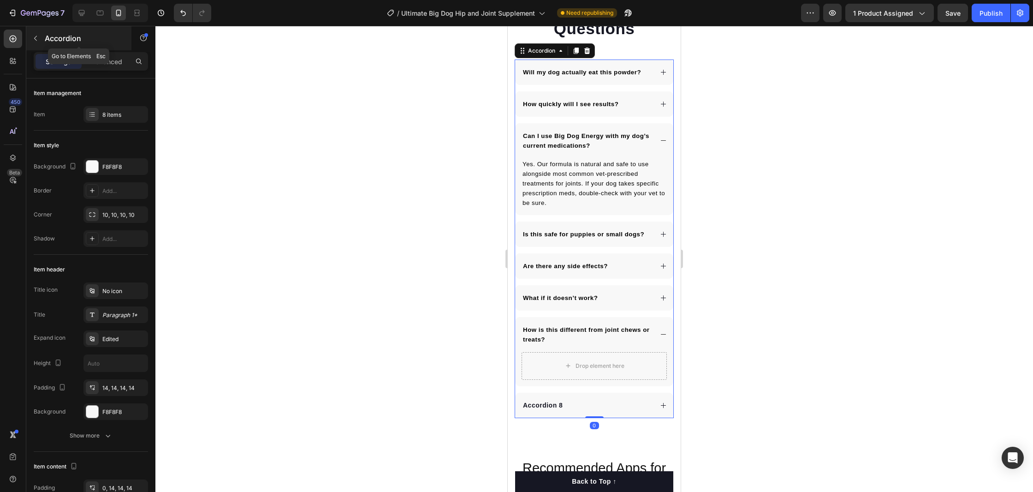
click at [36, 37] on icon "button" at bounding box center [35, 38] width 7 height 7
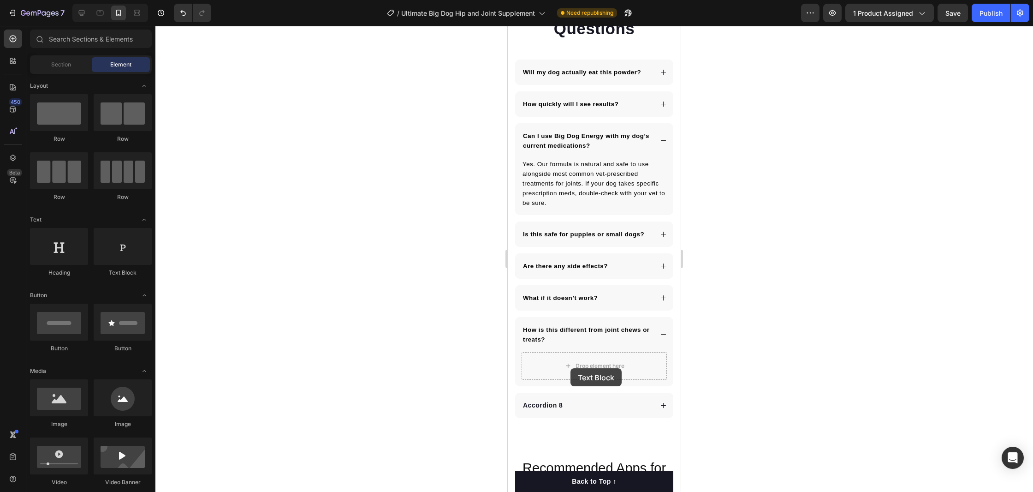
drag, startPoint x: 648, startPoint y: 286, endPoint x: 571, endPoint y: 368, distance: 113.2
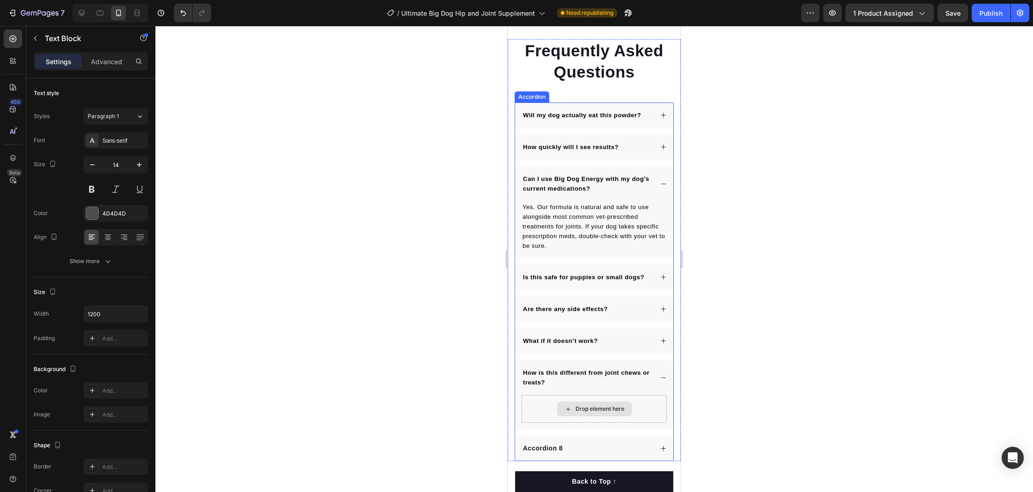
scroll to position [5165, 0]
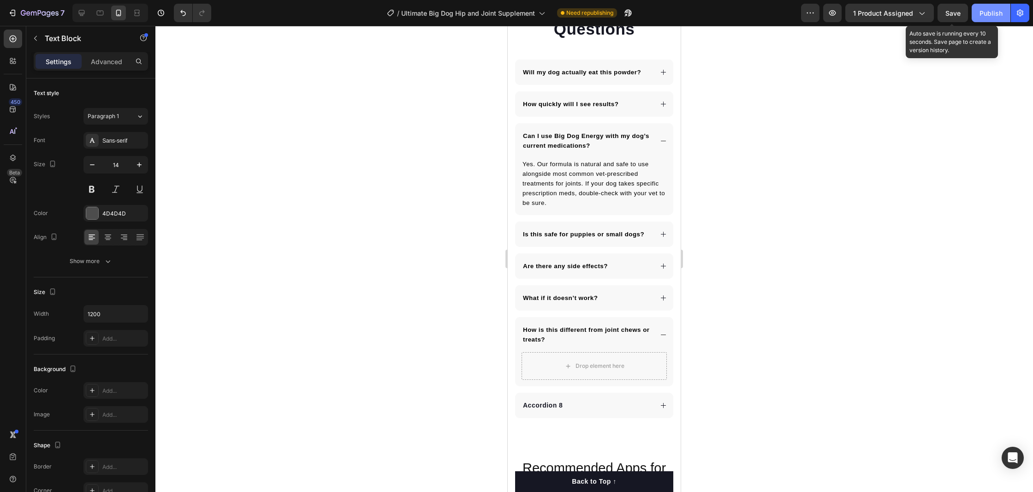
drag, startPoint x: 949, startPoint y: 12, endPoint x: 981, endPoint y: 12, distance: 31.8
click at [986, 12] on div "Publish" at bounding box center [991, 13] width 23 height 10
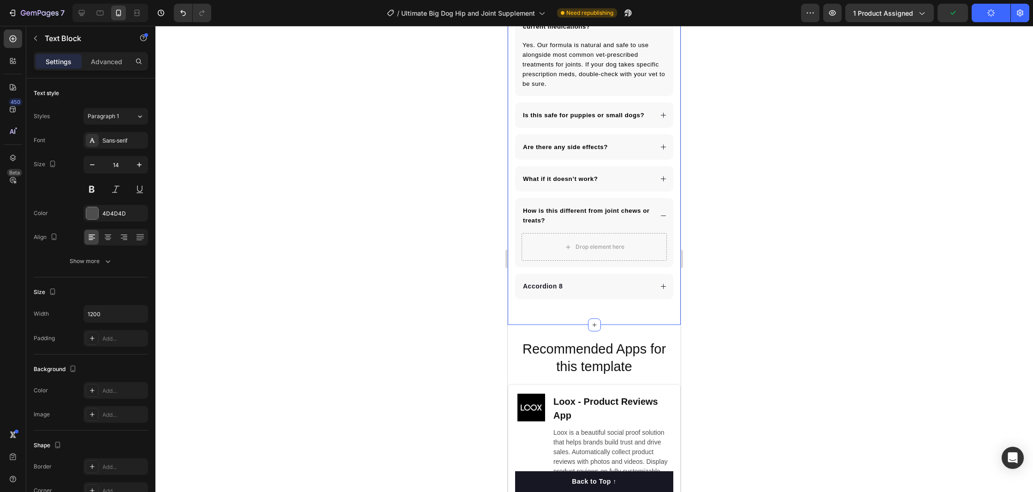
scroll to position [5287, 0]
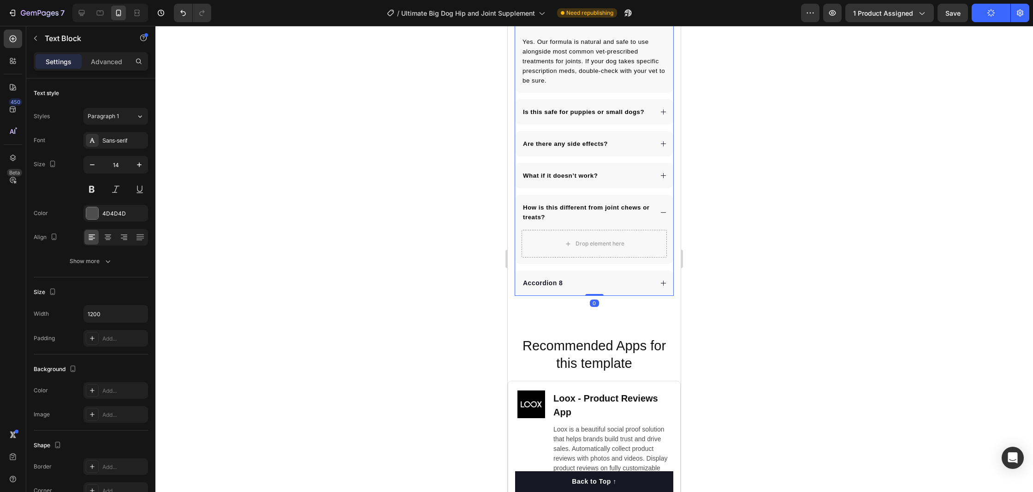
click at [662, 286] on icon at bounding box center [663, 282] width 7 height 7
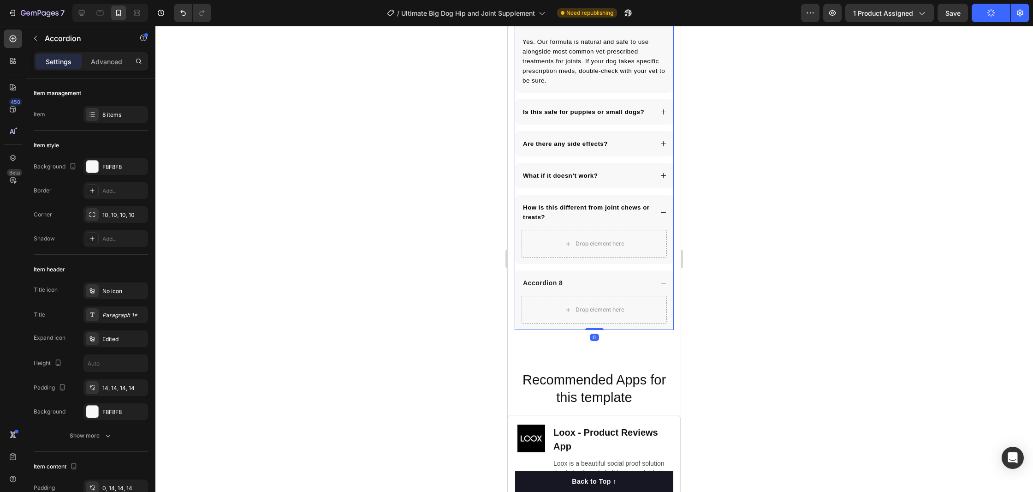
scroll to position [5286, 0]
click at [39, 38] on button "button" at bounding box center [35, 38] width 15 height 15
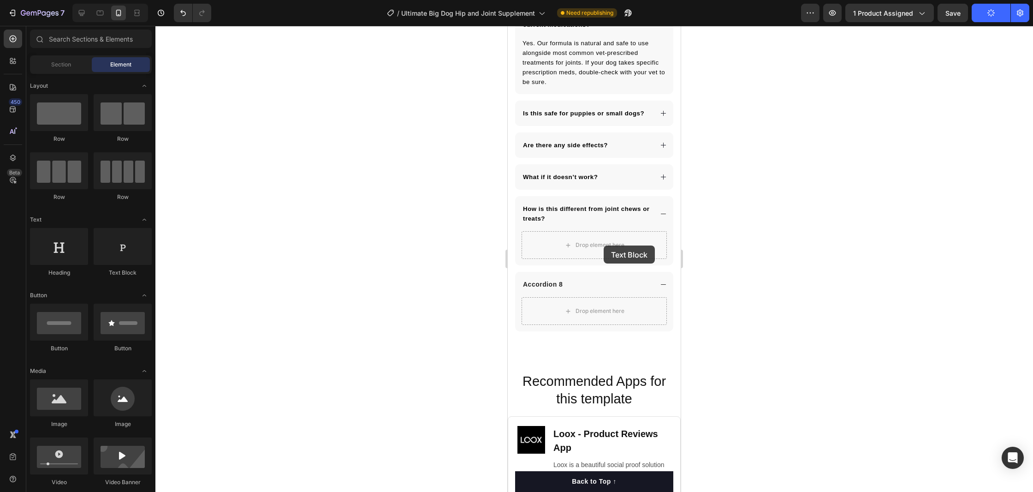
drag, startPoint x: 666, startPoint y: 276, endPoint x: 582, endPoint y: 241, distance: 91.4
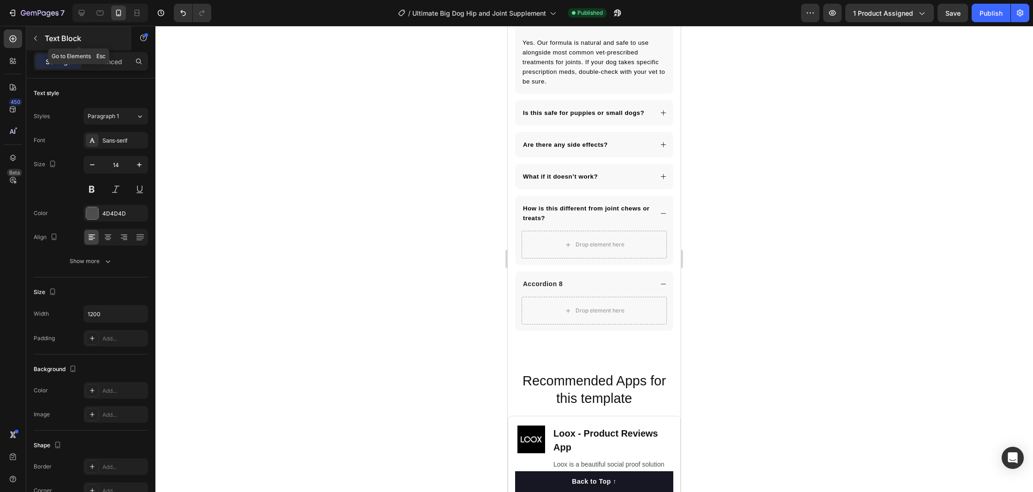
click at [42, 42] on button "button" at bounding box center [35, 38] width 15 height 15
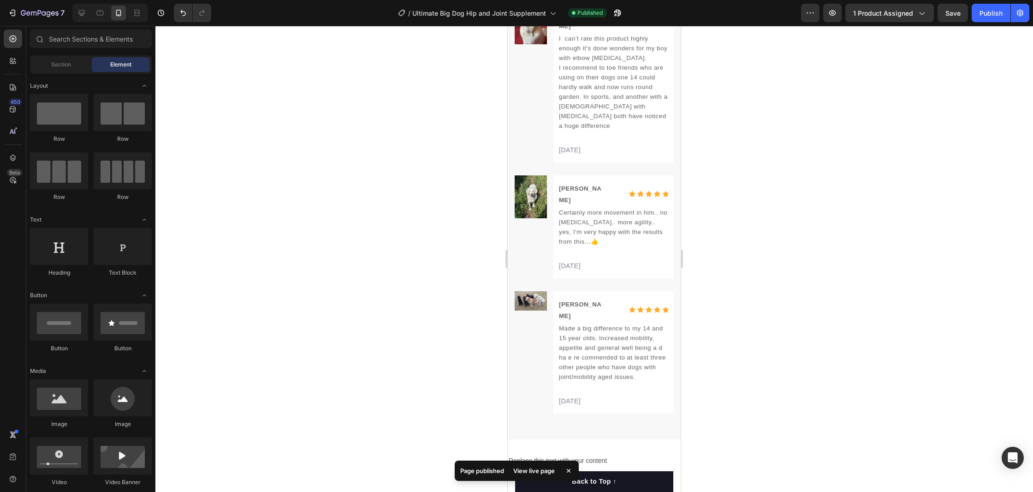
scroll to position [4750, 0]
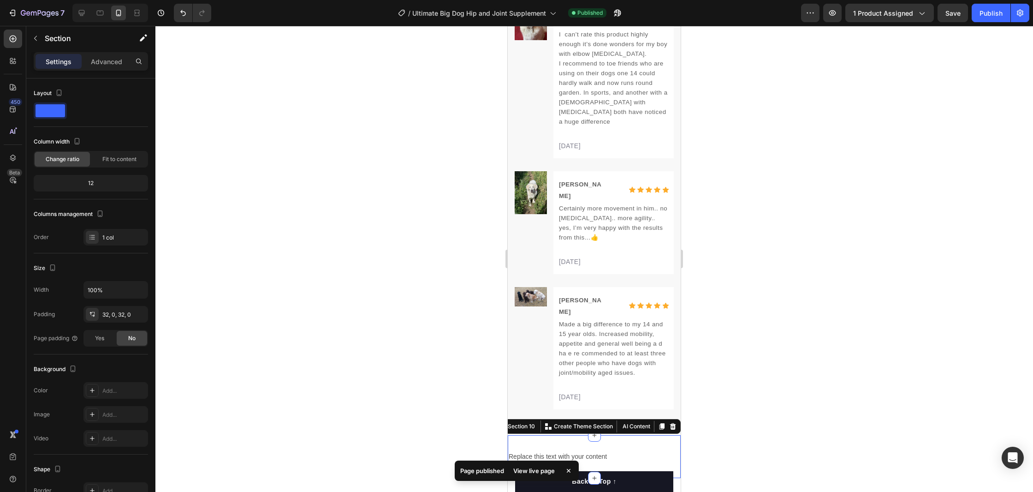
click at [651, 435] on div "Replace this text with your content Text Block Section 10 Create Theme Section …" at bounding box center [594, 456] width 173 height 43
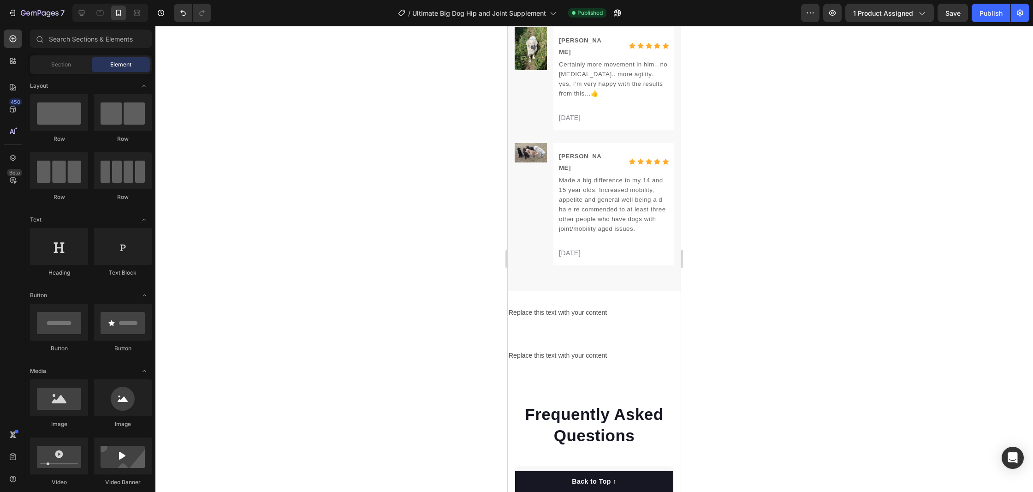
scroll to position [4939, 0]
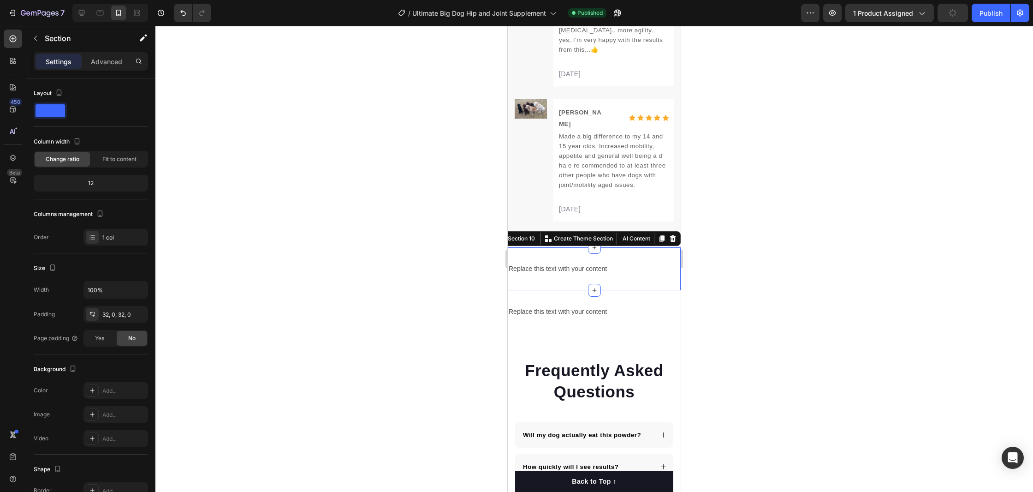
click at [661, 247] on div "Replace this text with your content Text Block Section 10 Create Theme Section …" at bounding box center [594, 268] width 173 height 43
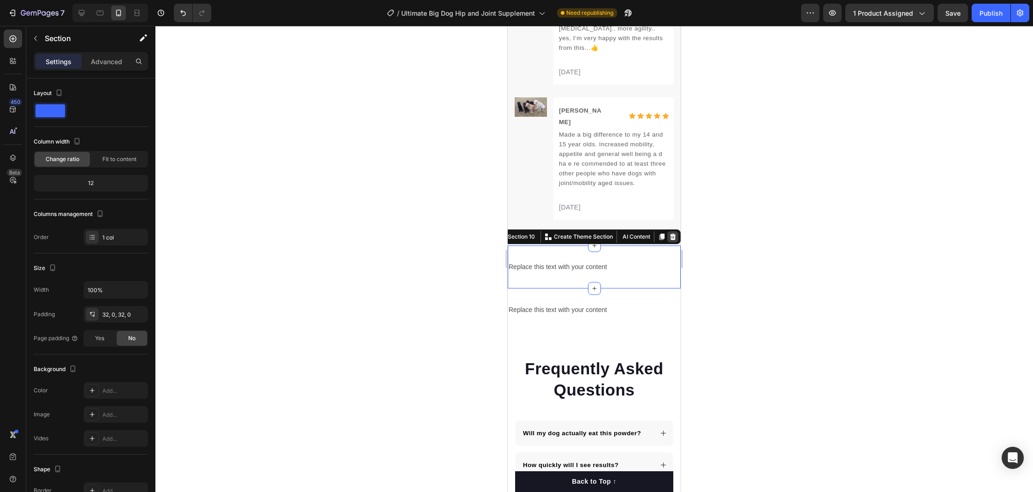
click at [673, 233] on icon at bounding box center [673, 236] width 6 height 6
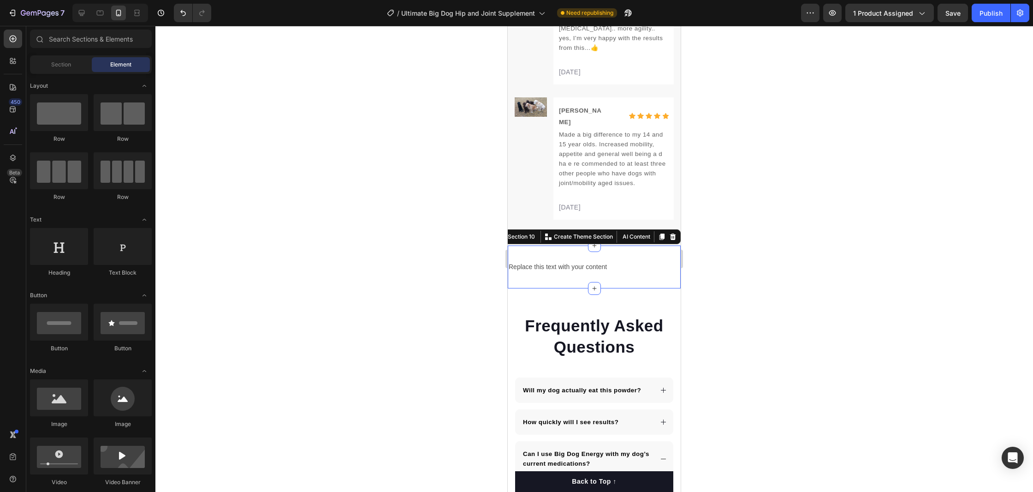
click at [670, 245] on div "Replace this text with your content Text Block Section 10 Create Theme Section …" at bounding box center [594, 266] width 173 height 43
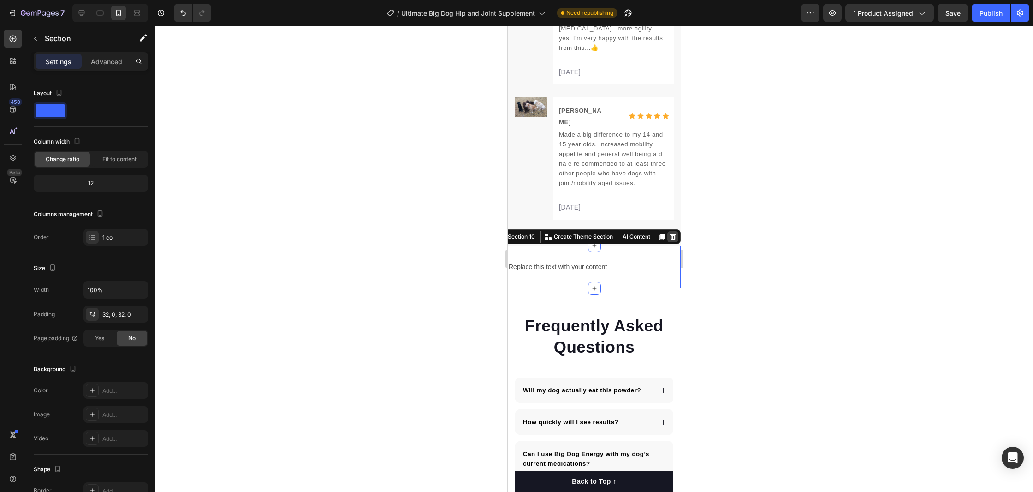
click at [672, 233] on icon at bounding box center [673, 236] width 6 height 6
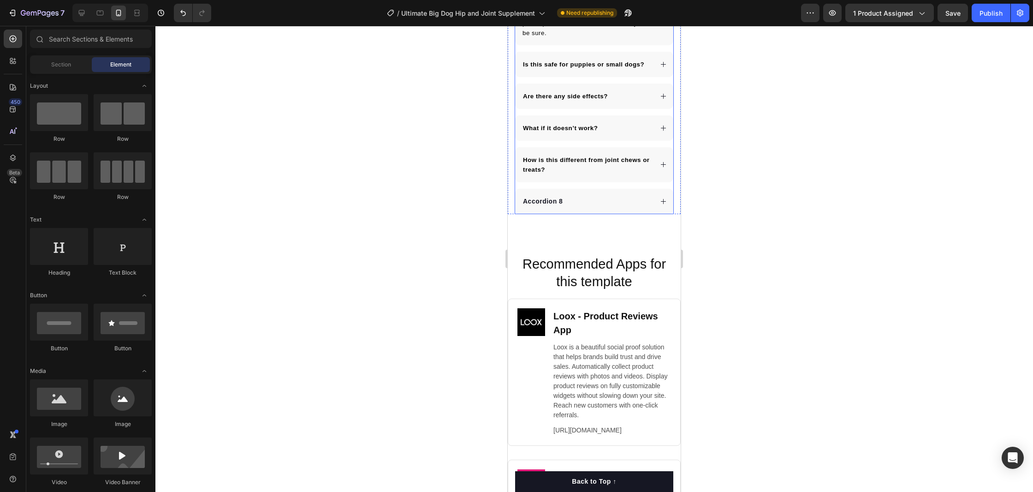
scroll to position [5298, 0]
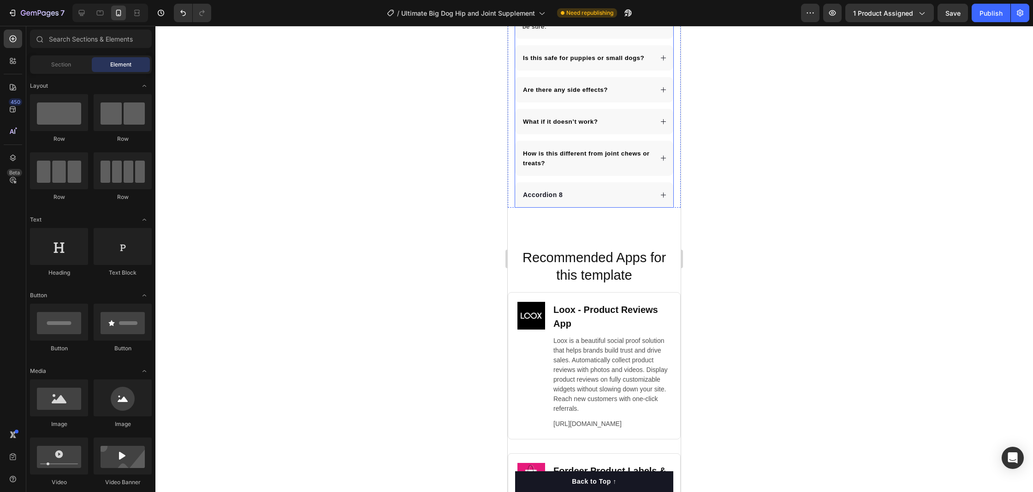
click at [664, 158] on icon at bounding box center [663, 158] width 7 height 7
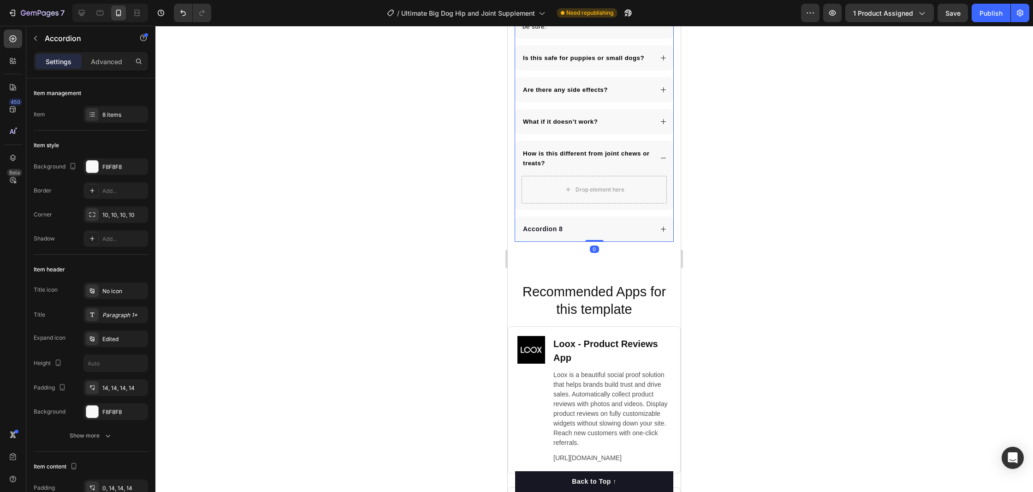
click at [669, 148] on div "How is this different from joint chews or treats?" at bounding box center [594, 158] width 158 height 35
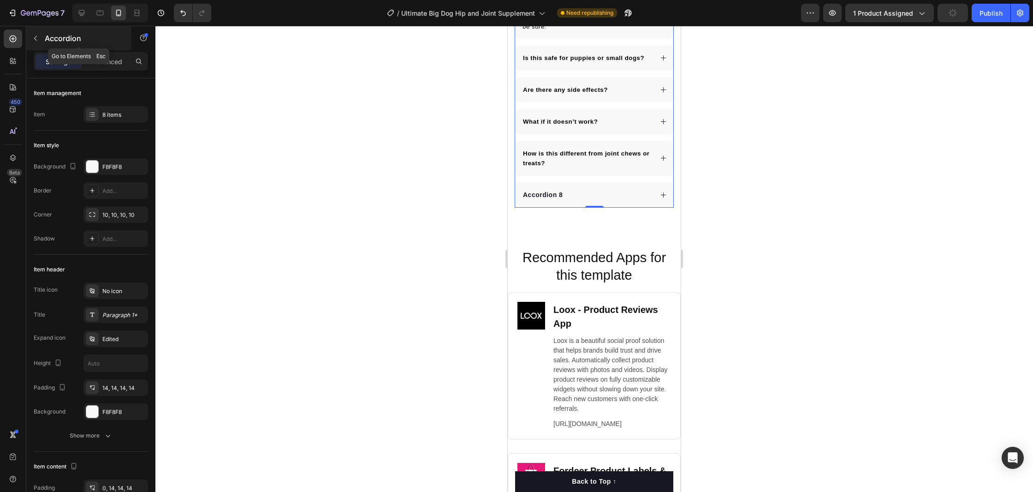
click at [32, 38] on icon "button" at bounding box center [35, 38] width 7 height 7
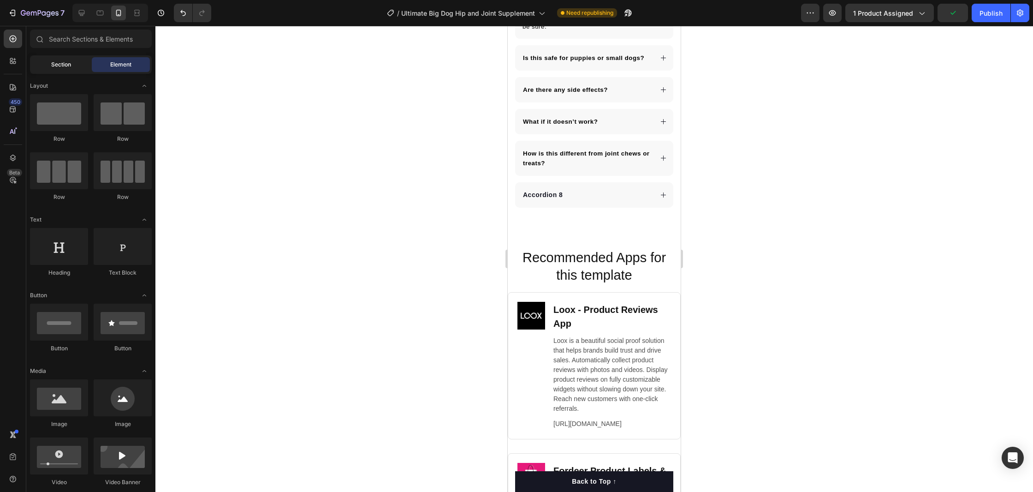
click at [71, 65] on div "Section" at bounding box center [61, 64] width 58 height 15
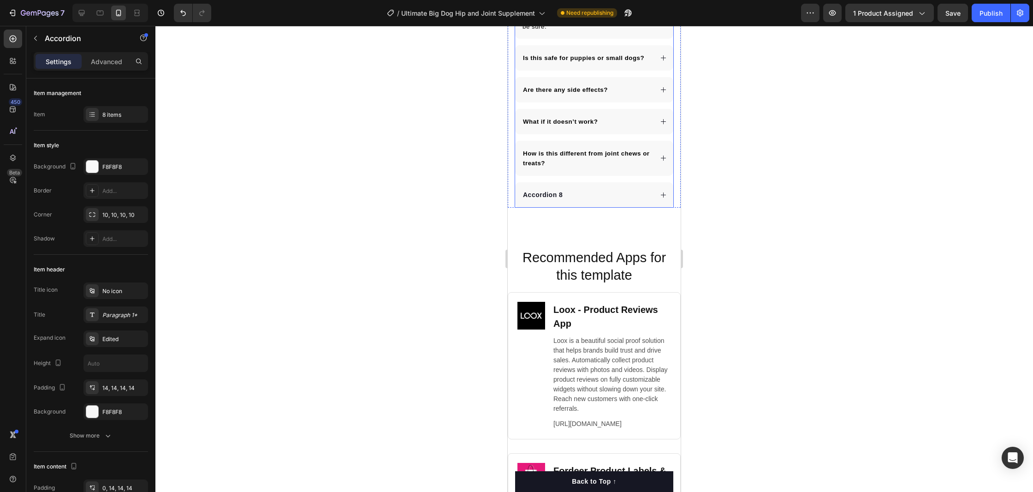
click at [671, 149] on div "How is this different from joint chews or treats?" at bounding box center [594, 158] width 158 height 35
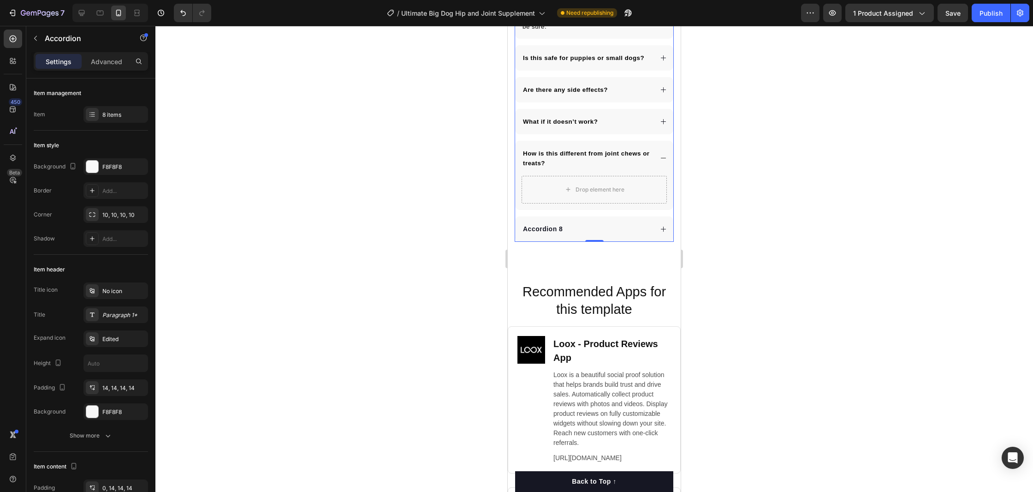
click at [665, 160] on icon at bounding box center [663, 158] width 7 height 7
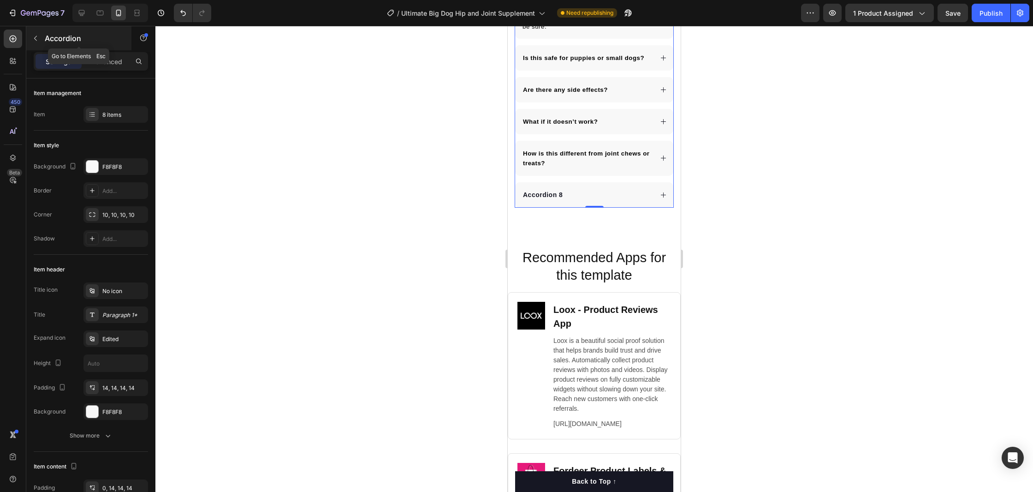
click at [39, 39] on icon "button" at bounding box center [35, 38] width 7 height 7
drag, startPoint x: 522, startPoint y: 137, endPoint x: 999, endPoint y: 155, distance: 476.8
click at [522, 137] on div "Will my dog actually eat this powder? How quickly will I see results? Can I use…" at bounding box center [594, 45] width 159 height 324
click at [107, 120] on div "8 items" at bounding box center [115, 114] width 65 height 17
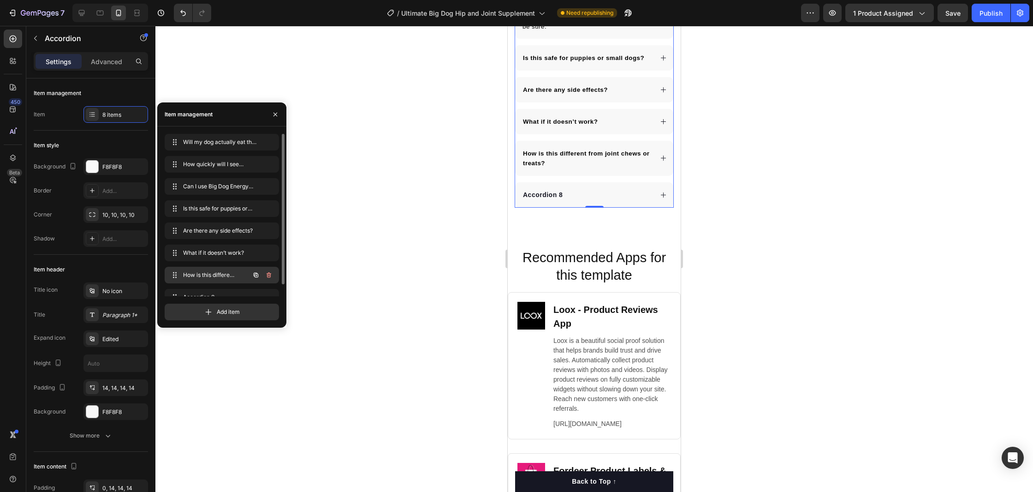
scroll to position [13, 0]
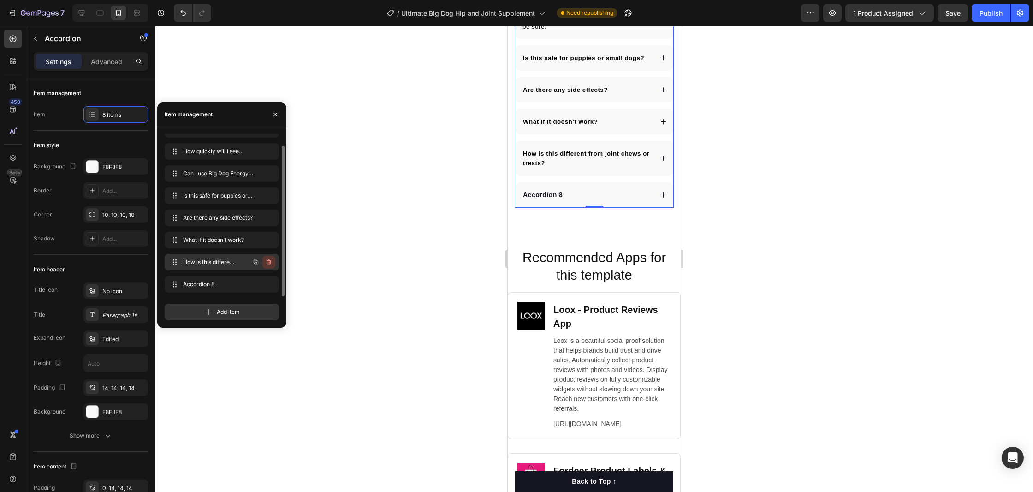
click at [270, 262] on icon "button" at bounding box center [268, 261] width 7 height 7
click at [268, 264] on div "Delete" at bounding box center [262, 262] width 17 height 8
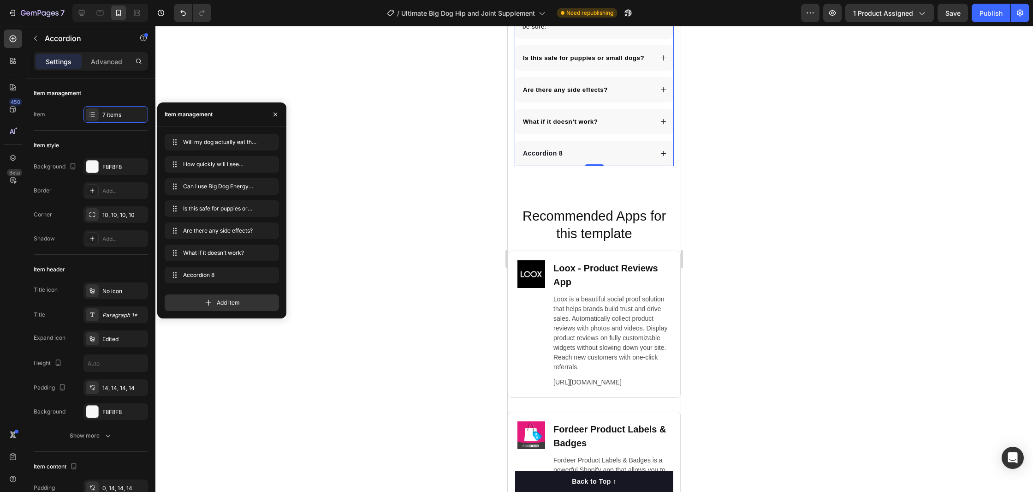
scroll to position [0, 0]
click at [271, 273] on icon "button" at bounding box center [268, 274] width 7 height 7
click at [256, 276] on div "Delete" at bounding box center [262, 275] width 17 height 8
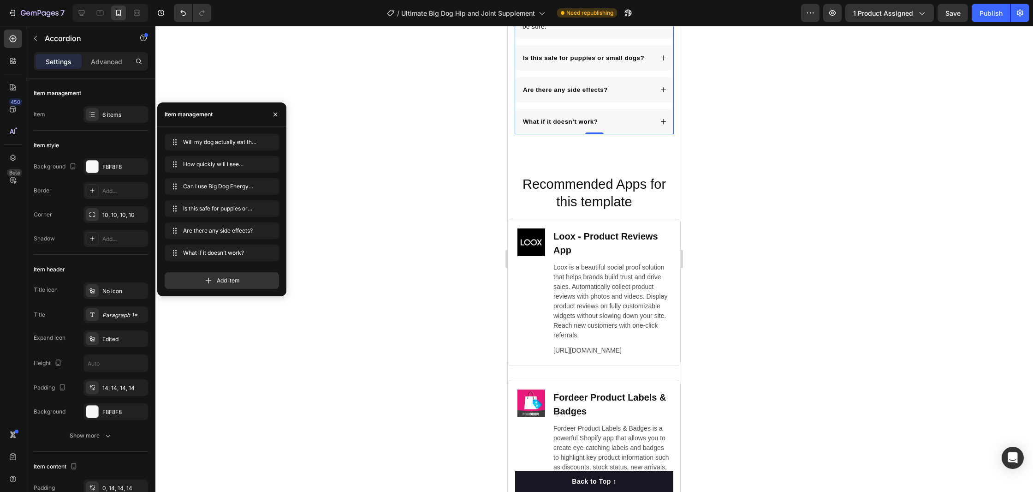
click at [771, 219] on div at bounding box center [594, 259] width 878 height 466
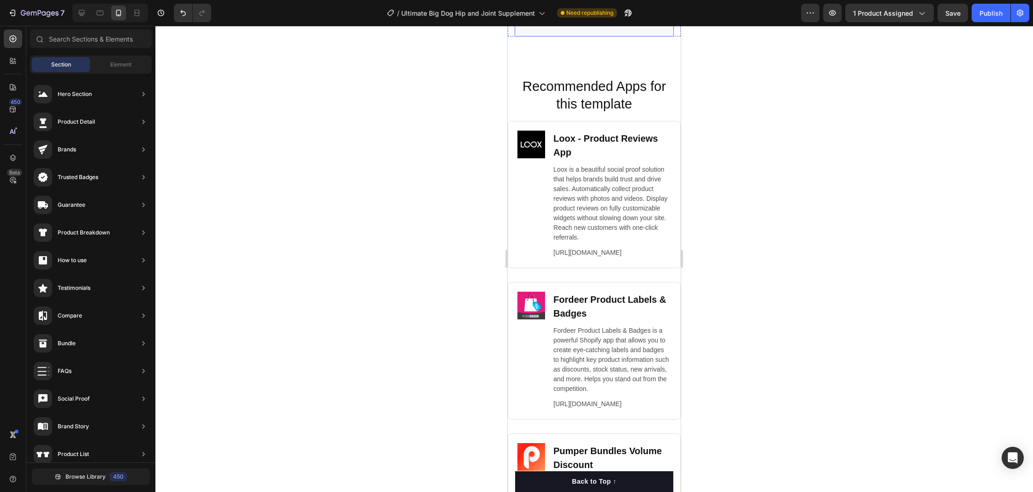
scroll to position [5416, 0]
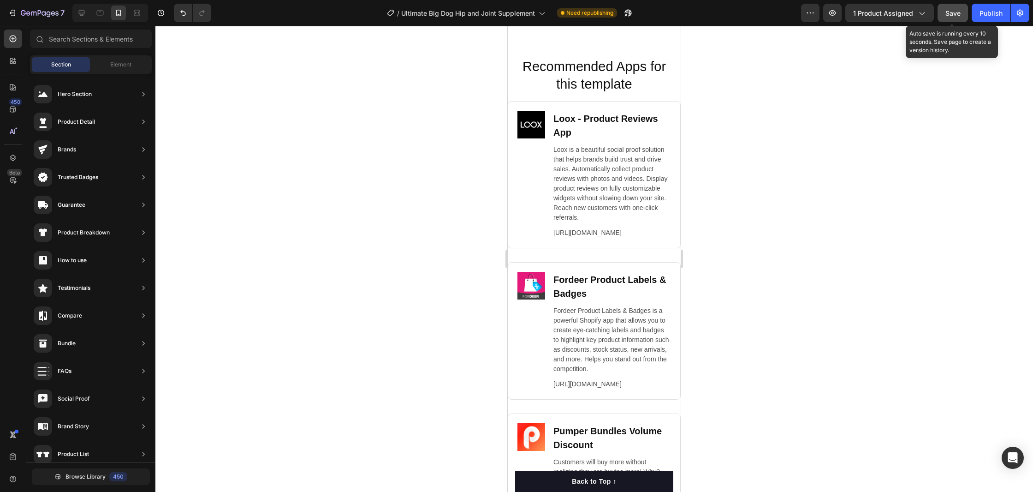
click at [959, 16] on span "Save" at bounding box center [952, 13] width 15 height 8
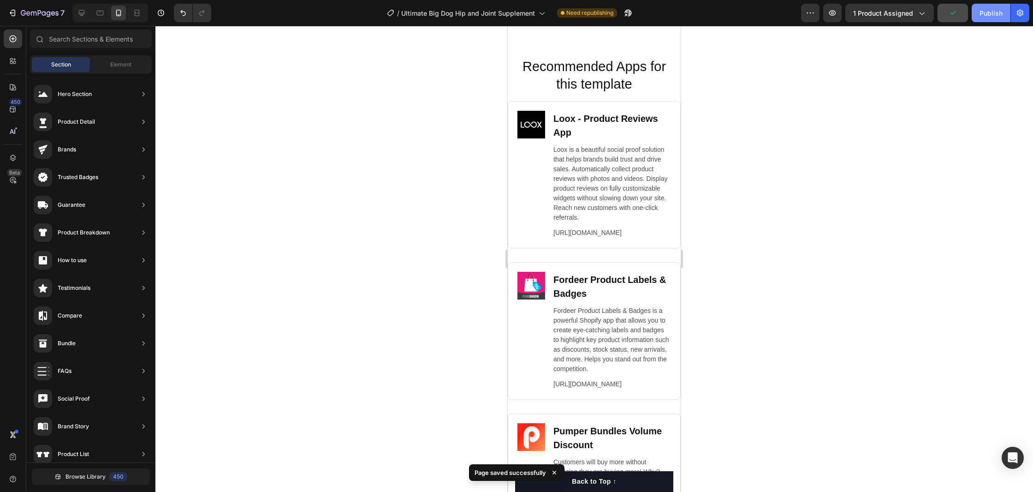
click at [993, 16] on div "Publish" at bounding box center [991, 13] width 23 height 10
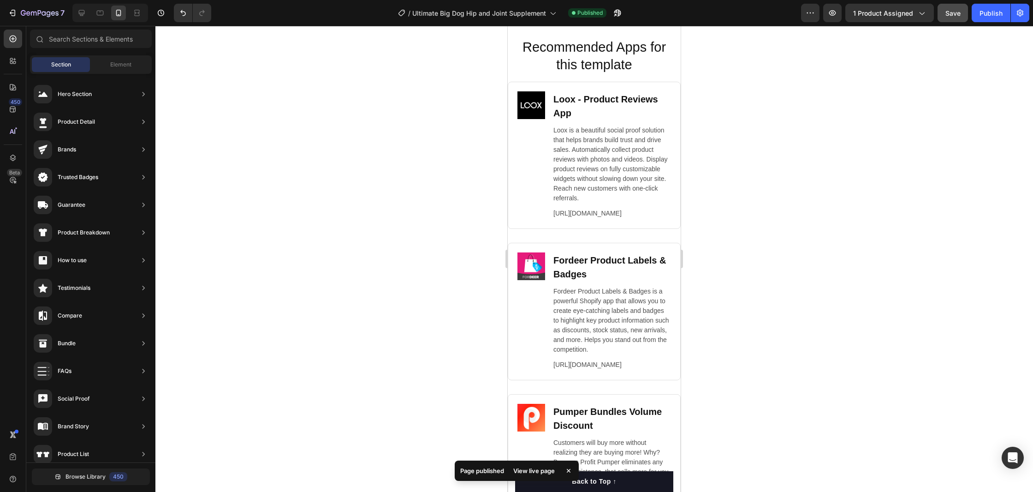
scroll to position [5729, 0]
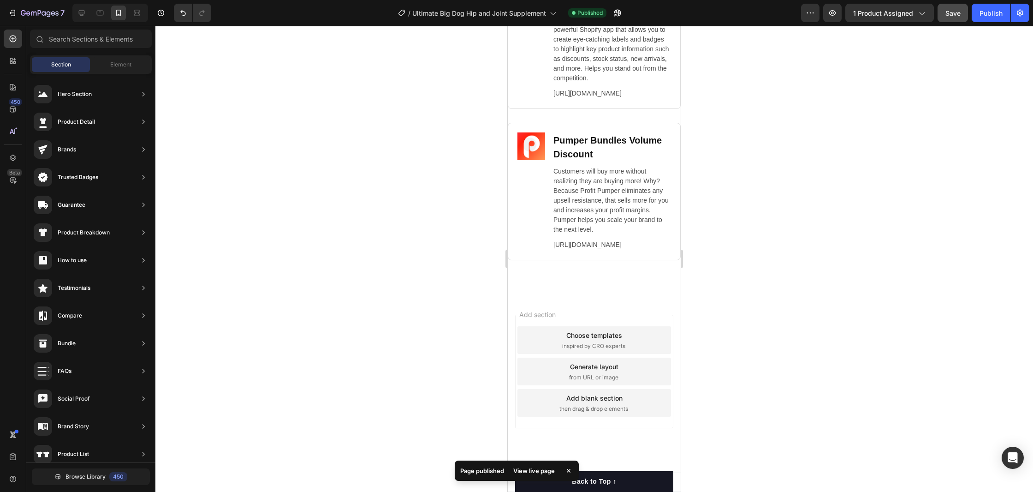
click at [601, 334] on div "Choose templates" at bounding box center [594, 335] width 56 height 10
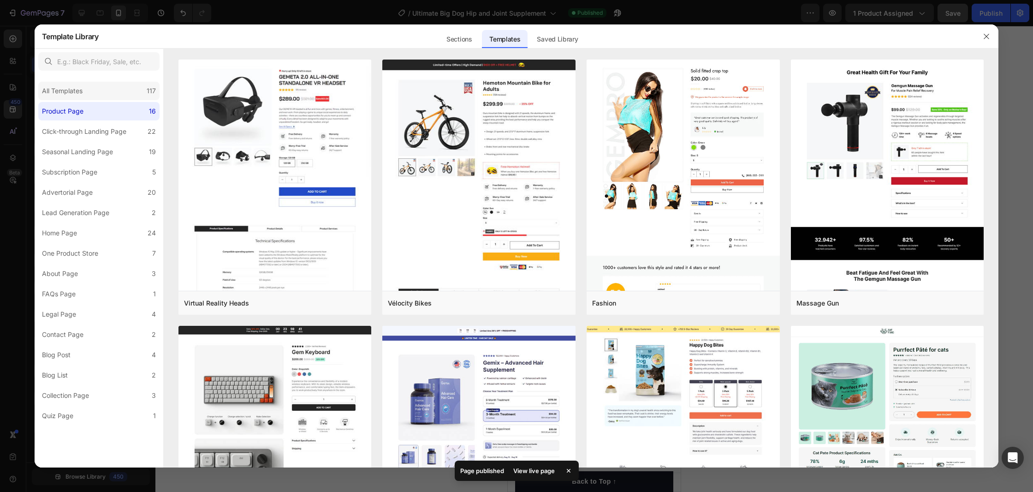
click at [95, 86] on div "All Templates 117" at bounding box center [98, 91] width 121 height 18
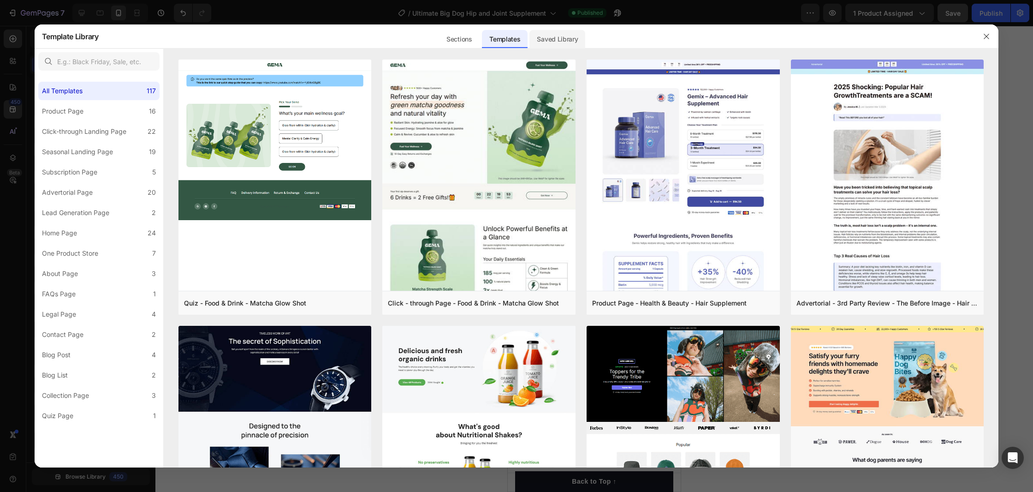
click at [571, 31] on div "Saved Library" at bounding box center [557, 39] width 56 height 18
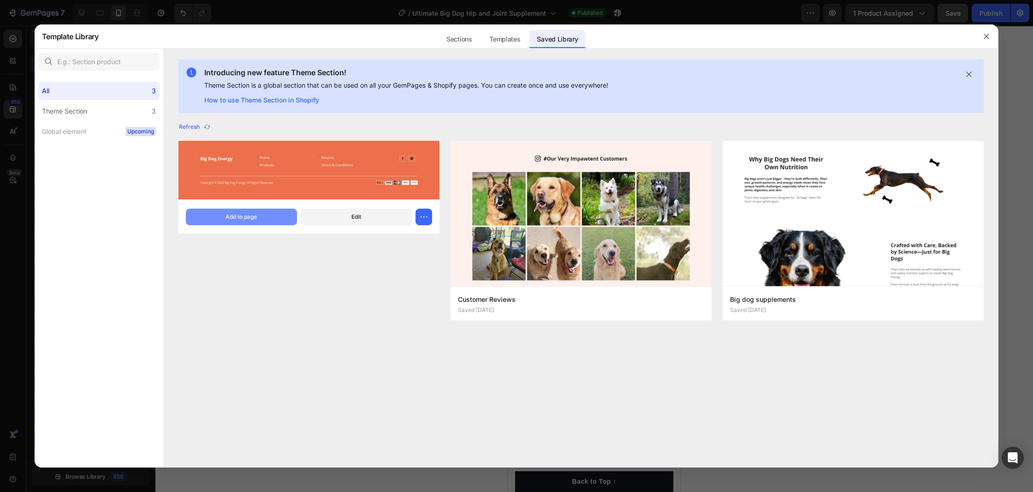
click at [242, 217] on div "Add to page" at bounding box center [241, 217] width 31 height 8
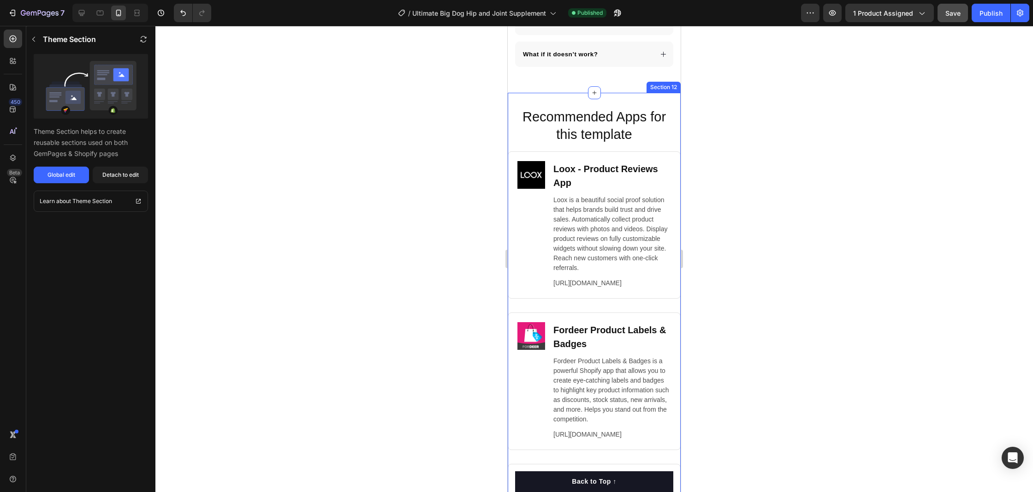
scroll to position [5370, 0]
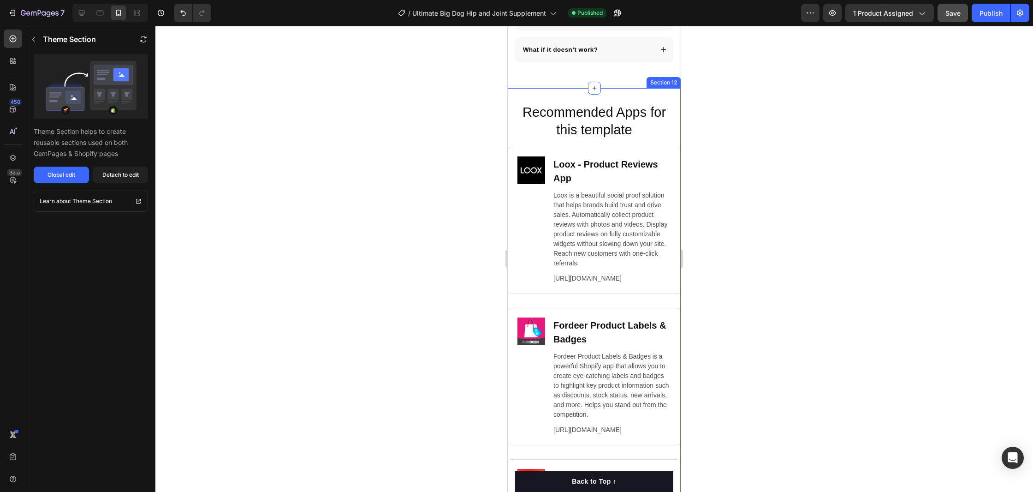
click at [642, 94] on div "Recommended Apps for this template Heading Image Loox ‑ Product Reviews App Hea…" at bounding box center [594, 360] width 173 height 544
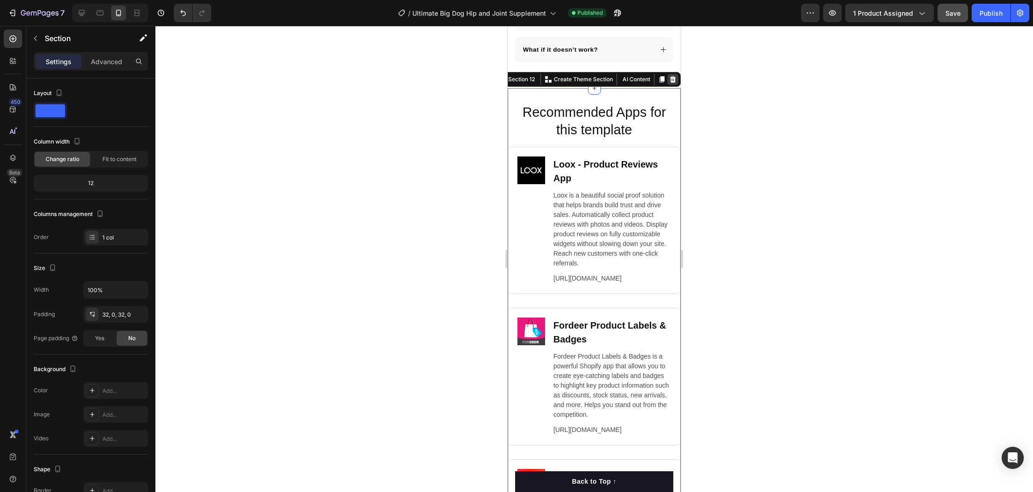
click at [673, 81] on icon at bounding box center [673, 79] width 6 height 6
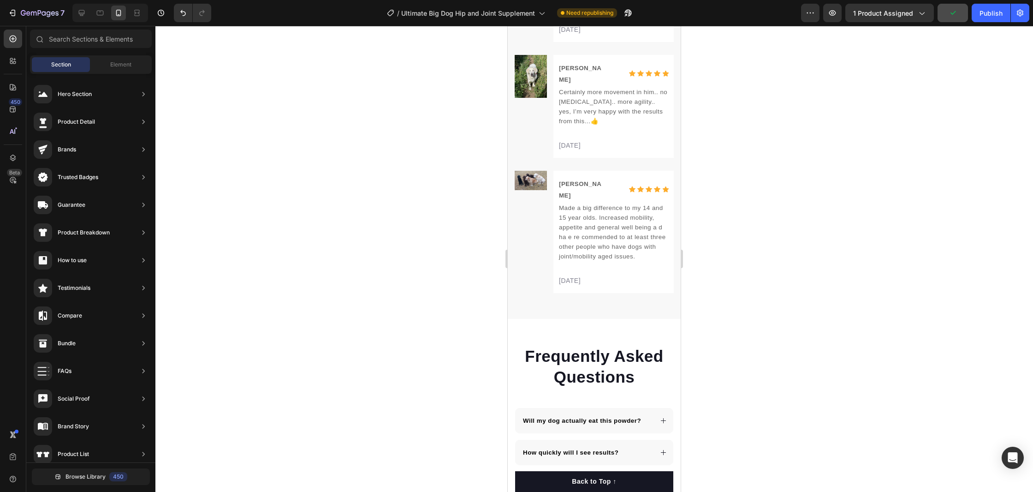
scroll to position [4855, 0]
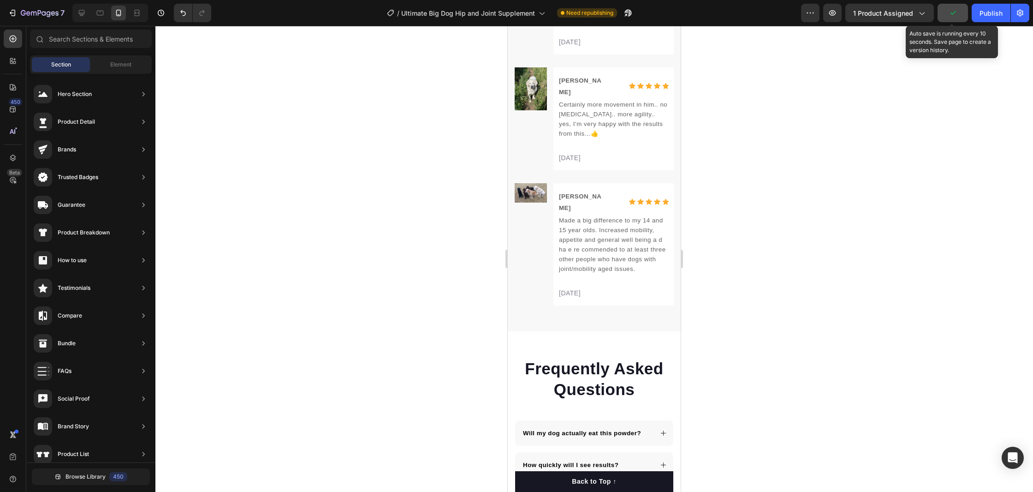
click at [952, 12] on icon "button" at bounding box center [952, 12] width 9 height 9
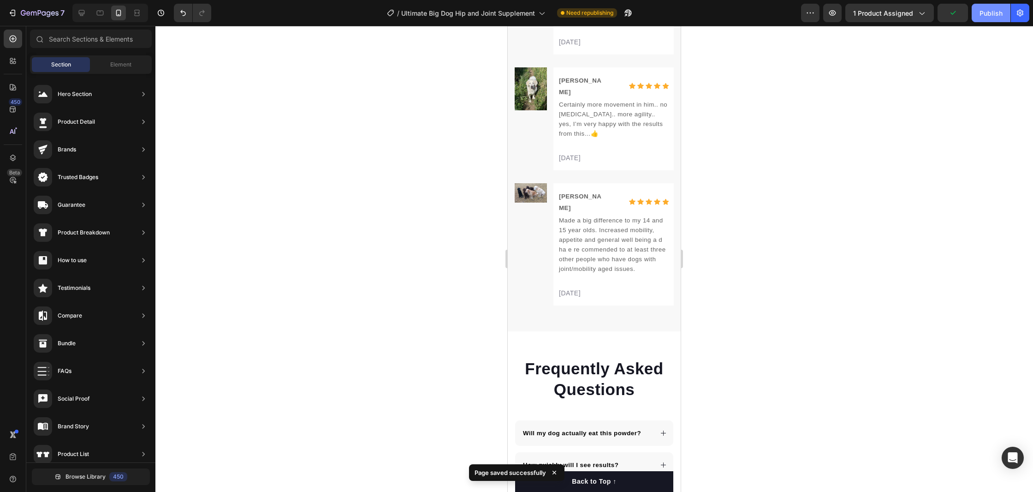
click at [999, 15] on div "Publish" at bounding box center [991, 13] width 23 height 10
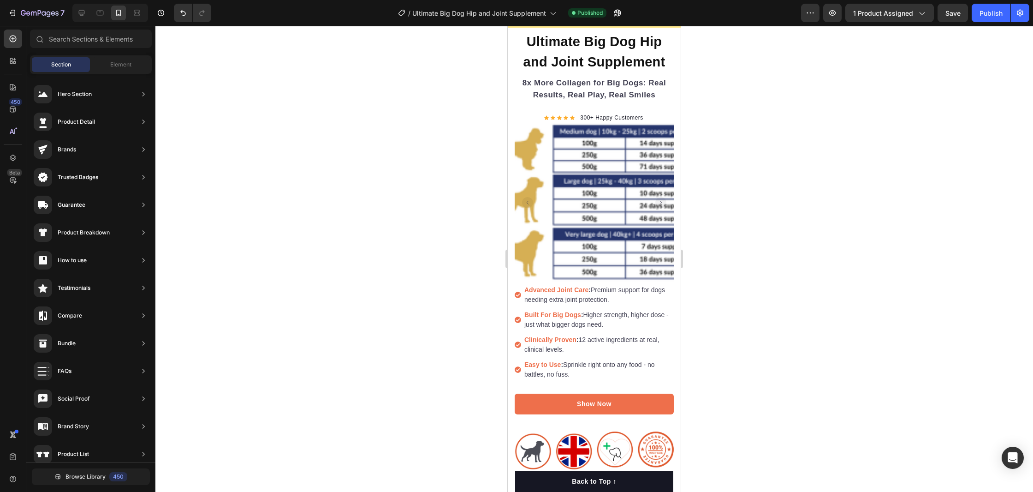
scroll to position [0, 0]
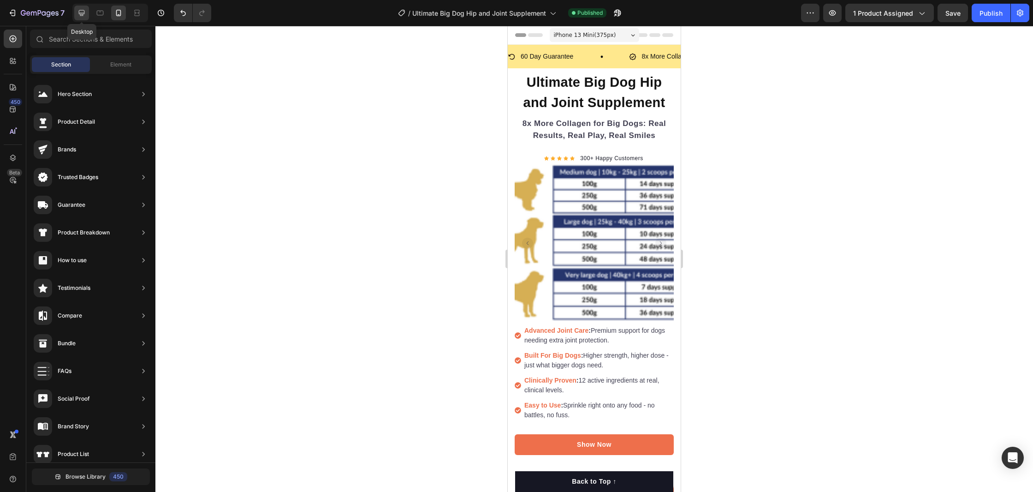
click at [82, 14] on icon at bounding box center [81, 12] width 9 height 9
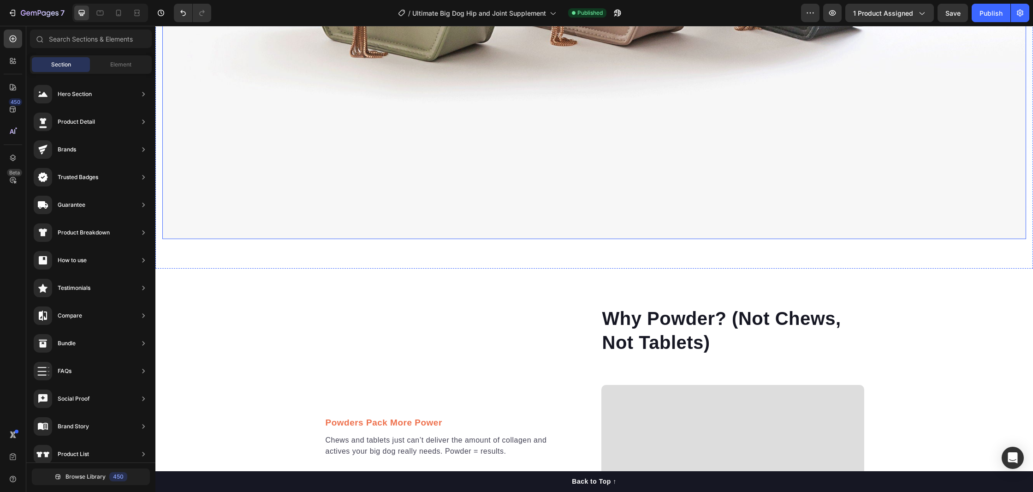
scroll to position [1429, 0]
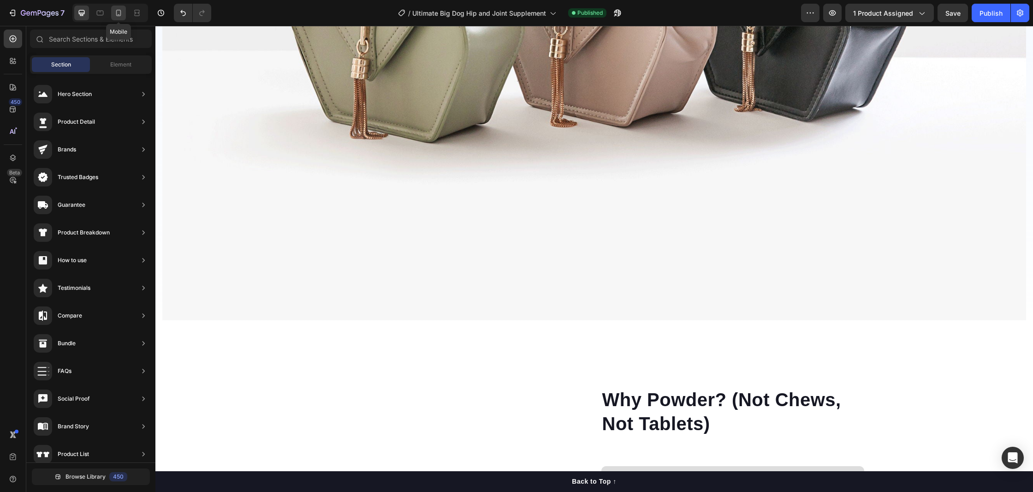
click at [118, 9] on icon at bounding box center [118, 12] width 9 height 9
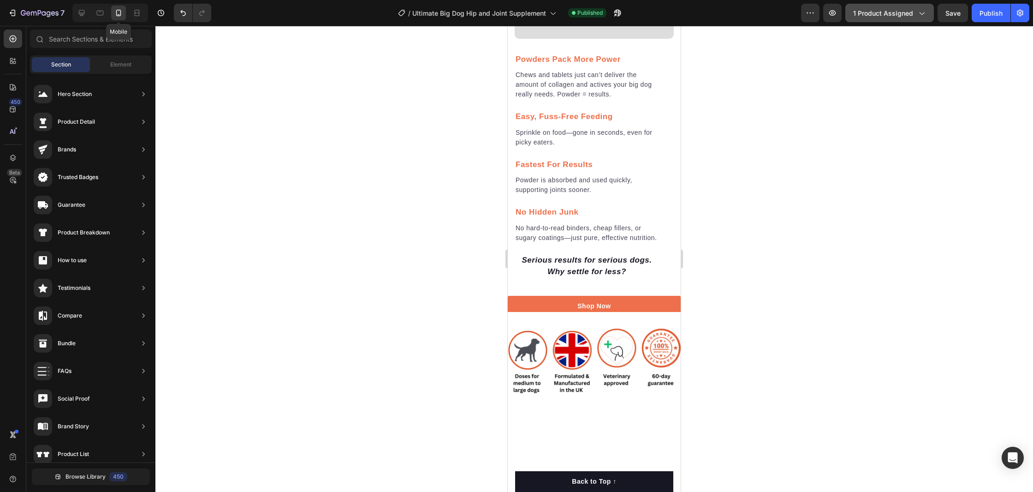
scroll to position [1104, 0]
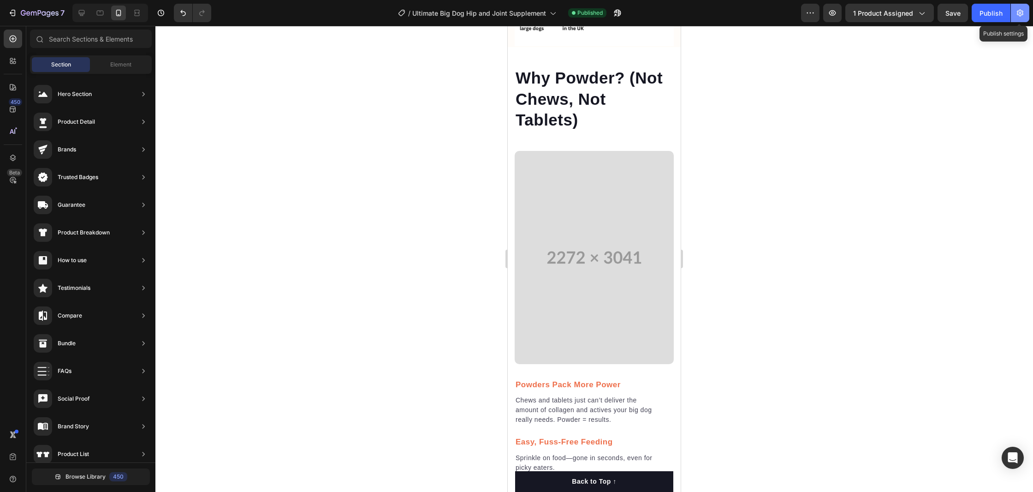
click at [1020, 10] on icon "button" at bounding box center [1020, 12] width 9 height 9
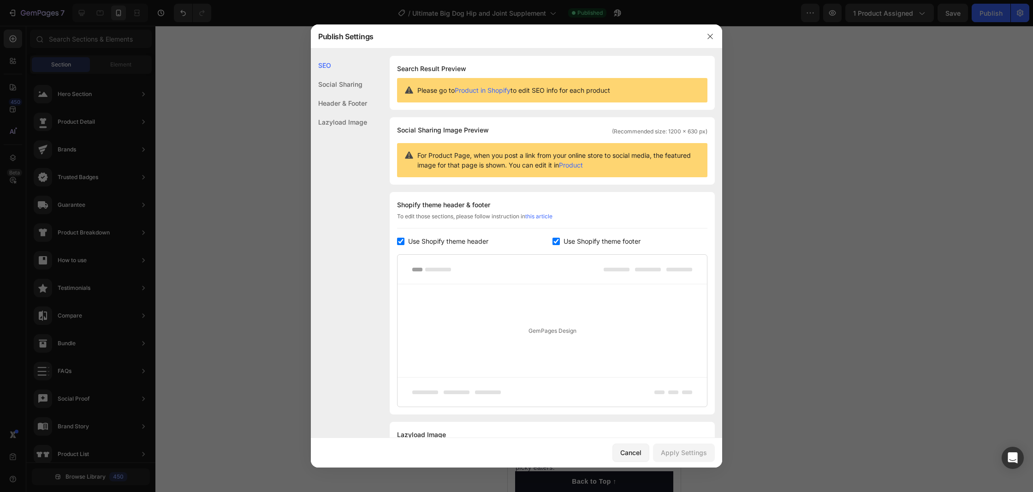
click at [810, 14] on div at bounding box center [516, 246] width 1033 height 492
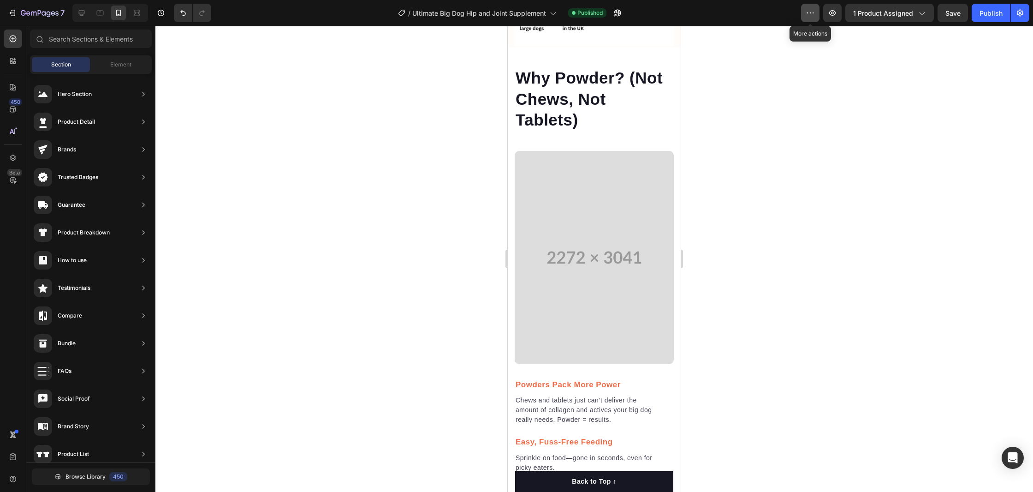
click at [814, 9] on icon "button" at bounding box center [810, 12] width 9 height 9
click at [938, 73] on div at bounding box center [594, 259] width 878 height 466
drag, startPoint x: 958, startPoint y: 14, endPoint x: 976, endPoint y: 14, distance: 18.5
click at [958, 14] on span "Save" at bounding box center [952, 13] width 15 height 8
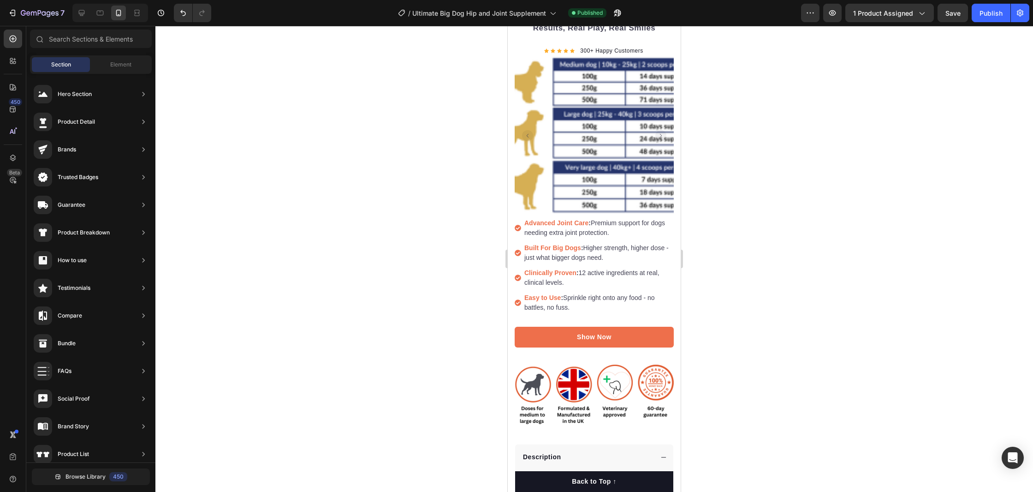
scroll to position [0, 0]
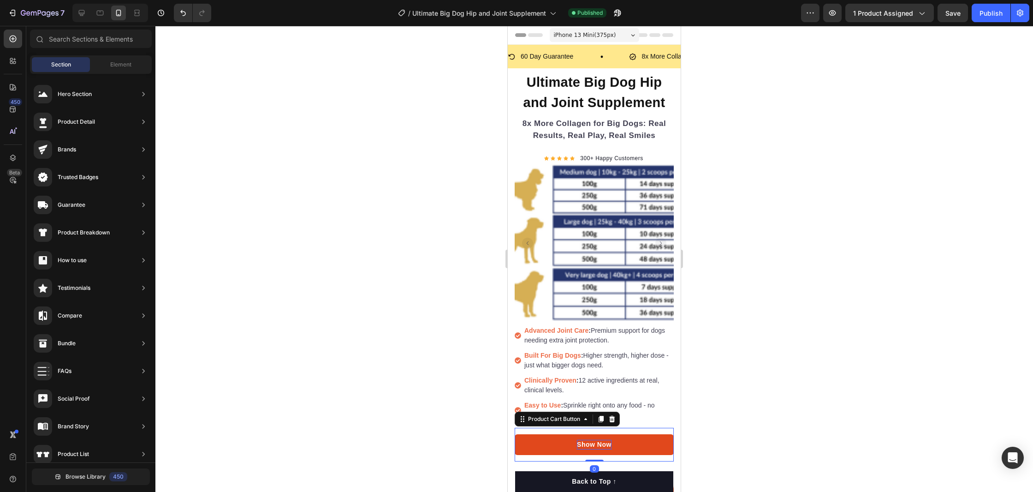
click at [592, 447] on div "Show Now" at bounding box center [594, 445] width 35 height 10
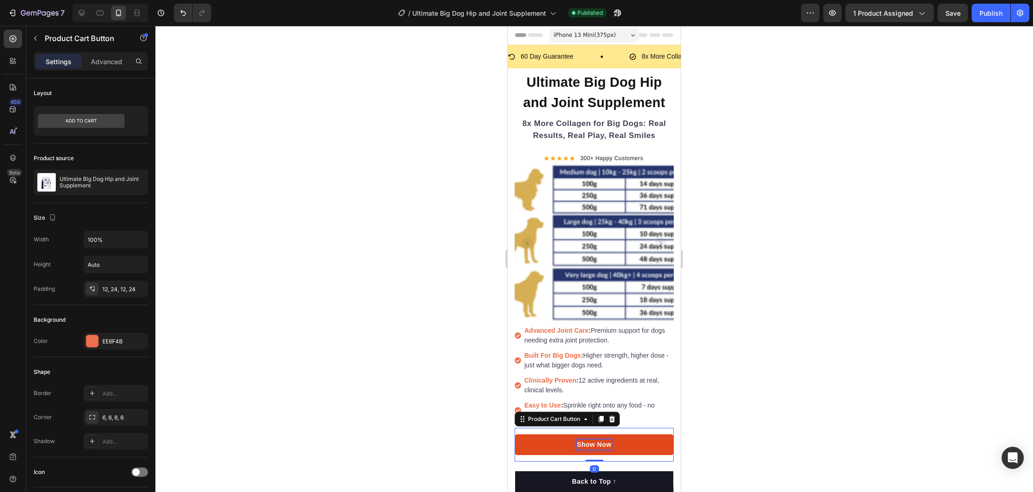
click at [592, 447] on div "Show Now" at bounding box center [594, 445] width 35 height 10
click at [515, 434] on button "Add" at bounding box center [594, 444] width 159 height 21
click at [515, 434] on button "Add to" at bounding box center [594, 444] width 159 height 21
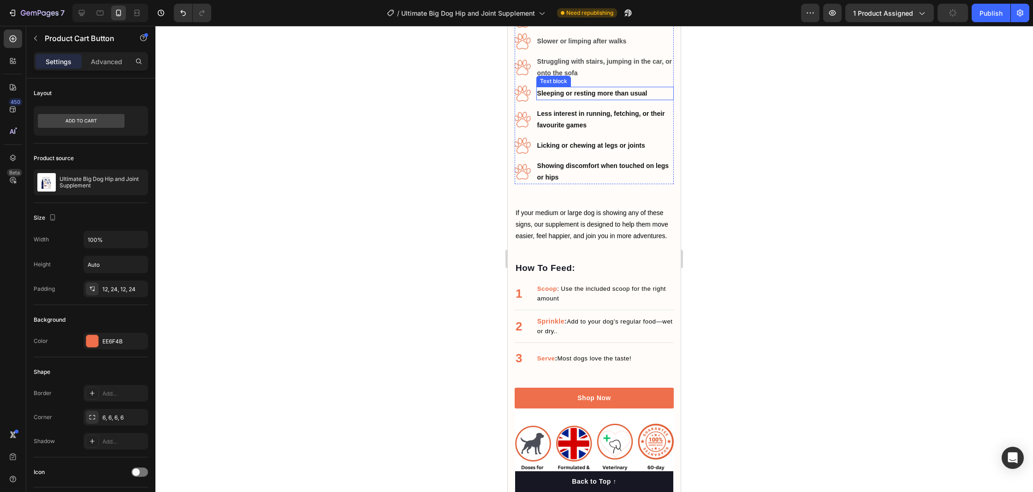
scroll to position [817, 0]
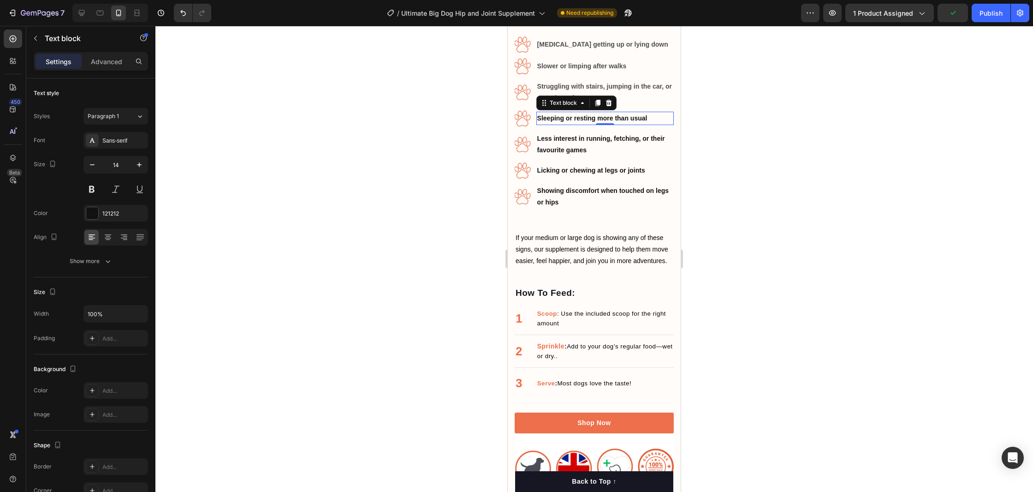
click at [571, 118] on strong "Sleeping or resting more than usual" at bounding box center [592, 117] width 110 height 7
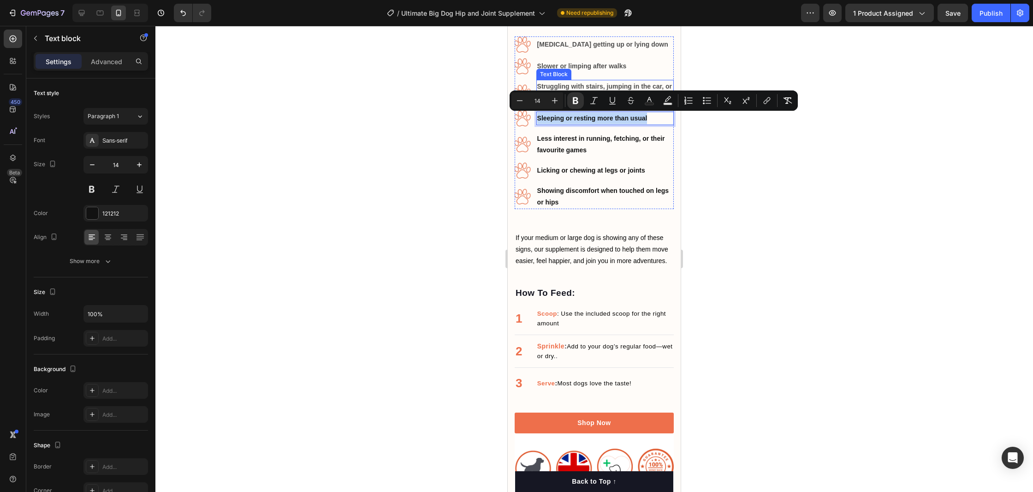
click at [581, 85] on strong "Struggling with stairs, jumping in the car, or onto the sofa" at bounding box center [604, 92] width 135 height 19
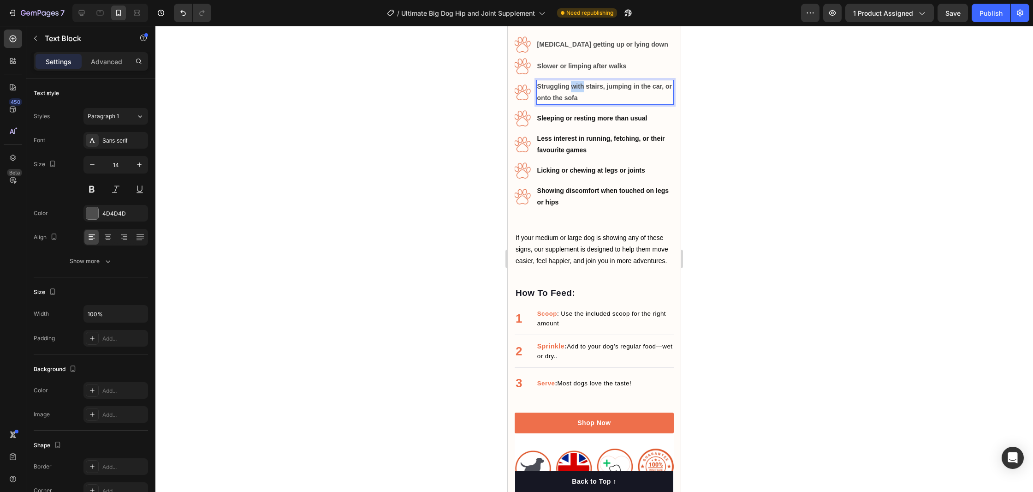
click at [581, 85] on strong "Struggling with stairs, jumping in the car, or onto the sofa" at bounding box center [604, 92] width 135 height 19
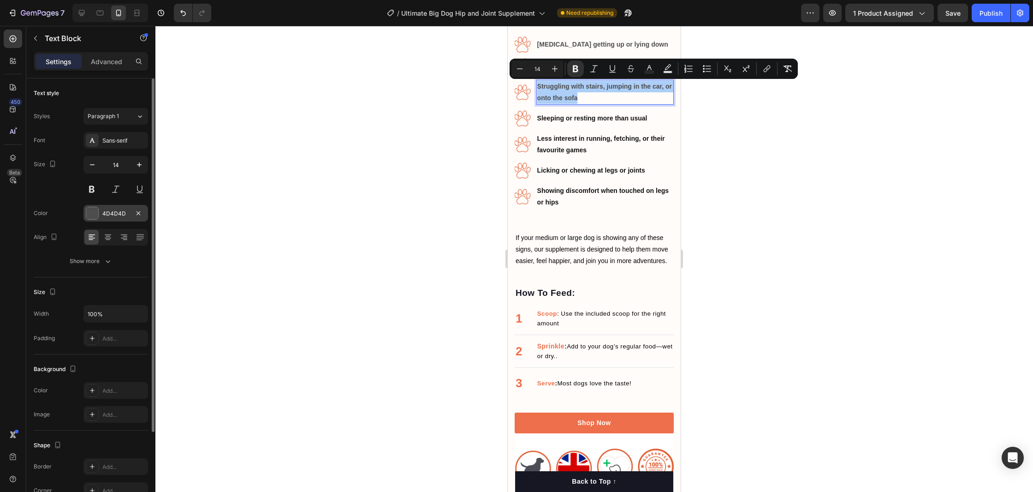
click at [108, 214] on div "4D4D4D" at bounding box center [115, 213] width 27 height 8
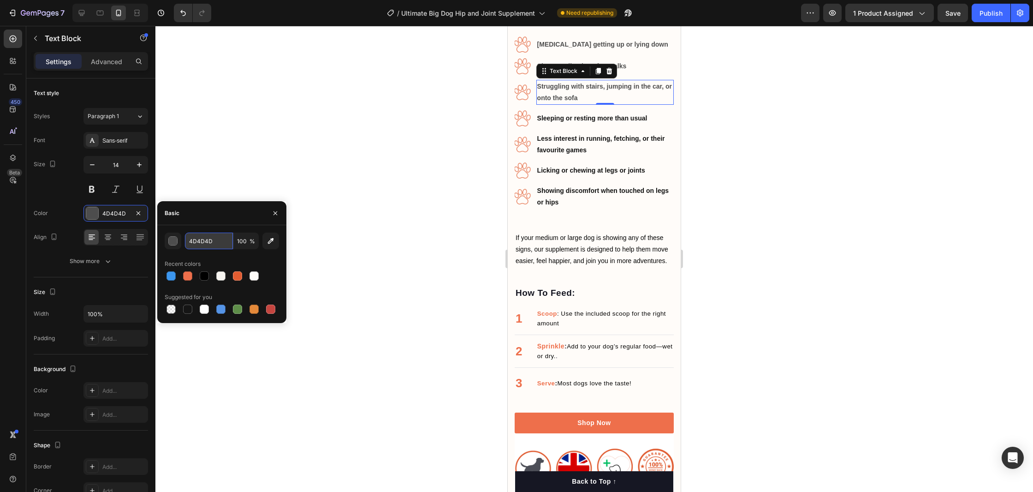
click at [203, 241] on input "4D4D4D" at bounding box center [209, 240] width 48 height 17
click at [598, 120] on strong "Sleeping or resting more than usual" at bounding box center [592, 117] width 110 height 7
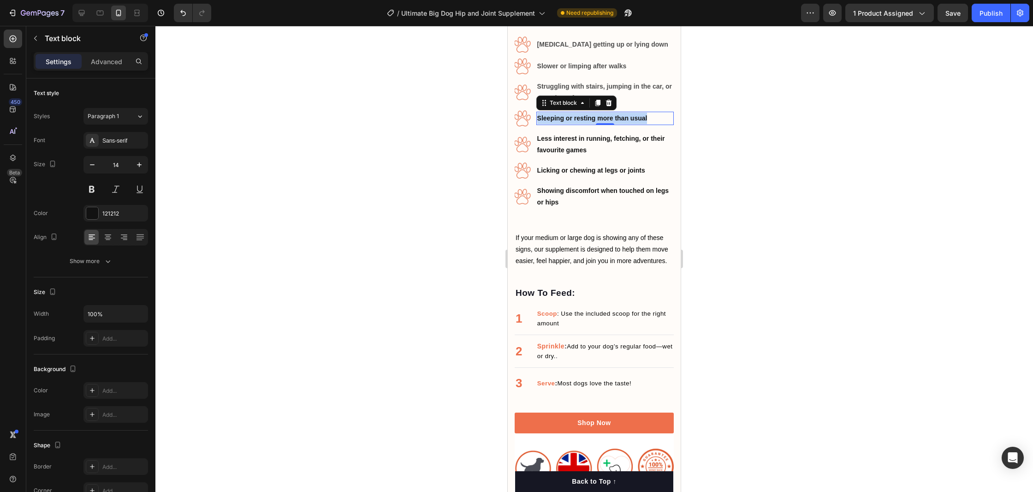
click at [598, 120] on strong "Sleeping or resting more than usual" at bounding box center [592, 117] width 110 height 7
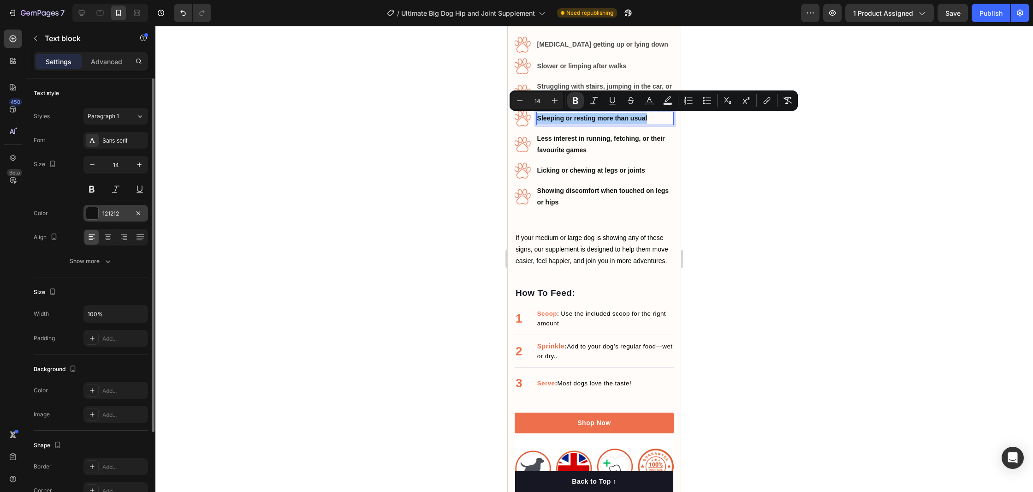
click at [118, 218] on div "121212" at bounding box center [115, 213] width 65 height 17
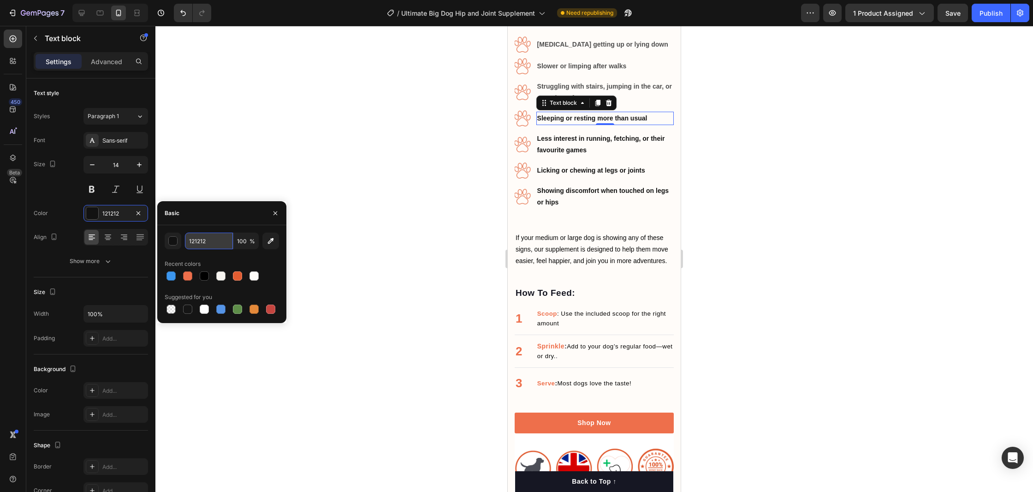
click at [199, 240] on input "121212" at bounding box center [209, 240] width 48 height 17
paste input "4D4D4D"
type input "4D4D4D"
click at [571, 142] on strong "Less interest in running, fetching, or their favourite games" at bounding box center [601, 144] width 128 height 19
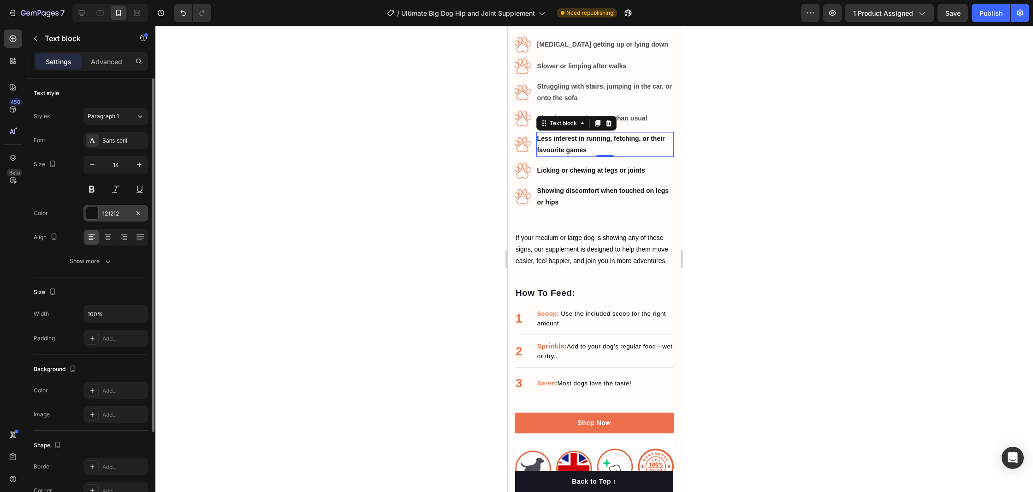
click at [126, 212] on div "121212" at bounding box center [115, 213] width 27 height 8
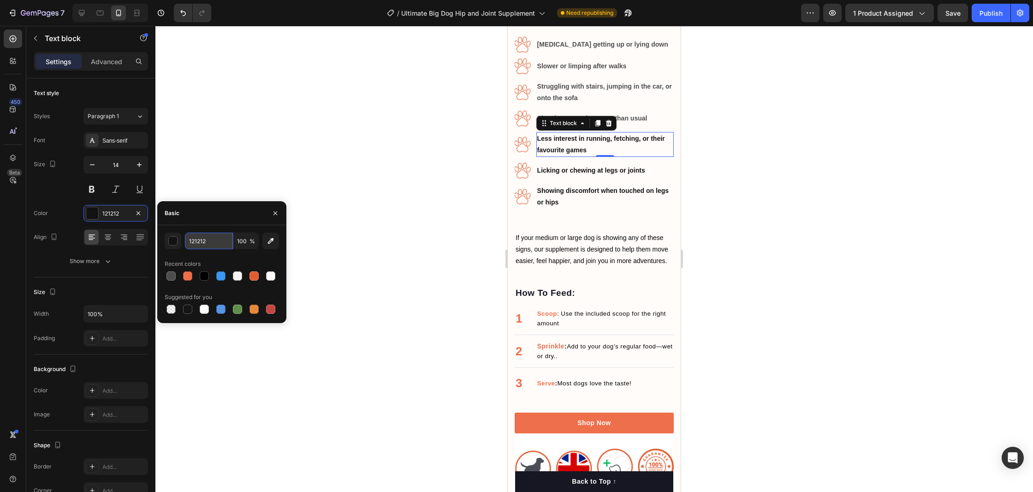
click at [211, 239] on input "121212" at bounding box center [209, 240] width 48 height 17
paste input "4D4D4D"
type input "4D4D4D"
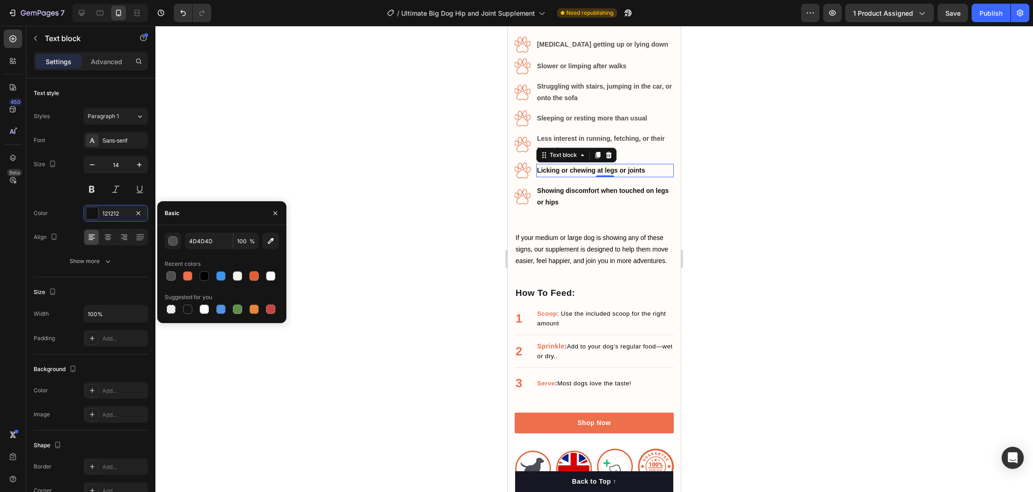
click at [566, 176] on p "Licking or chewing at legs or joints" at bounding box center [605, 171] width 136 height 12
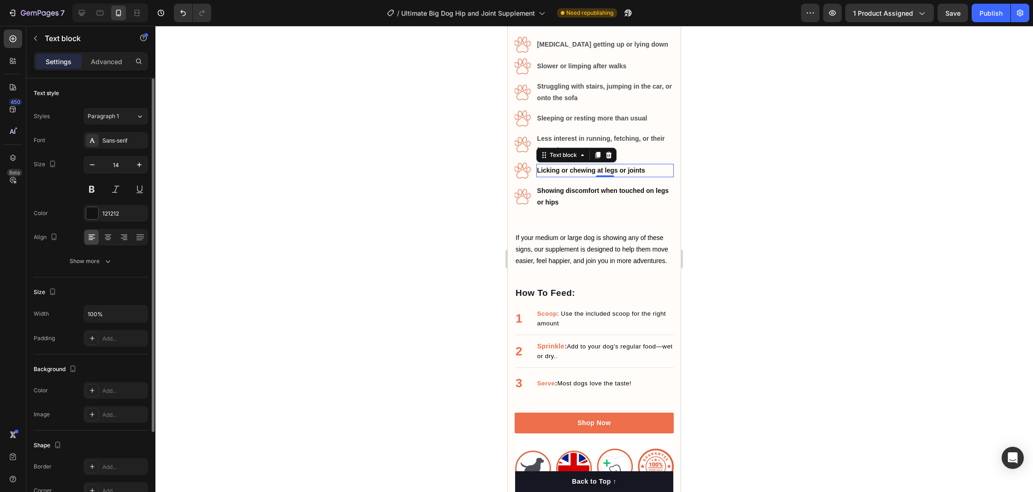
drag, startPoint x: 127, startPoint y: 208, endPoint x: 142, endPoint y: 221, distance: 19.6
click at [128, 208] on div "121212" at bounding box center [115, 213] width 65 height 17
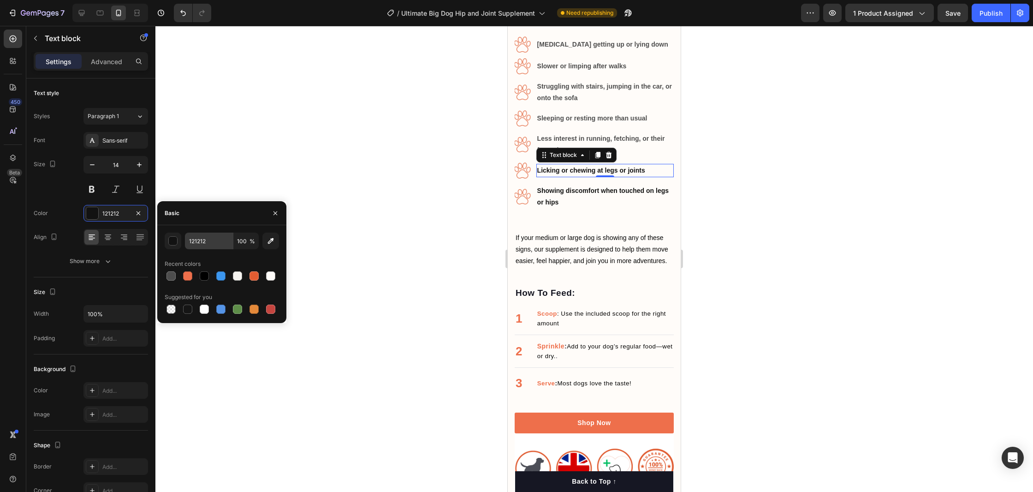
drag, startPoint x: 202, startPoint y: 250, endPoint x: 204, endPoint y: 245, distance: 5.7
click at [202, 250] on div "121212 100 % Recent colors Suggested for you" at bounding box center [222, 273] width 114 height 83
click at [204, 244] on input "121212" at bounding box center [209, 240] width 48 height 17
paste input "4D4D4D"
type input "4D4D4D"
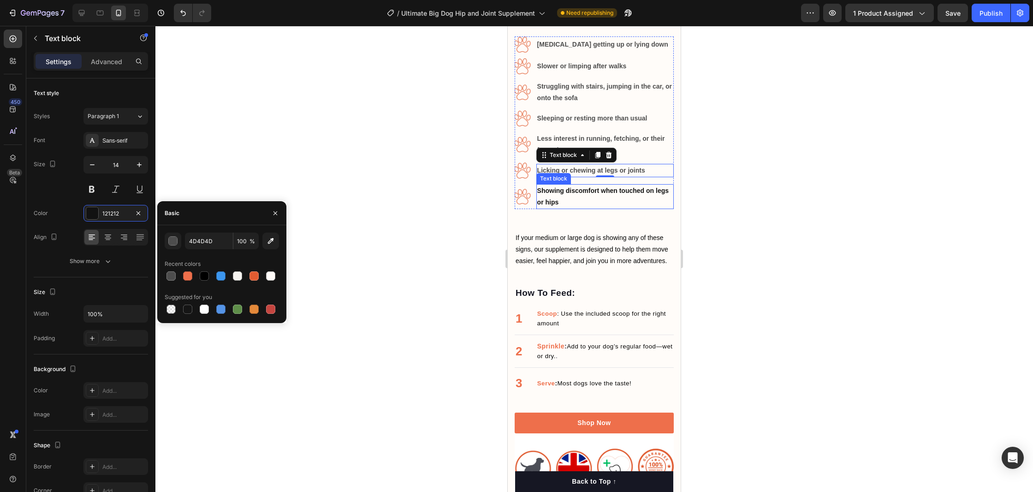
click at [556, 202] on strong "Showing discomfort when touched on legs or hips" at bounding box center [602, 196] width 131 height 19
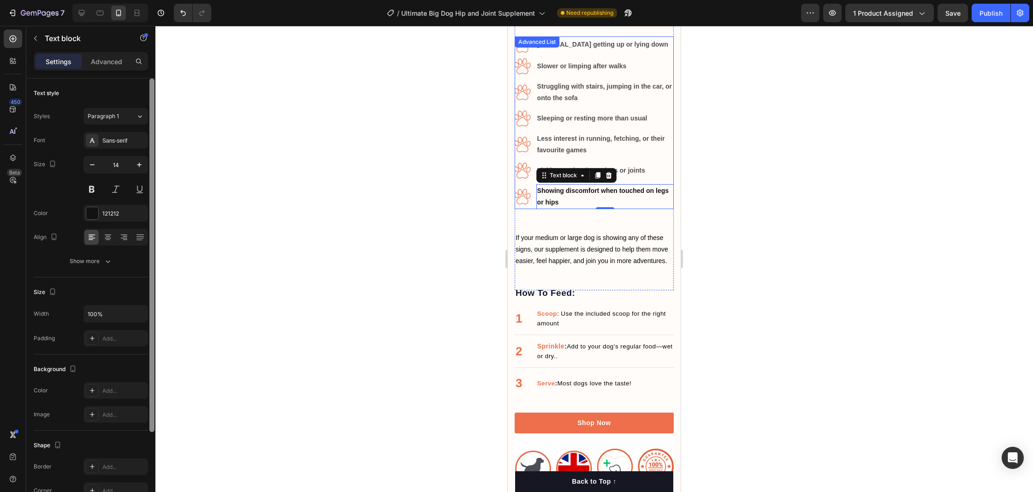
drag, startPoint x: 118, startPoint y: 213, endPoint x: 154, endPoint y: 220, distance: 37.2
click at [119, 212] on div "121212" at bounding box center [123, 213] width 43 height 8
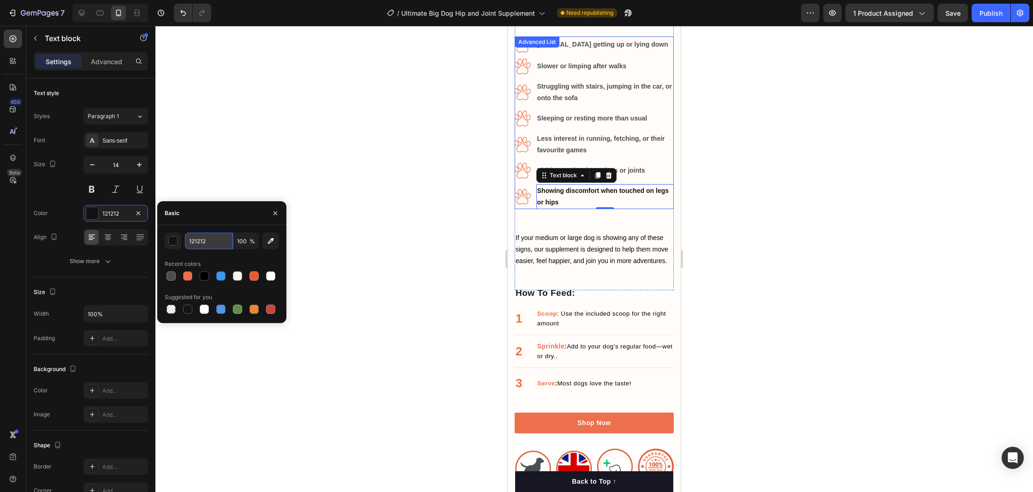
click at [222, 241] on input "121212" at bounding box center [209, 240] width 48 height 17
paste input "4D4D4D"
type input "4D4D4D"
drag, startPoint x: 942, startPoint y: 71, endPoint x: 952, endPoint y: 30, distance: 41.4
click at [942, 70] on div at bounding box center [594, 259] width 878 height 466
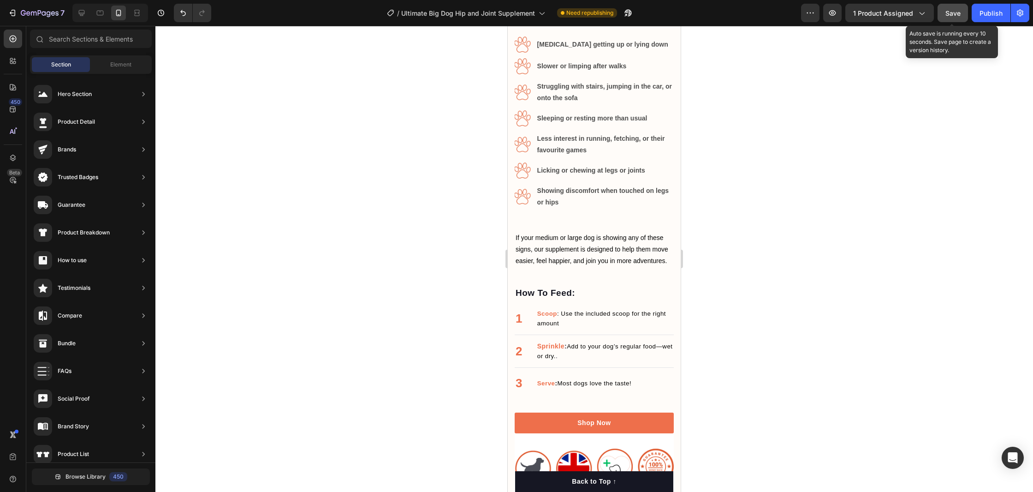
click at [953, 16] on span "Save" at bounding box center [952, 13] width 15 height 8
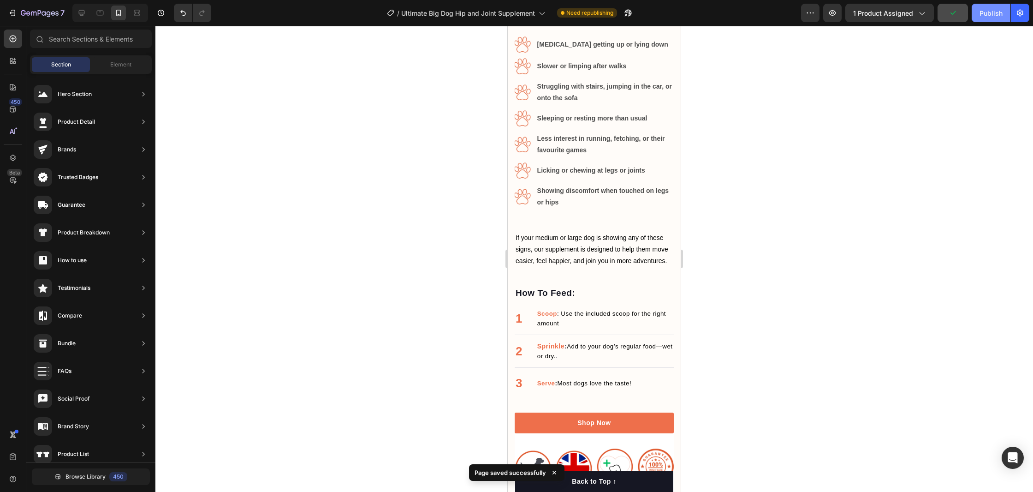
click at [997, 12] on div "Publish" at bounding box center [991, 13] width 23 height 10
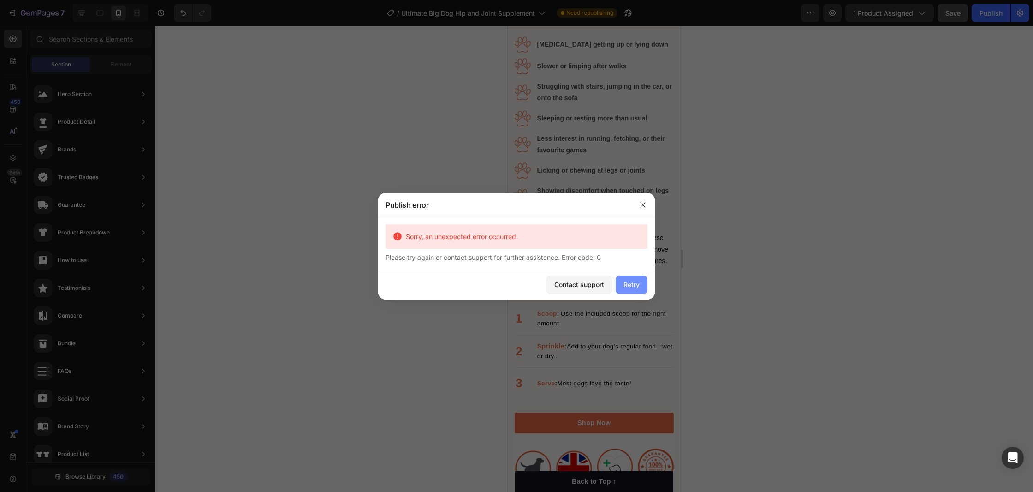
click at [626, 283] on div "Retry" at bounding box center [632, 284] width 16 height 10
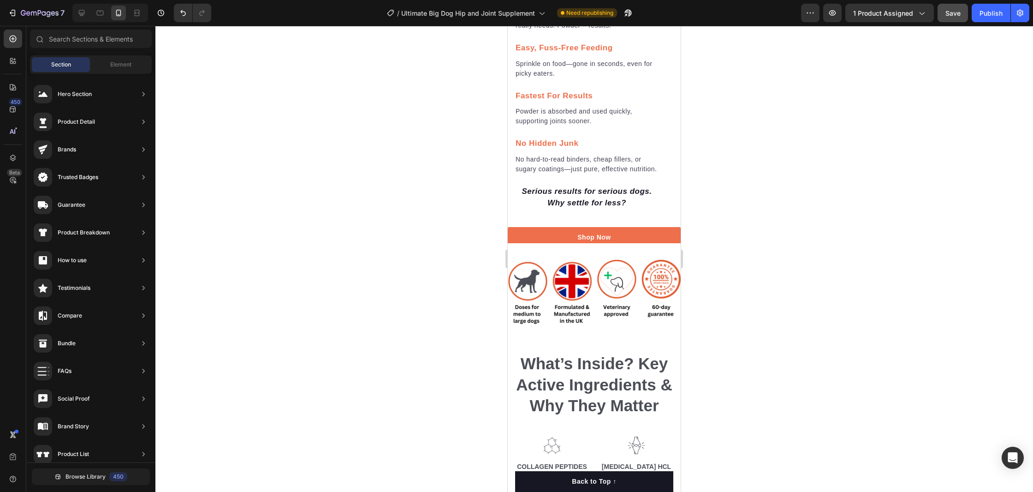
scroll to position [1732, 0]
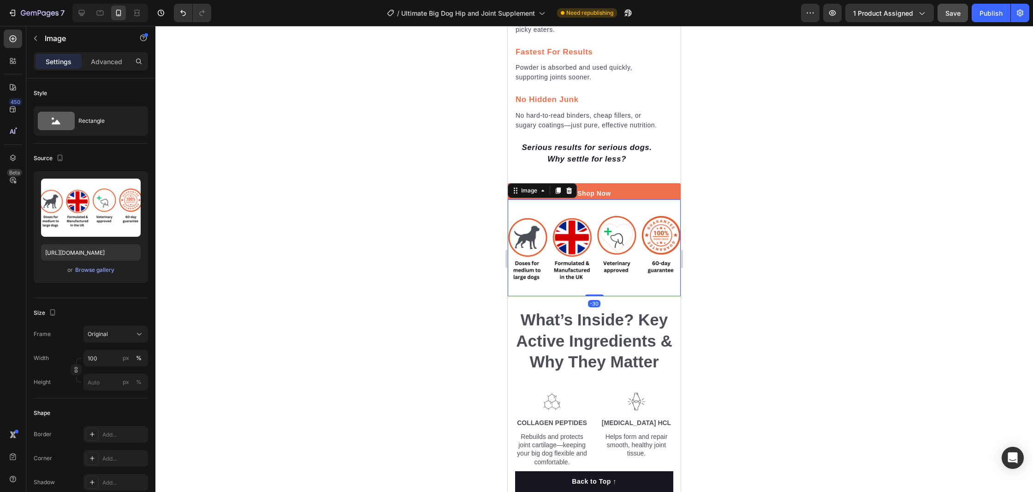
click at [598, 208] on img at bounding box center [594, 247] width 173 height 97
click at [119, 51] on div "Image" at bounding box center [78, 39] width 105 height 26
click at [118, 57] on p "Advanced" at bounding box center [106, 62] width 31 height 10
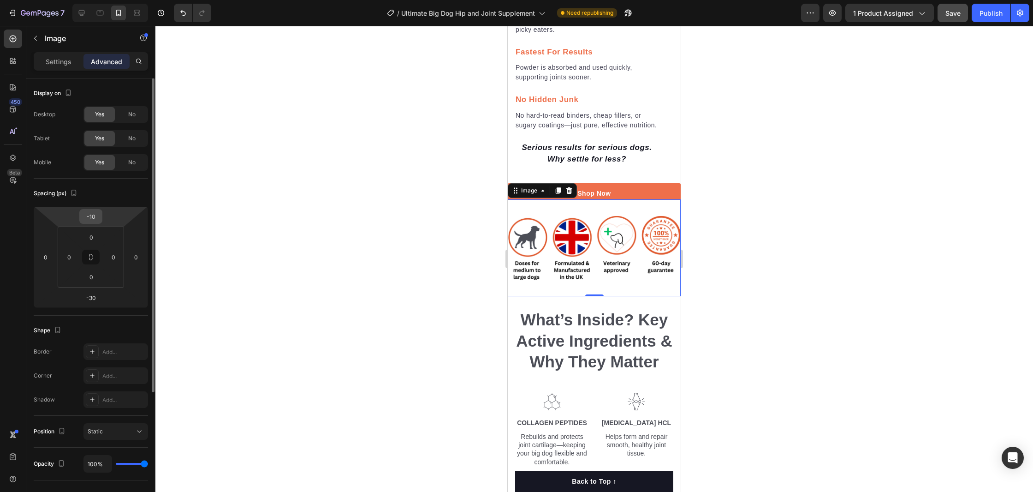
click at [89, 217] on input "-10" at bounding box center [91, 216] width 18 height 14
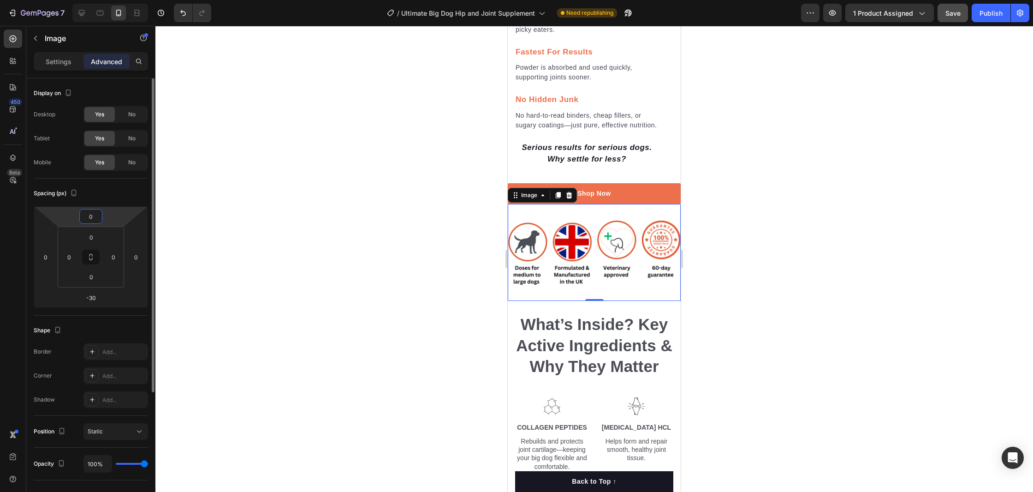
type input "0"
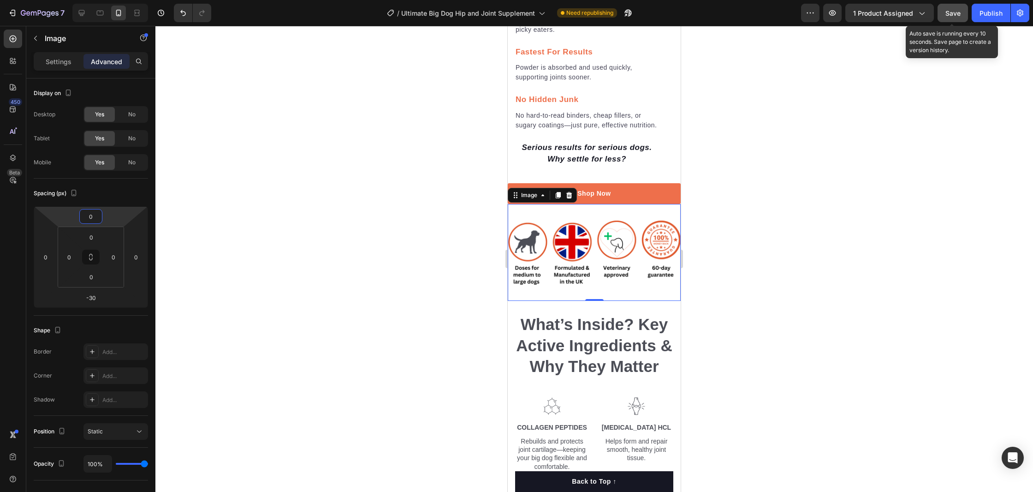
click at [954, 10] on span "Save" at bounding box center [952, 13] width 15 height 8
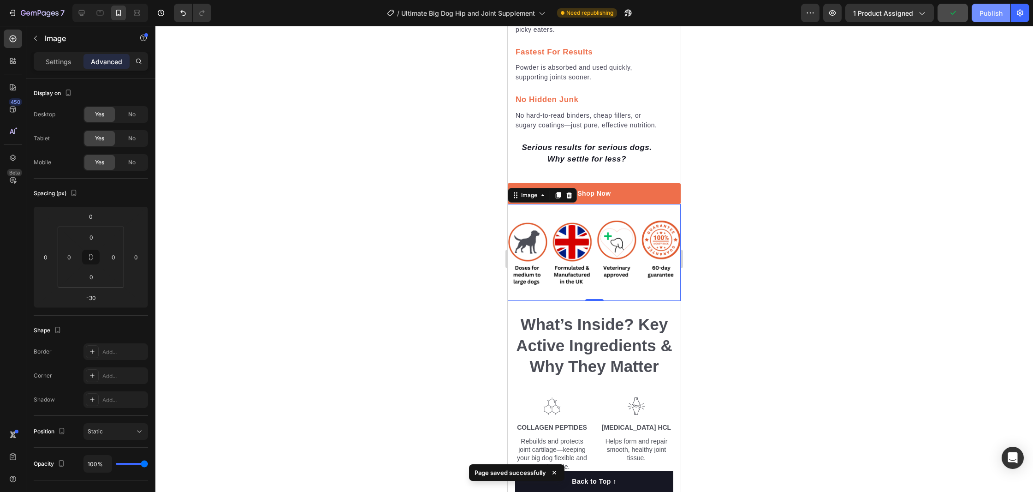
click at [987, 12] on div "Publish" at bounding box center [991, 13] width 23 height 10
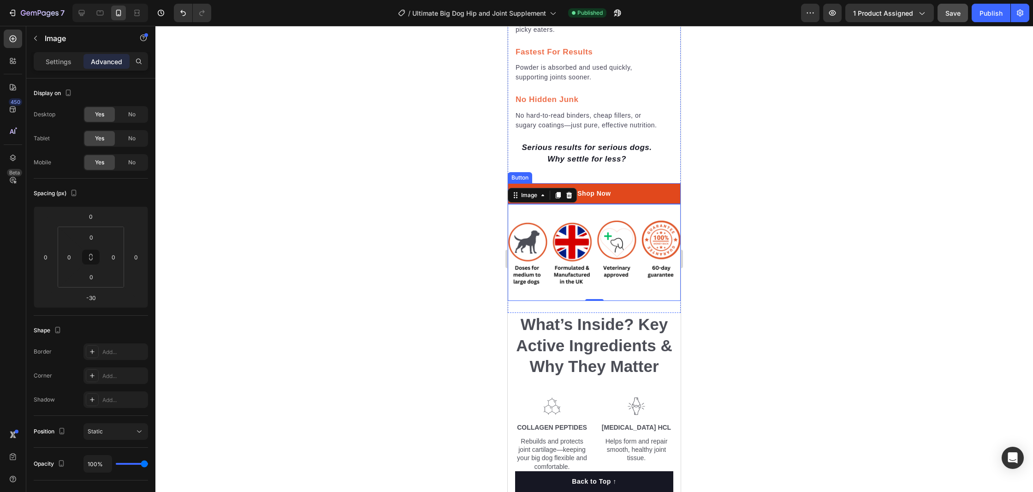
click at [631, 186] on button "Shop Now" at bounding box center [594, 193] width 173 height 21
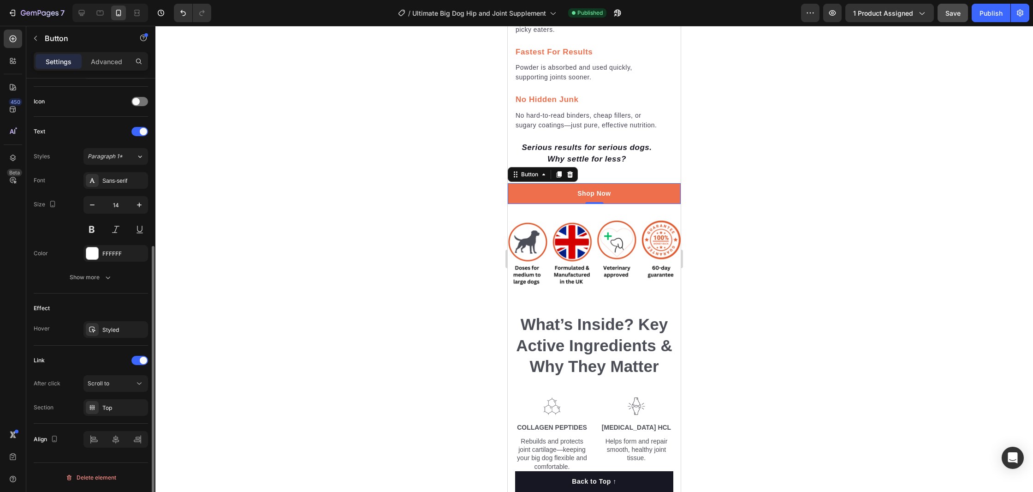
scroll to position [0, 0]
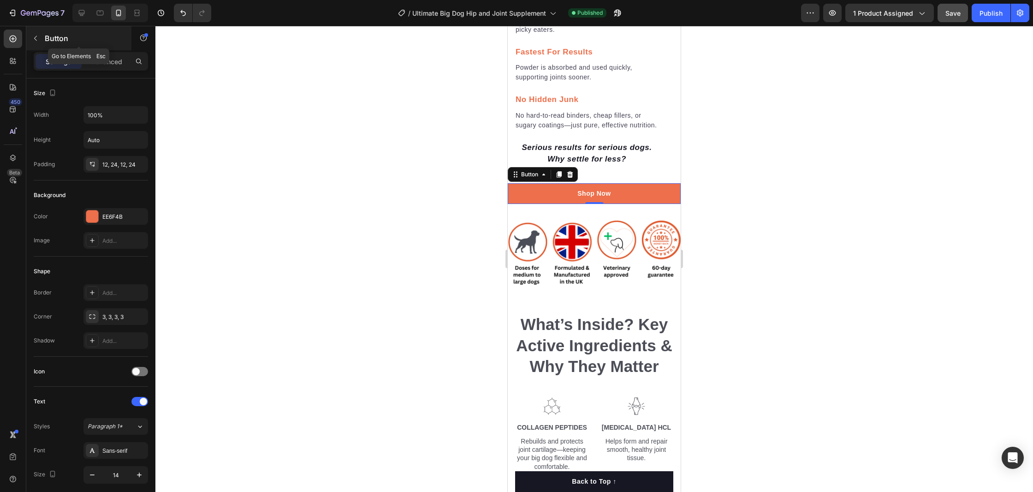
click at [109, 49] on div "Button" at bounding box center [78, 38] width 105 height 24
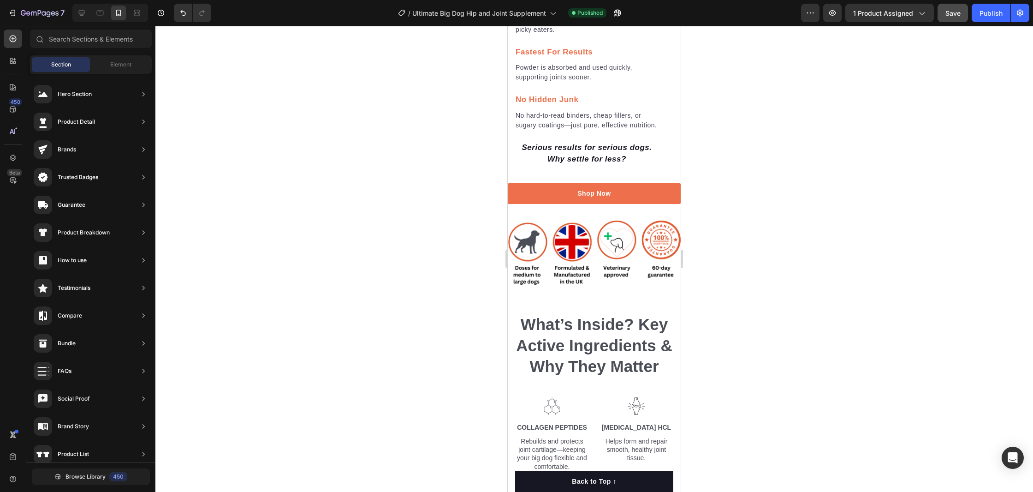
click at [64, 65] on span "Section" at bounding box center [61, 64] width 20 height 8
click at [105, 67] on div "Element" at bounding box center [121, 64] width 58 height 15
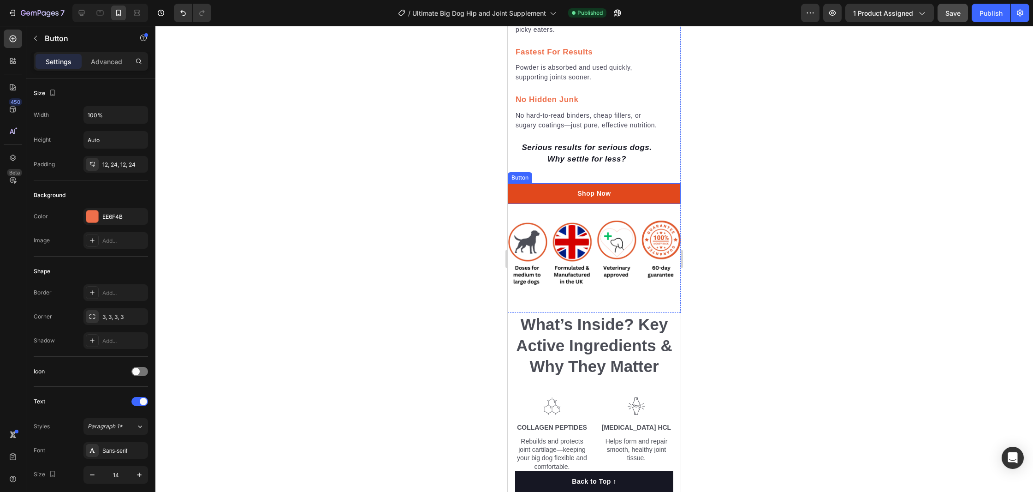
click at [570, 200] on button "Shop Now" at bounding box center [594, 193] width 173 height 21
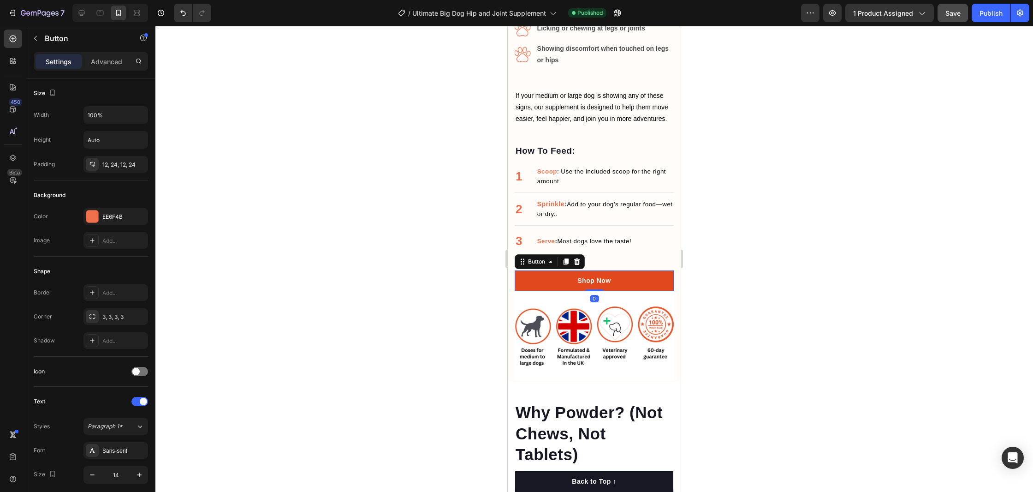
click at [539, 284] on button "Shop Now" at bounding box center [594, 280] width 159 height 21
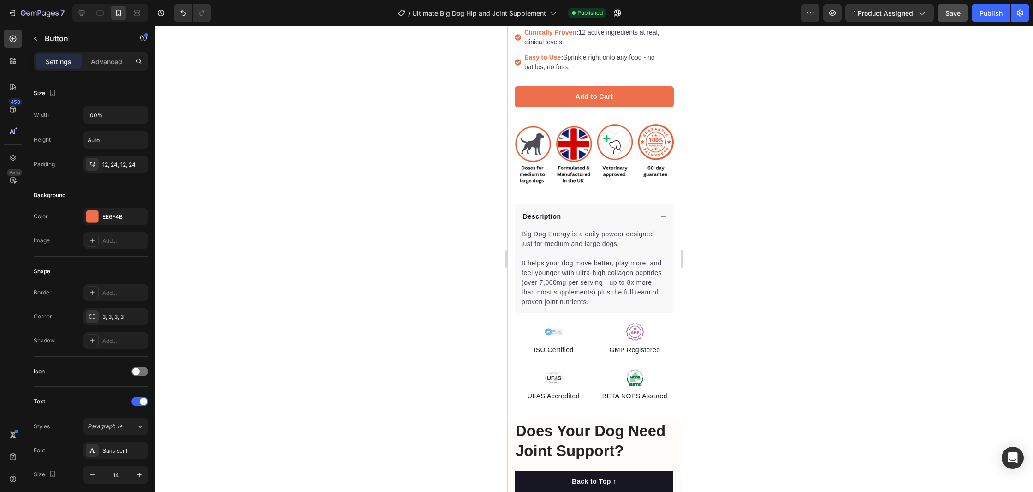
scroll to position [337, 0]
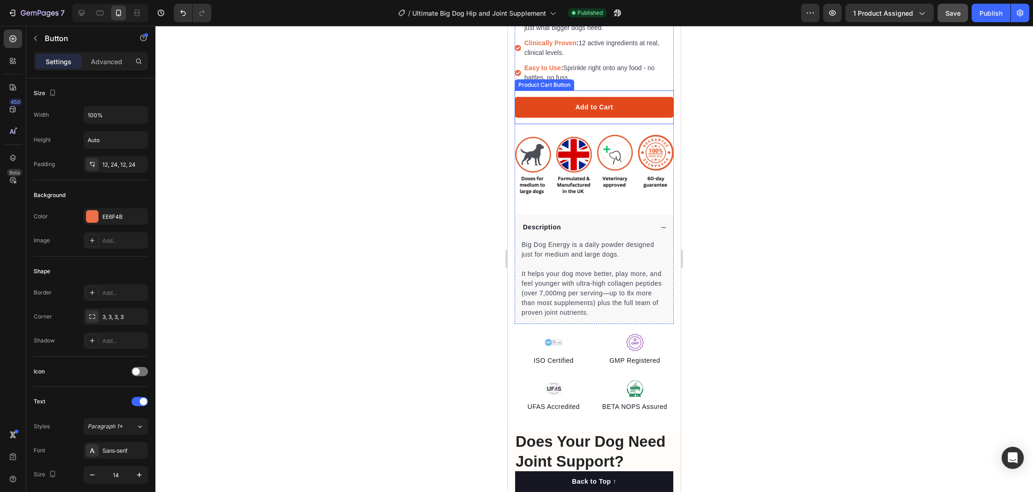
click at [552, 105] on button "Add to Cart" at bounding box center [594, 107] width 159 height 21
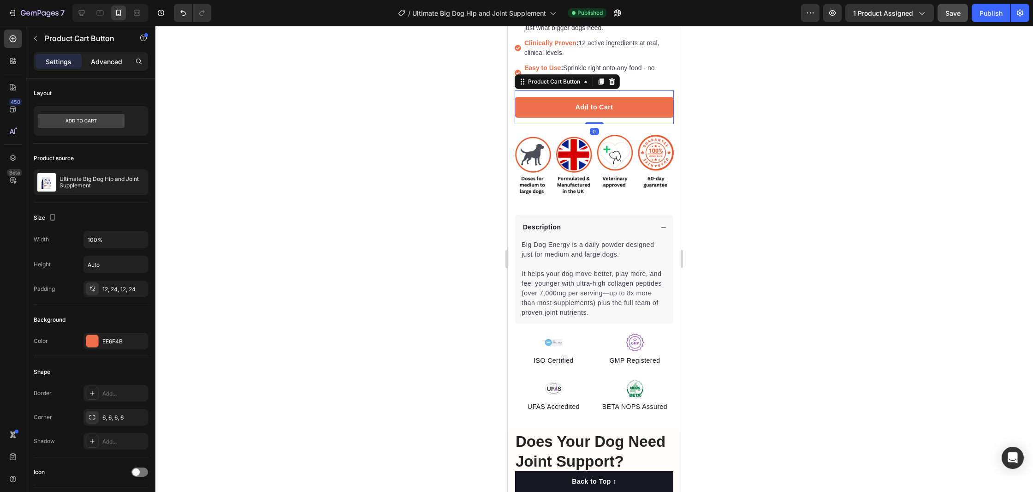
click at [104, 62] on p "Advanced" at bounding box center [106, 62] width 31 height 10
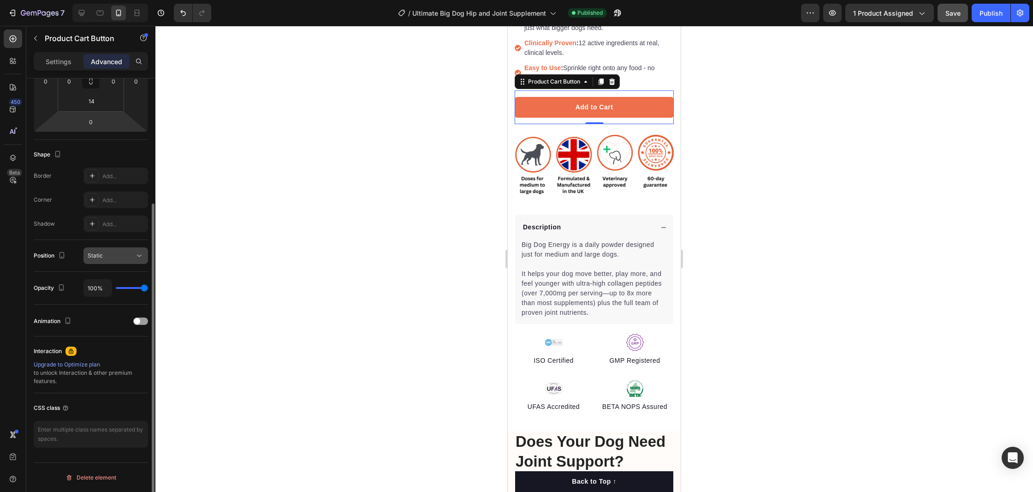
scroll to position [0, 0]
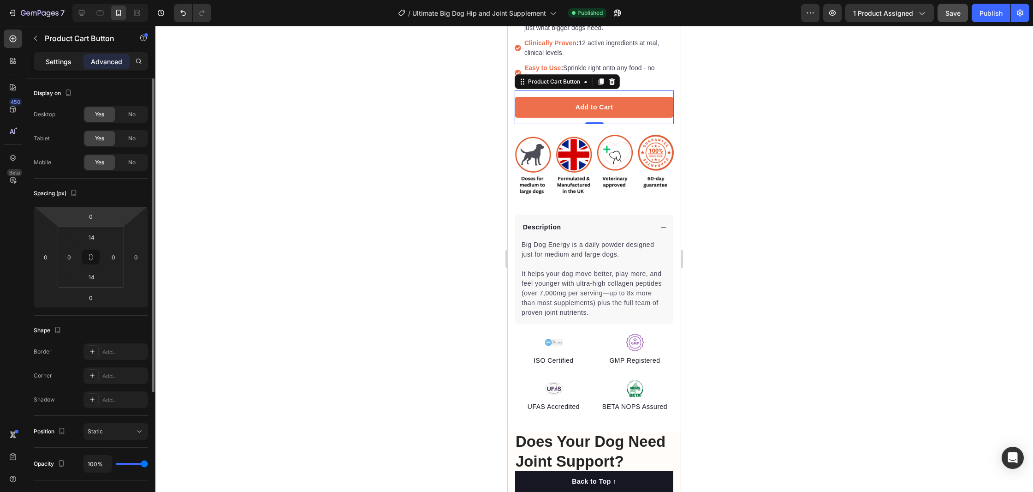
click at [56, 59] on p "Settings" at bounding box center [59, 62] width 26 height 10
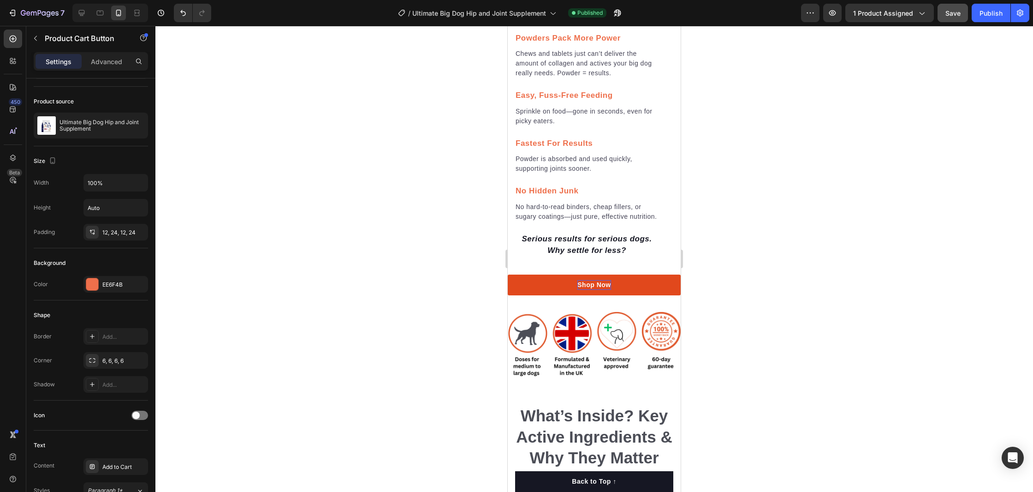
scroll to position [1646, 0]
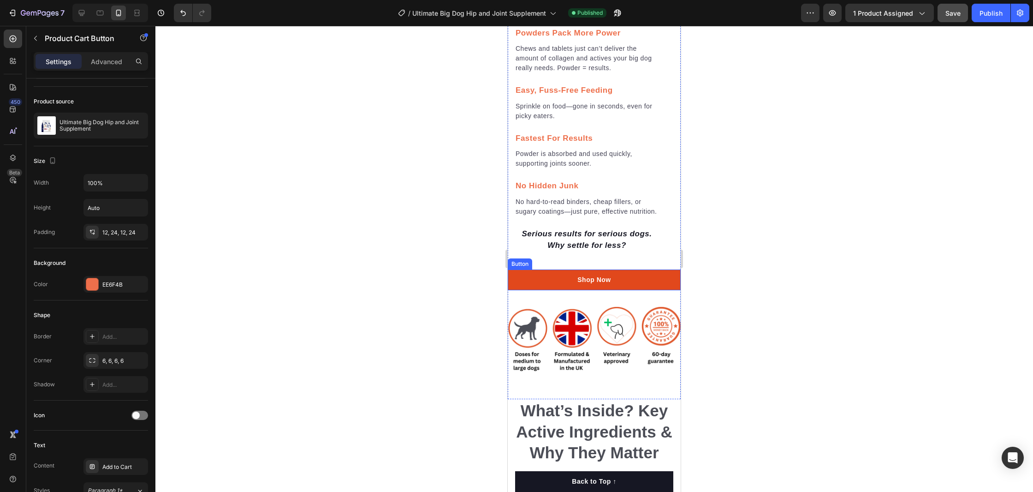
click at [671, 283] on button "Shop Now" at bounding box center [594, 279] width 173 height 21
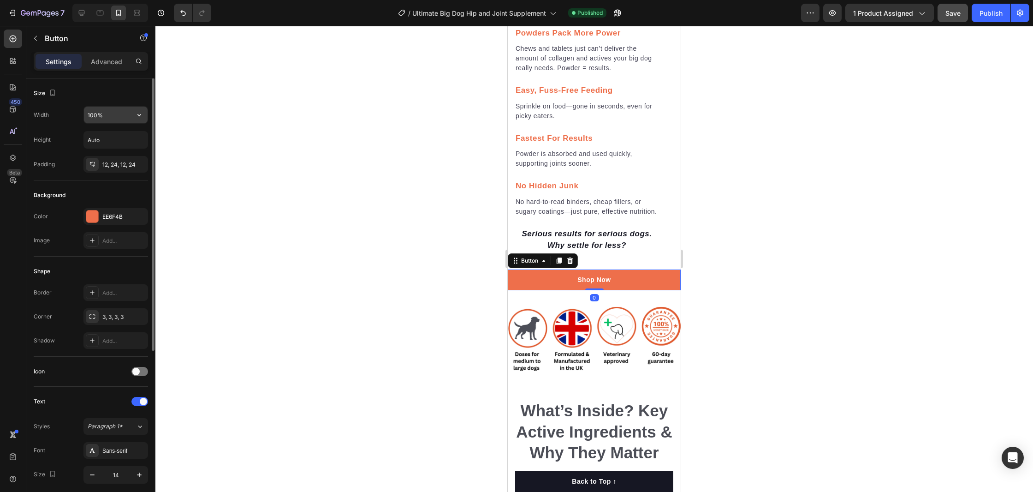
scroll to position [1, 0]
click at [109, 117] on input "100%" at bounding box center [116, 113] width 64 height 17
type input "100%"
click at [118, 164] on div "12, 24, 12, 24" at bounding box center [115, 165] width 27 height 8
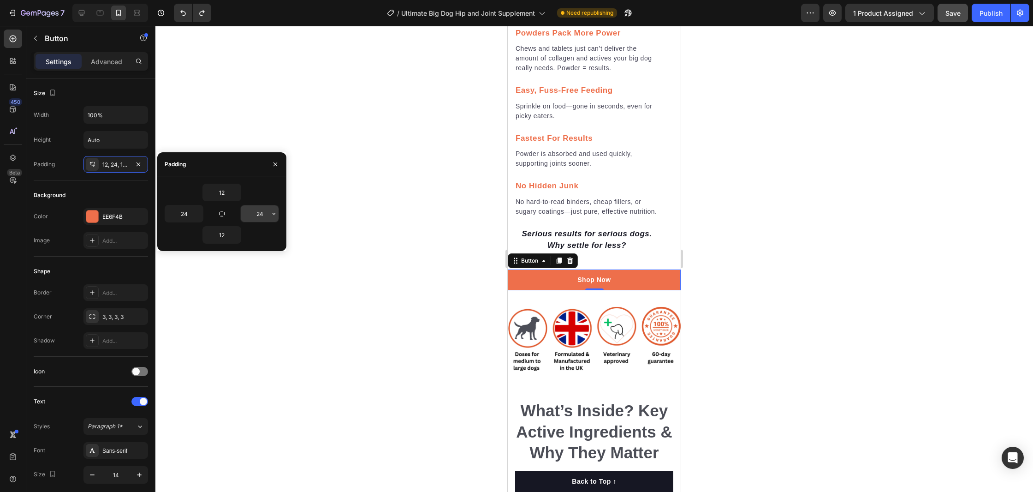
click at [254, 212] on input "24" at bounding box center [260, 213] width 38 height 17
type input "24"
click at [418, 107] on div at bounding box center [594, 259] width 878 height 466
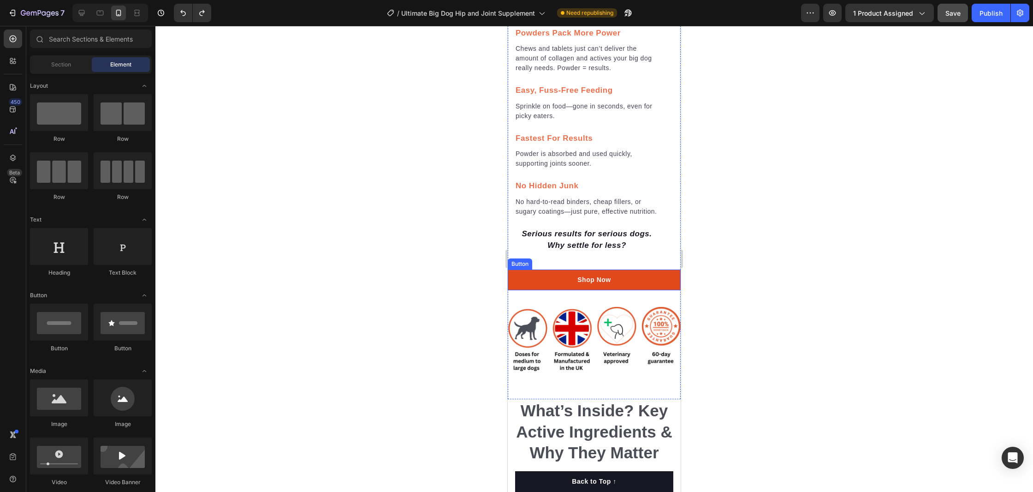
click at [516, 281] on button "Shop Now" at bounding box center [594, 279] width 173 height 21
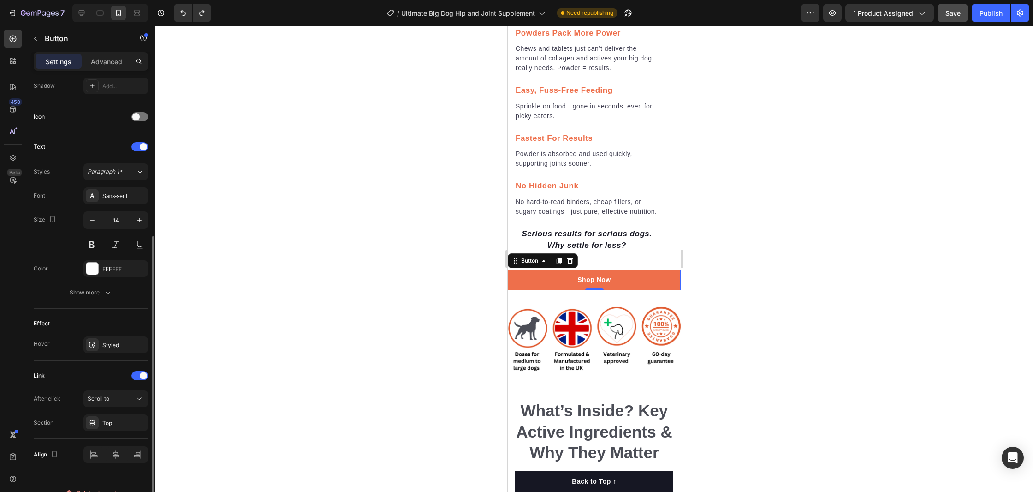
scroll to position [254, 0]
